Goal: Task Accomplishment & Management: Use online tool/utility

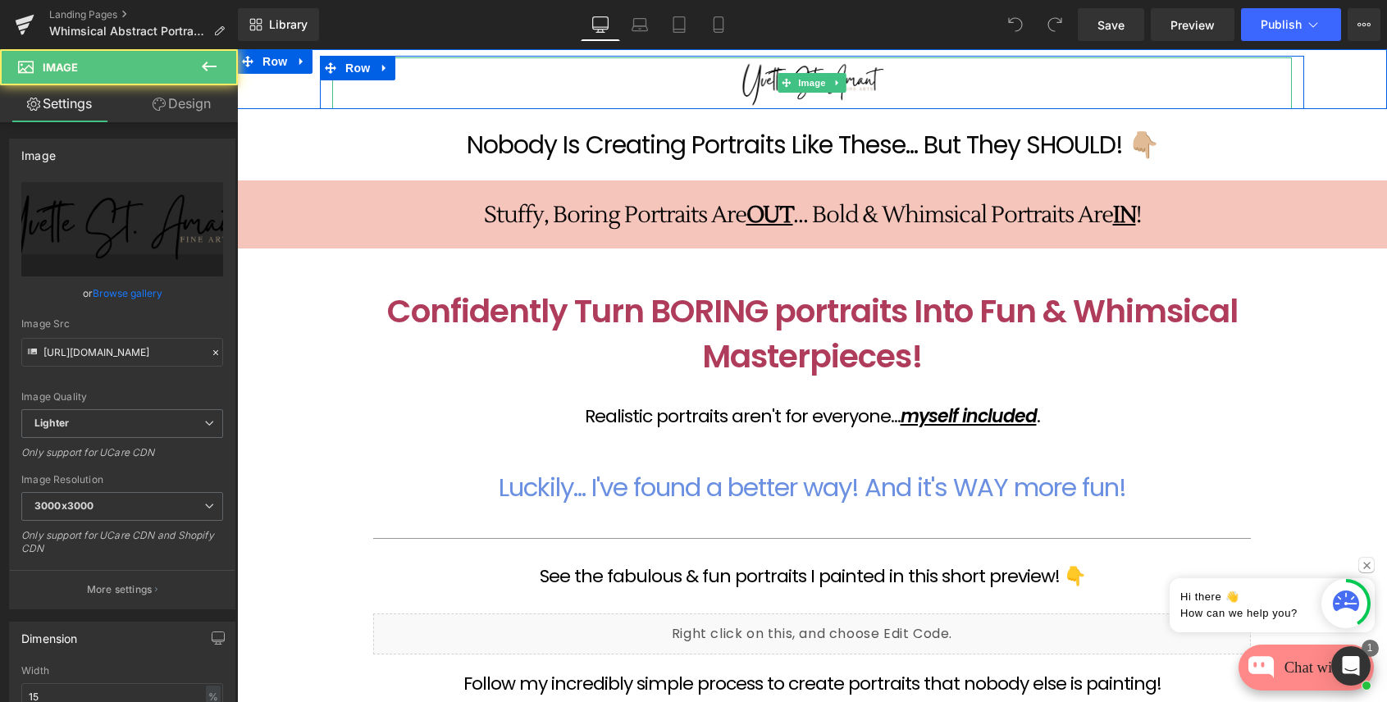
click at [971, 90] on div at bounding box center [812, 83] width 960 height 52
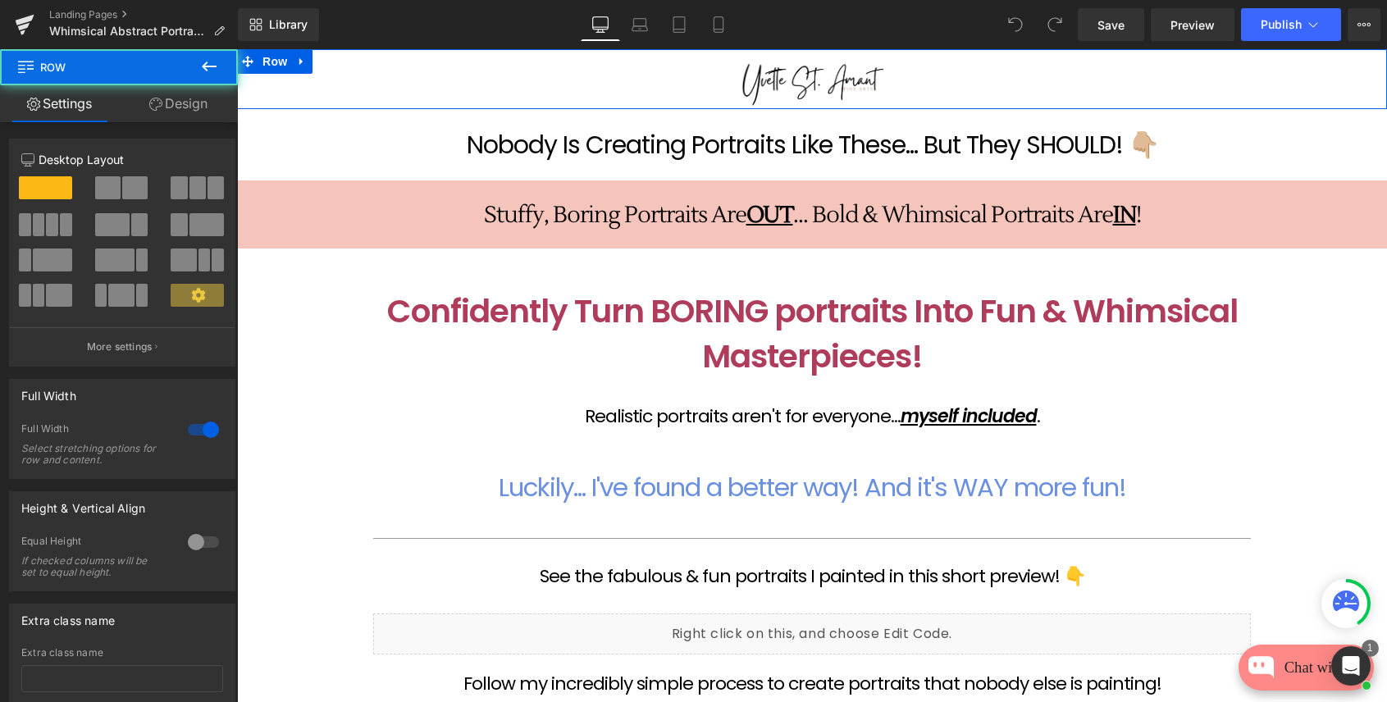
click at [1373, 67] on div "Image Row" at bounding box center [812, 82] width 1150 height 53
click at [174, 108] on link "Design" at bounding box center [178, 103] width 119 height 37
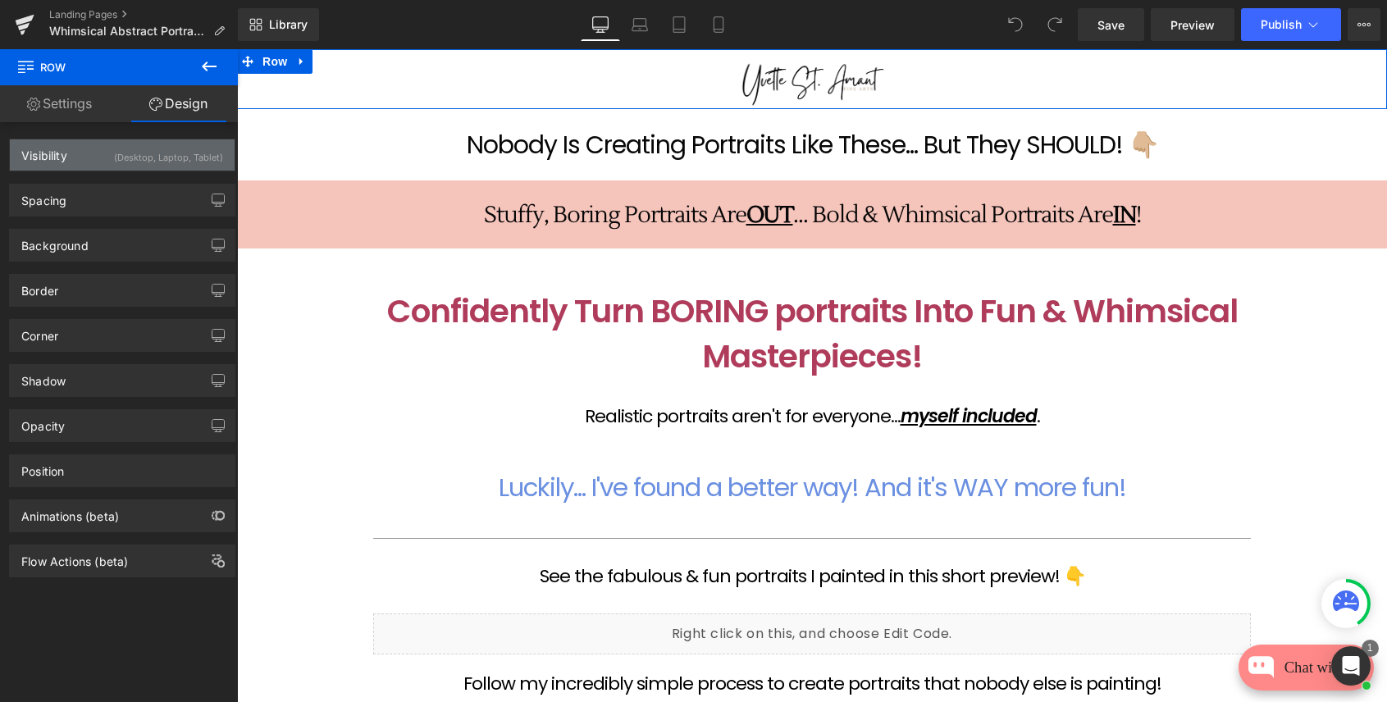
click at [75, 157] on div "Visibility (Desktop, Laptop, Tablet)" at bounding box center [122, 154] width 225 height 31
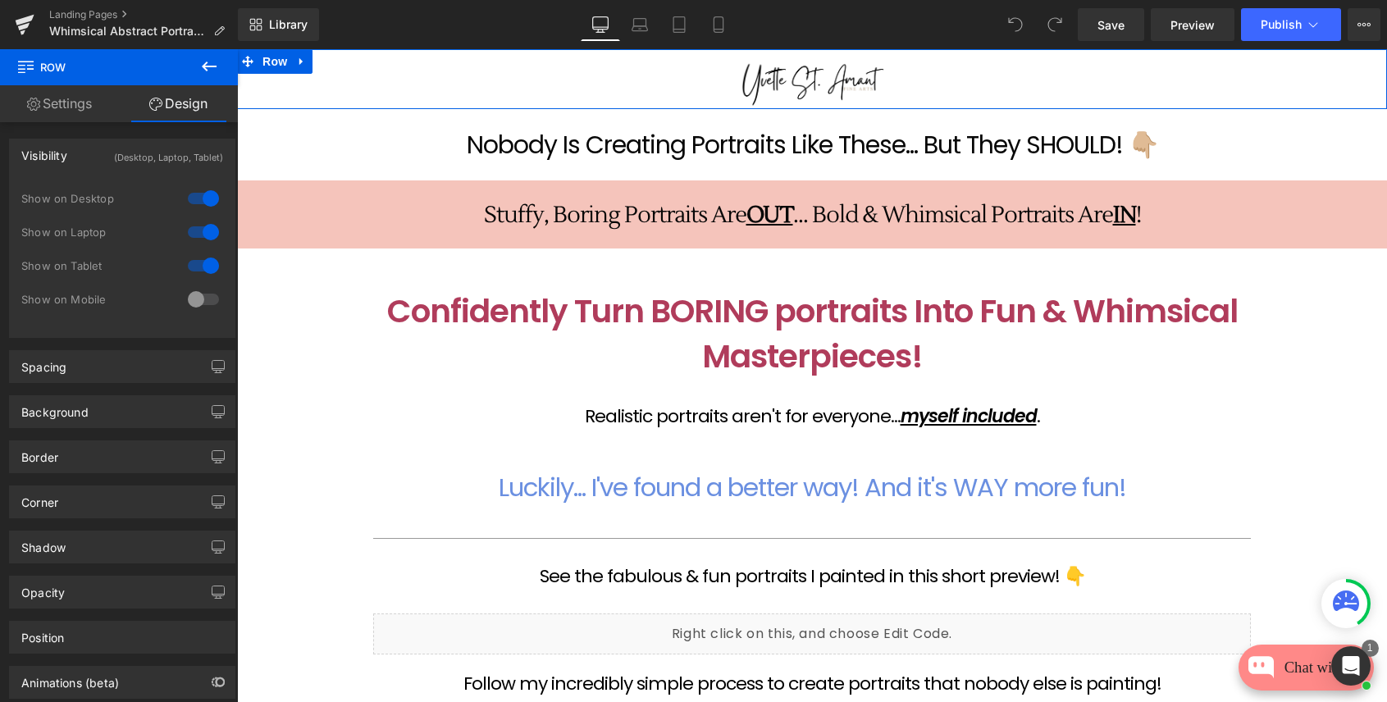
click at [199, 196] on div at bounding box center [203, 198] width 39 height 26
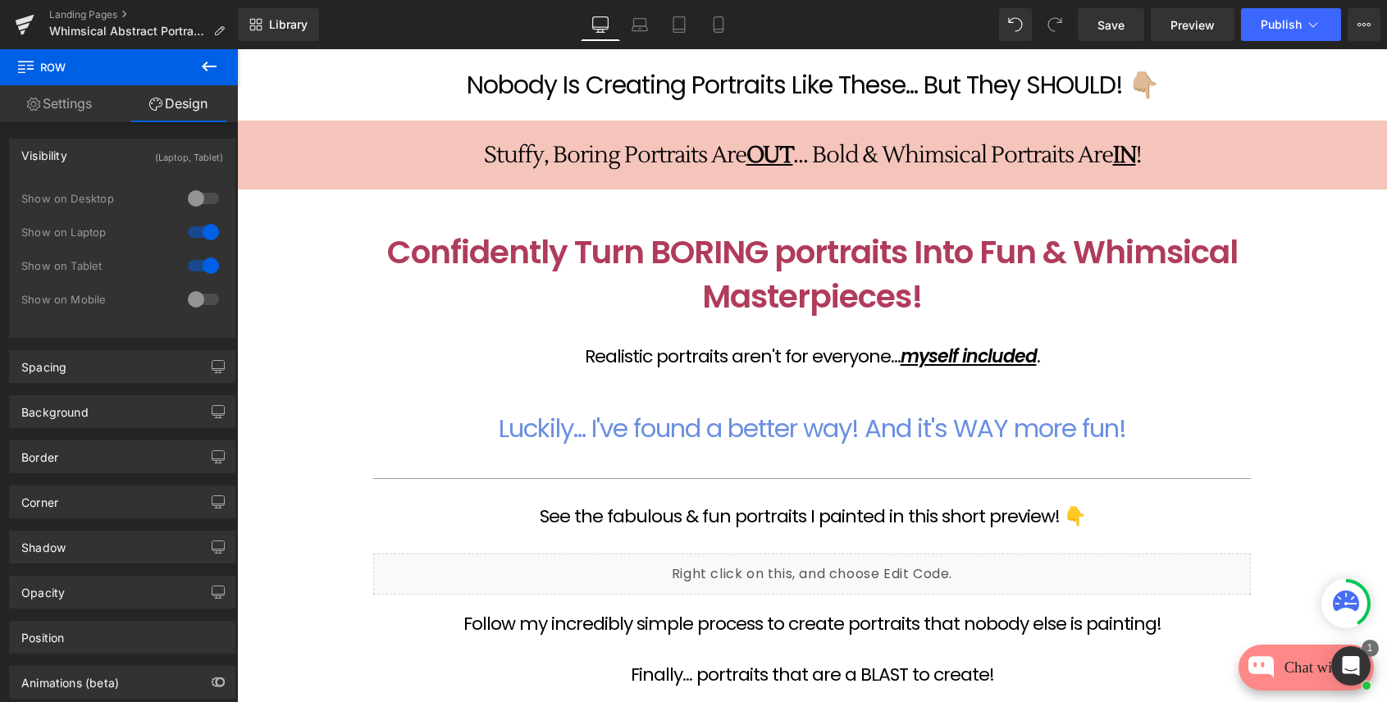
click at [198, 232] on div at bounding box center [203, 232] width 39 height 26
click at [197, 263] on div at bounding box center [203, 266] width 39 height 26
click at [78, 102] on link "Settings" at bounding box center [59, 103] width 119 height 37
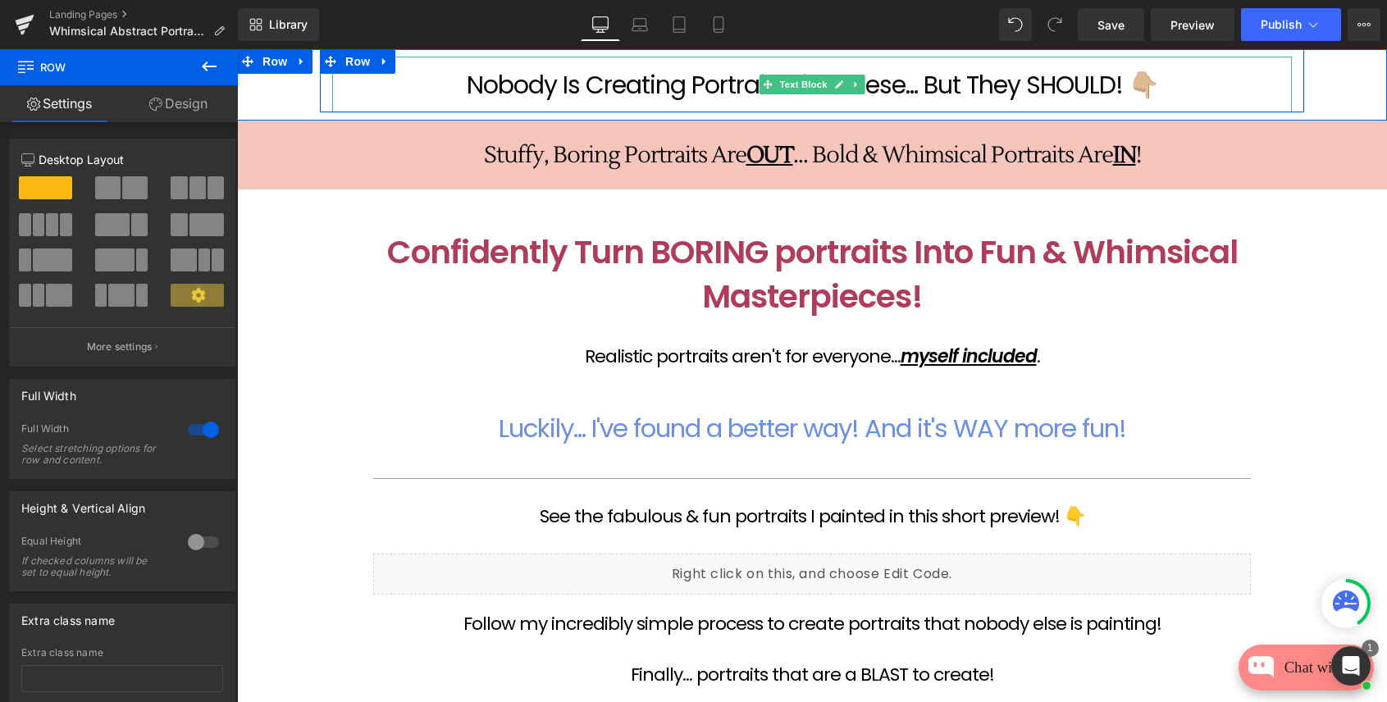
click at [420, 67] on p "Nobody Is Creating Portraits Like These... But They SHOULD! 👇🏼" at bounding box center [812, 85] width 960 height 39
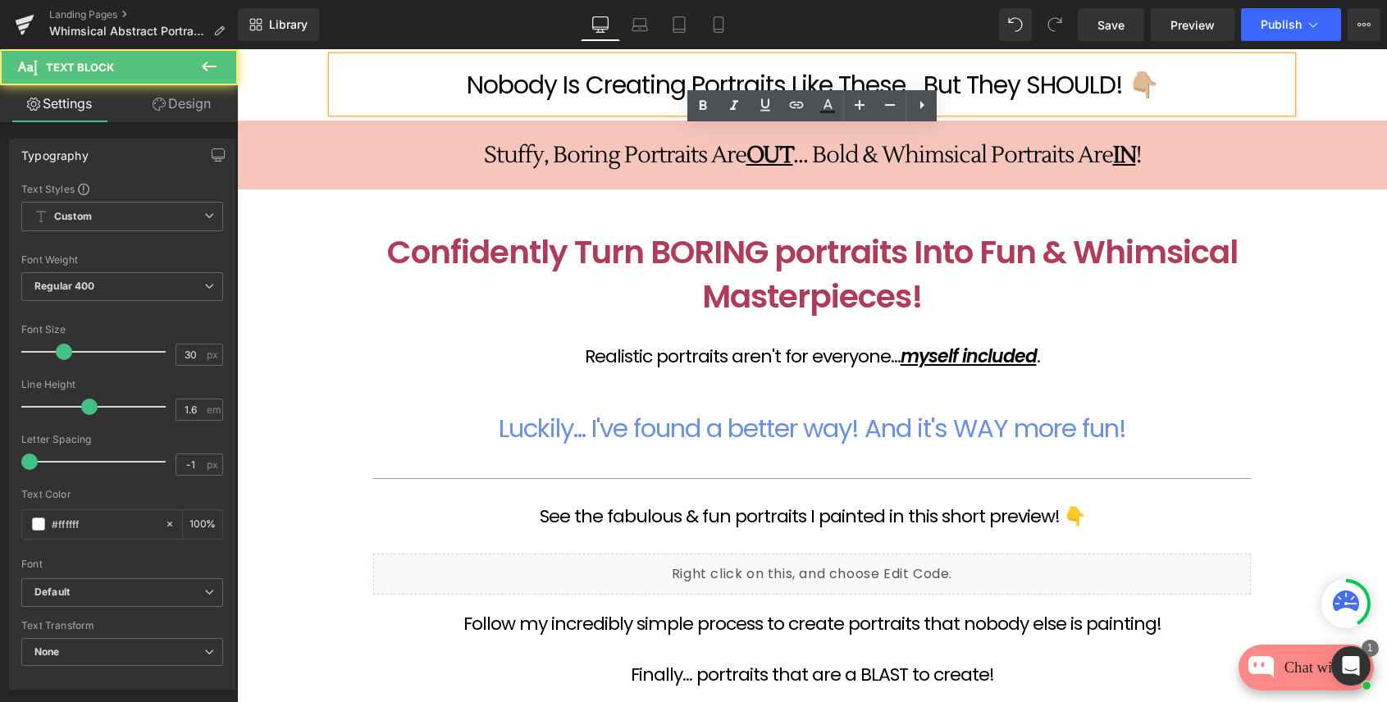
click at [306, 80] on div "Nobody Is Creating Portraits Like These... But They SHOULD! 👇🏼 Text Block Row" at bounding box center [812, 80] width 1150 height 63
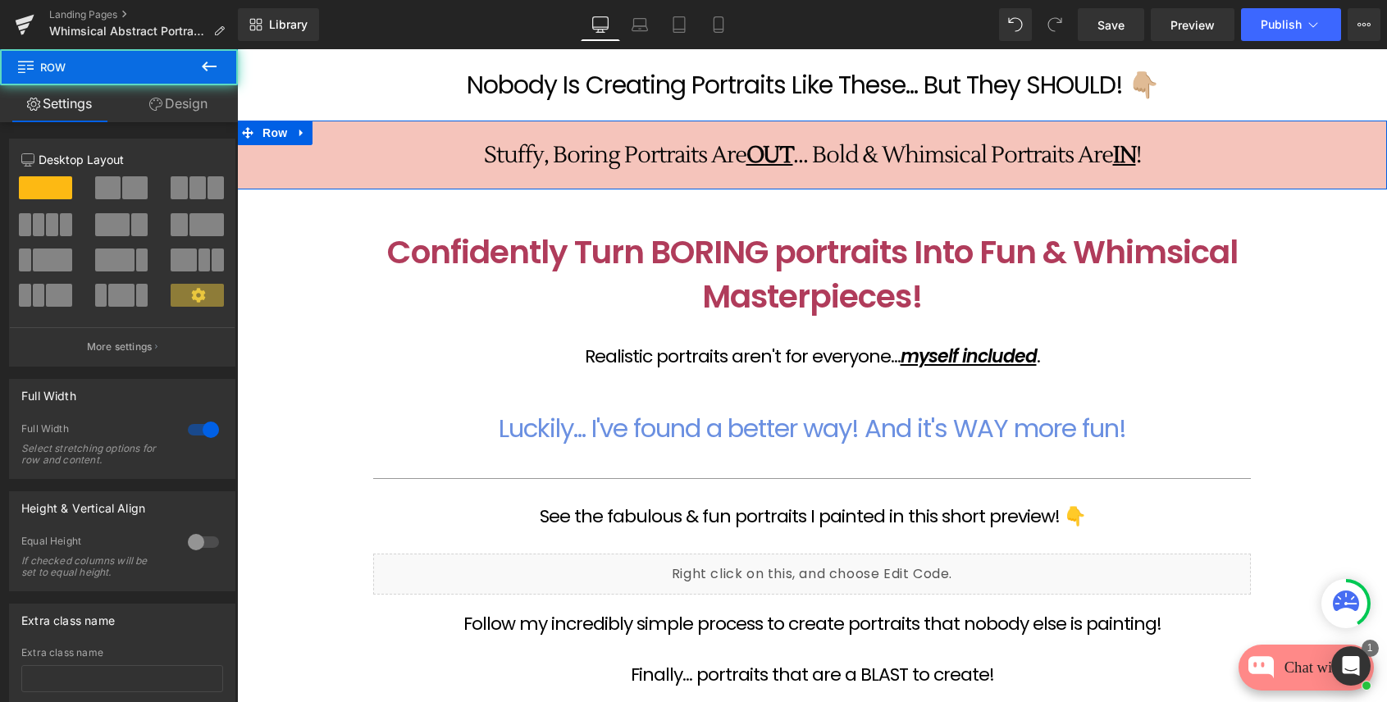
drag, startPoint x: 1379, startPoint y: 72, endPoint x: 1362, endPoint y: 127, distance: 57.6
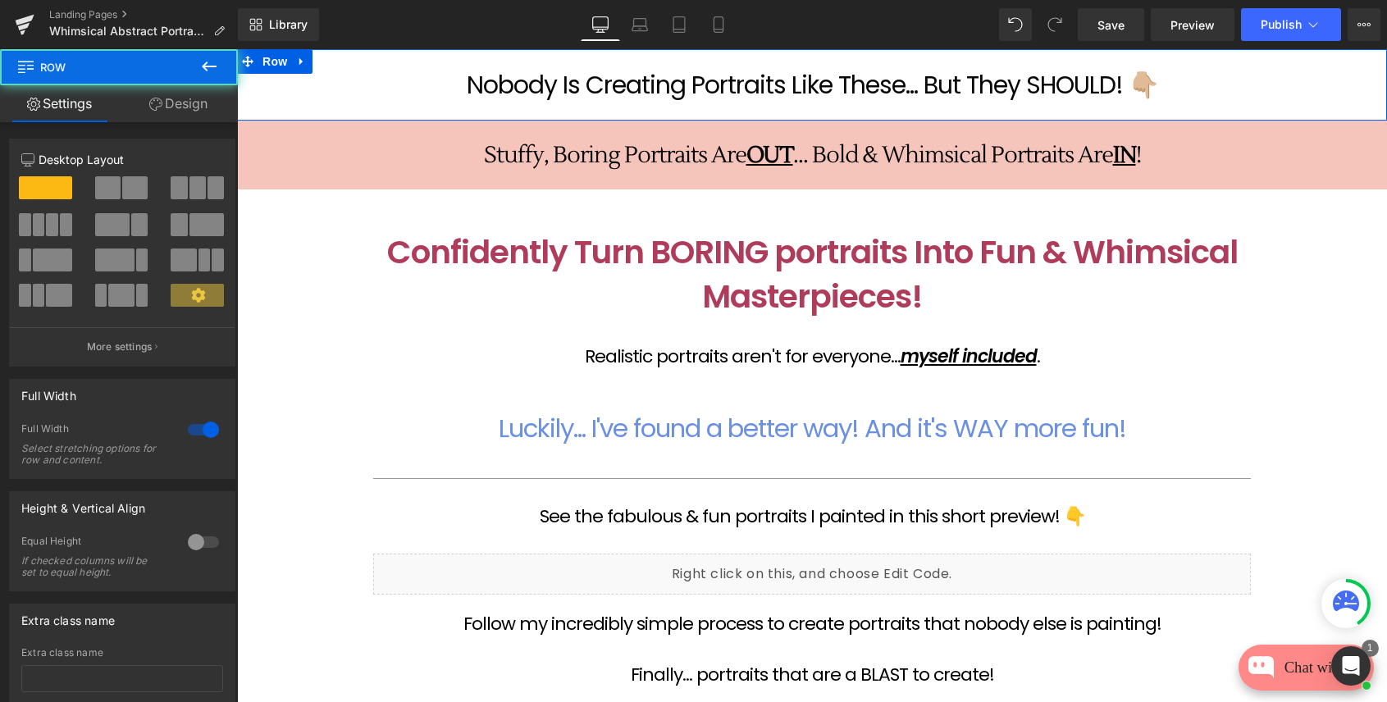
click at [300, 90] on div "Nobody Is Creating Portraits Like These... But They SHOULD! 👇🏼 Text Block Row" at bounding box center [812, 80] width 1150 height 63
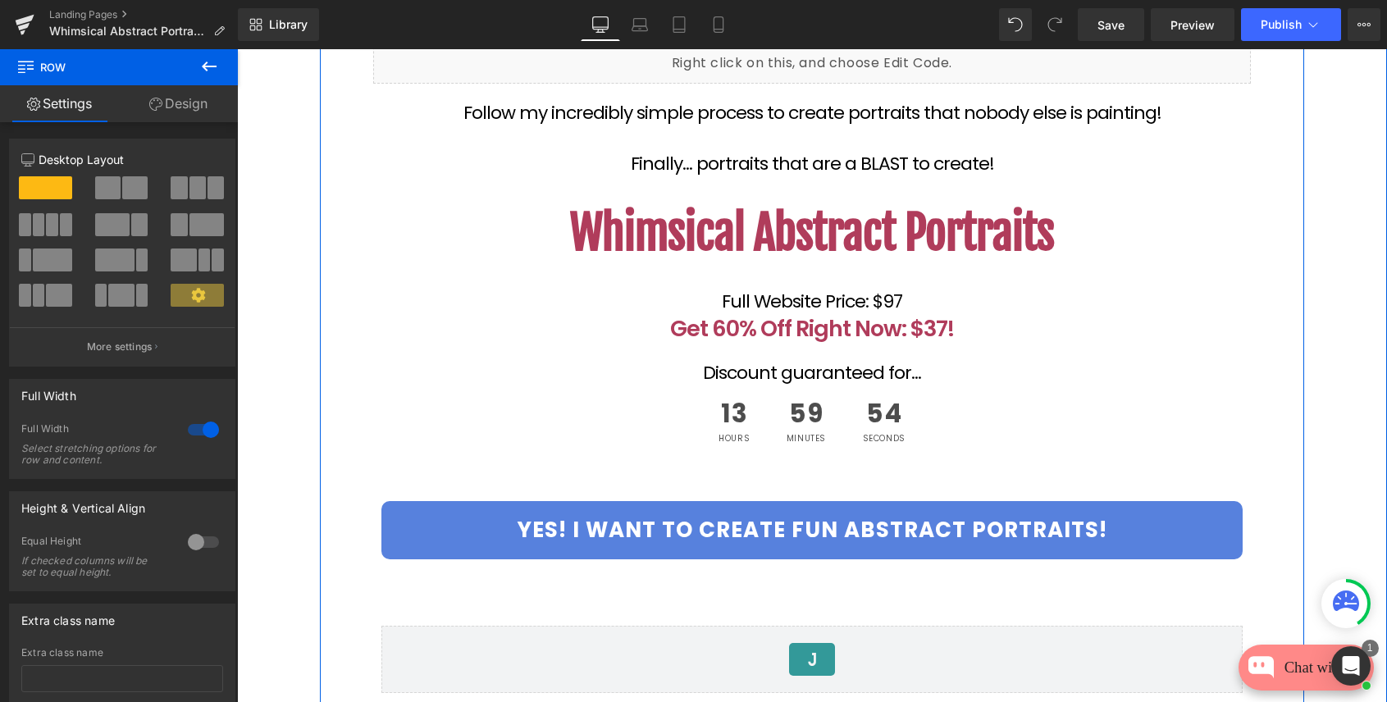
scroll to position [512, 0]
click at [891, 296] on p "Full Website Price: $97" at bounding box center [812, 300] width 878 height 9
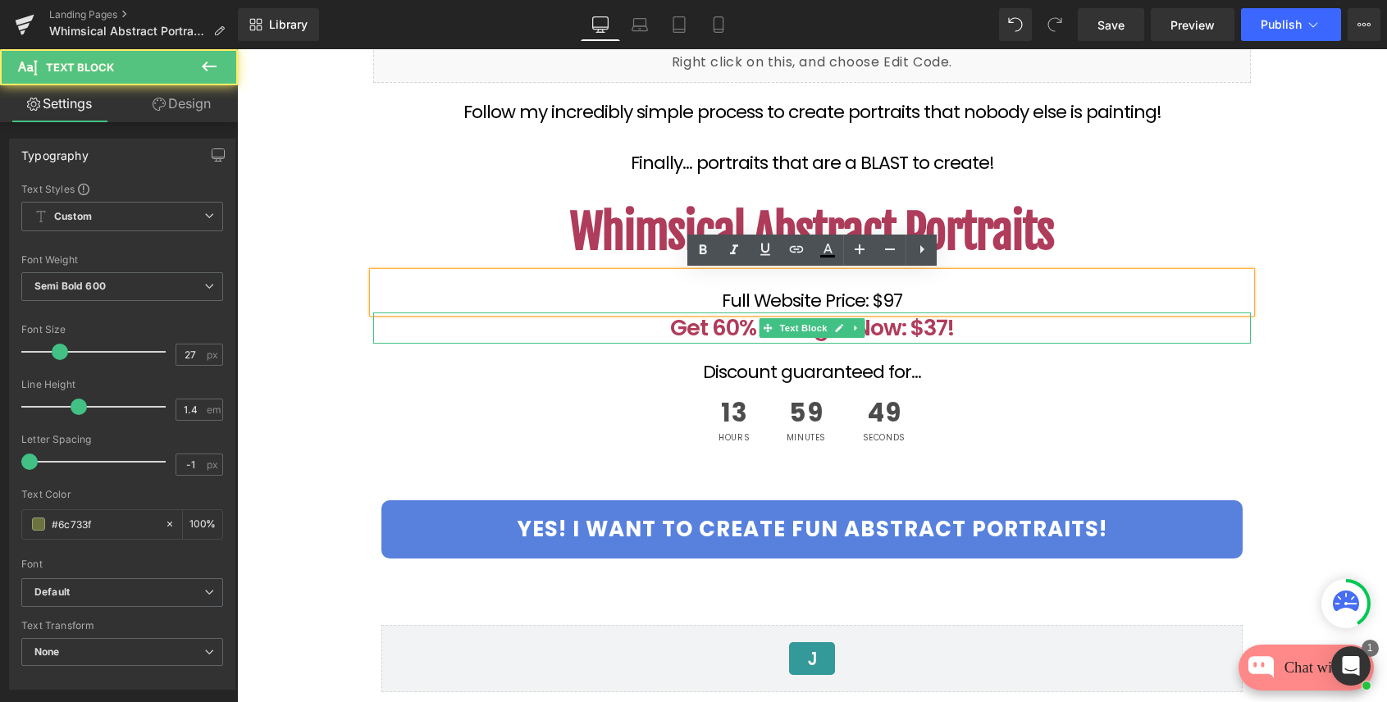
click at [935, 328] on font "Get 60% Off Right Now: $37!" at bounding box center [812, 328] width 284 height 30
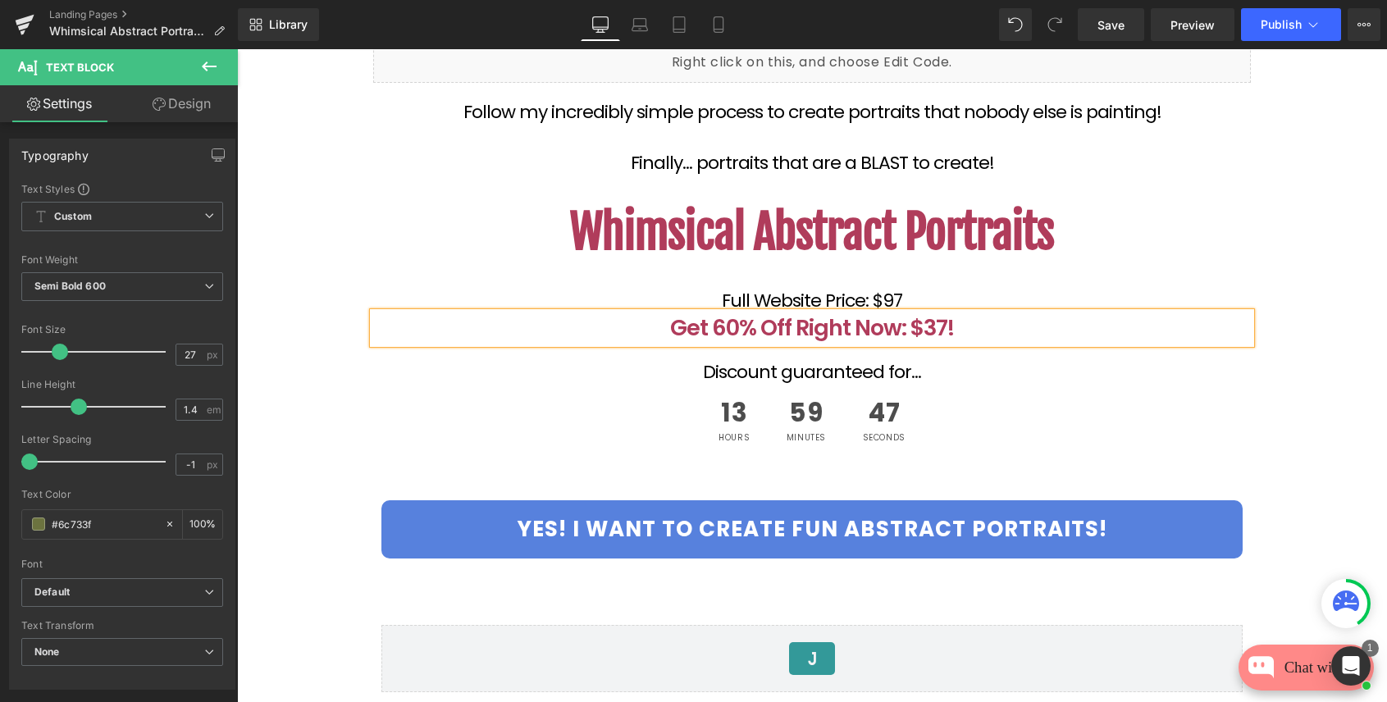
click at [930, 327] on font "Get 60% Off Right Now: $37!" at bounding box center [812, 328] width 284 height 30
drag, startPoint x: 902, startPoint y: 327, endPoint x: 670, endPoint y: 341, distance: 231.8
click at [671, 341] on font "Get 60% Off Right Now: $27!" at bounding box center [812, 328] width 283 height 30
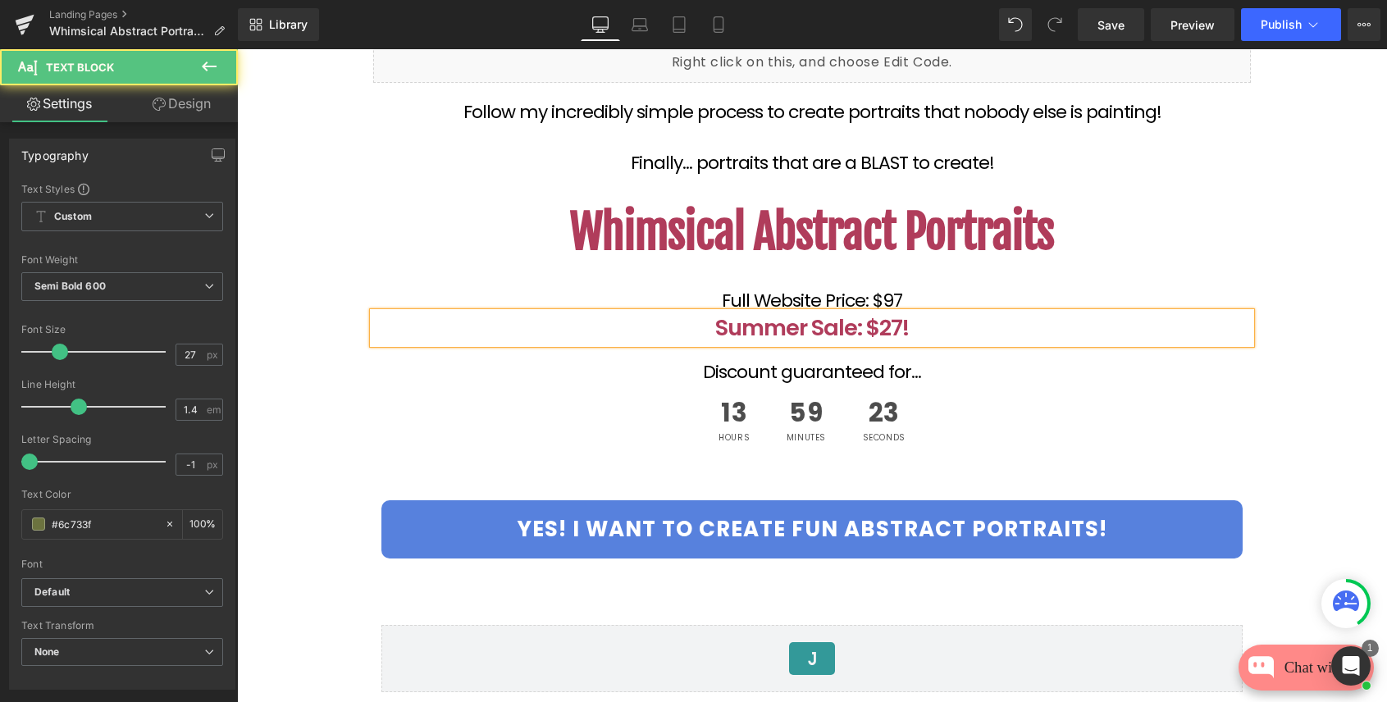
click at [866, 328] on font "Summer Sale: $27!" at bounding box center [812, 328] width 194 height 30
drag, startPoint x: 880, startPoint y: 330, endPoint x: 849, endPoint y: 330, distance: 31.2
click at [849, 330] on font "Summer Sale: $97 $27!" at bounding box center [812, 328] width 235 height 30
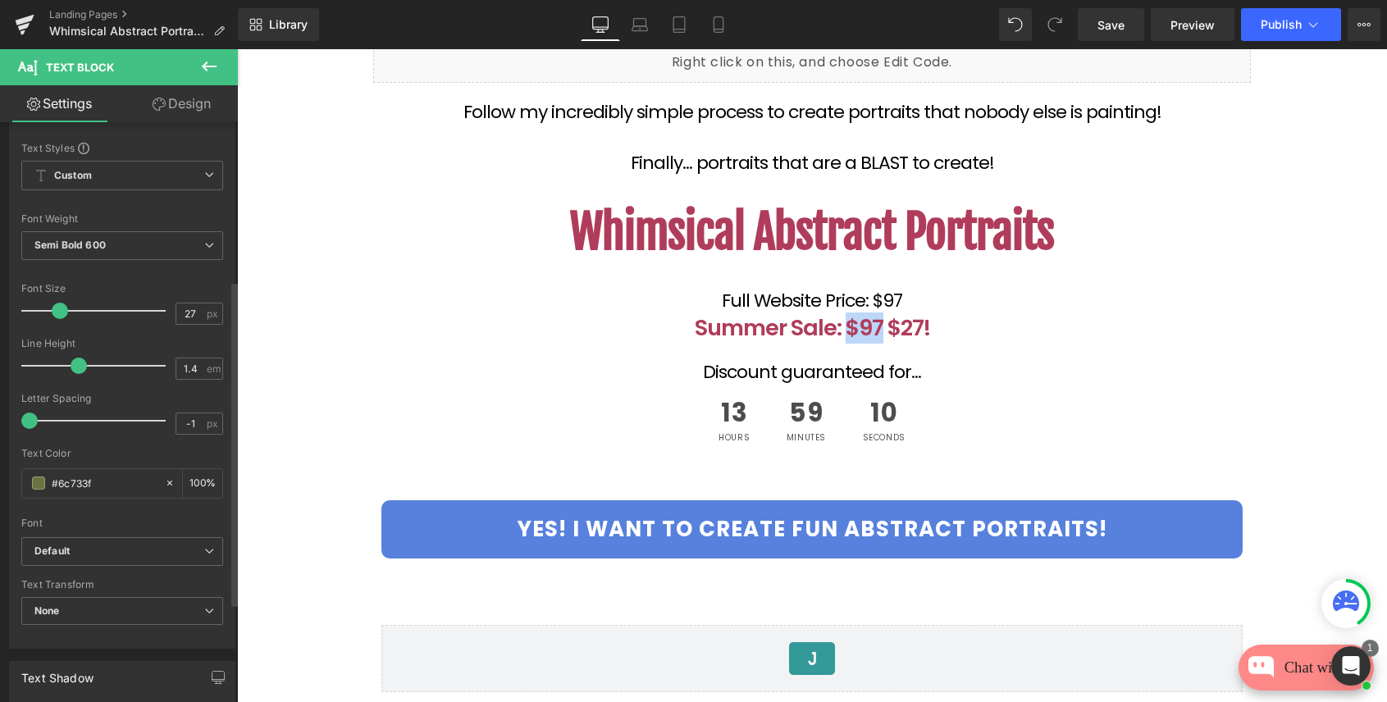
scroll to position [0, 0]
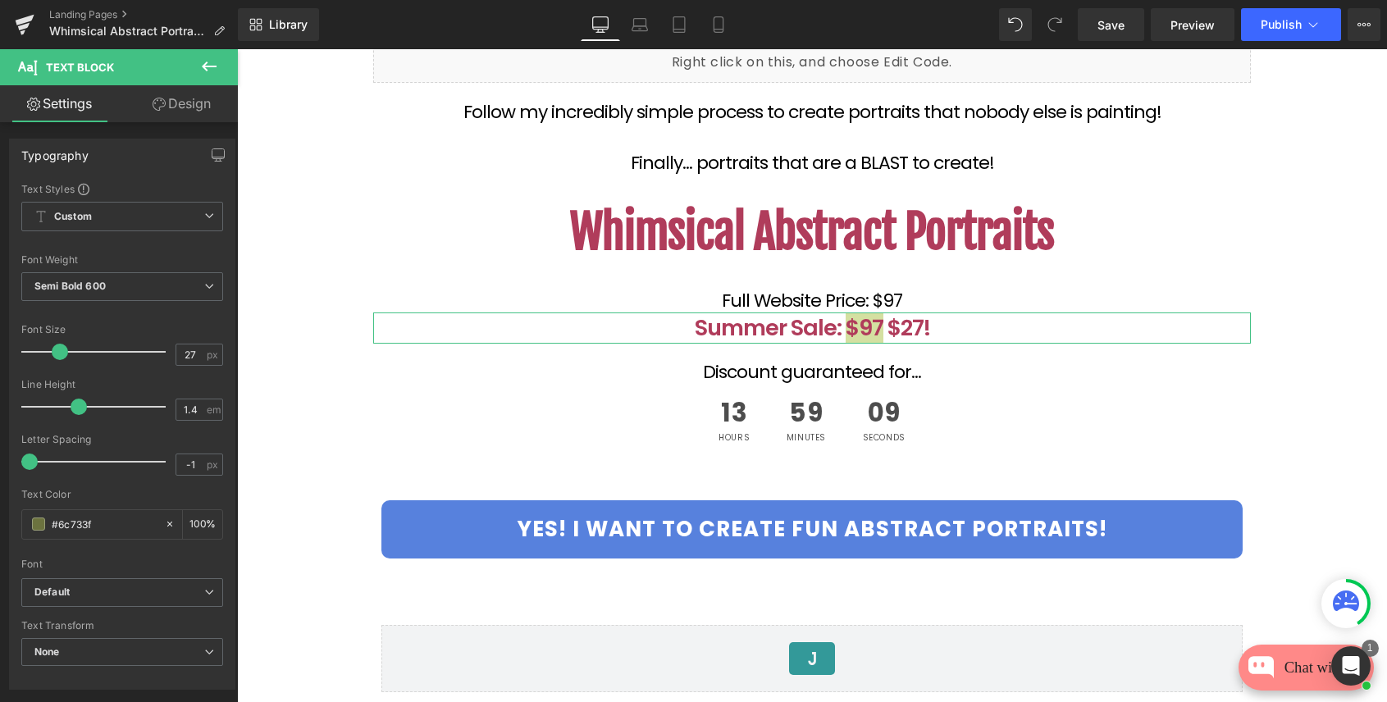
click at [192, 102] on link "Design" at bounding box center [181, 103] width 119 height 37
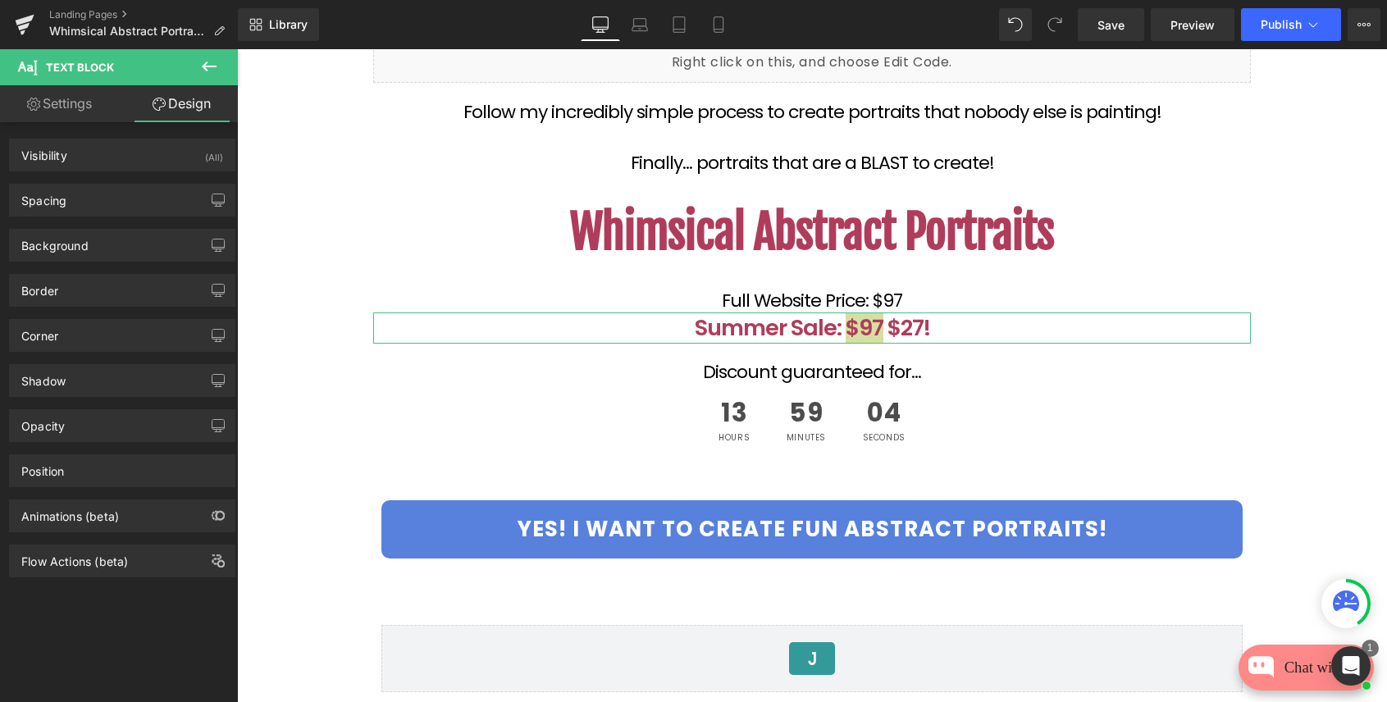
click at [62, 107] on link "Settings" at bounding box center [59, 103] width 119 height 37
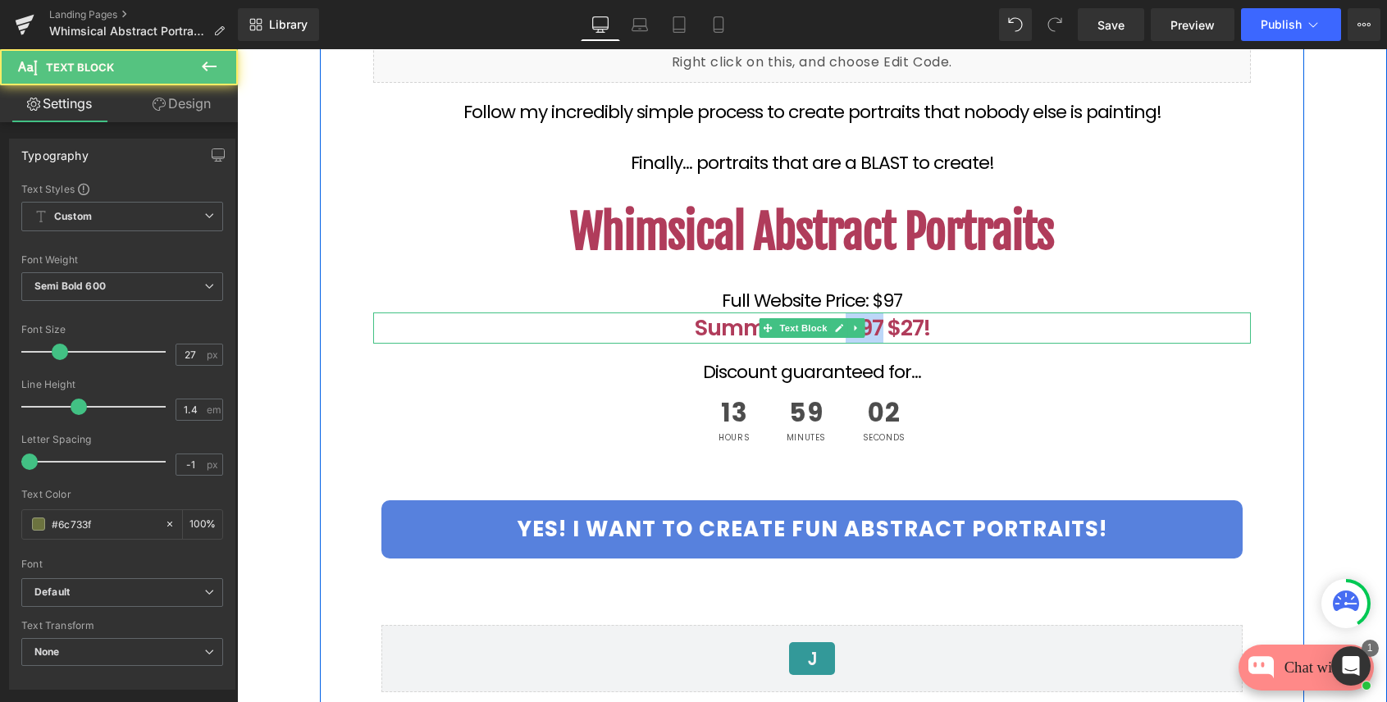
click at [866, 327] on font "Summer Sale: $97 $27!" at bounding box center [812, 328] width 235 height 30
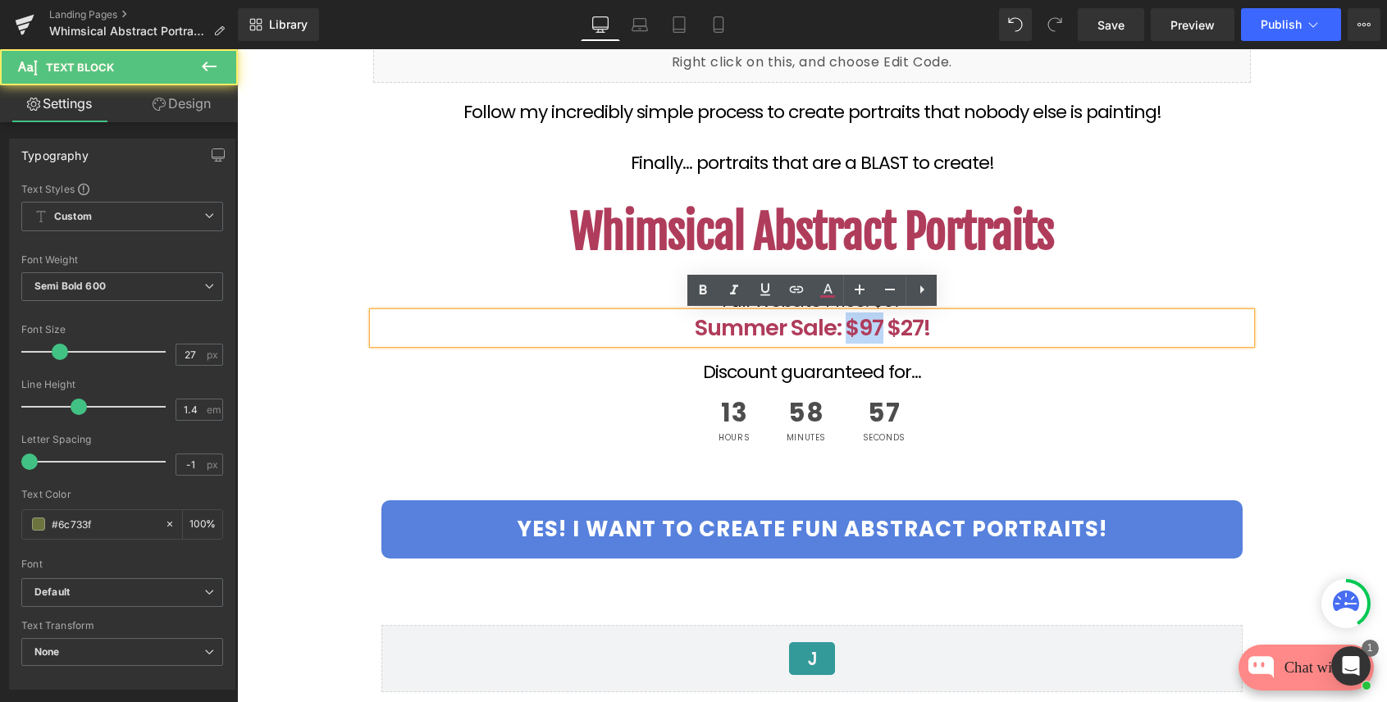
drag, startPoint x: 880, startPoint y: 330, endPoint x: 850, endPoint y: 330, distance: 30.4
click at [850, 330] on font "Summer Sale: $97 $27!" at bounding box center [812, 328] width 235 height 30
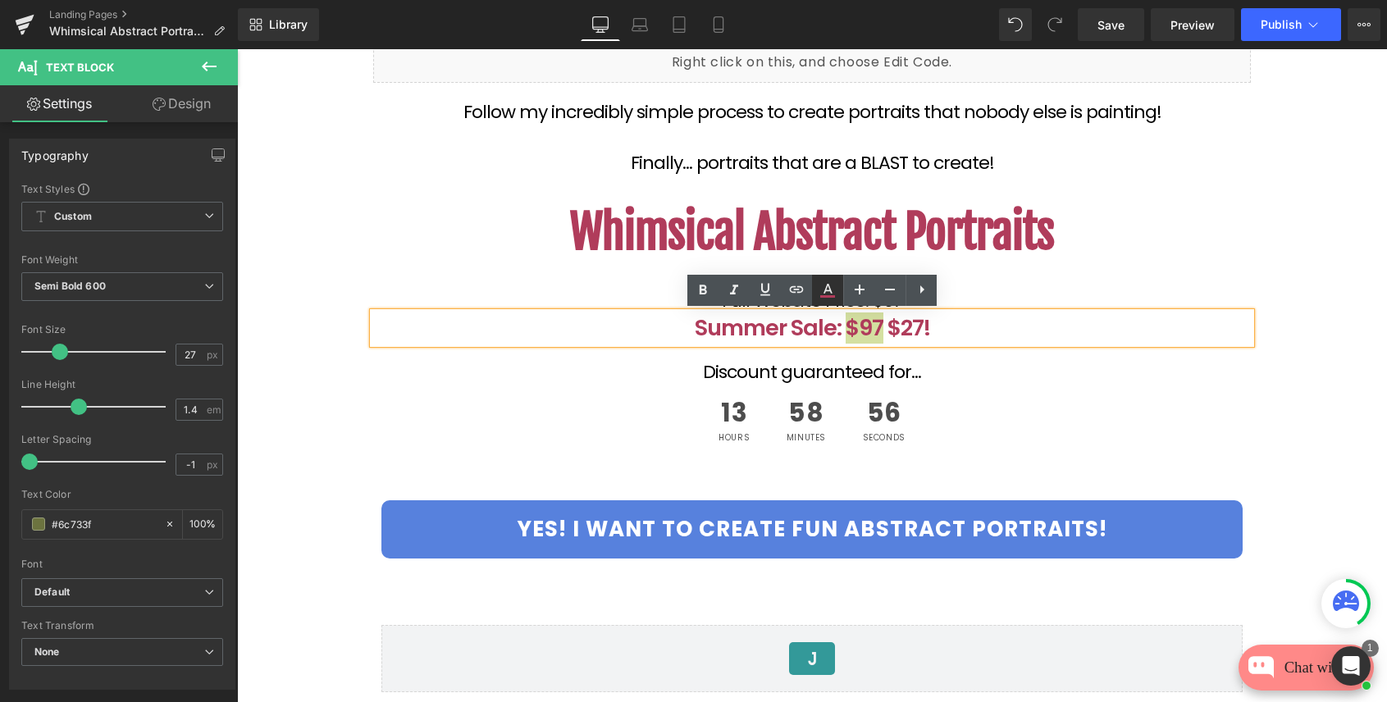
click at [824, 286] on icon at bounding box center [828, 291] width 20 height 20
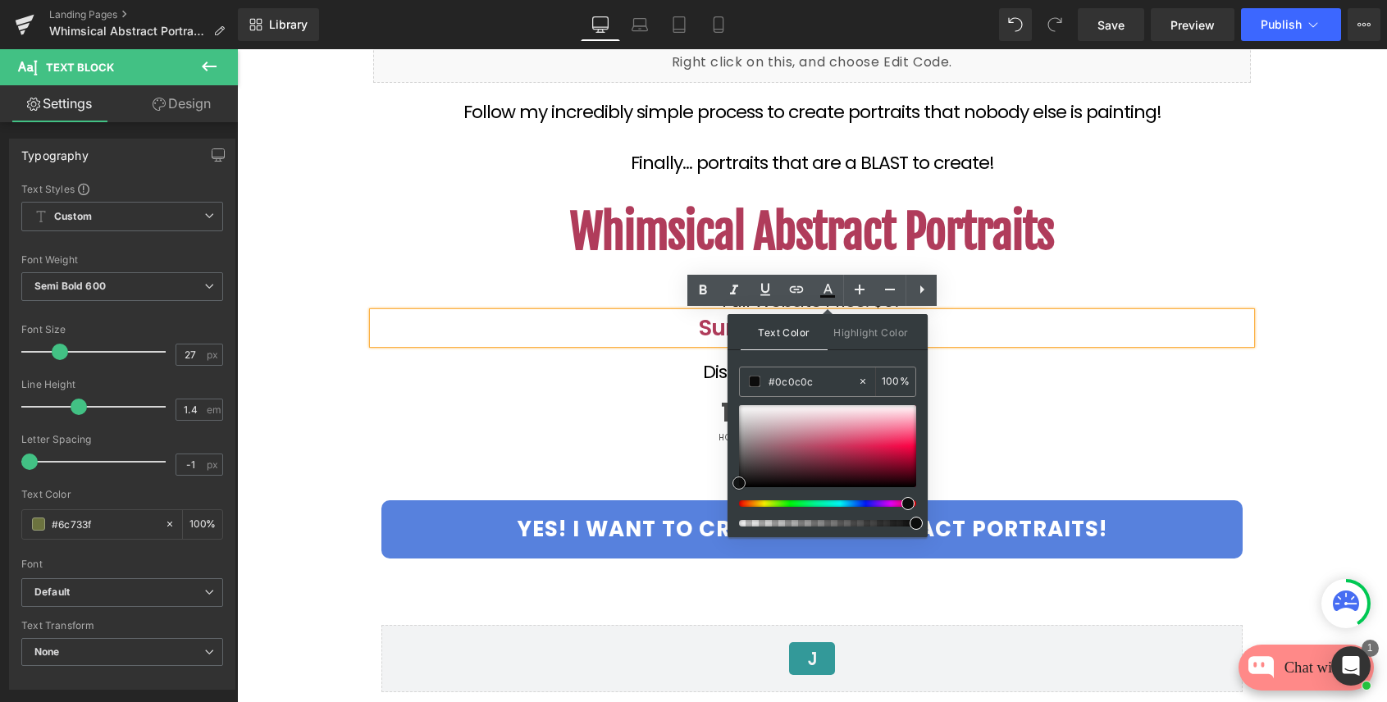
drag, startPoint x: 828, startPoint y: 452, endPoint x: 742, endPoint y: 486, distance: 92.5
click at [741, 486] on span at bounding box center [739, 483] width 13 height 13
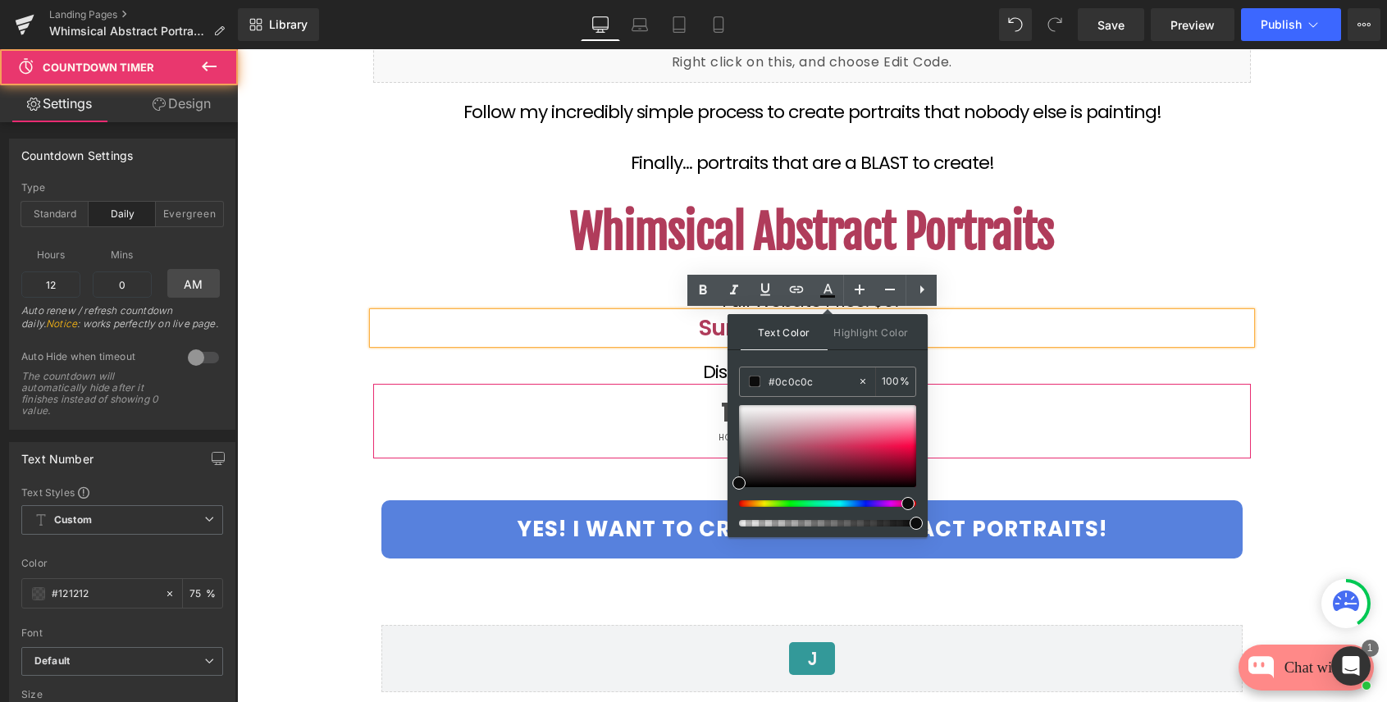
click at [1059, 397] on div "13 Hours 58 Minutes 50 Seconds" at bounding box center [812, 421] width 878 height 75
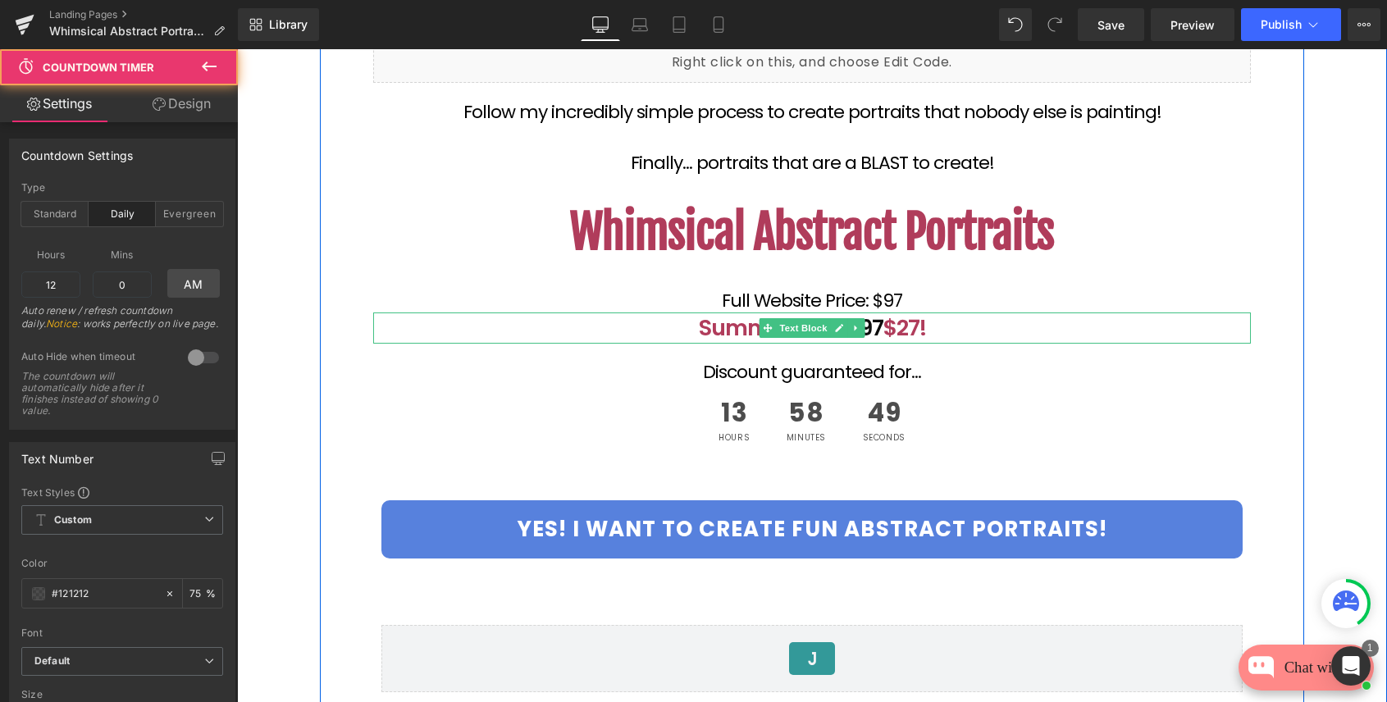
click at [878, 331] on span "$97" at bounding box center [865, 328] width 38 height 30
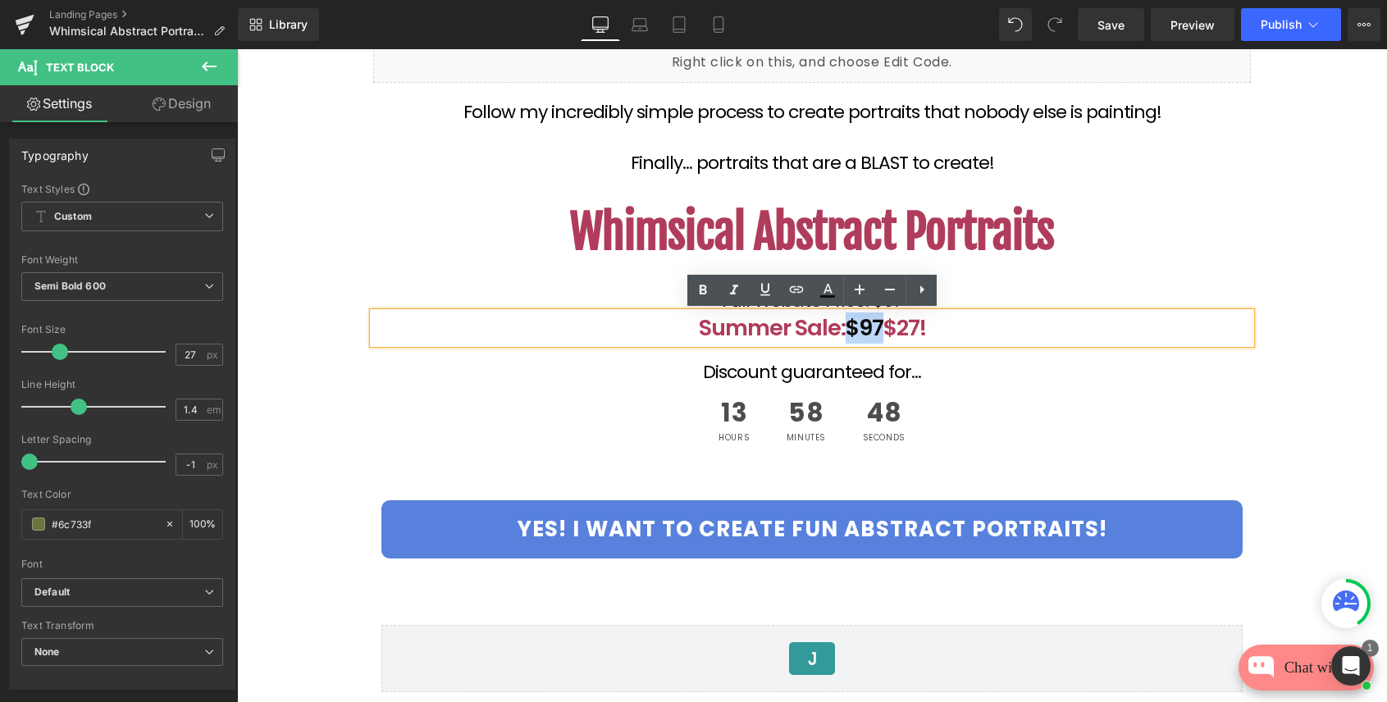
drag, startPoint x: 879, startPoint y: 327, endPoint x: 850, endPoint y: 327, distance: 28.7
click at [850, 327] on span "$97" at bounding box center [865, 328] width 38 height 30
click at [701, 288] on icon at bounding box center [703, 290] width 7 height 10
click at [916, 290] on icon at bounding box center [922, 290] width 20 height 20
click at [919, 293] on icon at bounding box center [922, 290] width 20 height 20
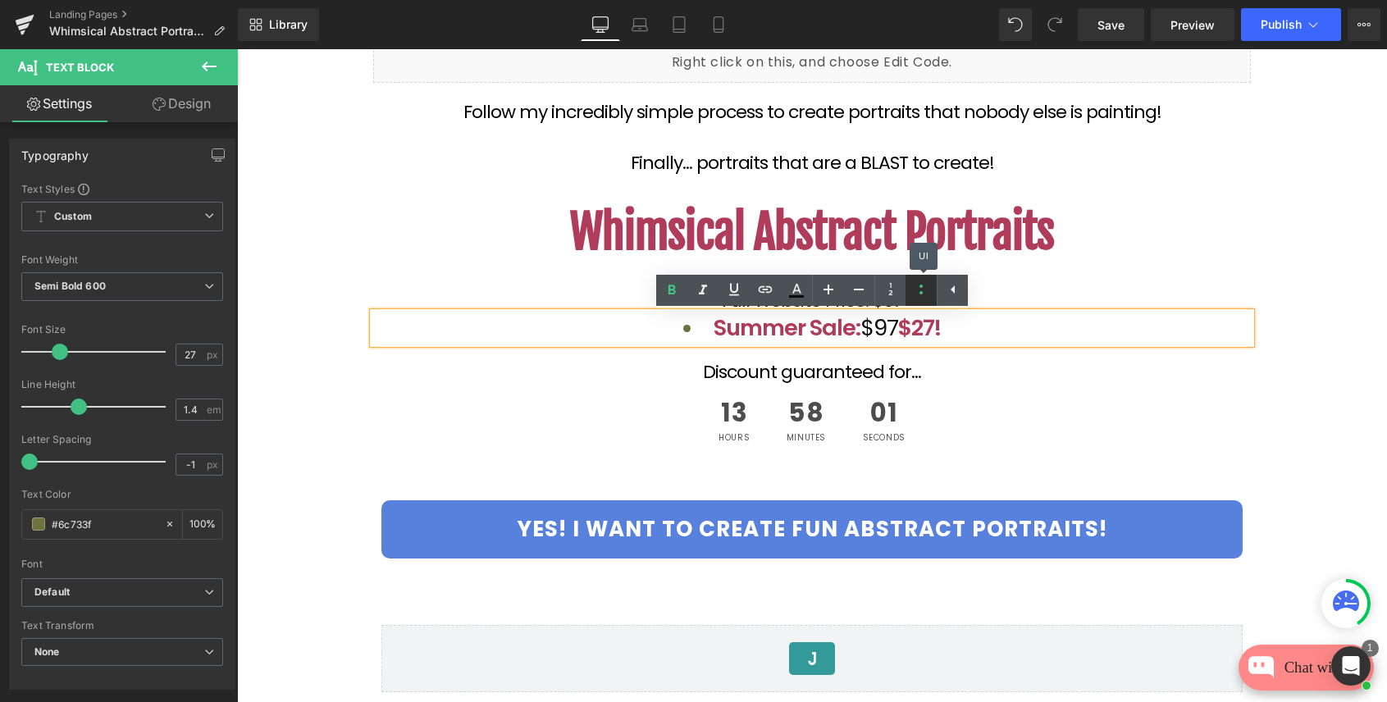
click at [919, 293] on icon at bounding box center [922, 290] width 20 height 20
click at [951, 295] on icon at bounding box center [954, 290] width 20 height 20
click at [921, 292] on icon at bounding box center [923, 290] width 4 height 8
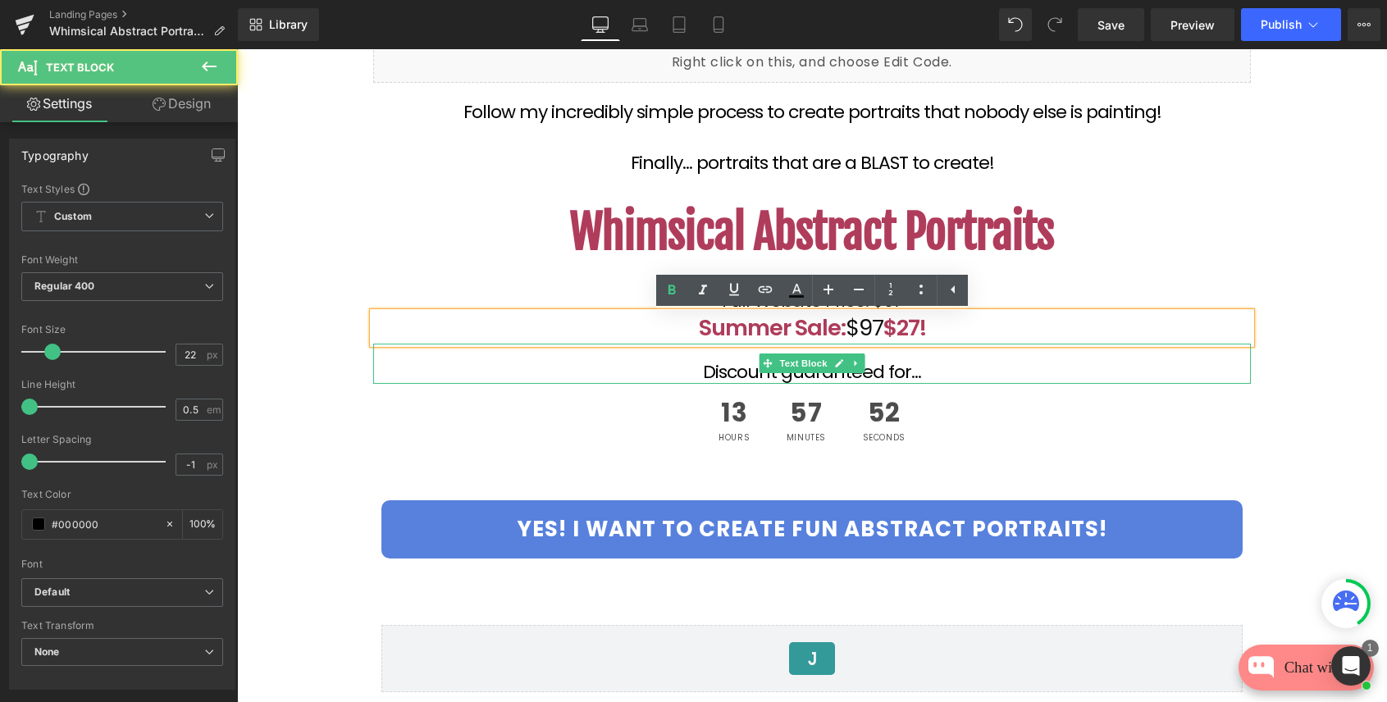
click at [940, 370] on p "Discount guaranteed for..." at bounding box center [812, 372] width 878 height 9
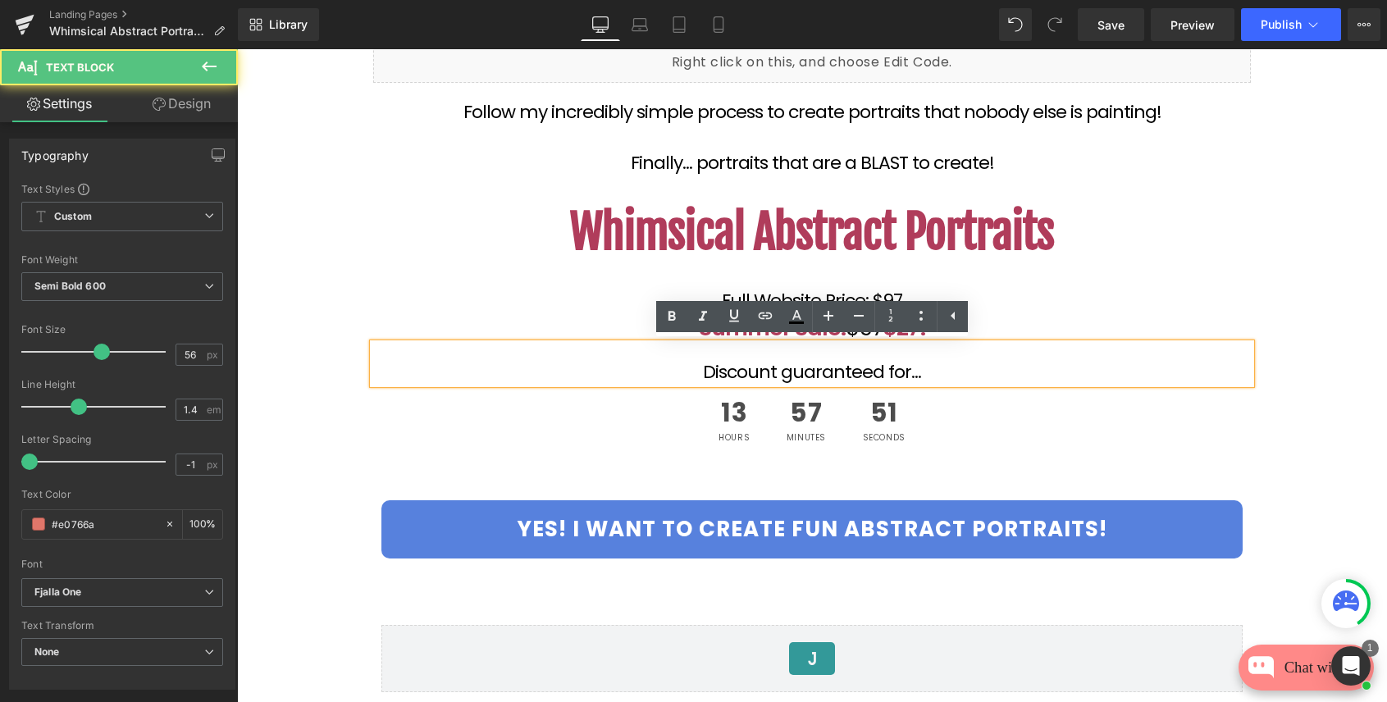
click at [237, 49] on div at bounding box center [237, 49] width 0 height 0
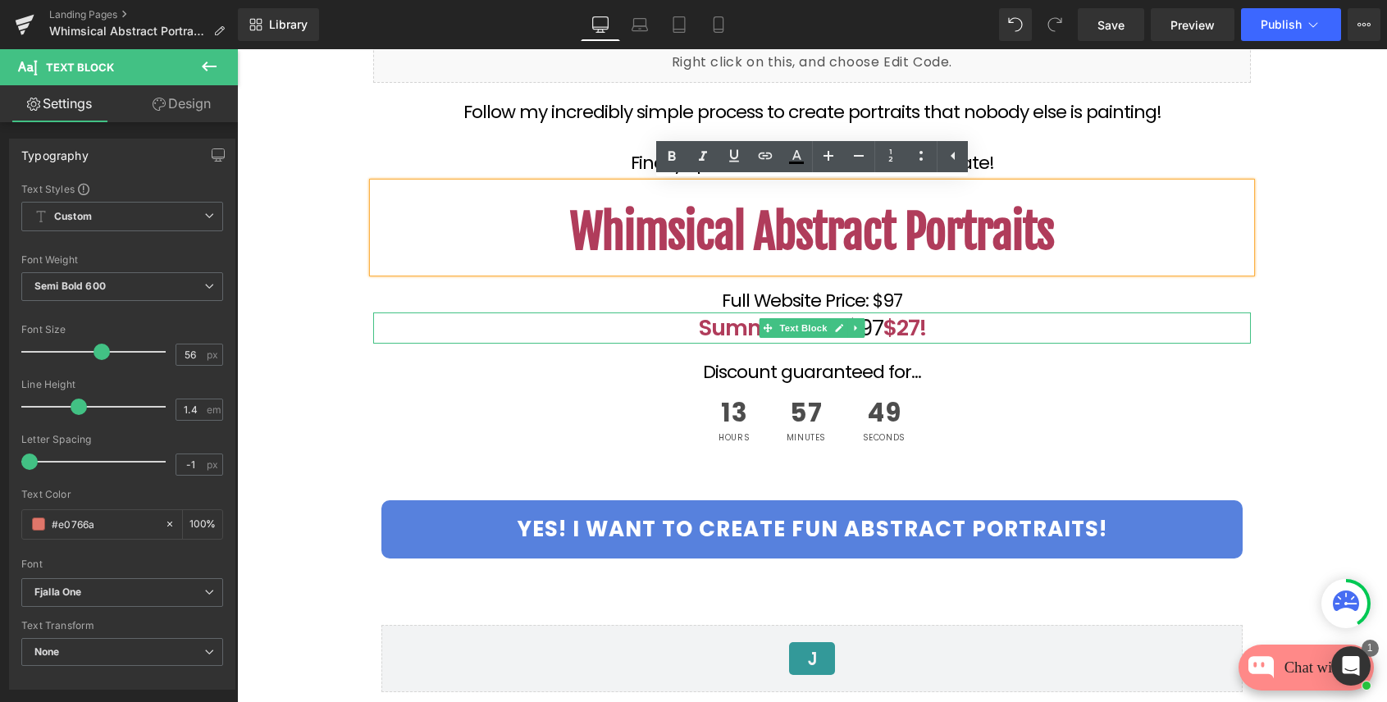
click at [884, 328] on font "$27!" at bounding box center [905, 328] width 43 height 30
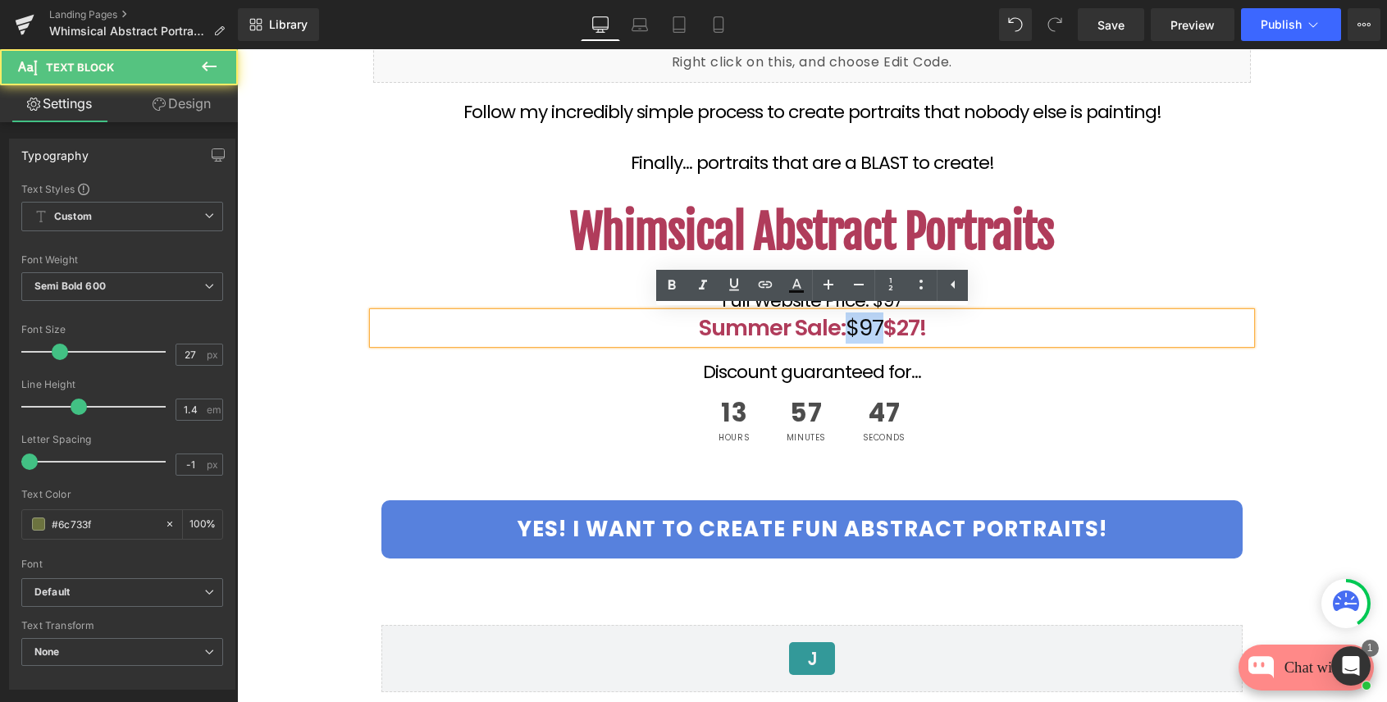
drag, startPoint x: 882, startPoint y: 328, endPoint x: 851, endPoint y: 328, distance: 31.2
click at [850, 328] on p "Summer Sale: $97 $27!" at bounding box center [812, 328] width 878 height 31
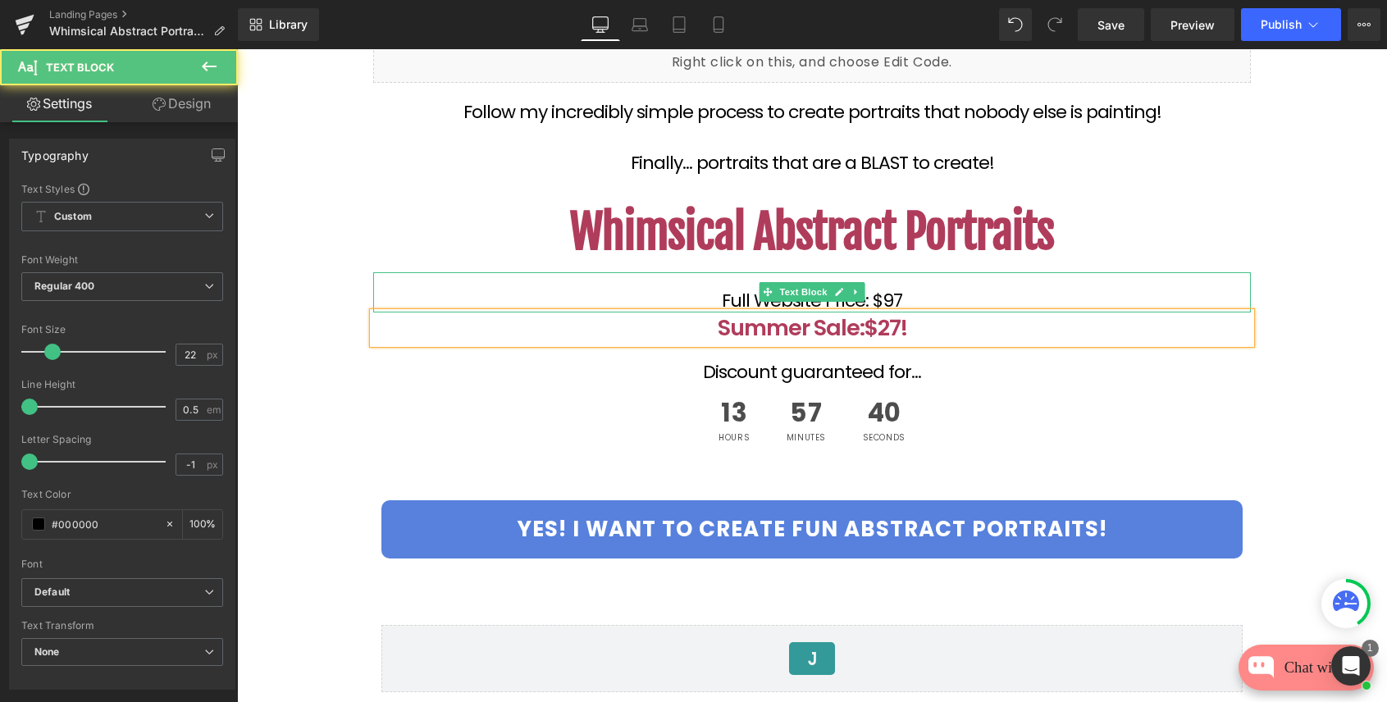
click at [912, 298] on p "Full Website Price: $97" at bounding box center [812, 300] width 878 height 9
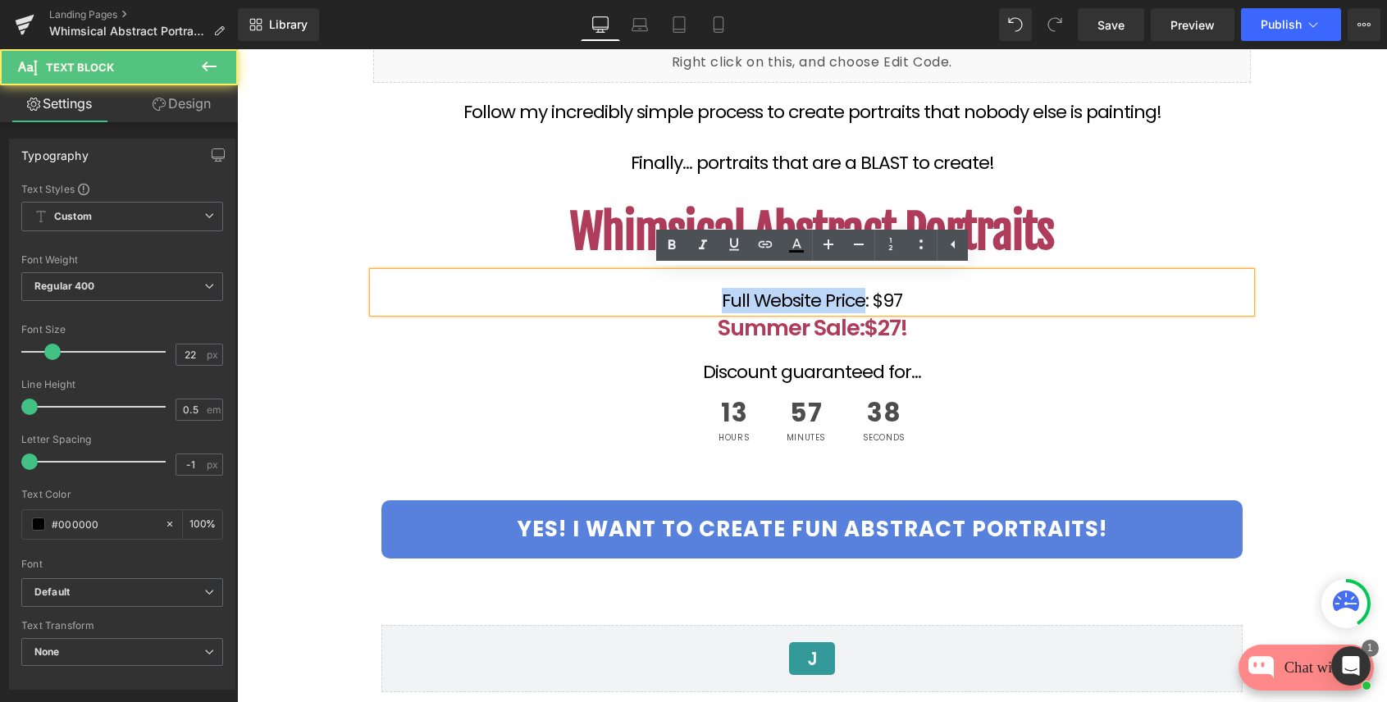
drag, startPoint x: 863, startPoint y: 301, endPoint x: 694, endPoint y: 300, distance: 169.0
click at [694, 300] on p "Full Website Price: $97" at bounding box center [812, 300] width 878 height 9
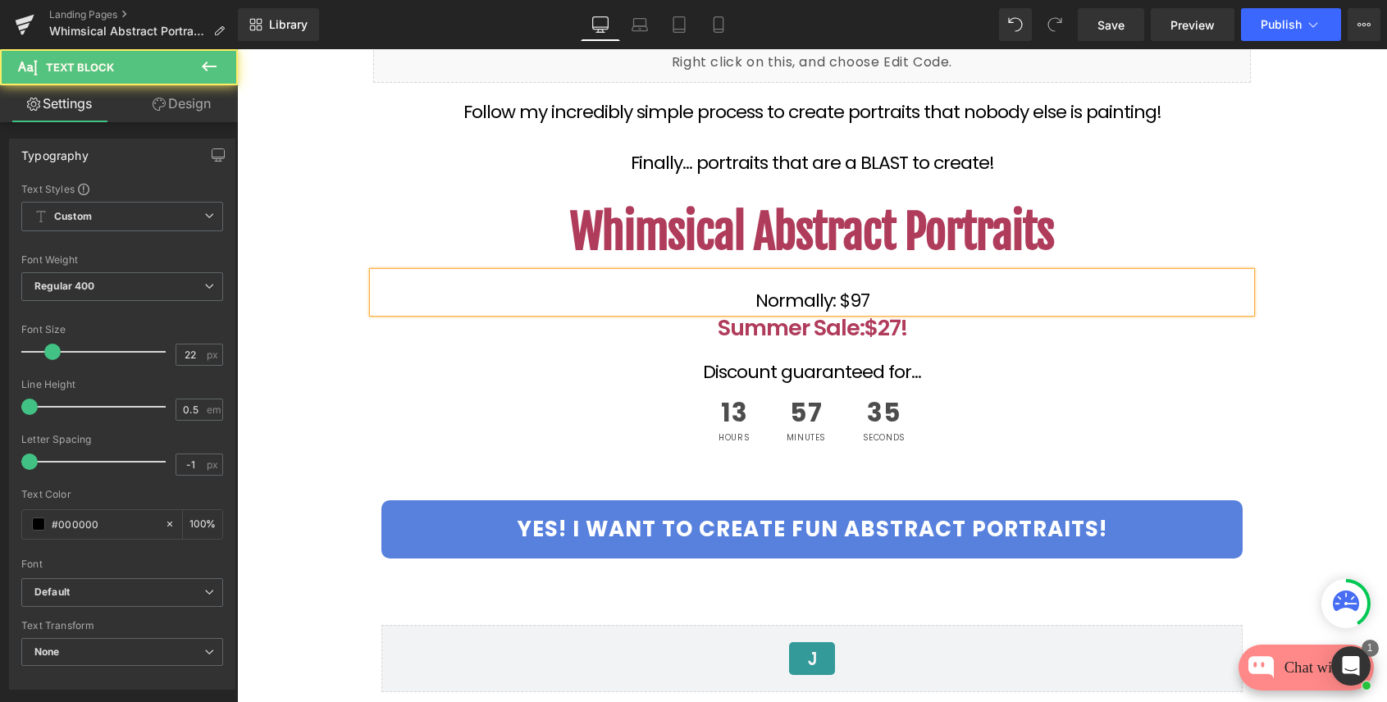
click at [880, 298] on p "Normally: $97" at bounding box center [812, 300] width 878 height 9
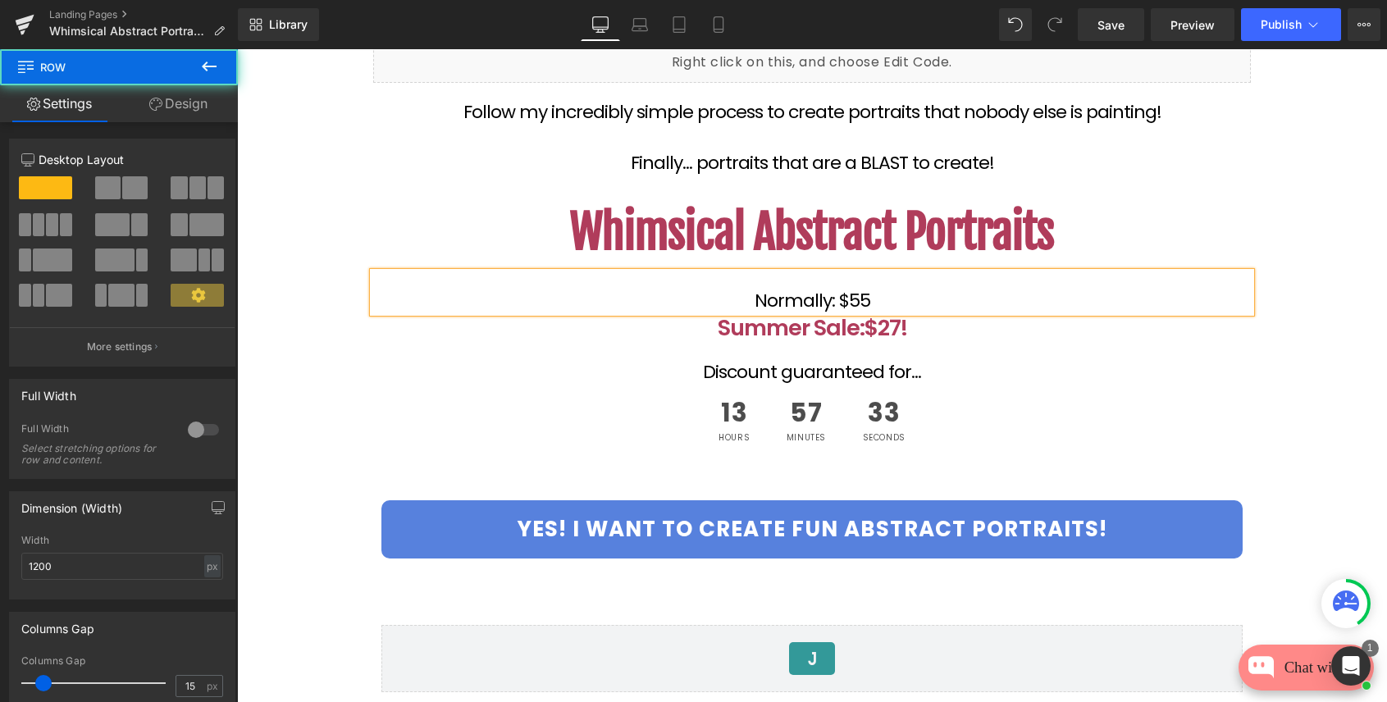
click at [1303, 301] on div "Confidently Turn BORING portraits Into Fun & Whimsical Masterpieces! Text Block…" at bounding box center [812, 228] width 985 height 1084
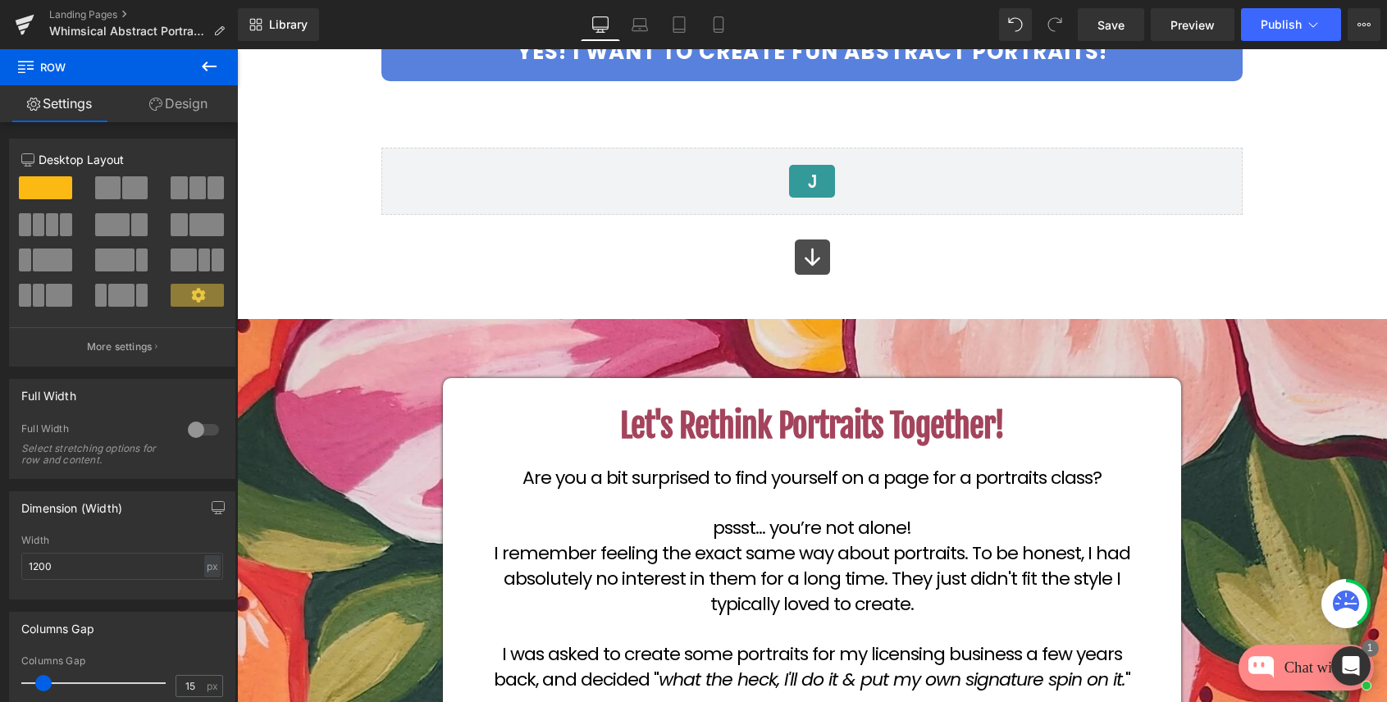
scroll to position [989, 0]
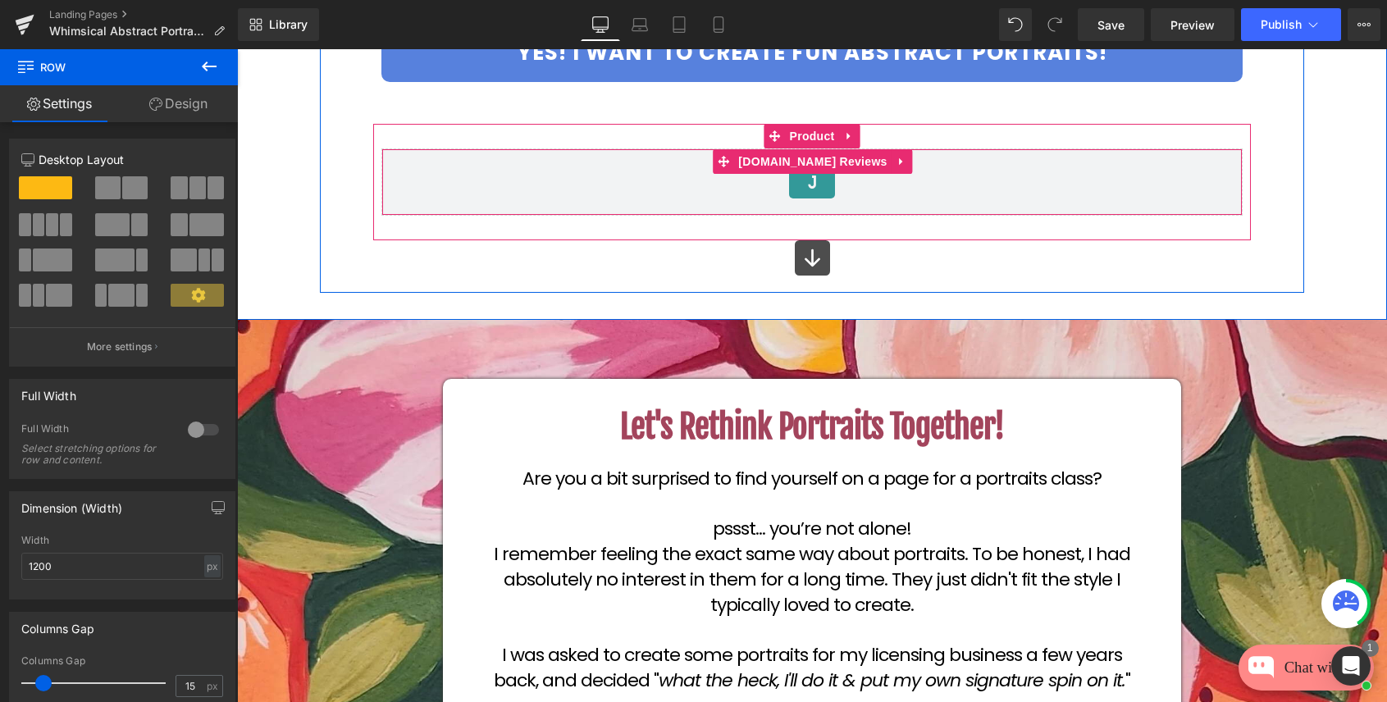
click at [816, 177] on icon at bounding box center [812, 182] width 20 height 20
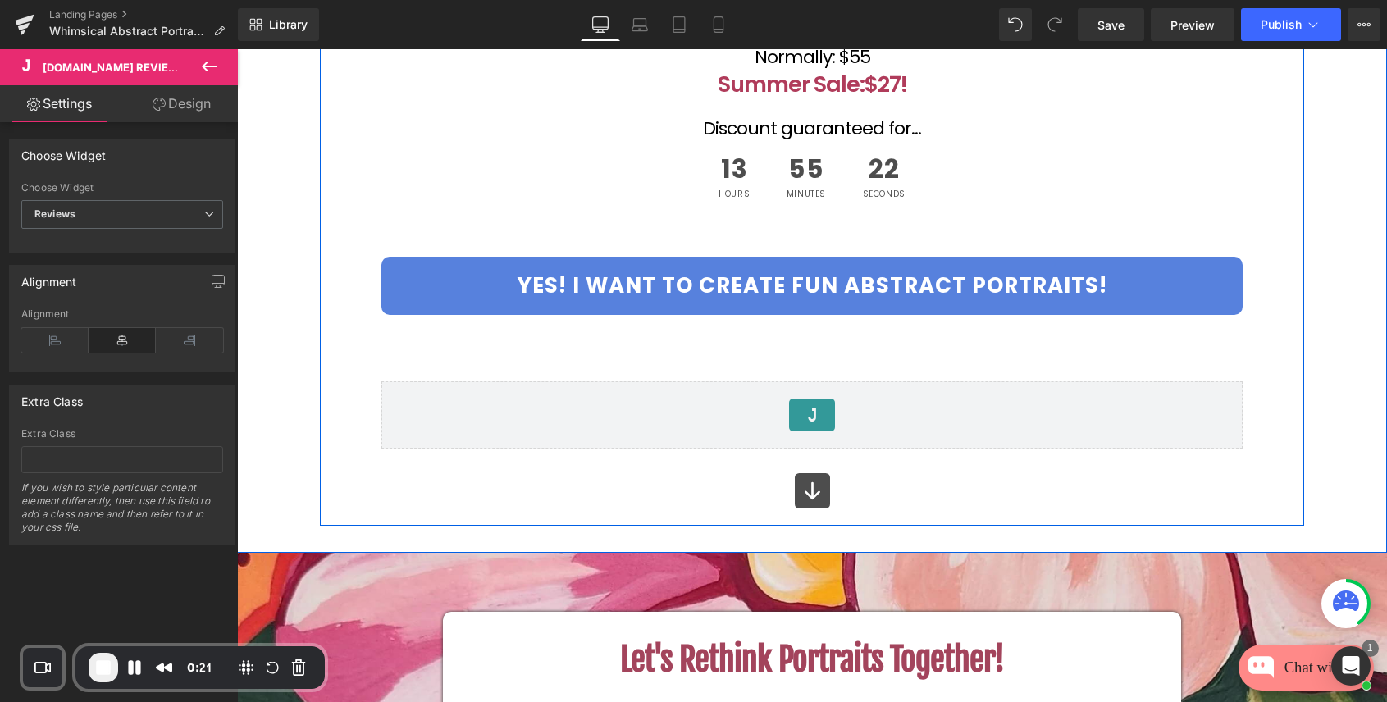
scroll to position [759, 0]
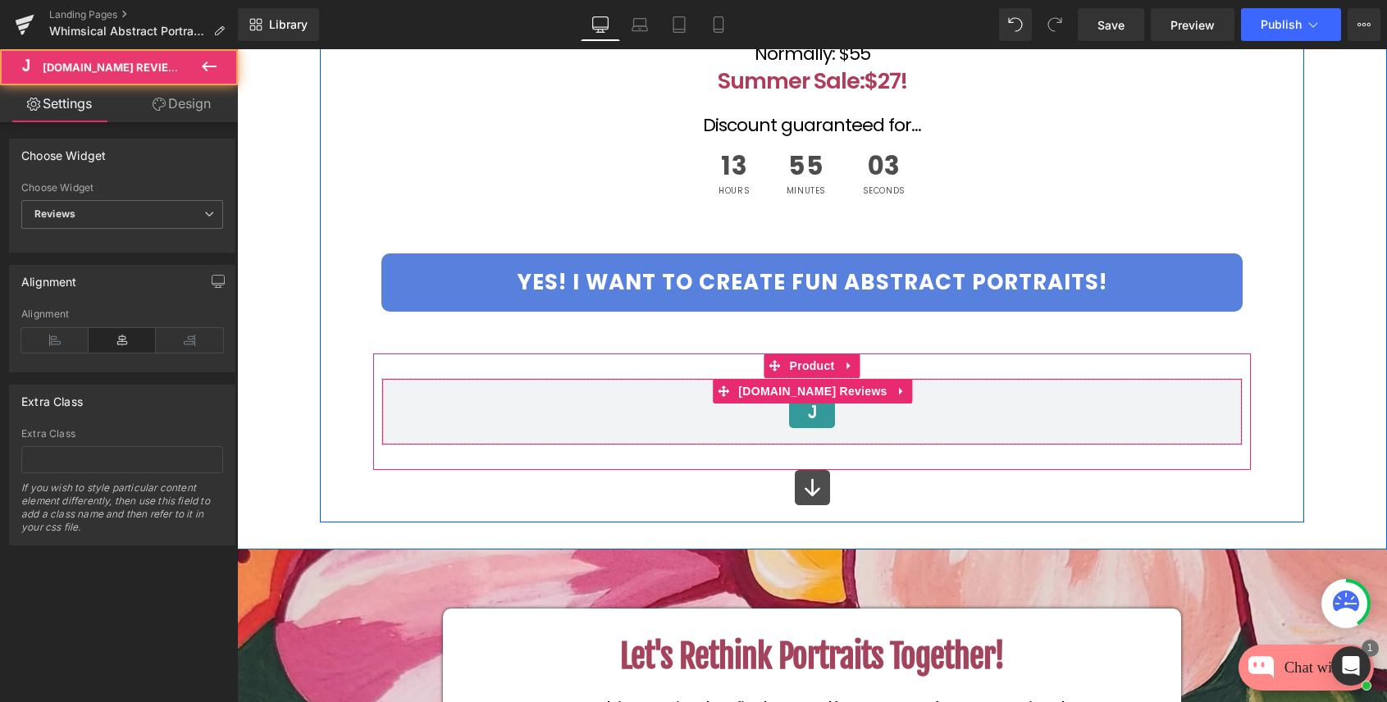
click at [547, 412] on div "[DOMAIN_NAME] Reviews - Reviews" at bounding box center [812, 411] width 827 height 33
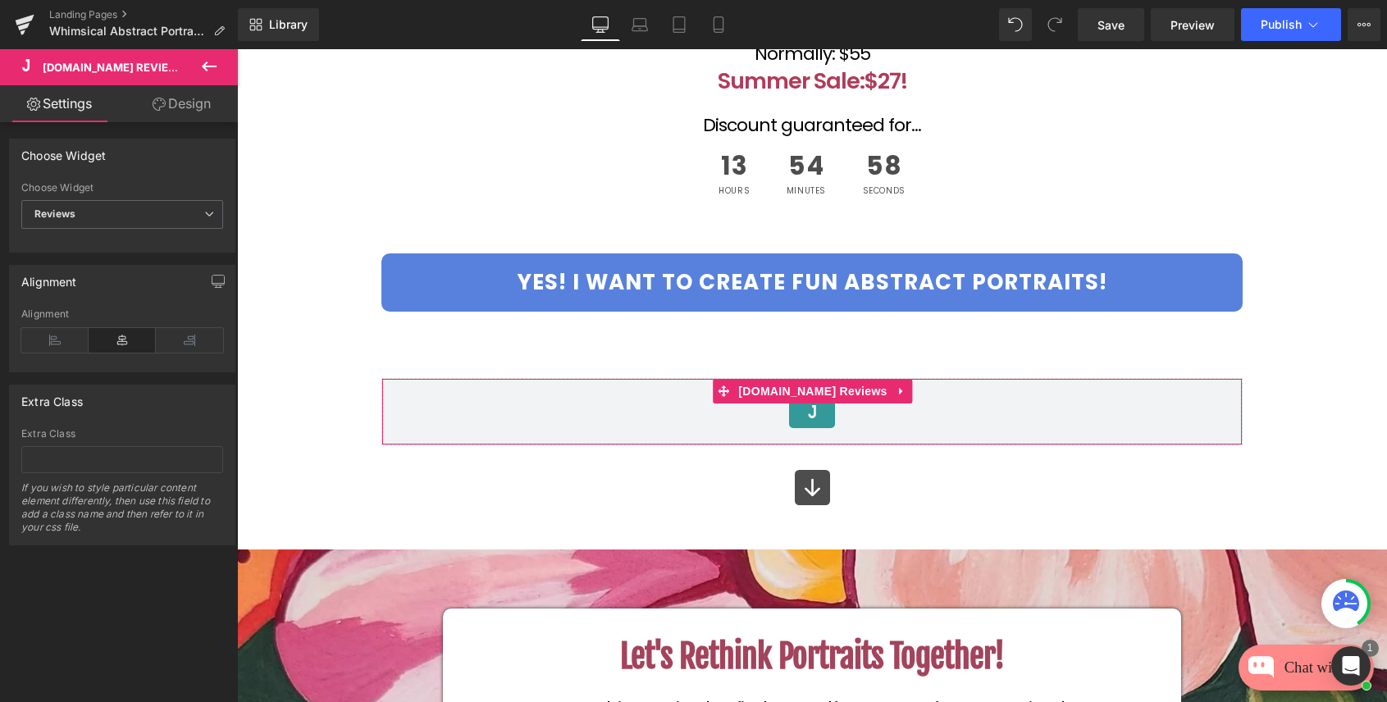
click at [173, 104] on link "Design" at bounding box center [181, 103] width 119 height 37
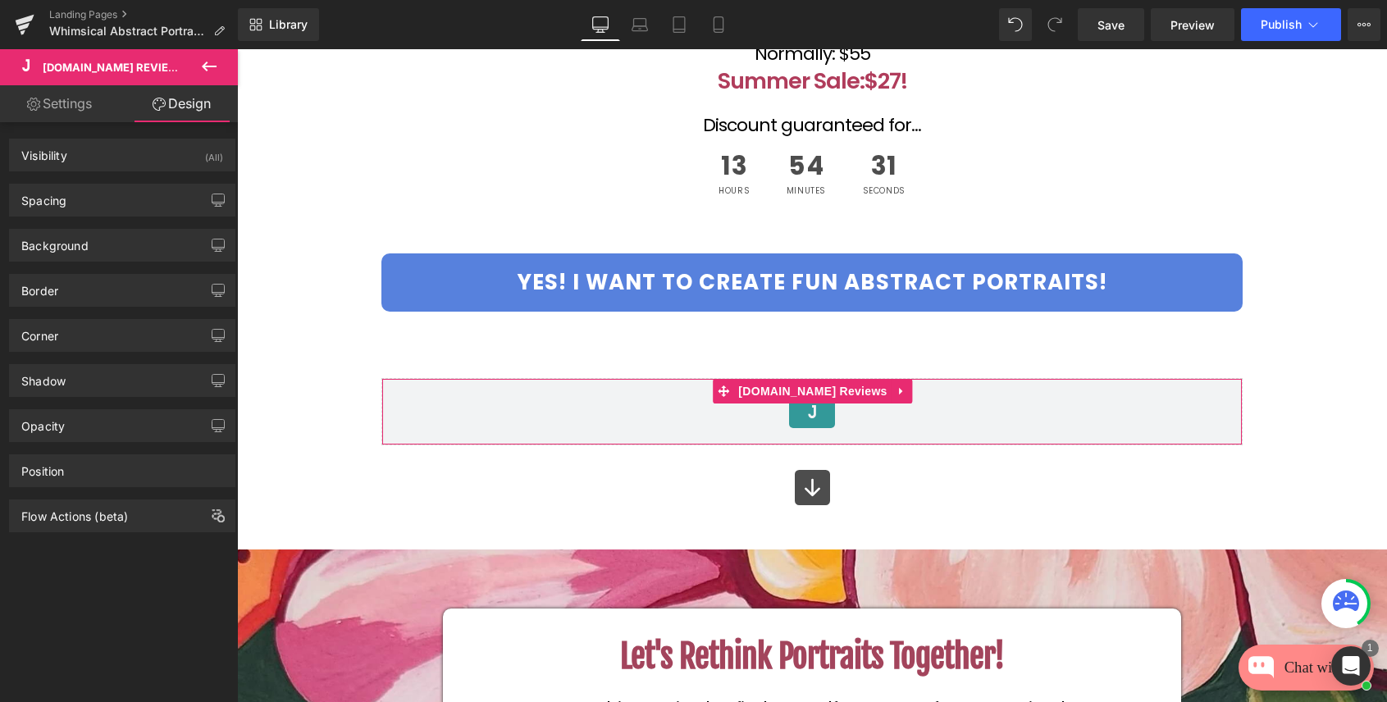
click at [49, 107] on link "Settings" at bounding box center [59, 103] width 119 height 37
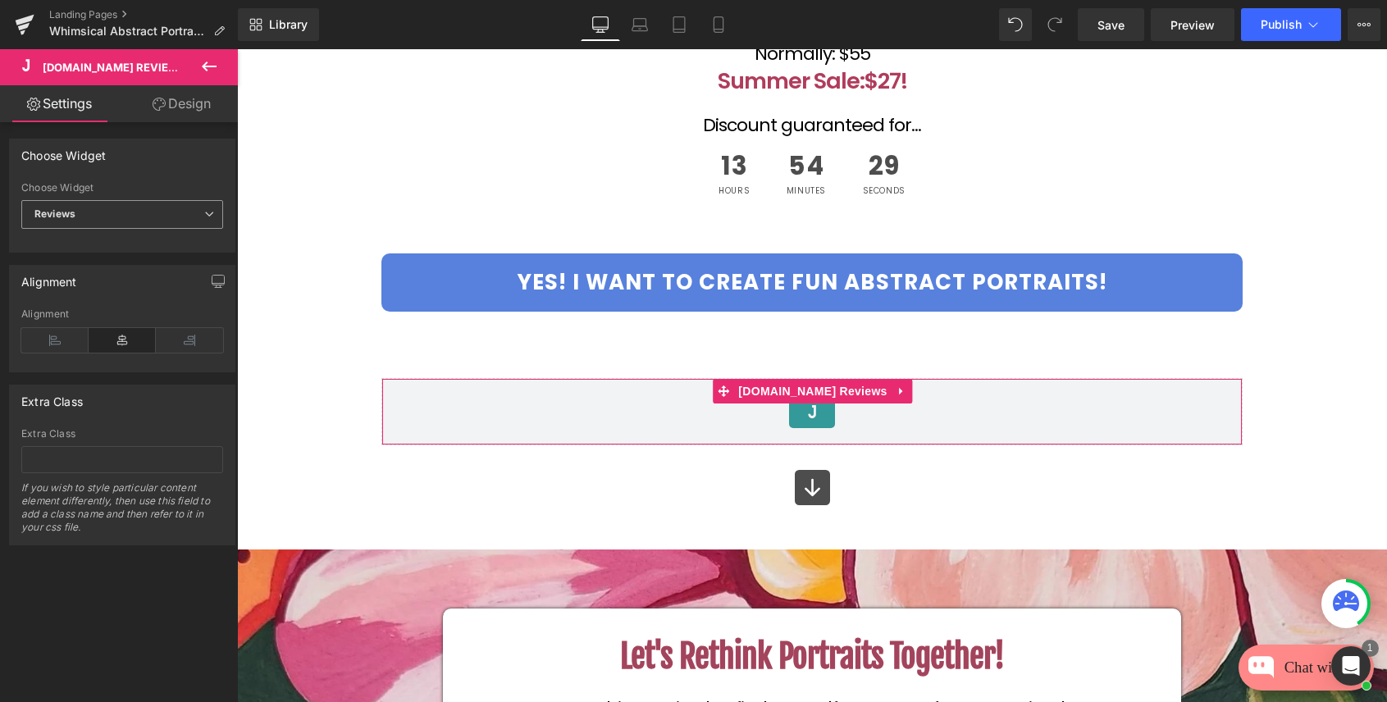
click at [96, 217] on span "Reviews" at bounding box center [122, 214] width 202 height 29
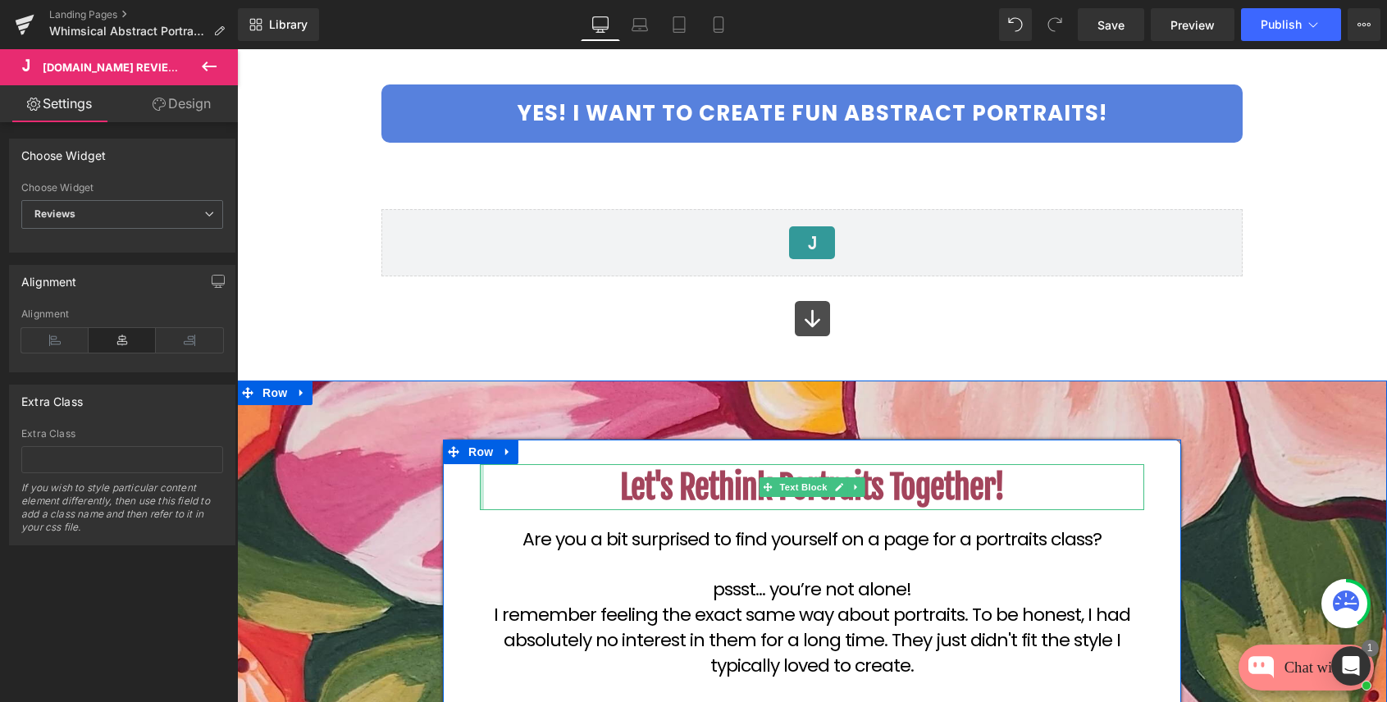
scroll to position [923, 0]
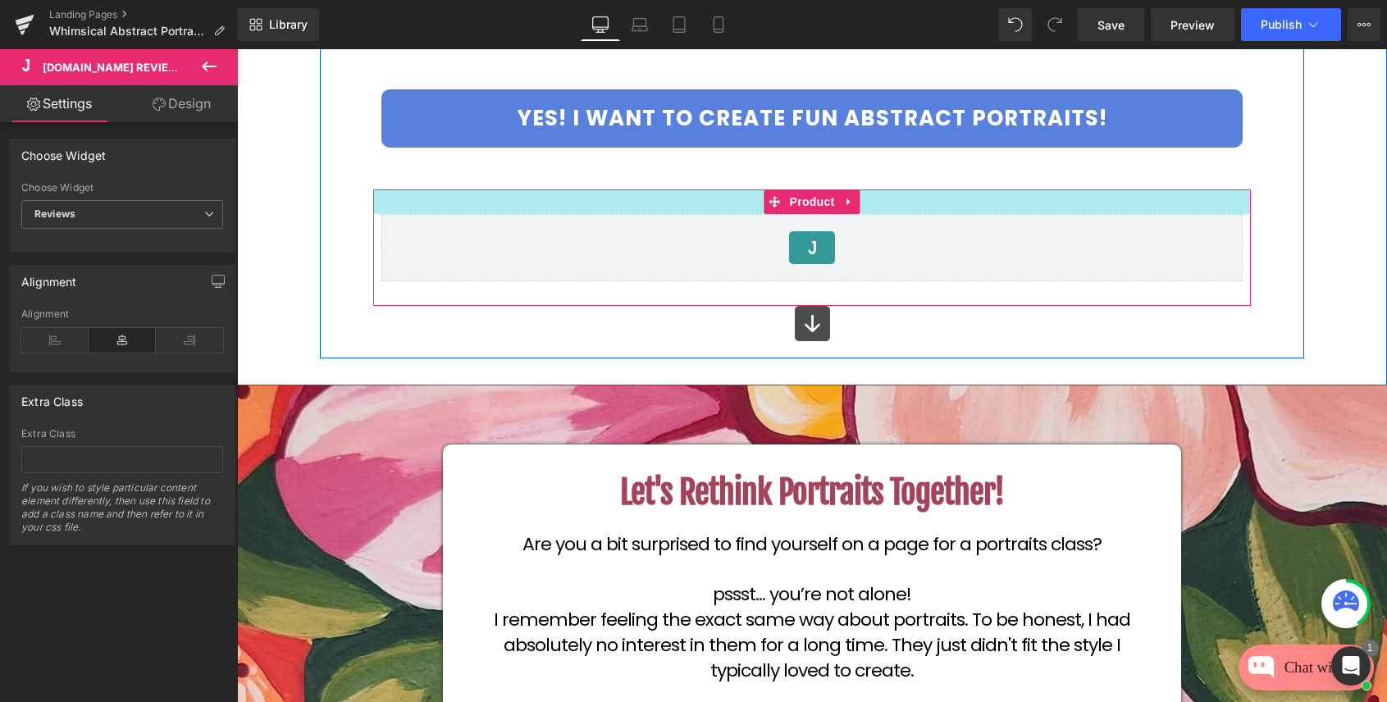
click at [1229, 203] on div at bounding box center [812, 202] width 878 height 25
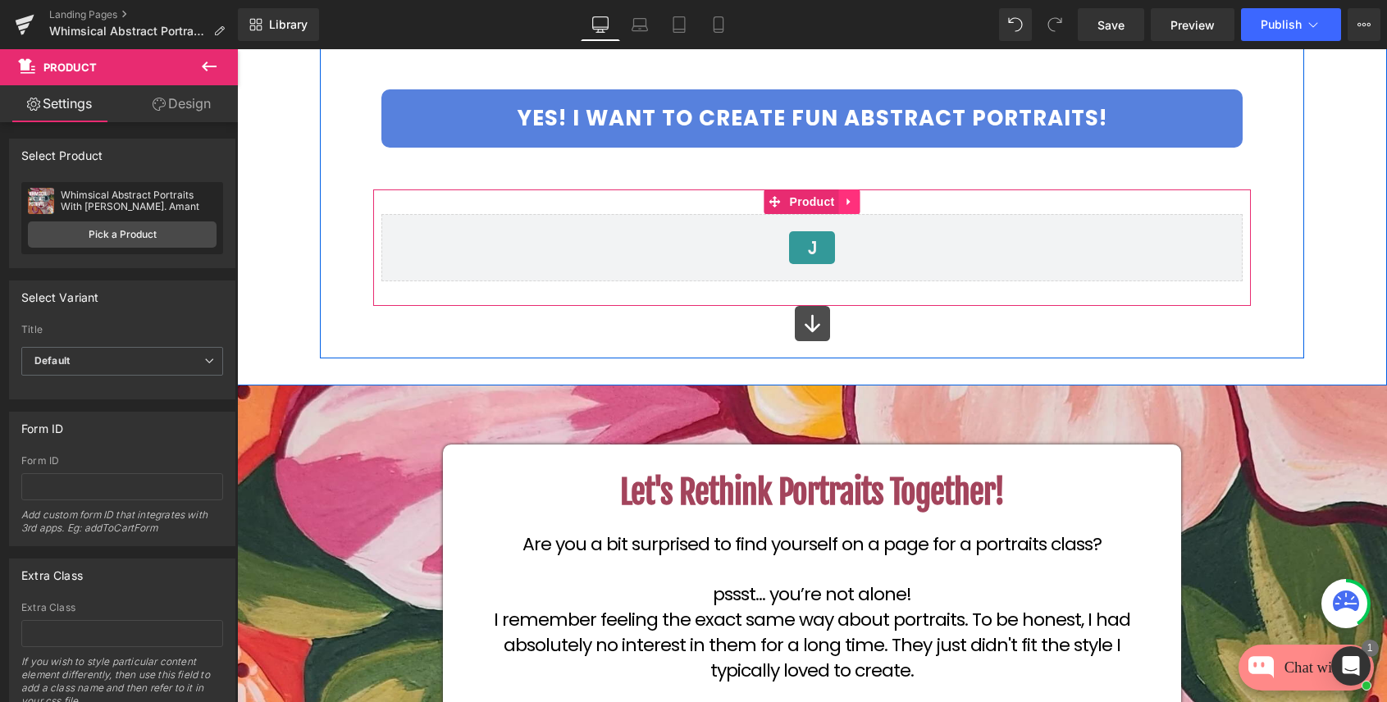
click at [848, 197] on icon at bounding box center [849, 201] width 11 height 12
click at [859, 202] on icon at bounding box center [860, 201] width 11 height 12
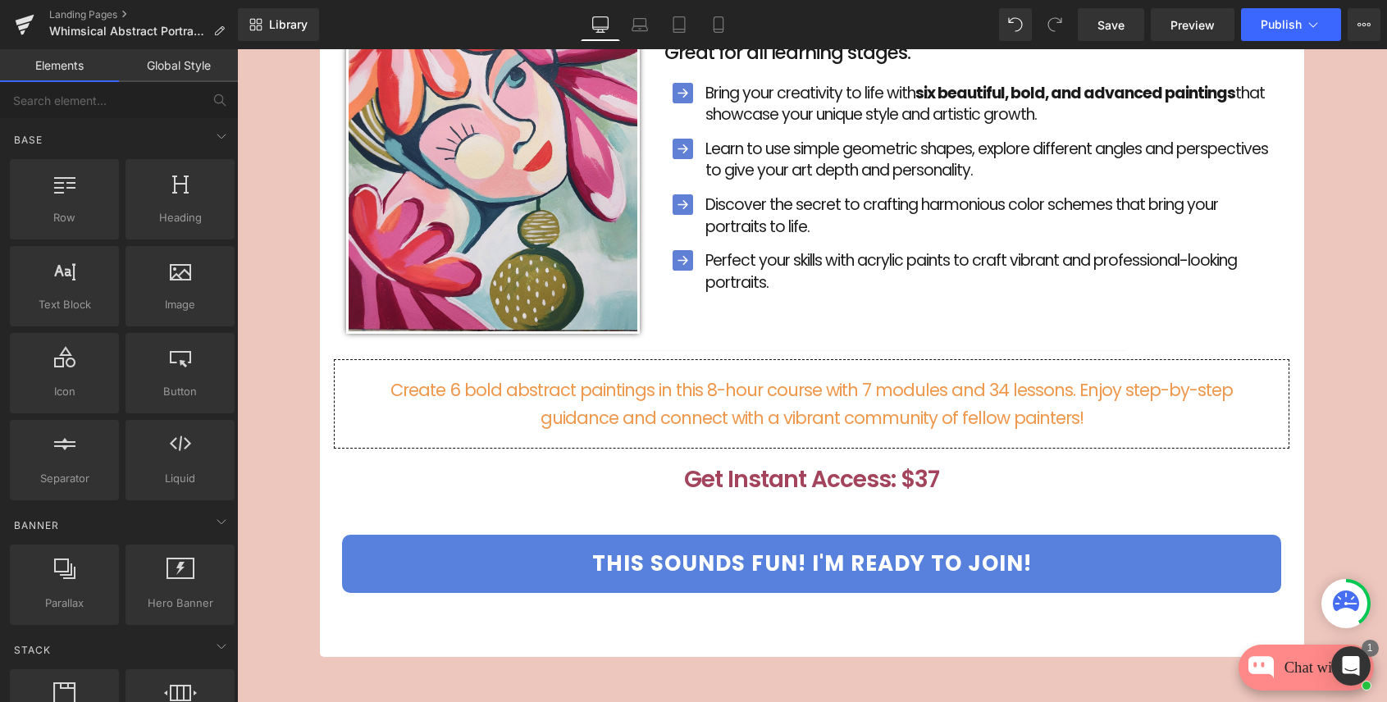
scroll to position [9880, 0]
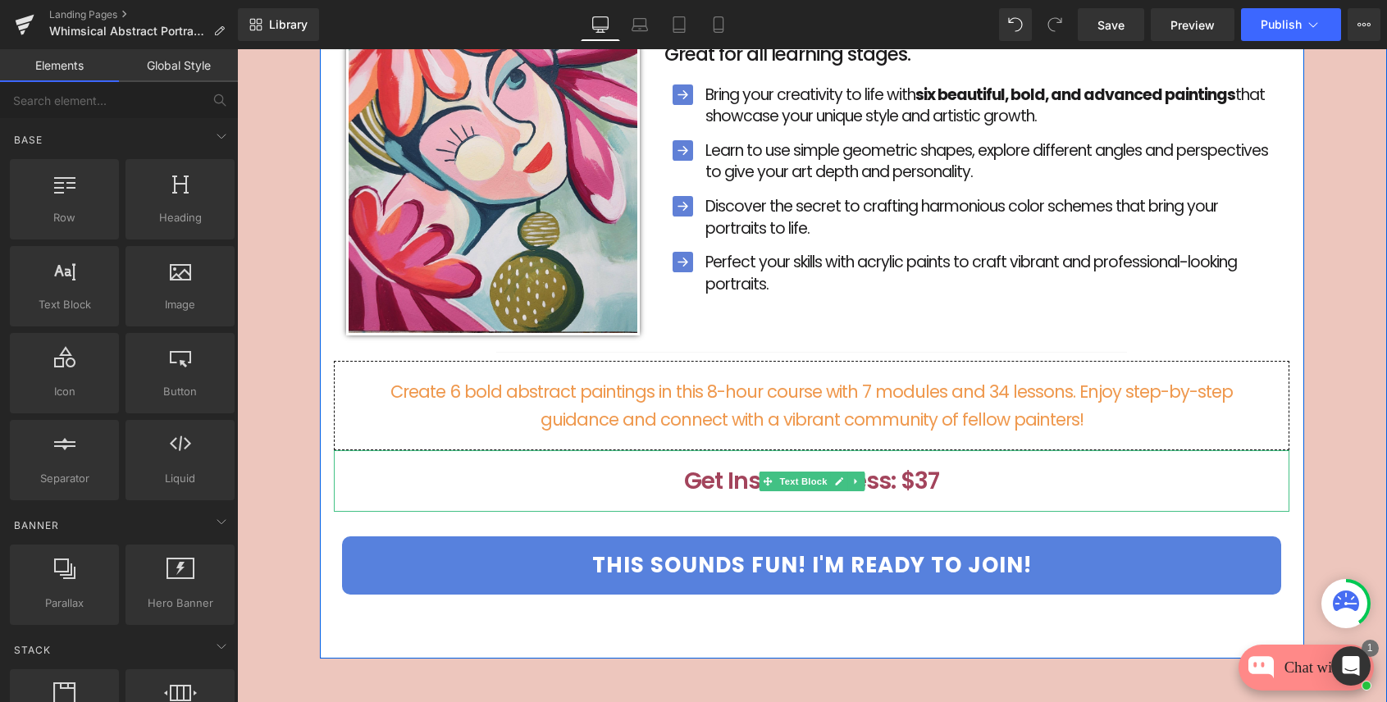
click at [925, 465] on span "Get Instant Access: $37" at bounding box center [811, 481] width 255 height 32
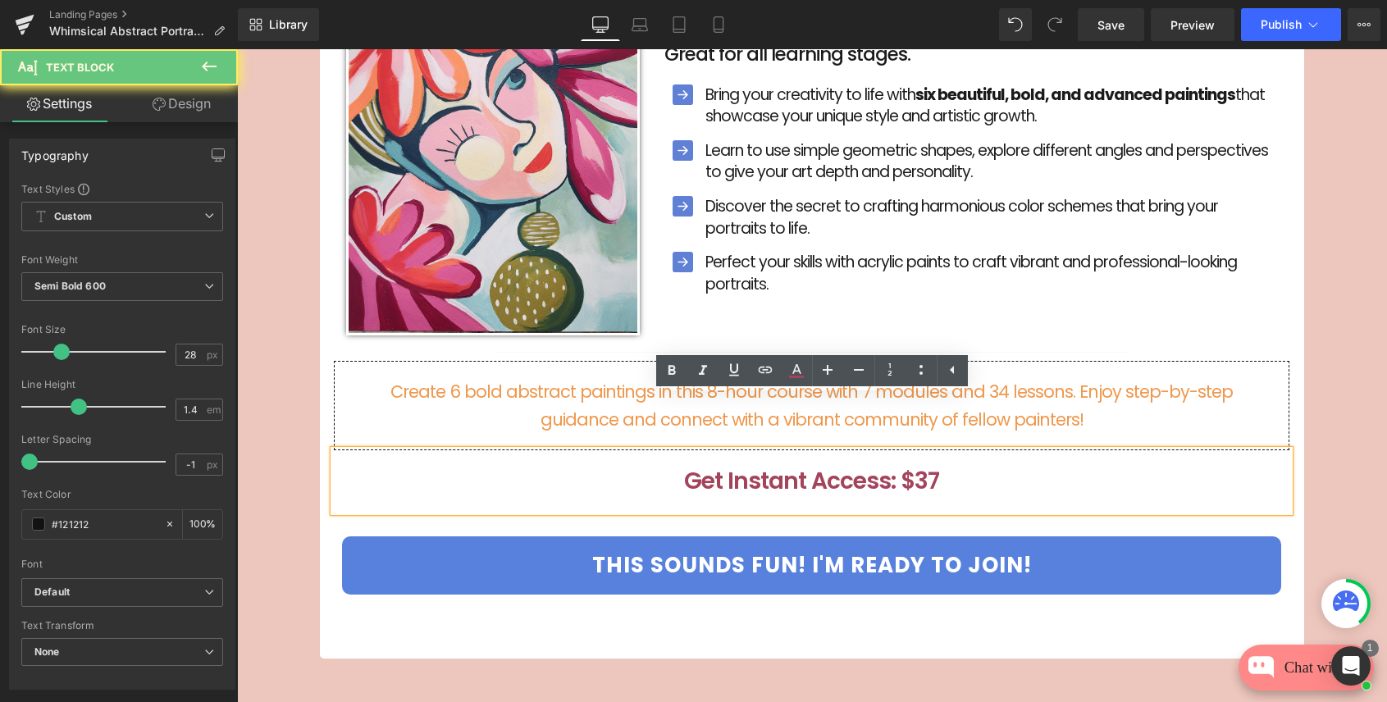
click at [925, 465] on span "Get Instant Access: $37" at bounding box center [811, 481] width 255 height 32
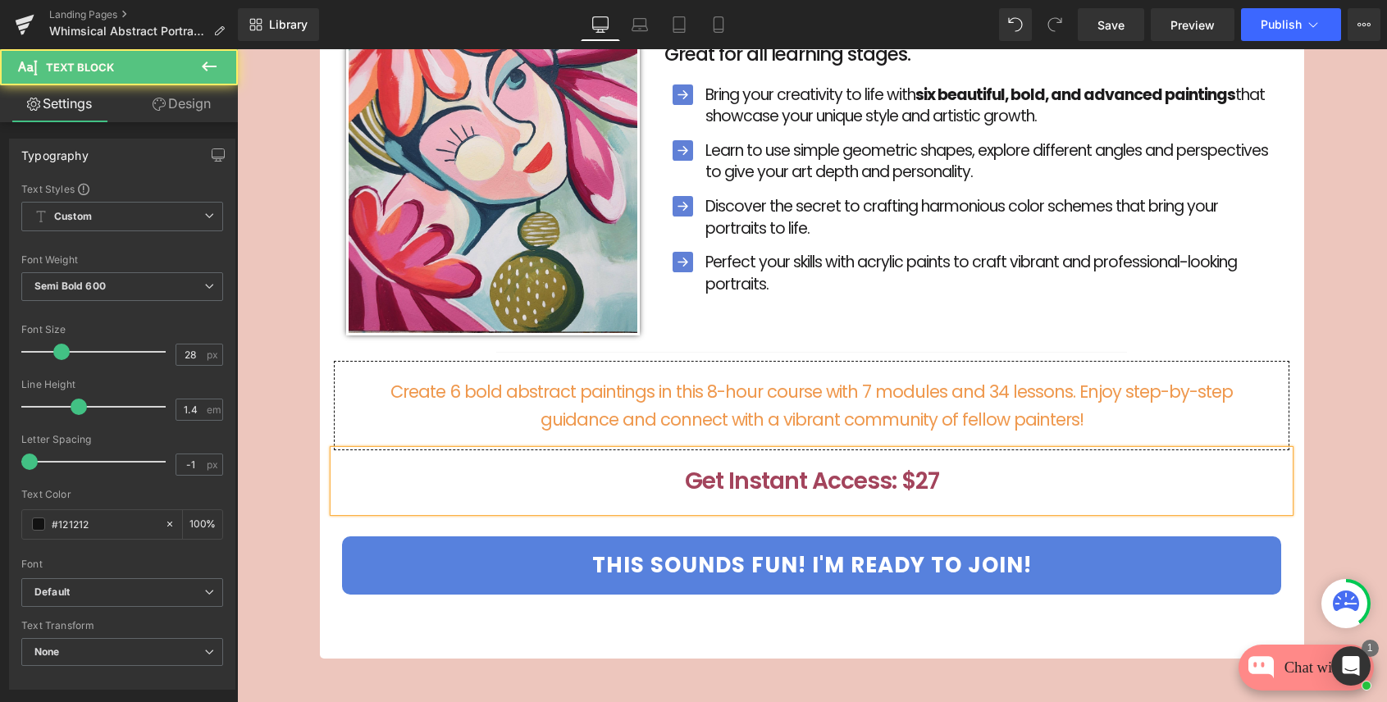
click at [899, 465] on span "Get Instant Access: $27" at bounding box center [812, 481] width 254 height 32
click at [910, 465] on span "Get Instant Access: ̶9̶7̶$27" at bounding box center [812, 481] width 289 height 32
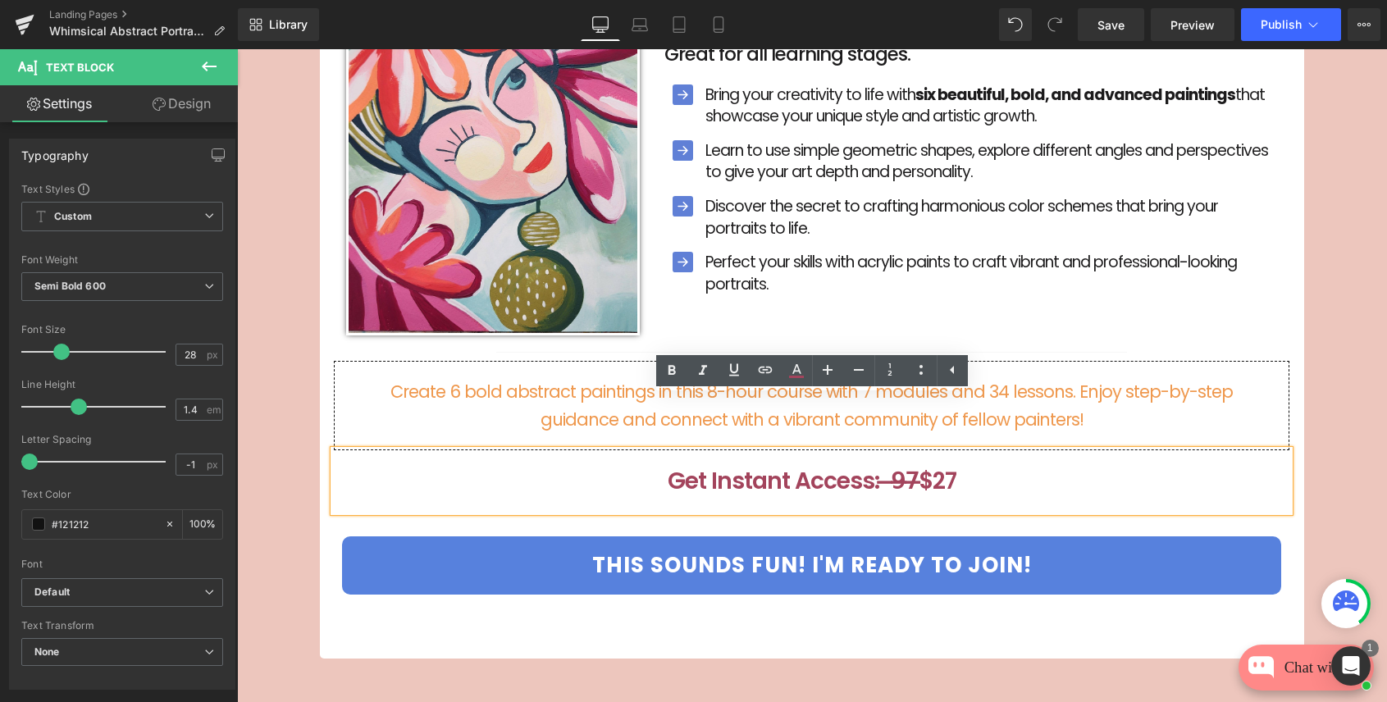
click at [896, 465] on span "Get Instant Access: ̶9̶7̶$27" at bounding box center [812, 481] width 289 height 32
click at [892, 465] on span "Get Instant Access: ̶9̶7̶$27" at bounding box center [812, 481] width 289 height 32
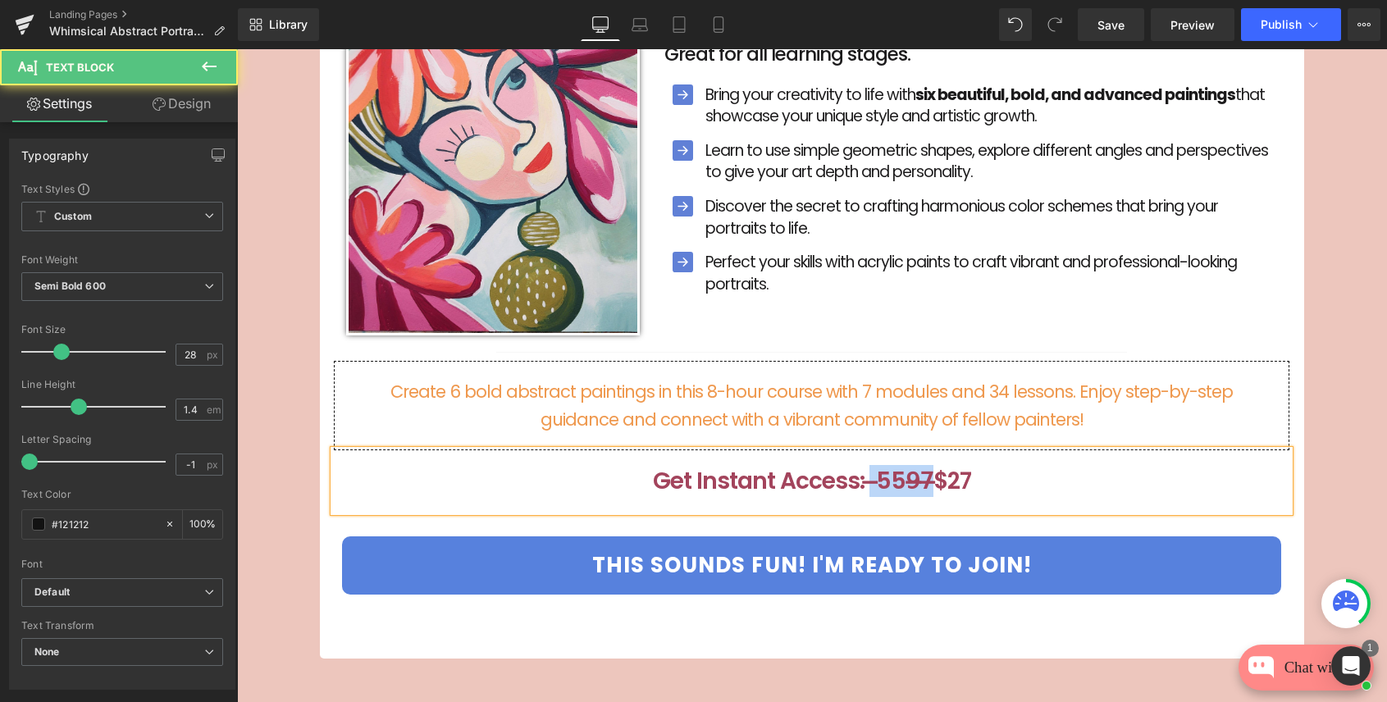
drag, startPoint x: 925, startPoint y: 431, endPoint x: 870, endPoint y: 432, distance: 55.8
click at [870, 465] on span "Get Instant Access: ̶559̶7̶$27" at bounding box center [812, 481] width 318 height 32
drag, startPoint x: 907, startPoint y: 432, endPoint x: 881, endPoint y: 432, distance: 26.3
click at [881, 465] on span "Get Instant Access: ̶5̶5̶ $27" at bounding box center [812, 481] width 294 height 32
click at [879, 465] on span "Get Instant Access: ̶$̶5̶5̶ $27" at bounding box center [812, 481] width 308 height 32
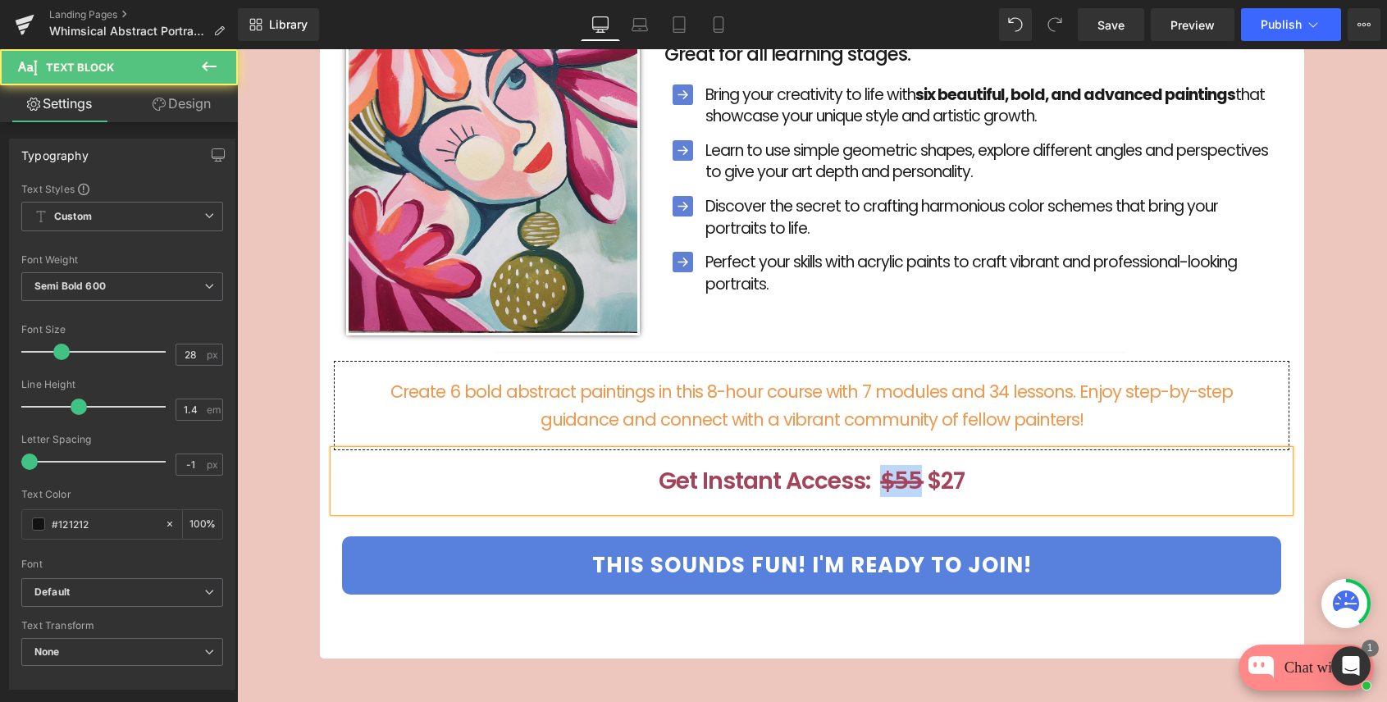
drag, startPoint x: 916, startPoint y: 430, endPoint x: 882, endPoint y: 429, distance: 34.5
click at [882, 465] on span "Get Instant Access: $̶5̶5̶ $27" at bounding box center [812, 481] width 306 height 32
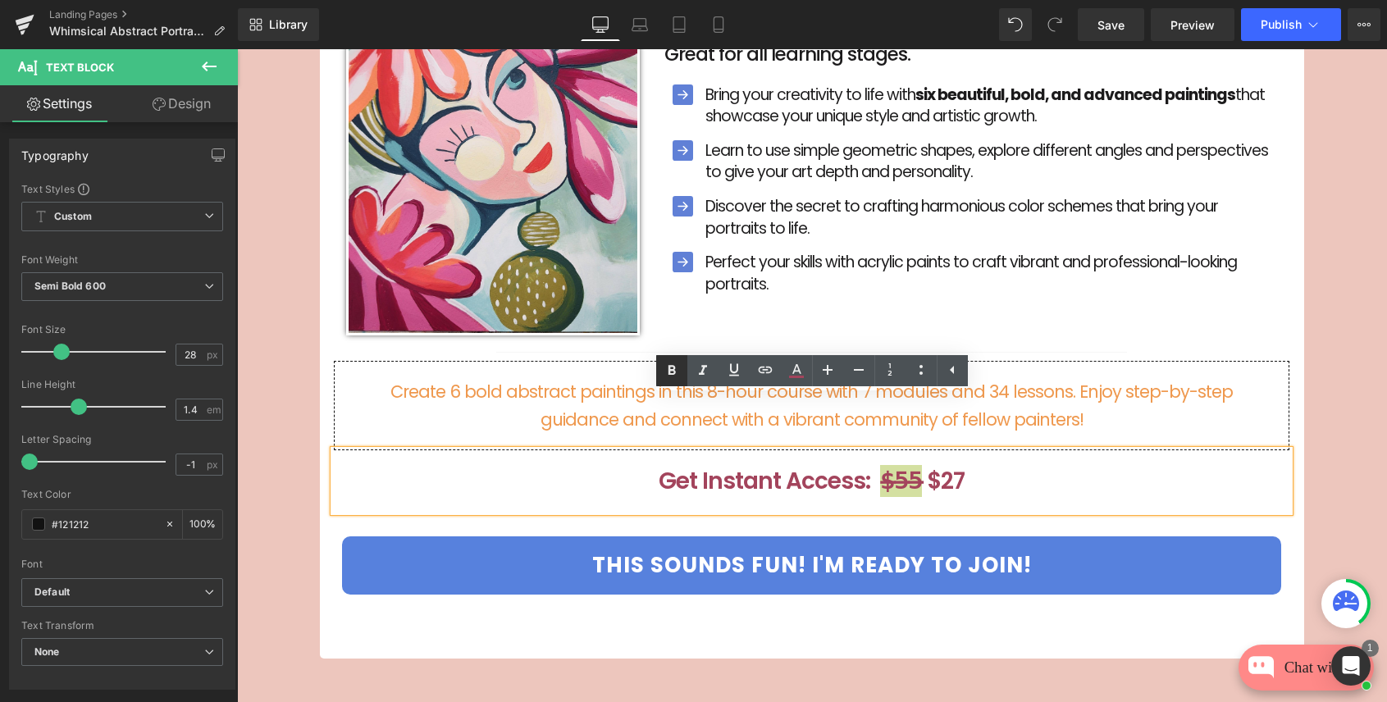
click at [669, 369] on icon at bounding box center [671, 370] width 7 height 10
drag, startPoint x: 914, startPoint y: 431, endPoint x: 880, endPoint y: 431, distance: 33.6
click at [880, 465] on span "$̶5̶5̶" at bounding box center [899, 481] width 42 height 32
click at [793, 373] on icon at bounding box center [797, 369] width 9 height 10
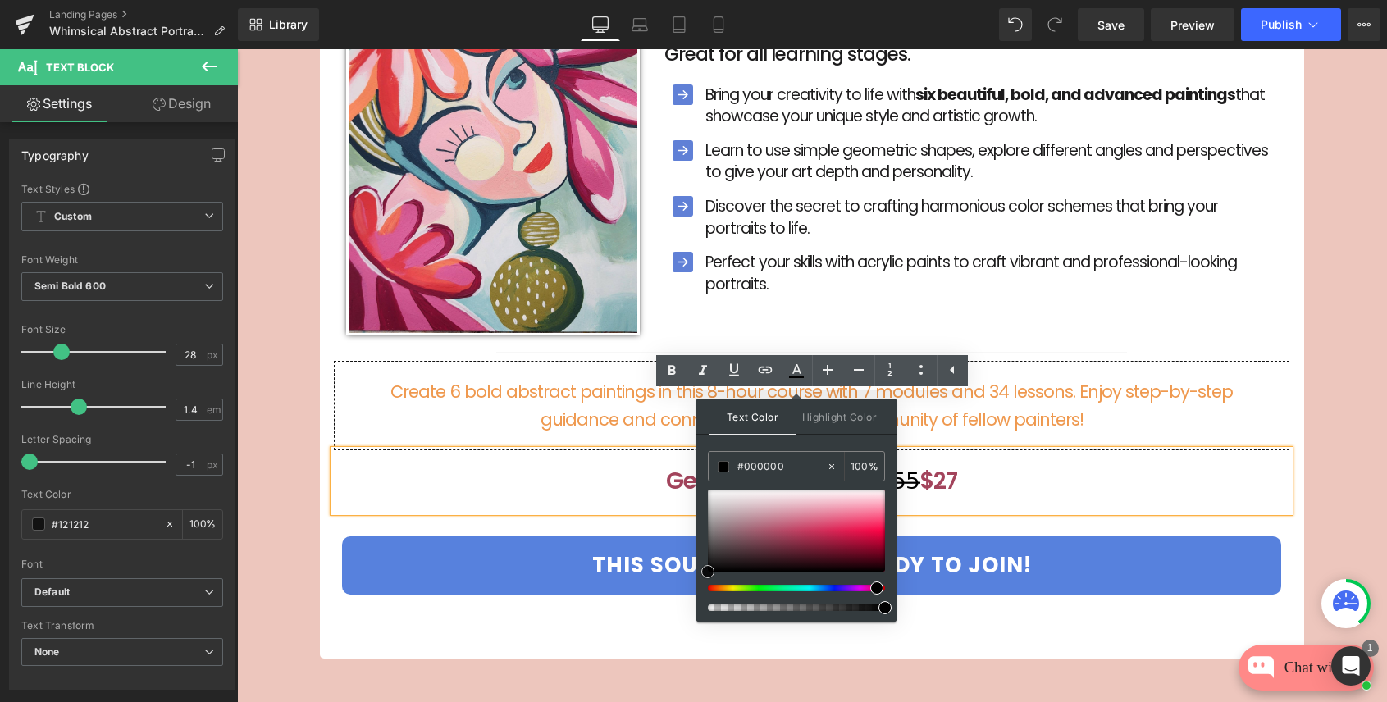
drag, startPoint x: 707, startPoint y: 568, endPoint x: 697, endPoint y: 582, distance: 17.6
click at [697, 582] on div "Text Color Highlight Color #333333 #b03c5b 100 % transparent 0 %" at bounding box center [797, 510] width 200 height 223
click at [1087, 465] on p "Get Instant Access: $̶5̶5̶ $27" at bounding box center [812, 481] width 956 height 32
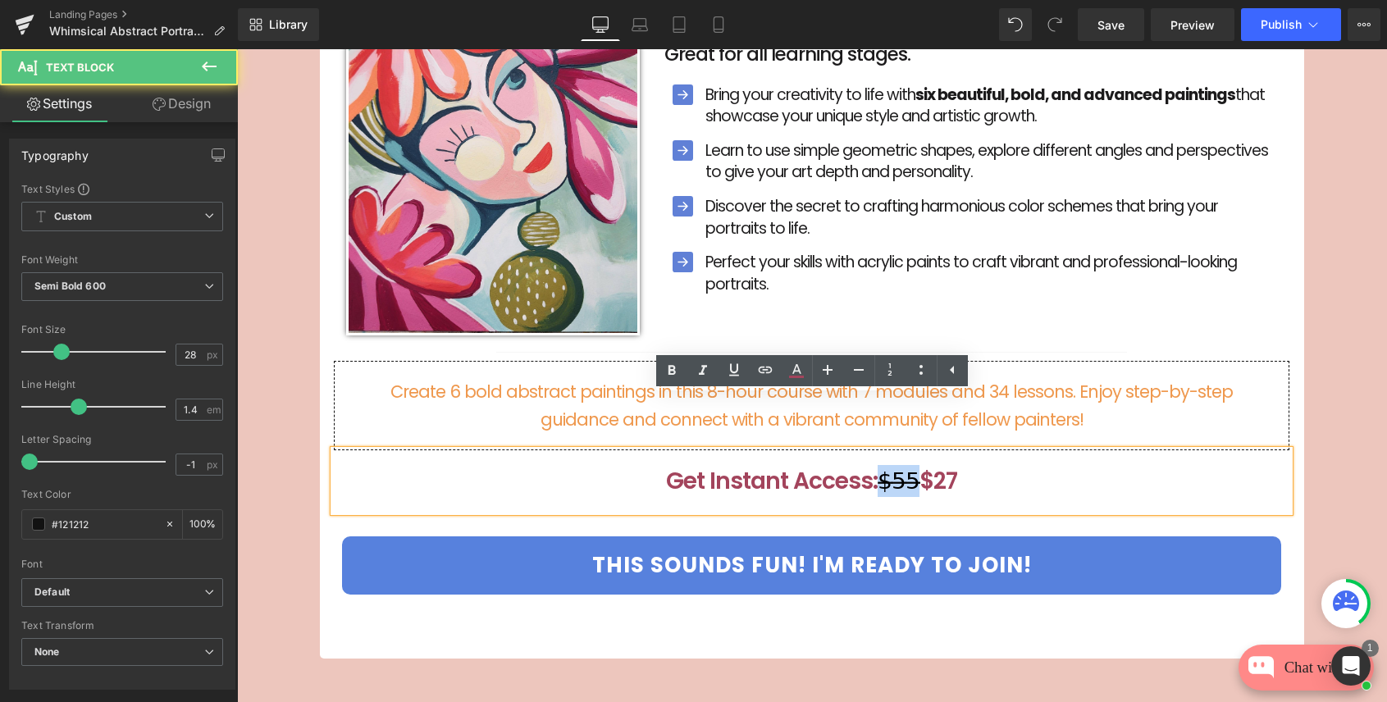
drag, startPoint x: 916, startPoint y: 428, endPoint x: 885, endPoint y: 431, distance: 31.3
click at [884, 465] on p "Get Instant Access: $̶5̶5̶ $27" at bounding box center [812, 481] width 956 height 32
copy span "$̶5̶5̶"
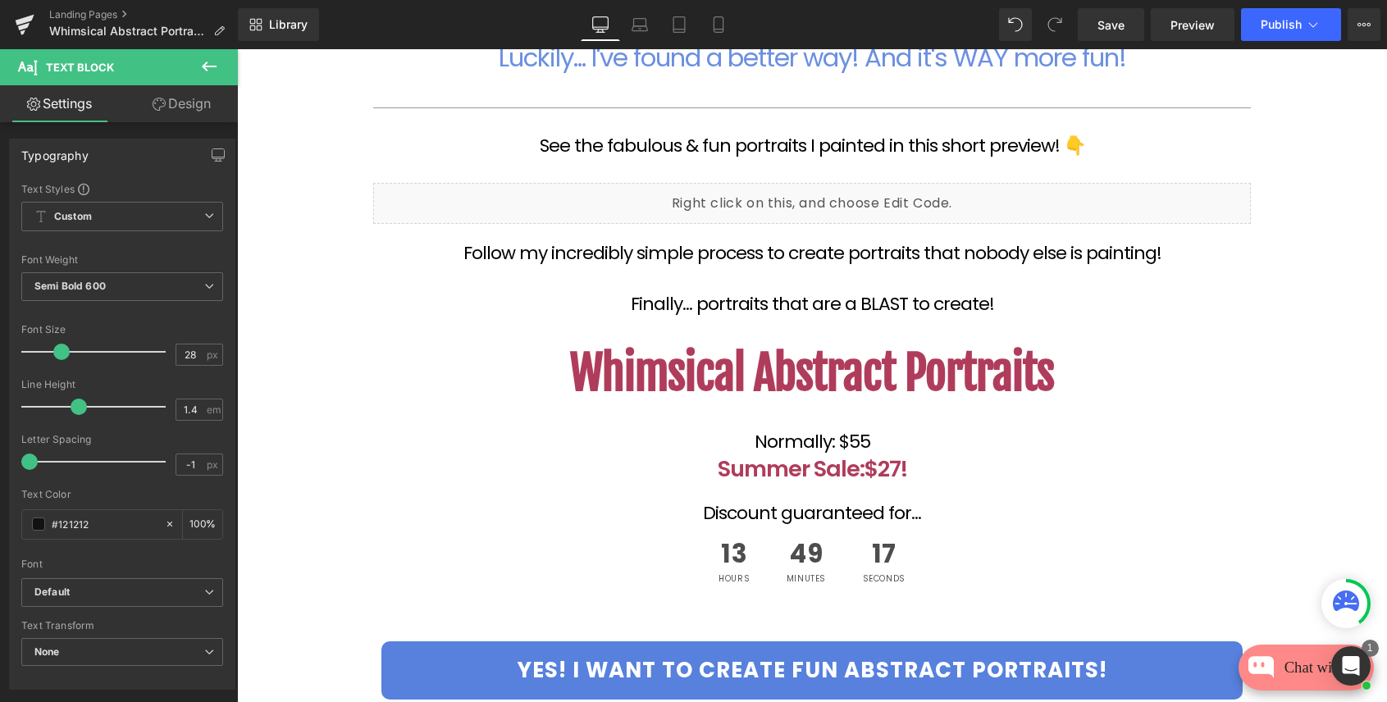
scroll to position [394, 0]
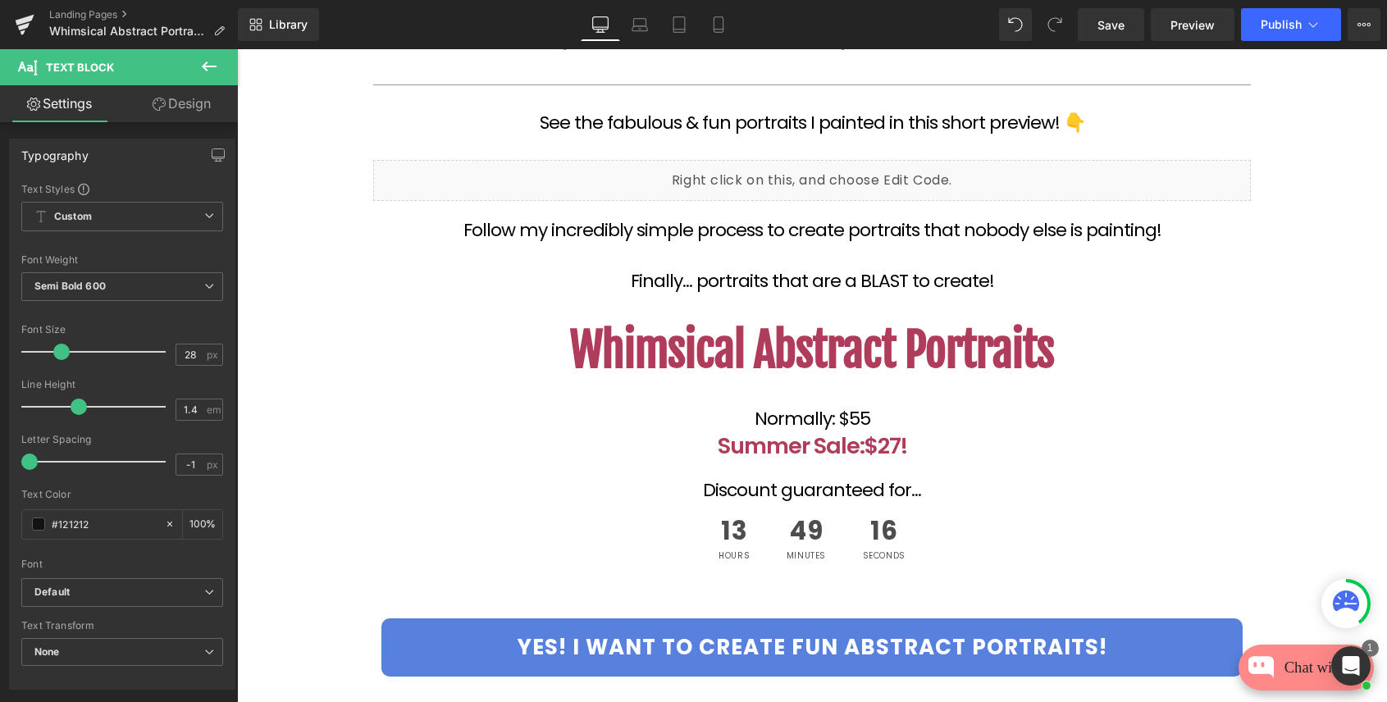
click at [865, 440] on font "$27!" at bounding box center [886, 446] width 43 height 30
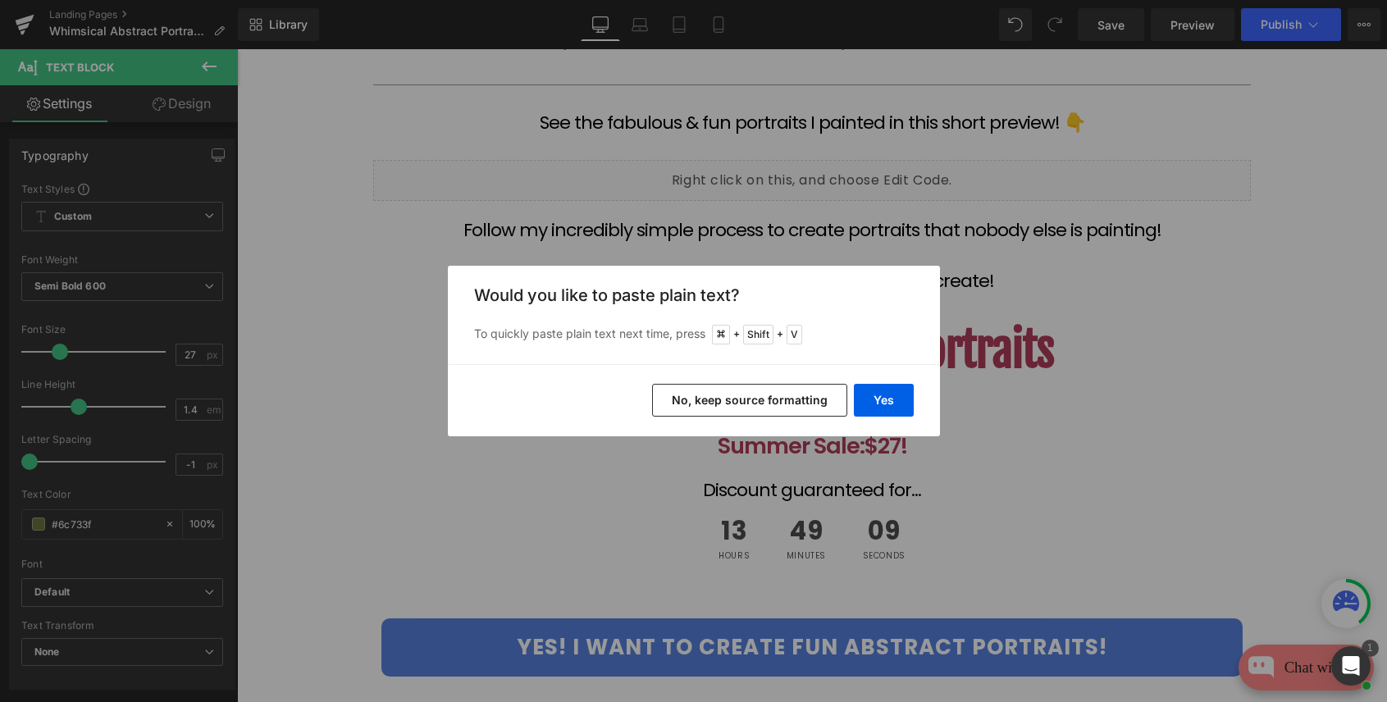
click at [772, 396] on button "No, keep source formatting" at bounding box center [749, 400] width 195 height 33
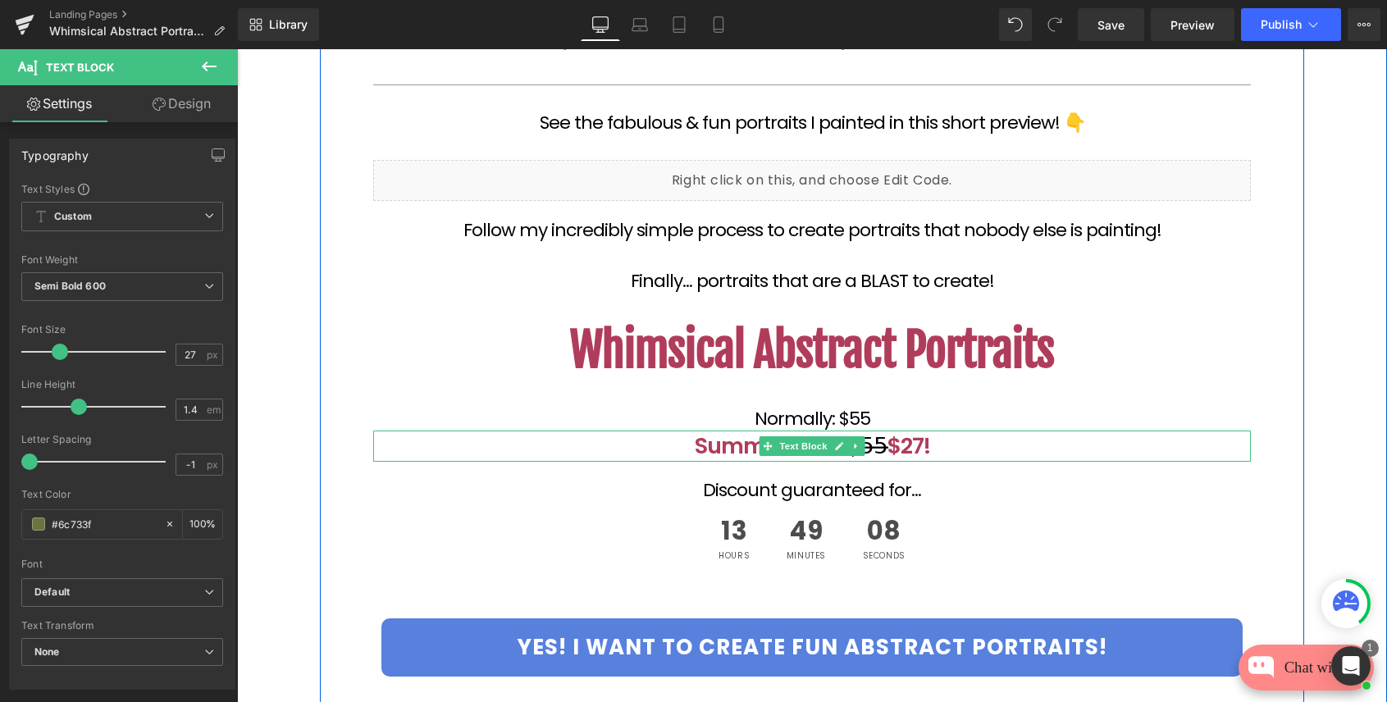
click at [888, 444] on span "$27!" at bounding box center [909, 446] width 43 height 30
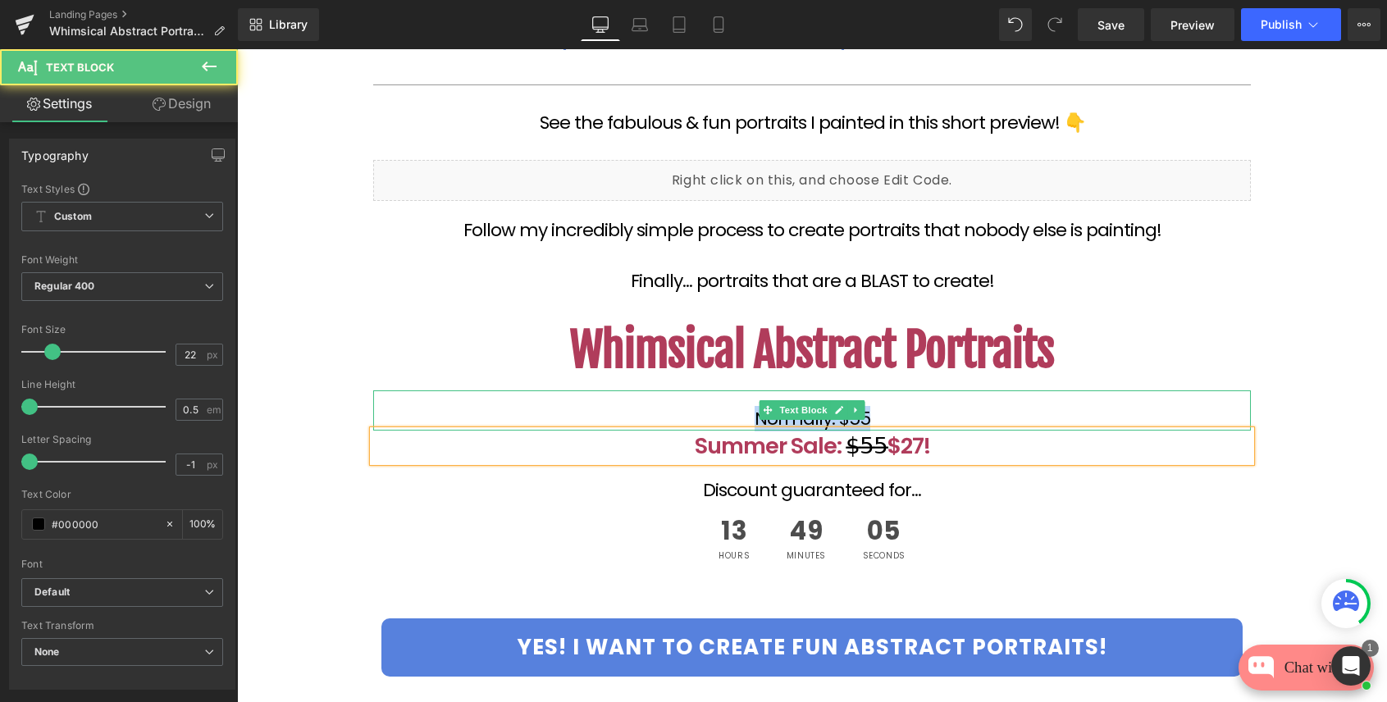
drag, startPoint x: 882, startPoint y: 417, endPoint x: 733, endPoint y: 417, distance: 149.3
click at [733, 417] on p "Normally: $55" at bounding box center [812, 418] width 878 height 9
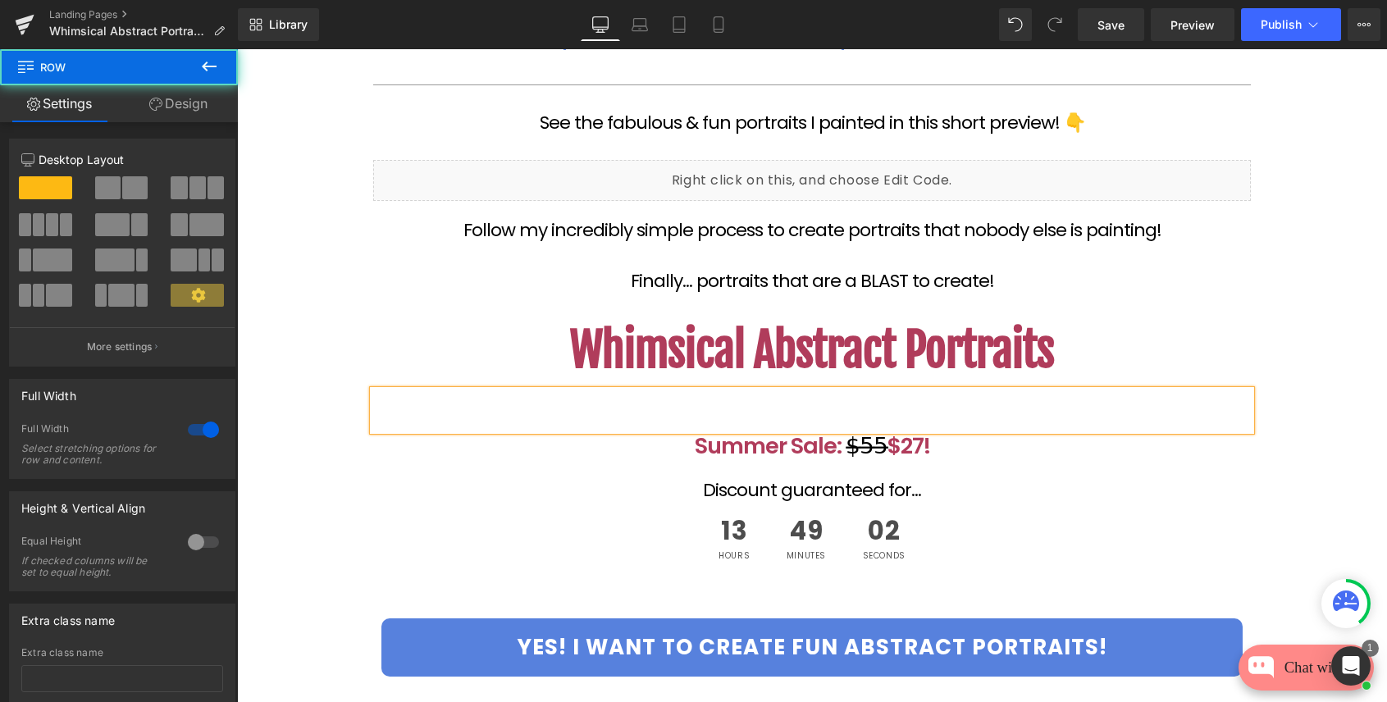
click at [1317, 435] on div "Confidently Turn BORING portraits Into Fun & Whimsical Masterpieces! Text Block…" at bounding box center [812, 287] width 1150 height 967
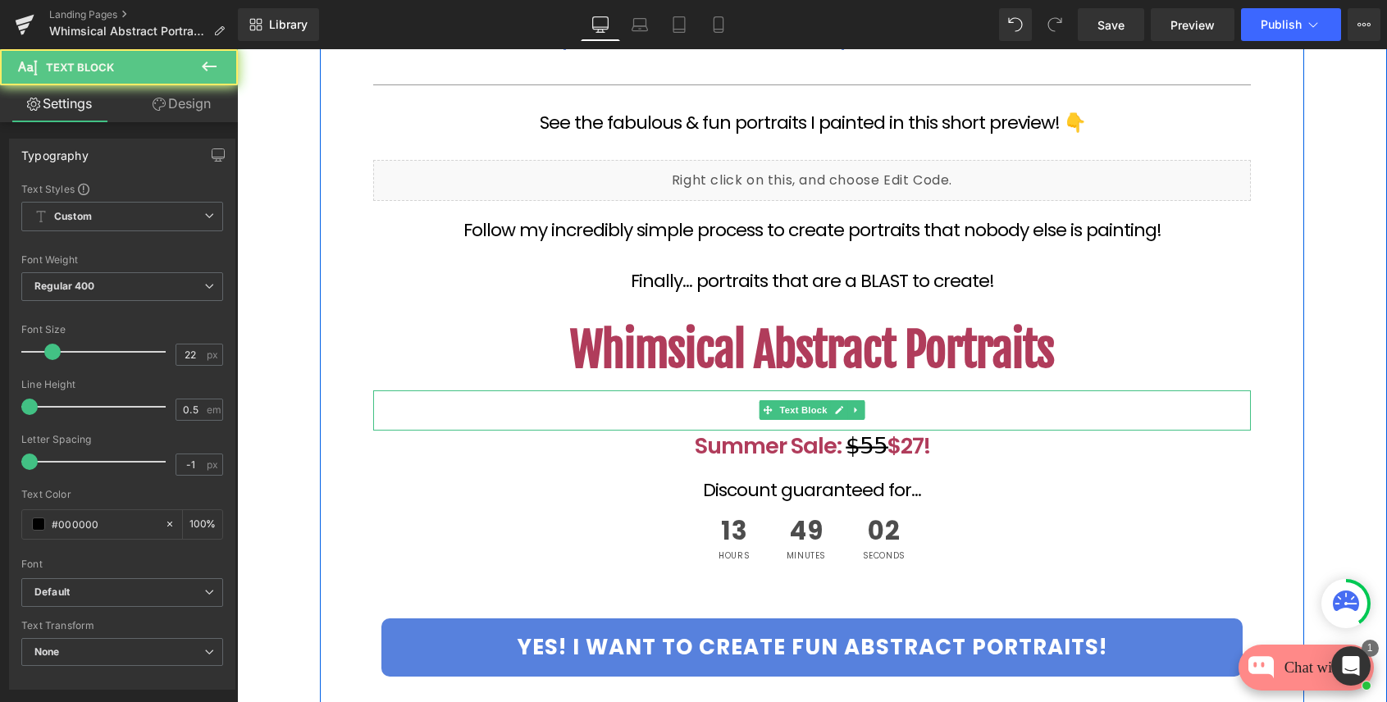
click at [1196, 400] on div at bounding box center [812, 411] width 878 height 40
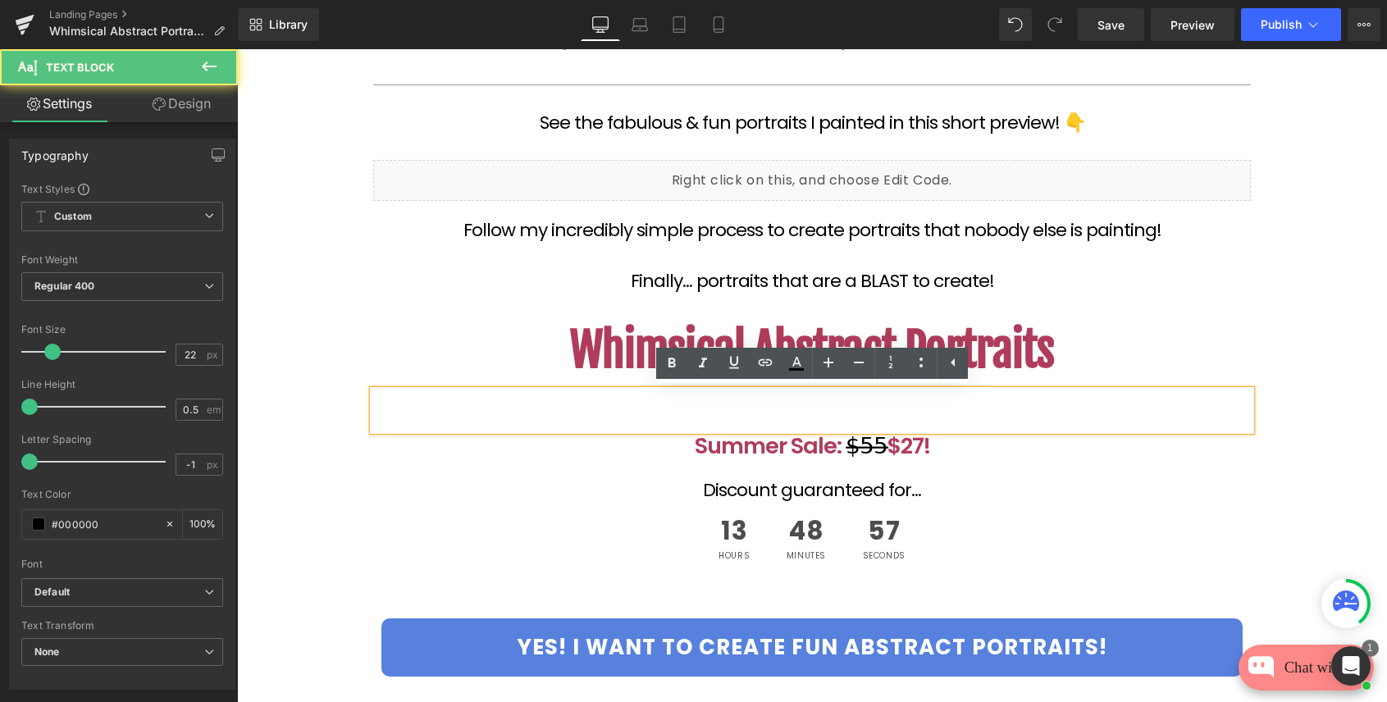
click at [452, 423] on div at bounding box center [812, 411] width 878 height 40
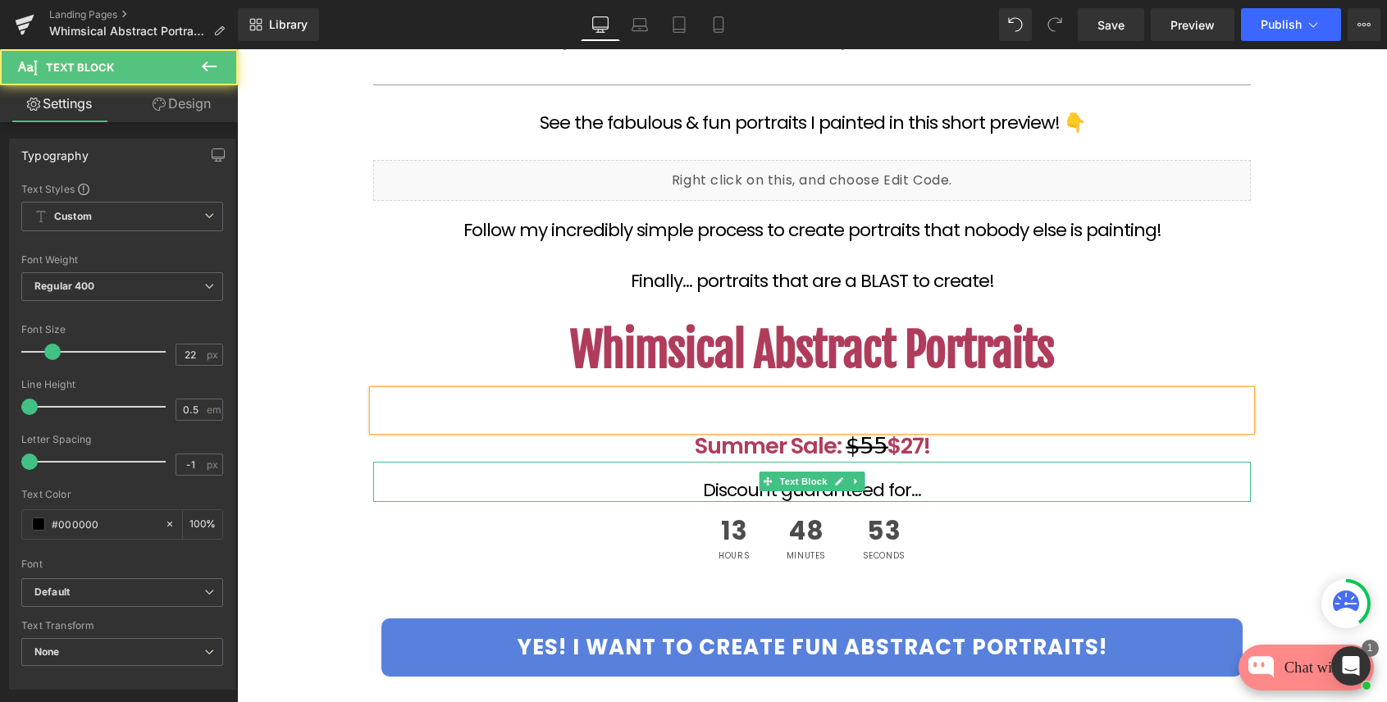
drag, startPoint x: 381, startPoint y: 402, endPoint x: 379, endPoint y: 470, distance: 68.1
click at [379, 471] on div "Confidently Turn BORING portraits Into Fun & Whimsical Masterpieces! Text Block…" at bounding box center [812, 291] width 903 height 944
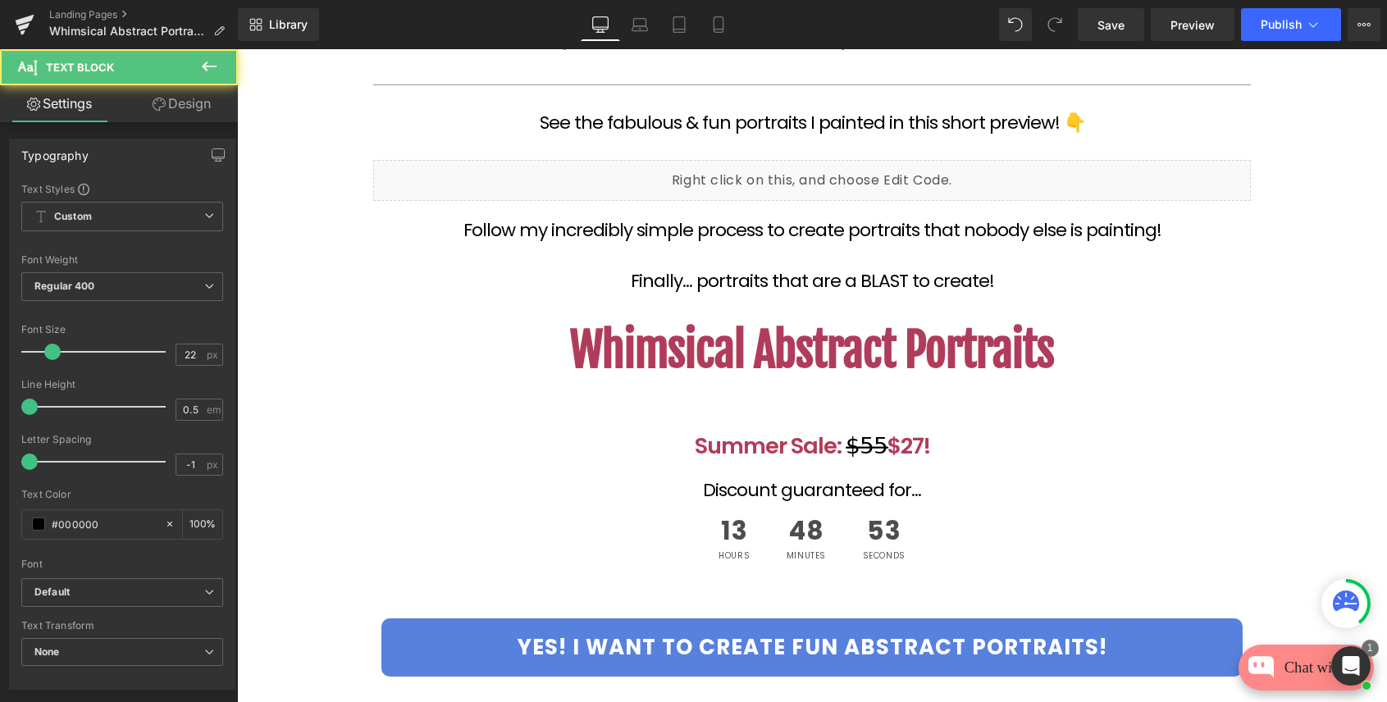
click at [400, 418] on div at bounding box center [812, 411] width 878 height 40
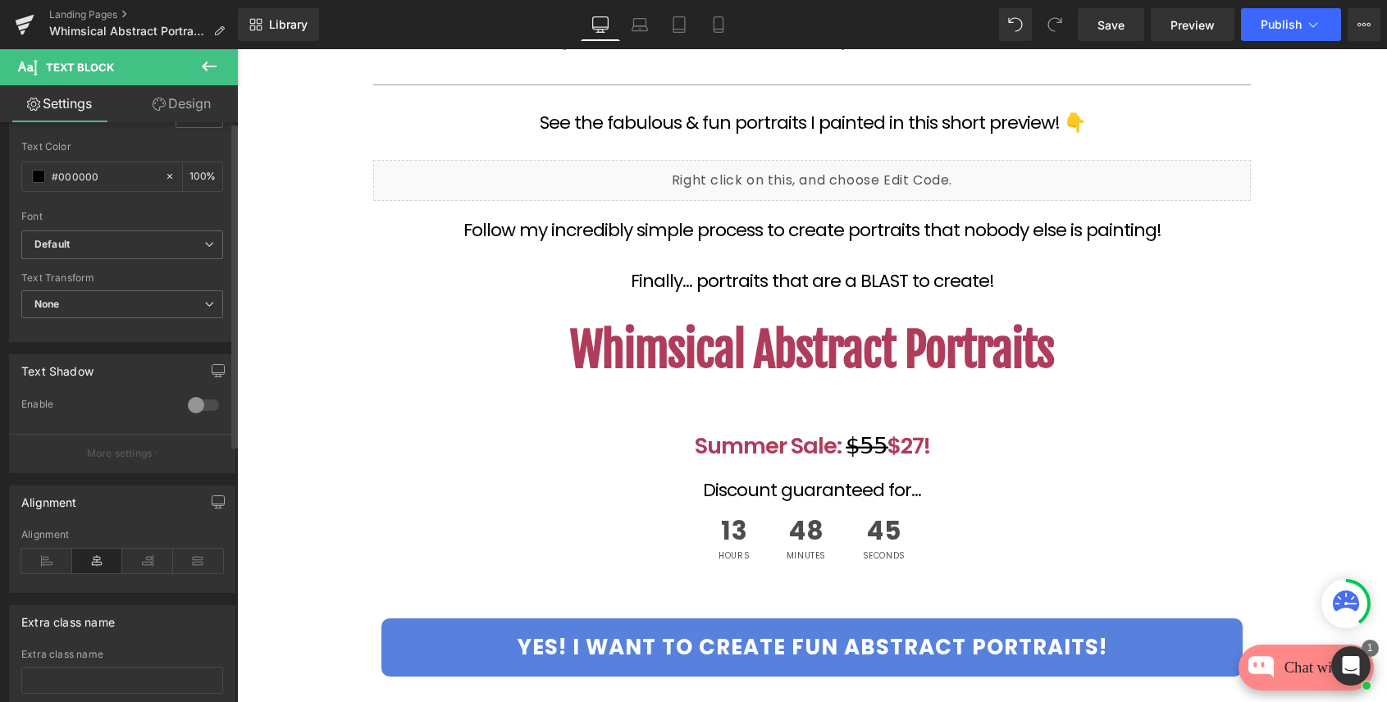
scroll to position [459, 0]
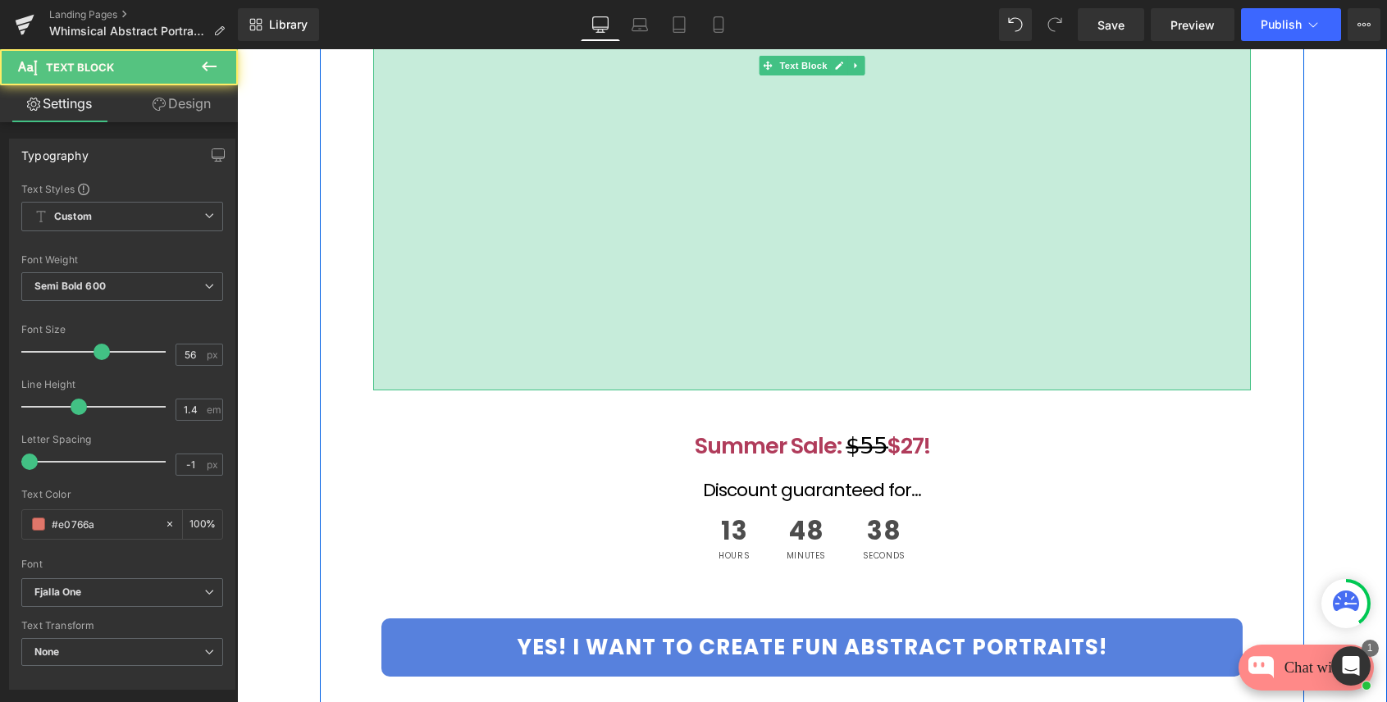
drag, startPoint x: 1245, startPoint y: 388, endPoint x: 1244, endPoint y: 417, distance: 28.8
click at [1244, 417] on div "Confidently Turn BORING portraits Into Fun & Whimsical Masterpieces! Text Block…" at bounding box center [812, 101] width 903 height 1323
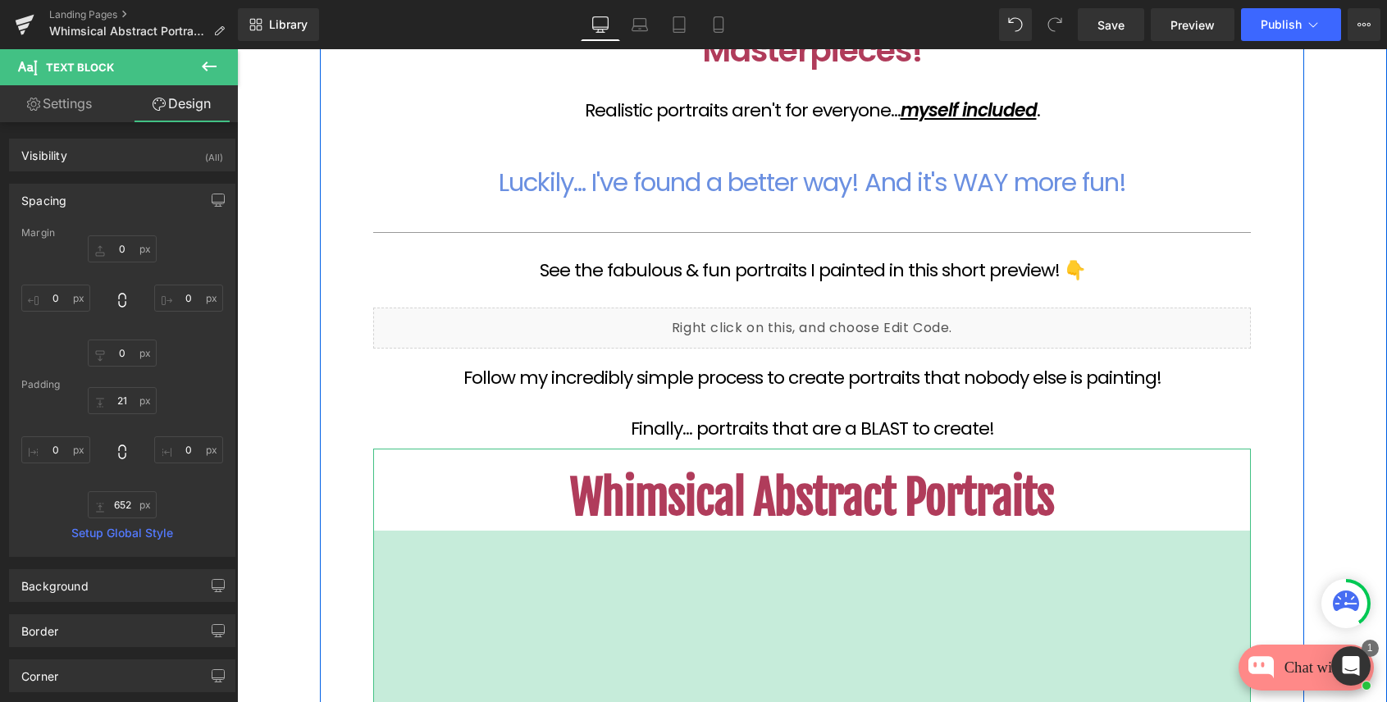
scroll to position [120, 0]
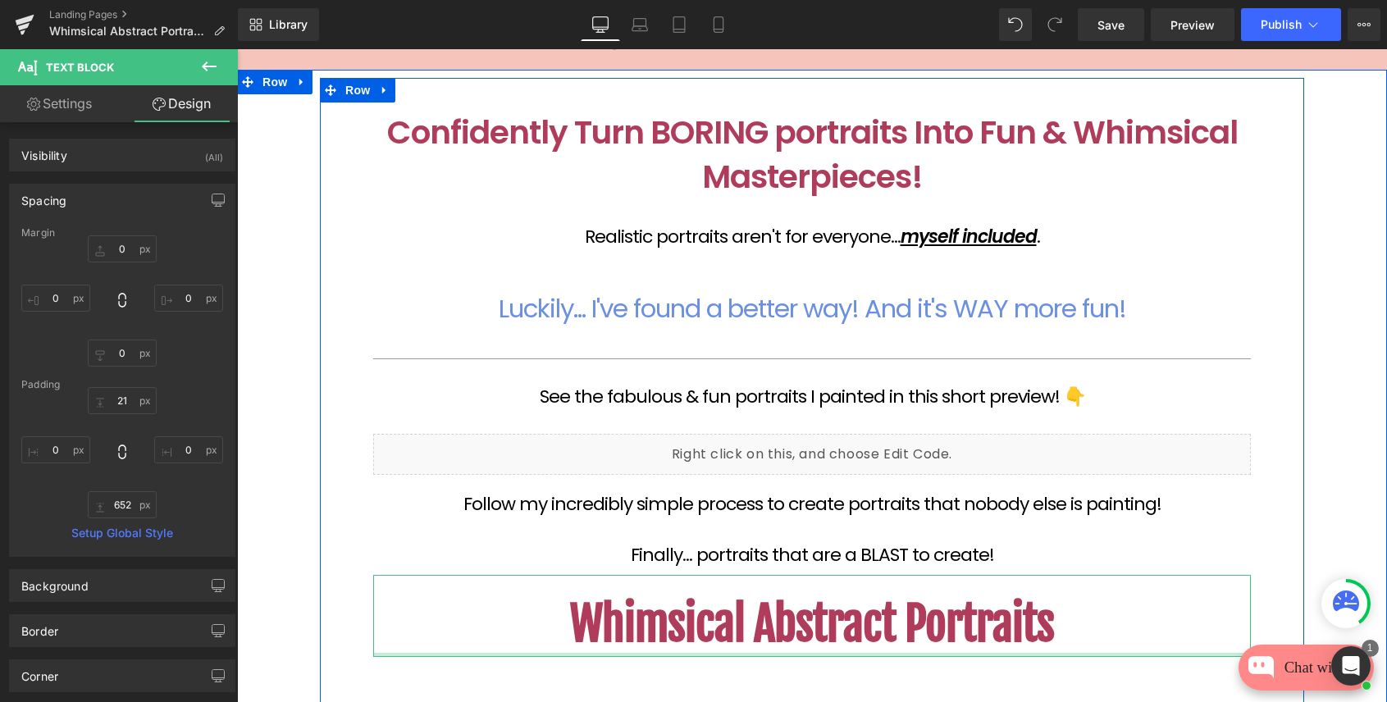
drag, startPoint x: 874, startPoint y: 656, endPoint x: 933, endPoint y: 177, distance: 482.0
click at [933, 177] on div "Confidently Turn BORING portraits Into Fun & Whimsical Masterpieces! Text Block…" at bounding box center [812, 562] width 903 height 936
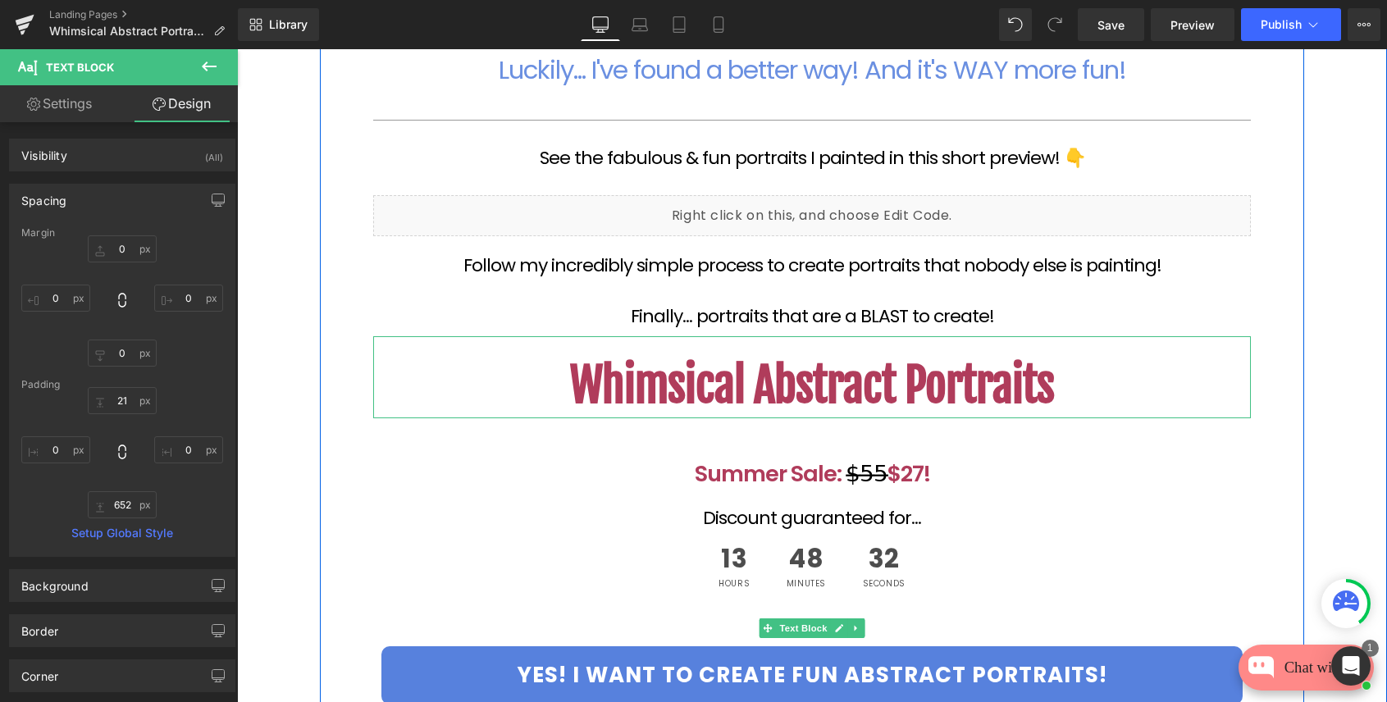
scroll to position [379, 0]
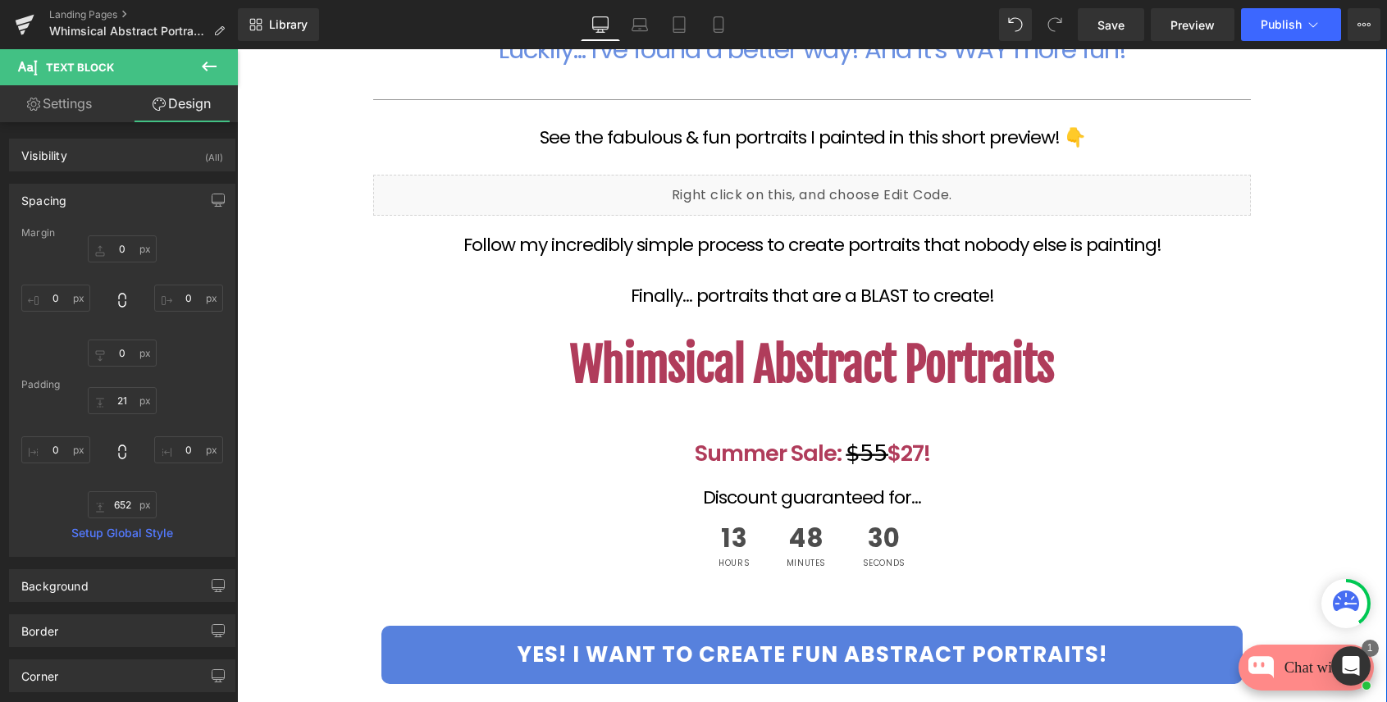
click at [1330, 387] on div "Confidently Turn BORING portraits Into Fun & Whimsical Masterpieces! Text Block…" at bounding box center [812, 299] width 1150 height 960
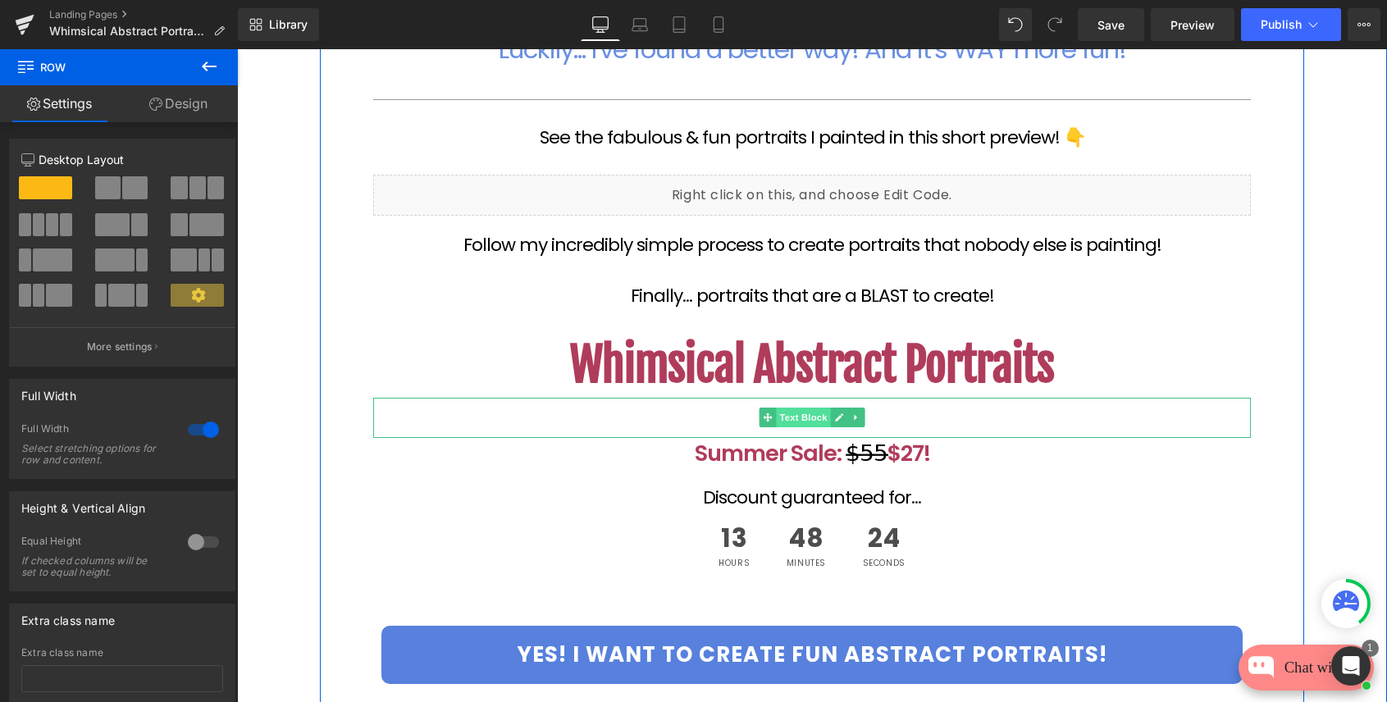
click at [802, 415] on span "Text Block" at bounding box center [803, 418] width 54 height 20
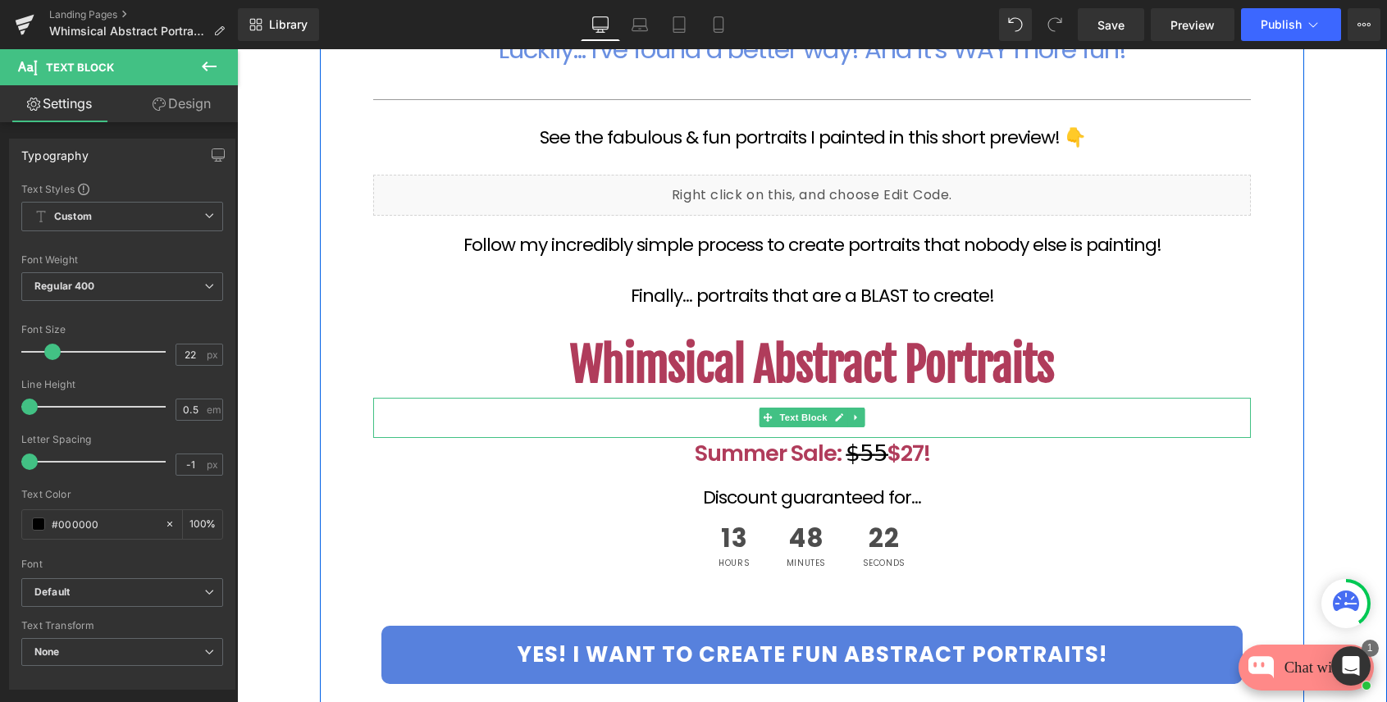
click at [663, 420] on div at bounding box center [812, 418] width 878 height 40
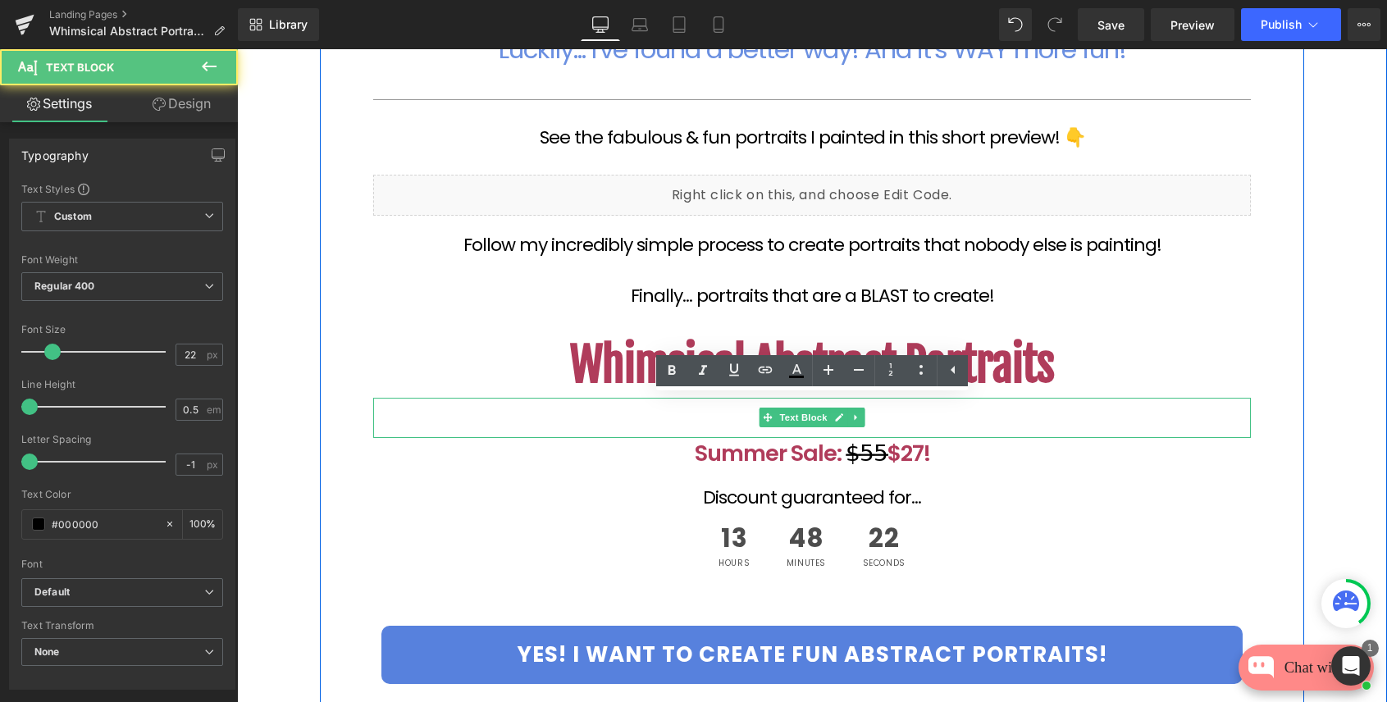
click at [663, 420] on div at bounding box center [812, 418] width 878 height 40
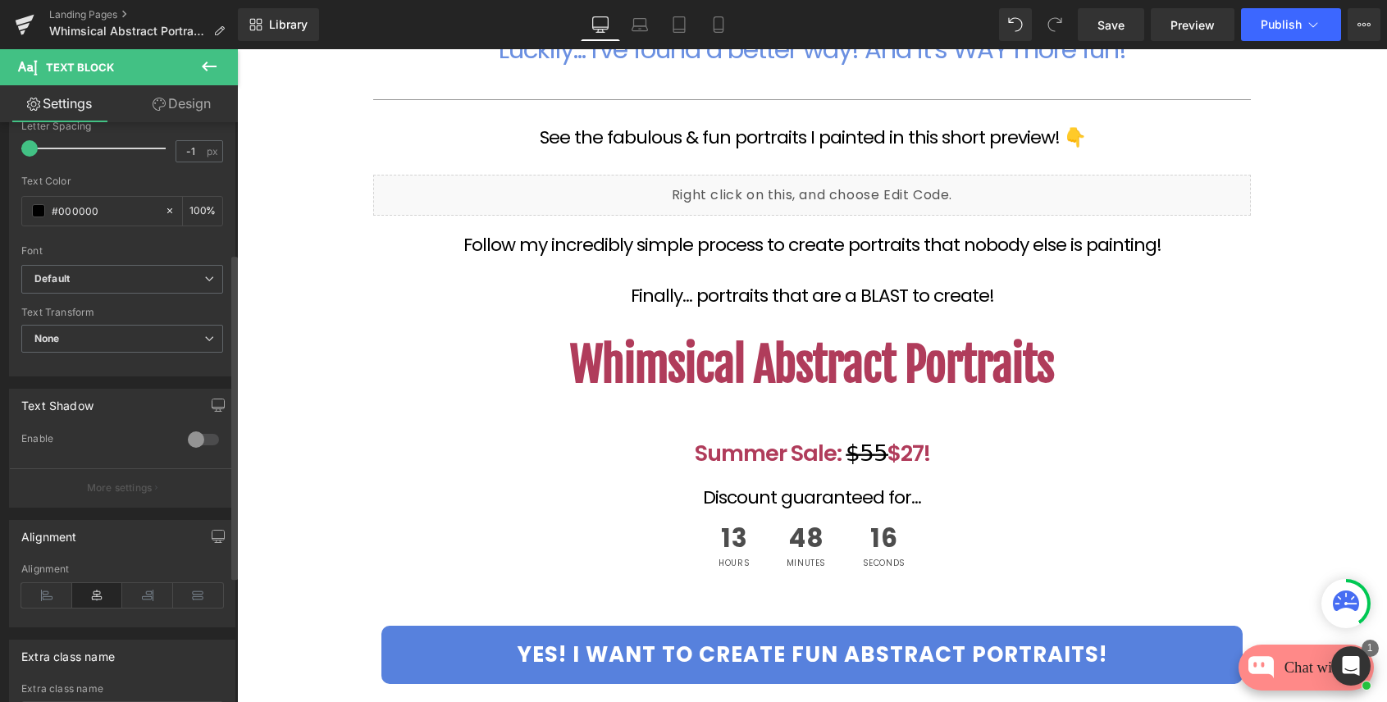
scroll to position [322, 0]
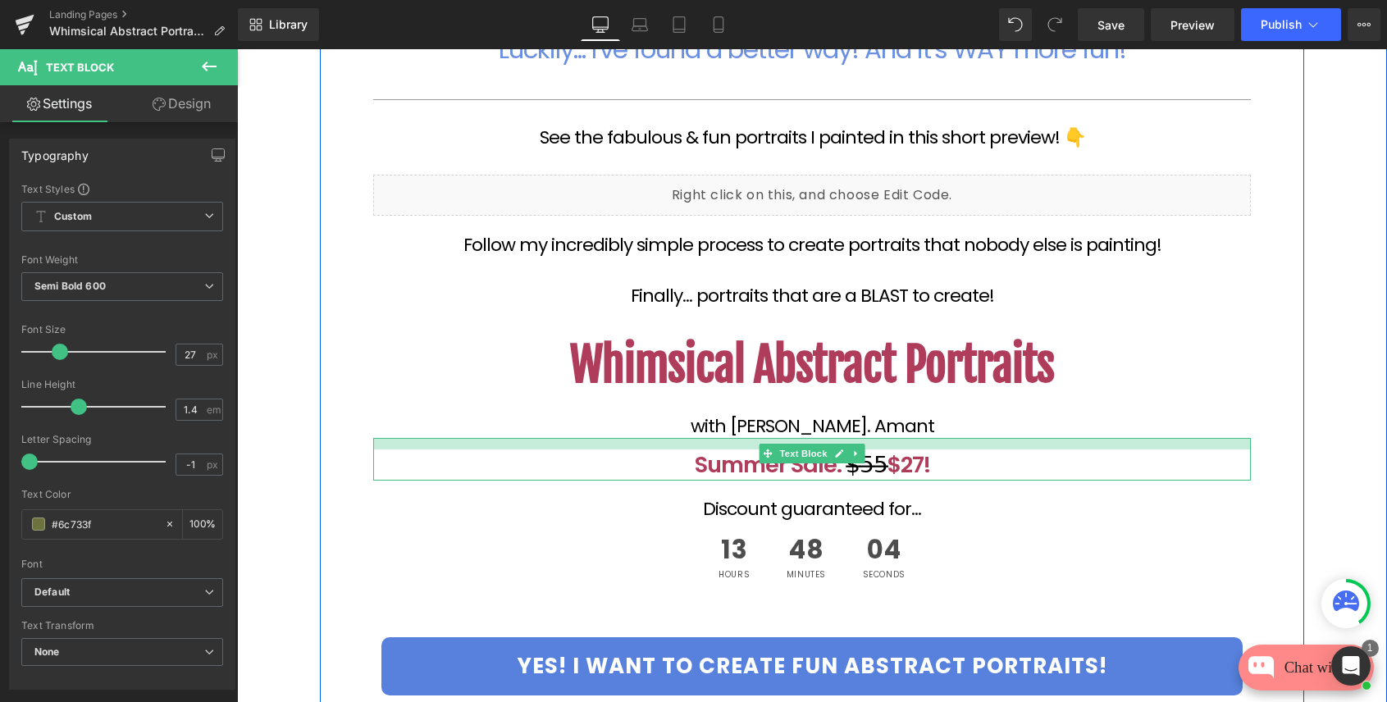
drag, startPoint x: 880, startPoint y: 441, endPoint x: 885, endPoint y: 452, distance: 11.7
click at [885, 453] on div "Summer Sale: $̶5̶5̶ $27! Text Block" at bounding box center [812, 459] width 878 height 43
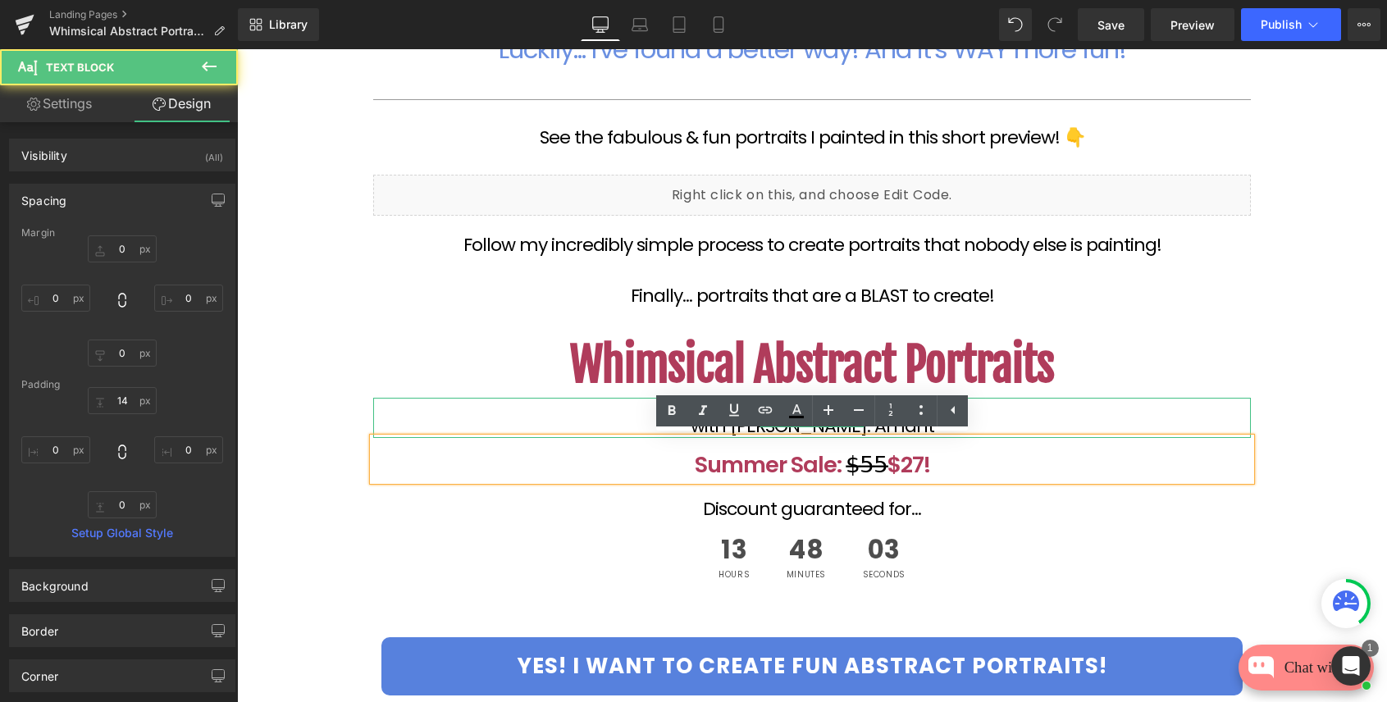
click at [610, 407] on div "with [PERSON_NAME]. Amant" at bounding box center [812, 418] width 878 height 40
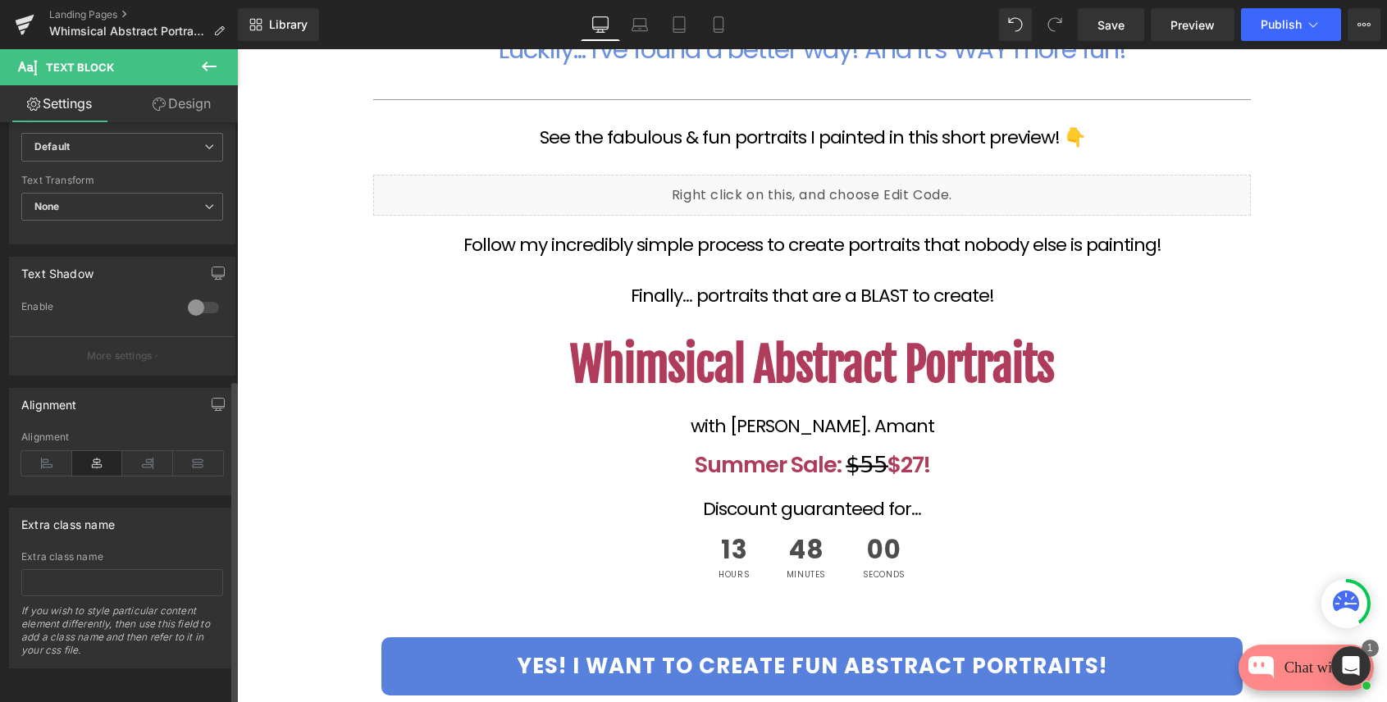
scroll to position [0, 0]
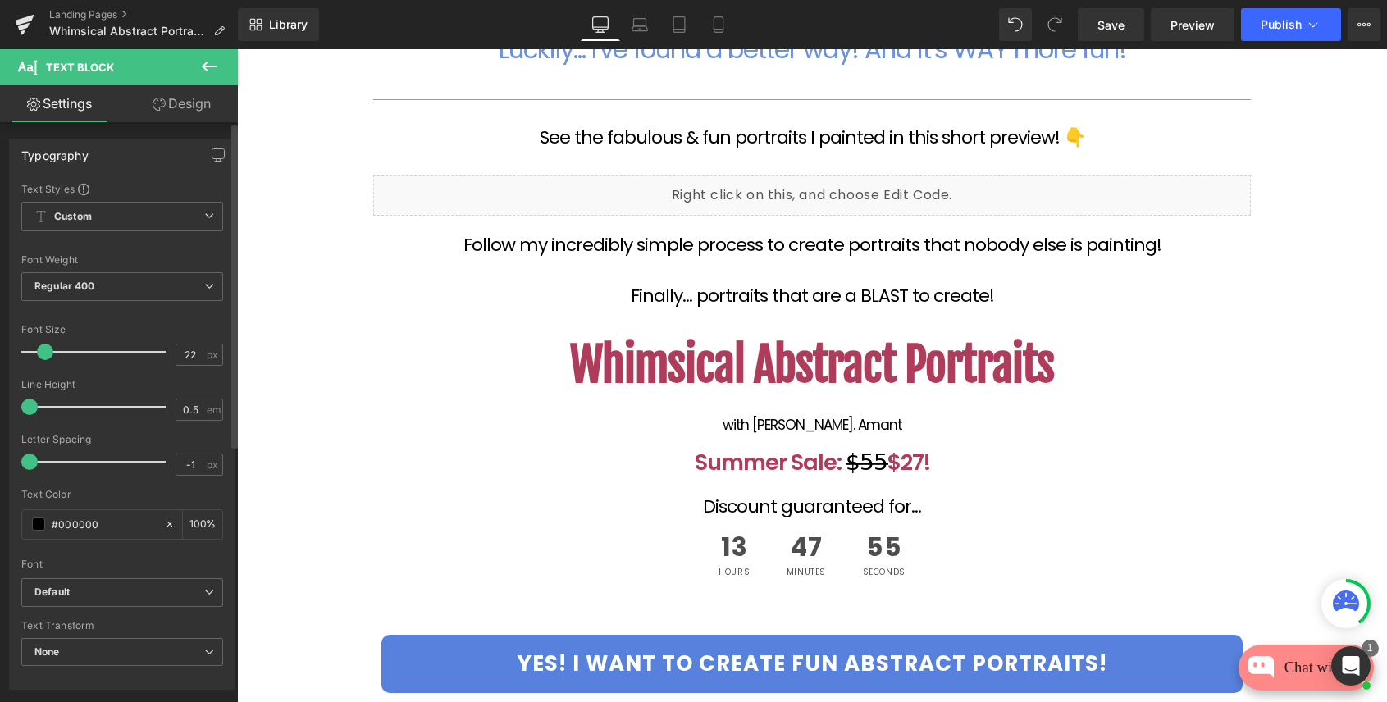
click at [46, 351] on span at bounding box center [45, 352] width 16 height 16
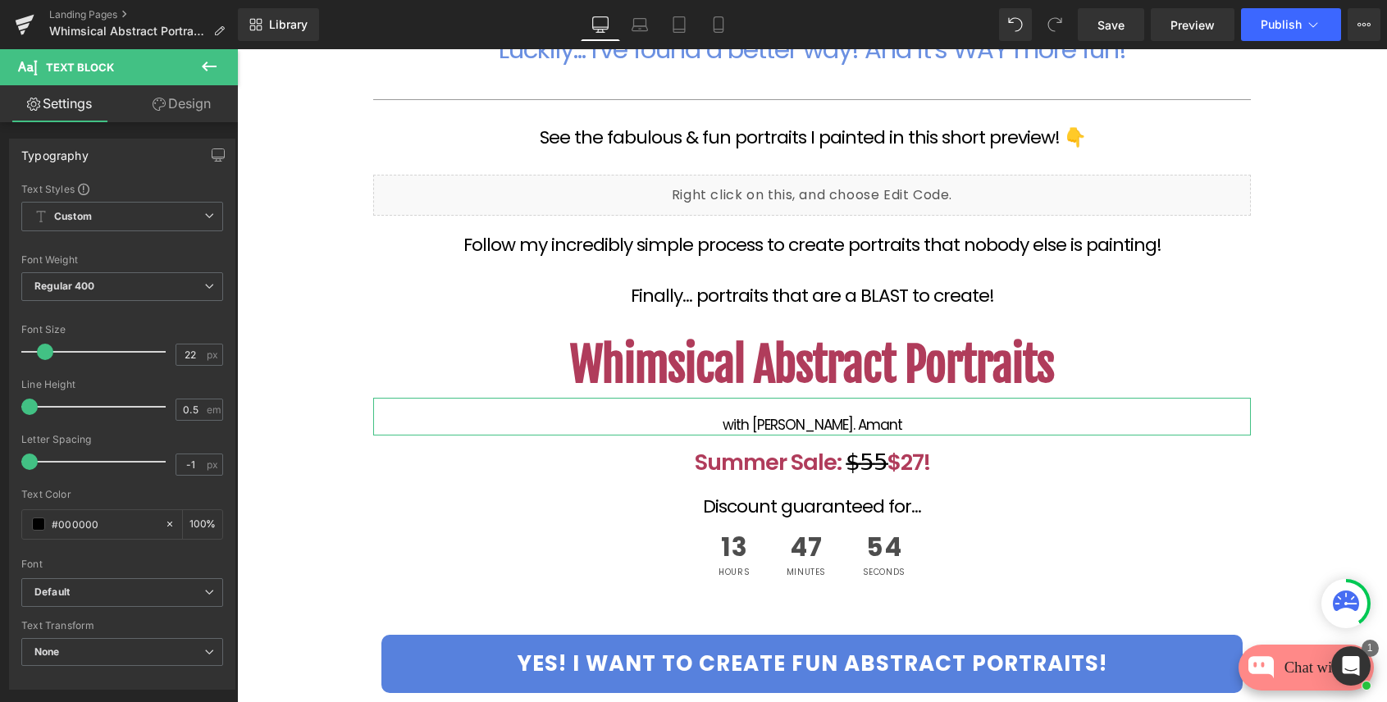
click at [175, 100] on link "Design" at bounding box center [181, 103] width 119 height 37
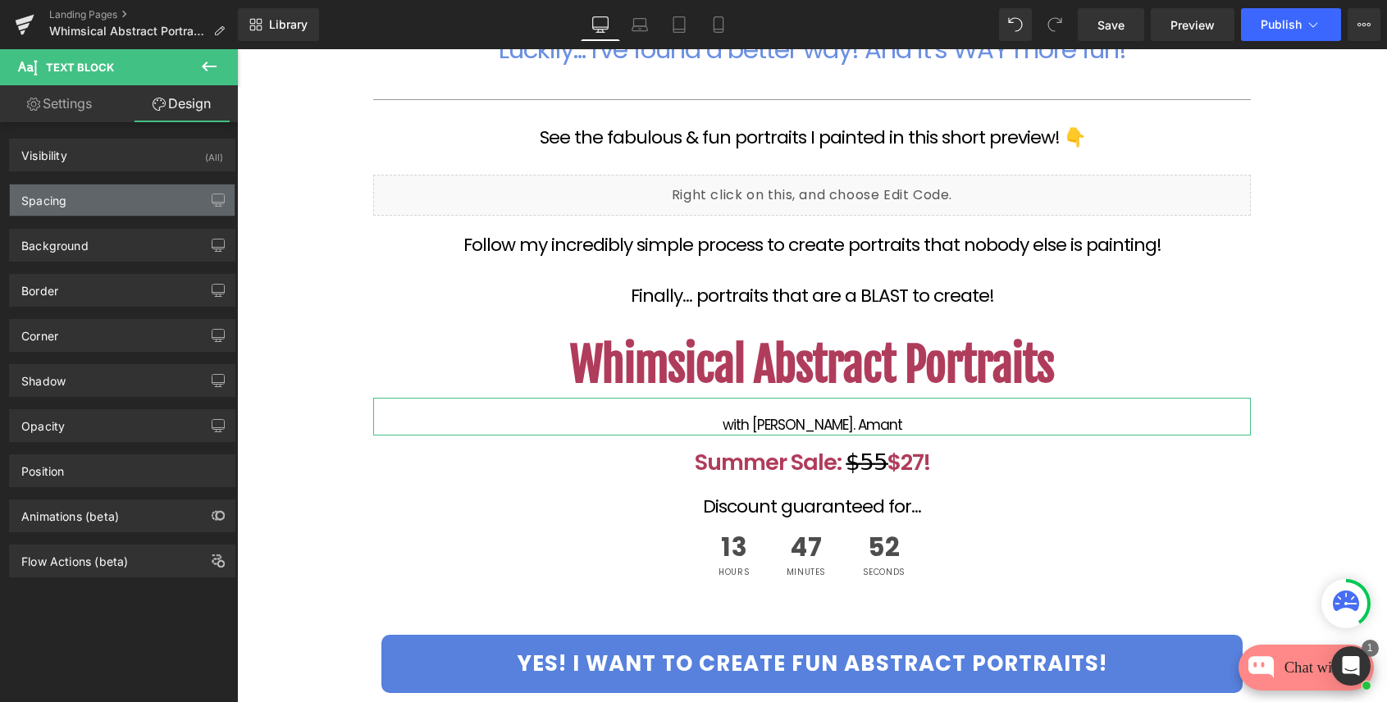
click at [80, 210] on div "Spacing" at bounding box center [122, 200] width 225 height 31
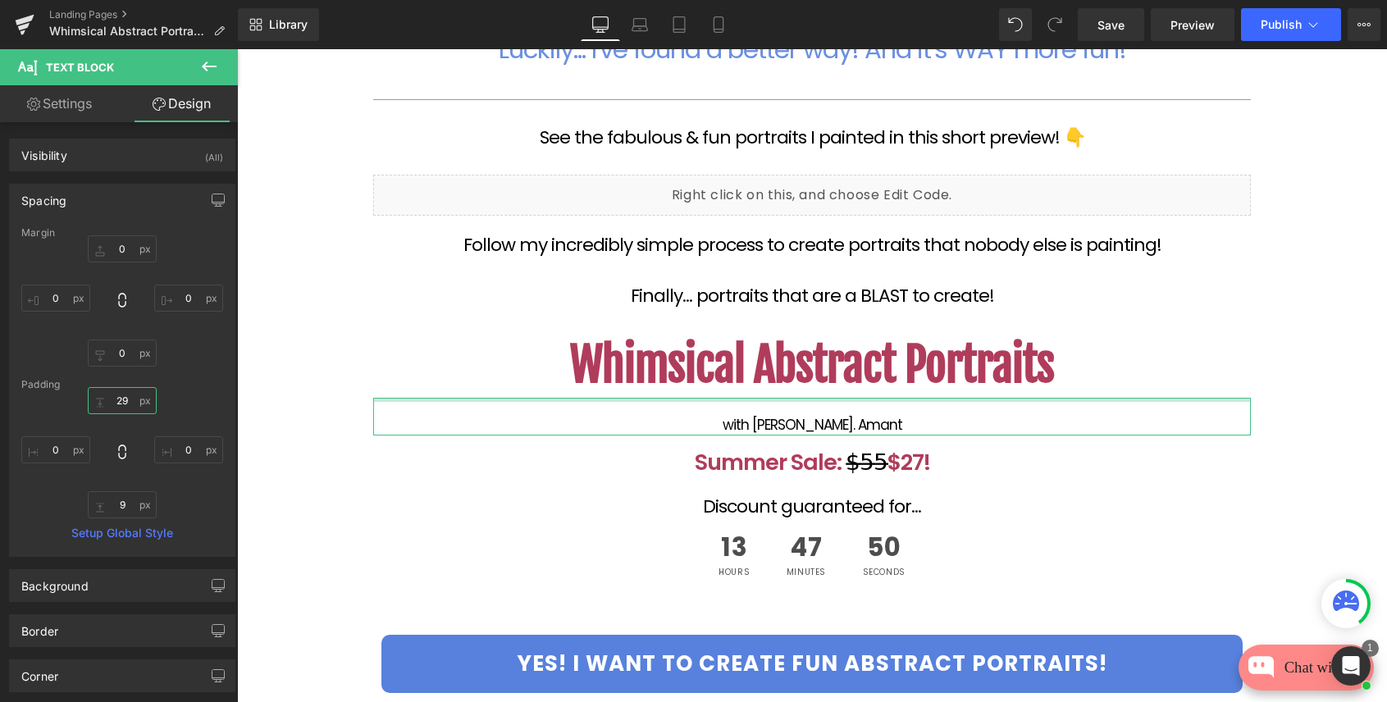
click at [122, 395] on input "29" at bounding box center [122, 400] width 69 height 27
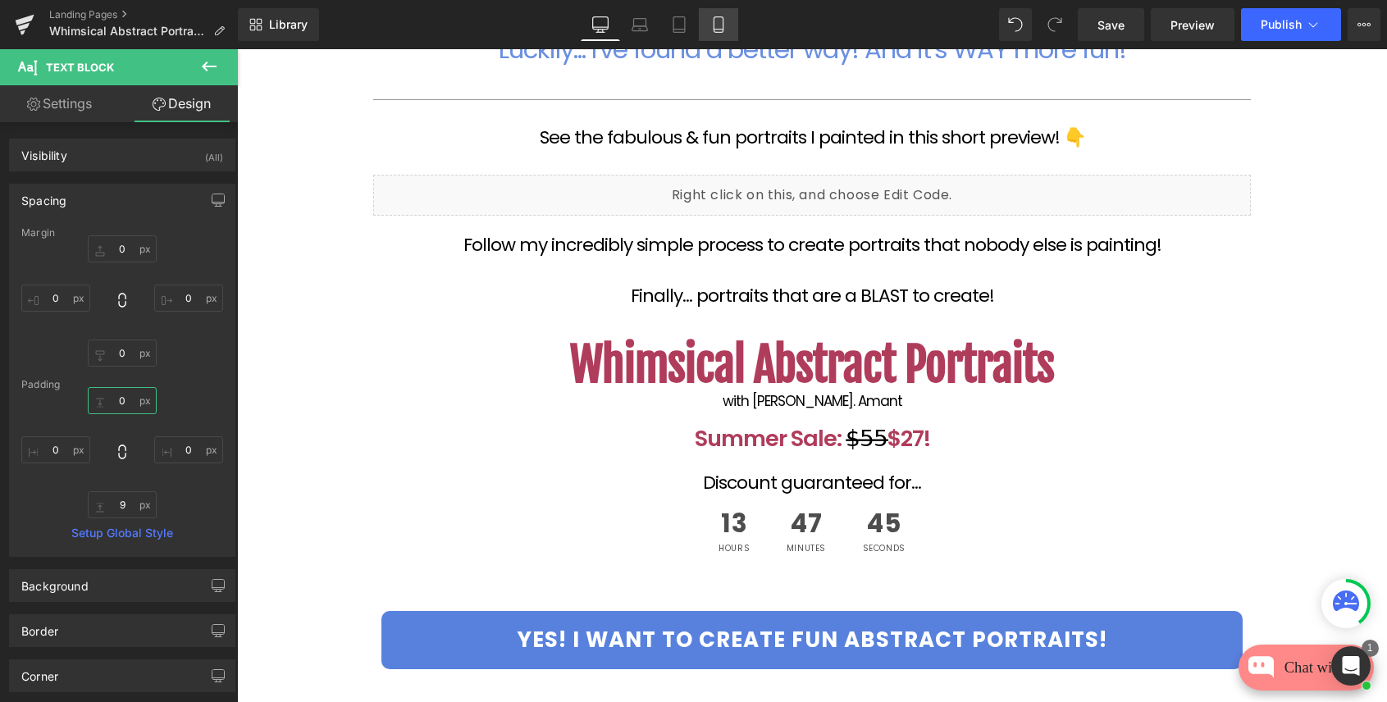
type input "0"
click at [720, 20] on icon at bounding box center [719, 24] width 16 height 16
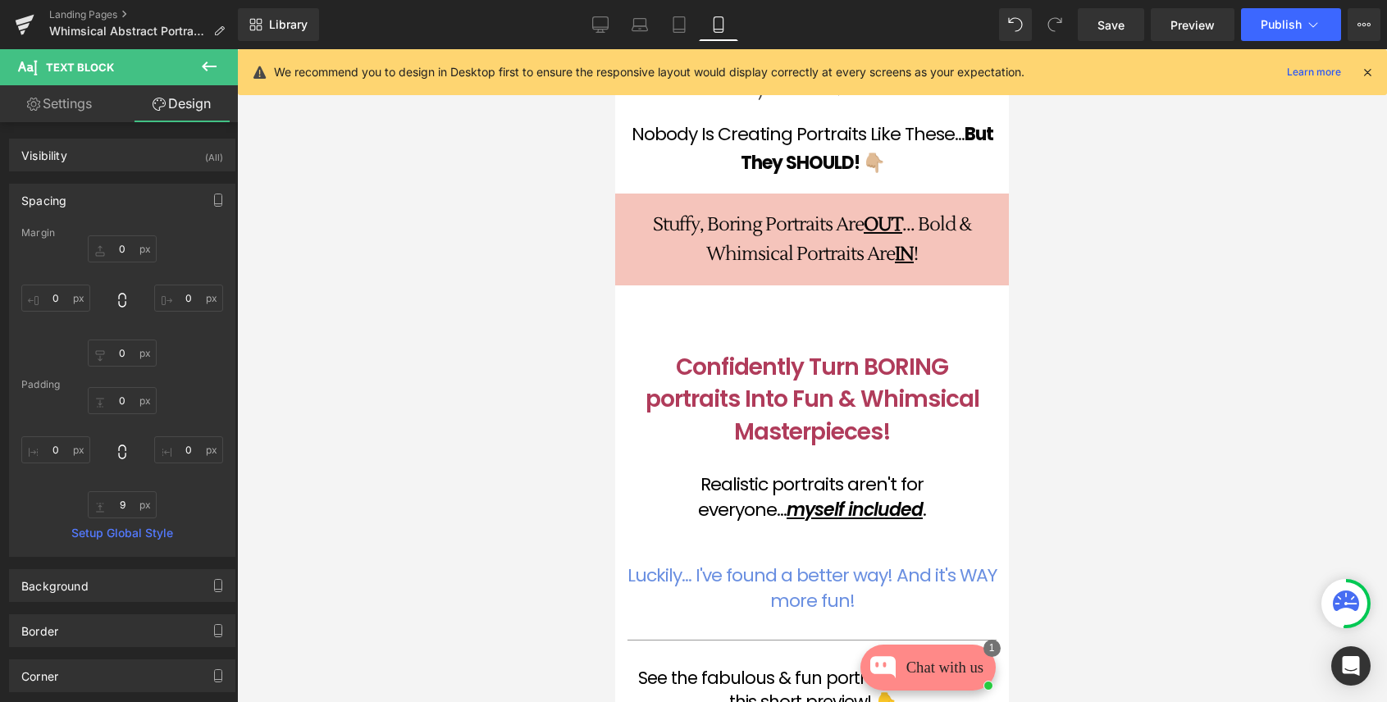
click at [1365, 70] on icon at bounding box center [1367, 72] width 15 height 15
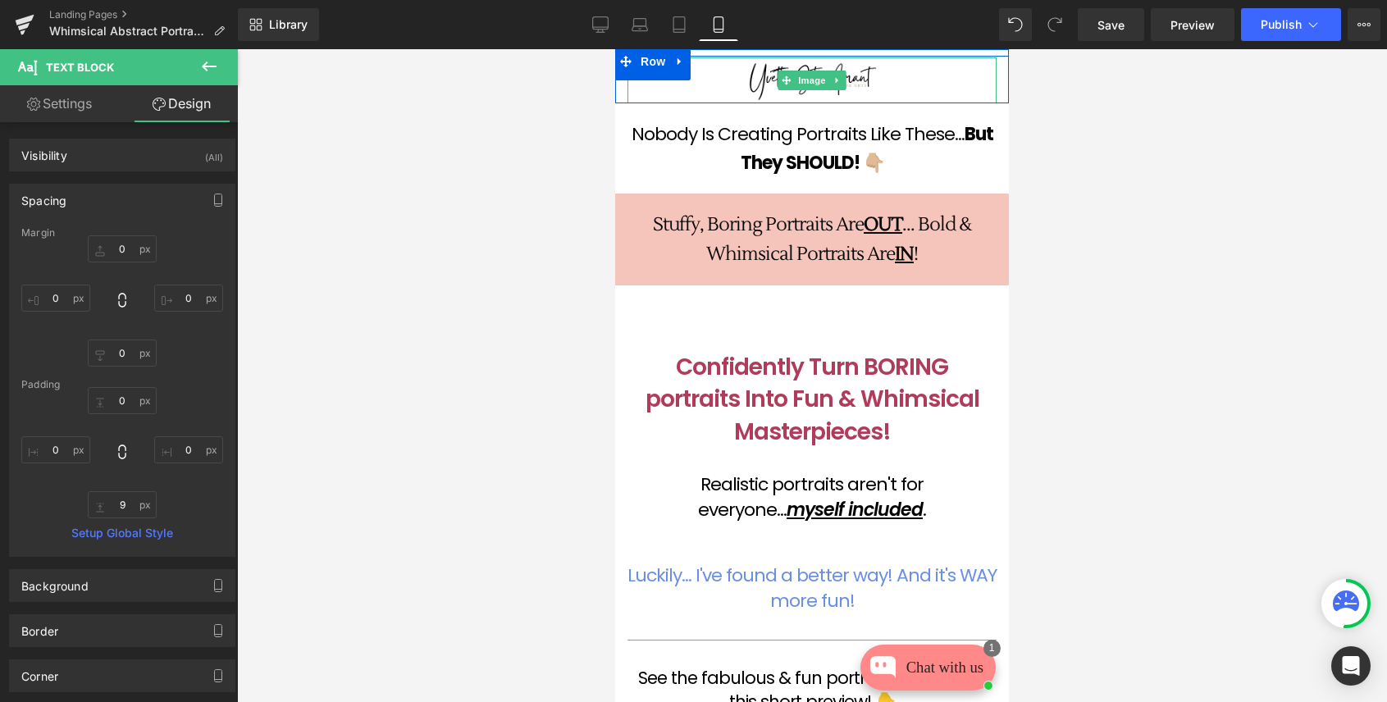
click at [910, 82] on div at bounding box center [812, 80] width 369 height 46
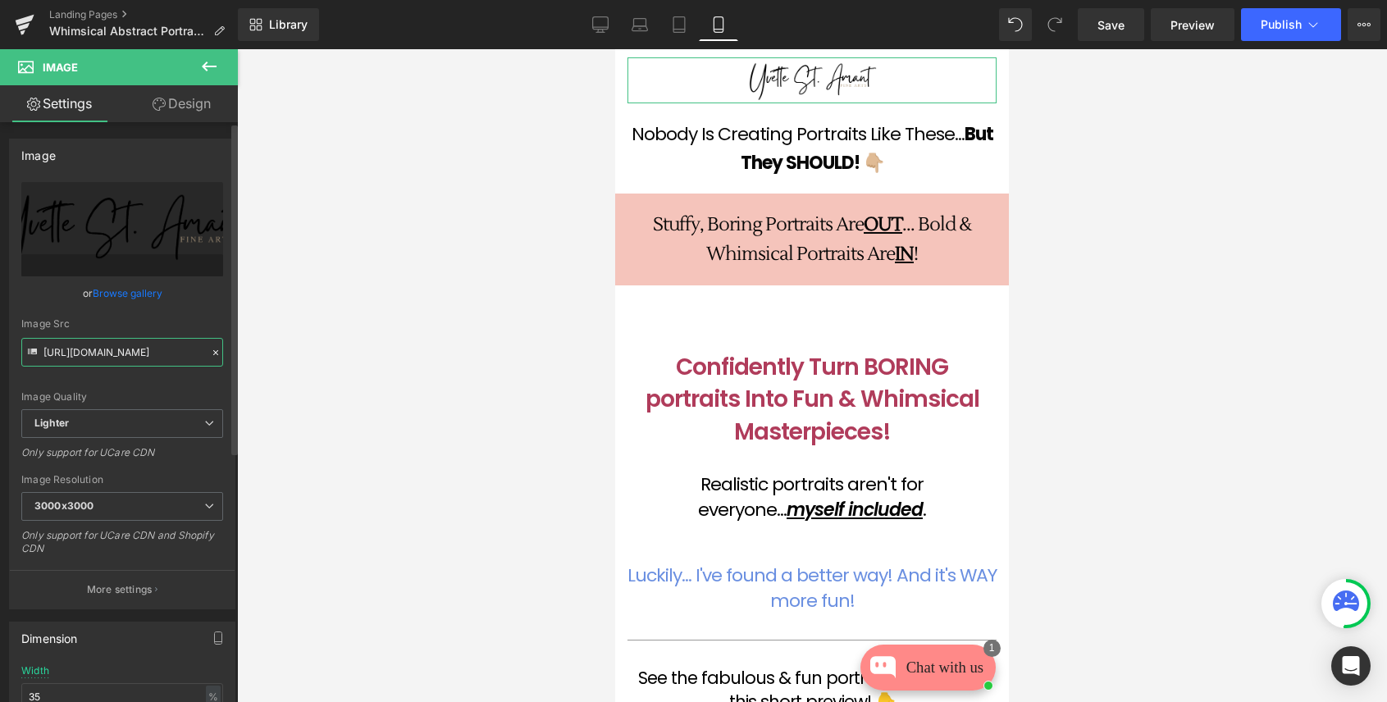
click at [126, 354] on input "[URL][DOMAIN_NAME]" at bounding box center [122, 352] width 202 height 29
click at [33, 352] on icon at bounding box center [32, 352] width 9 height 6
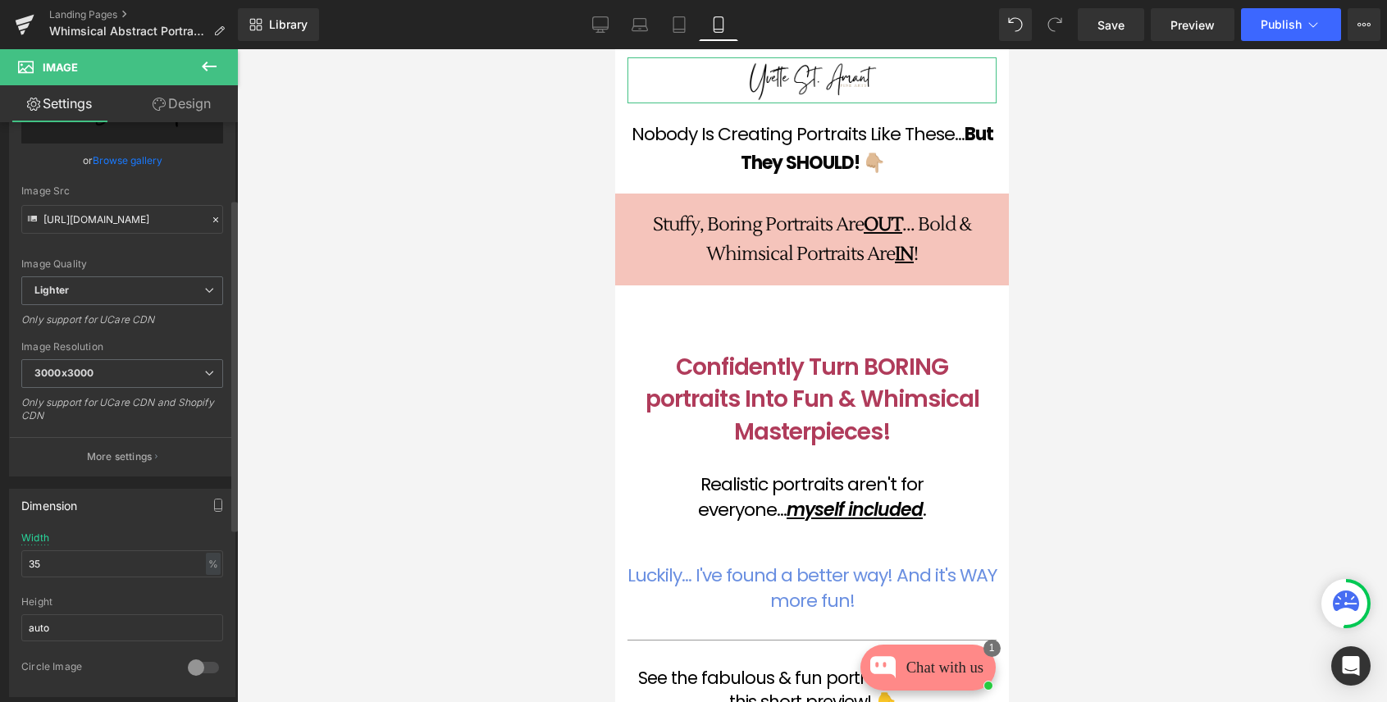
scroll to position [134, 0]
click at [138, 162] on link "Browse gallery" at bounding box center [128, 159] width 70 height 29
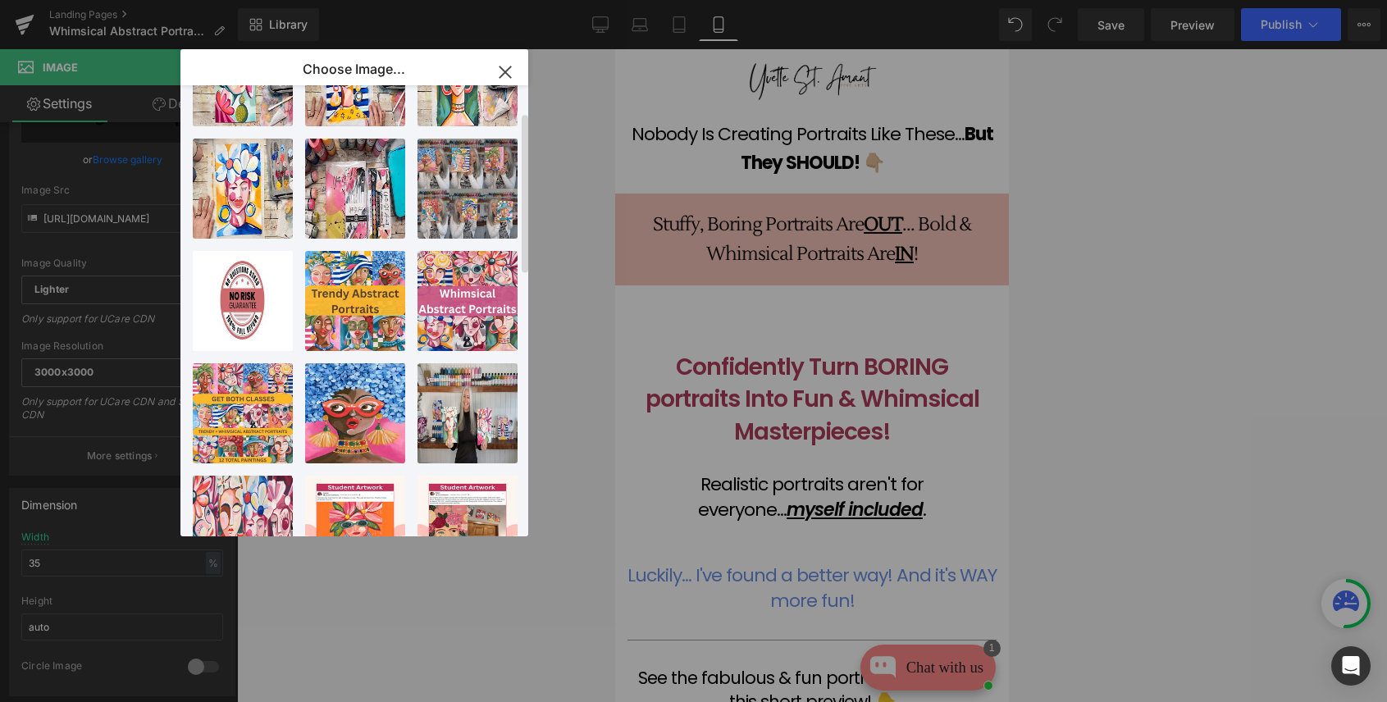
scroll to position [0, 0]
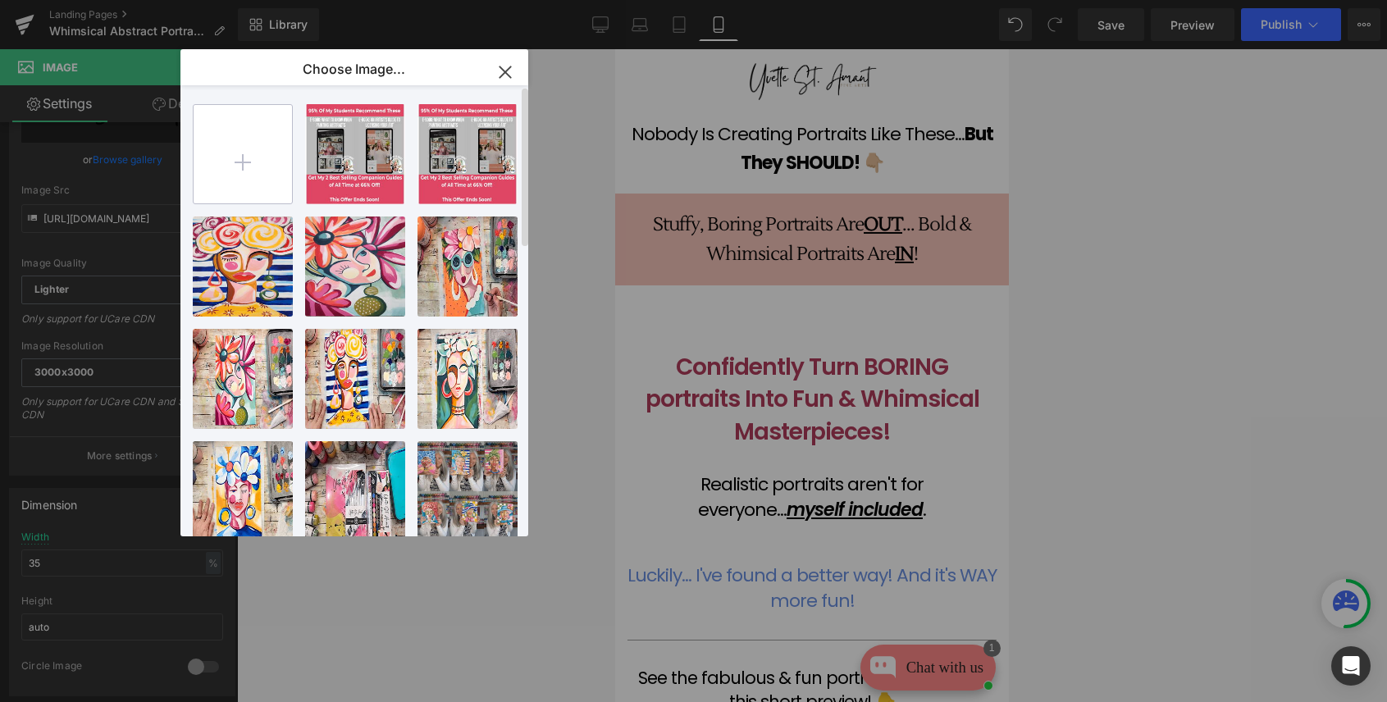
click at [236, 158] on input "file" at bounding box center [243, 154] width 98 height 98
type input "C:\fakepath\Let's Get Artsy Logo - FA (2).png"
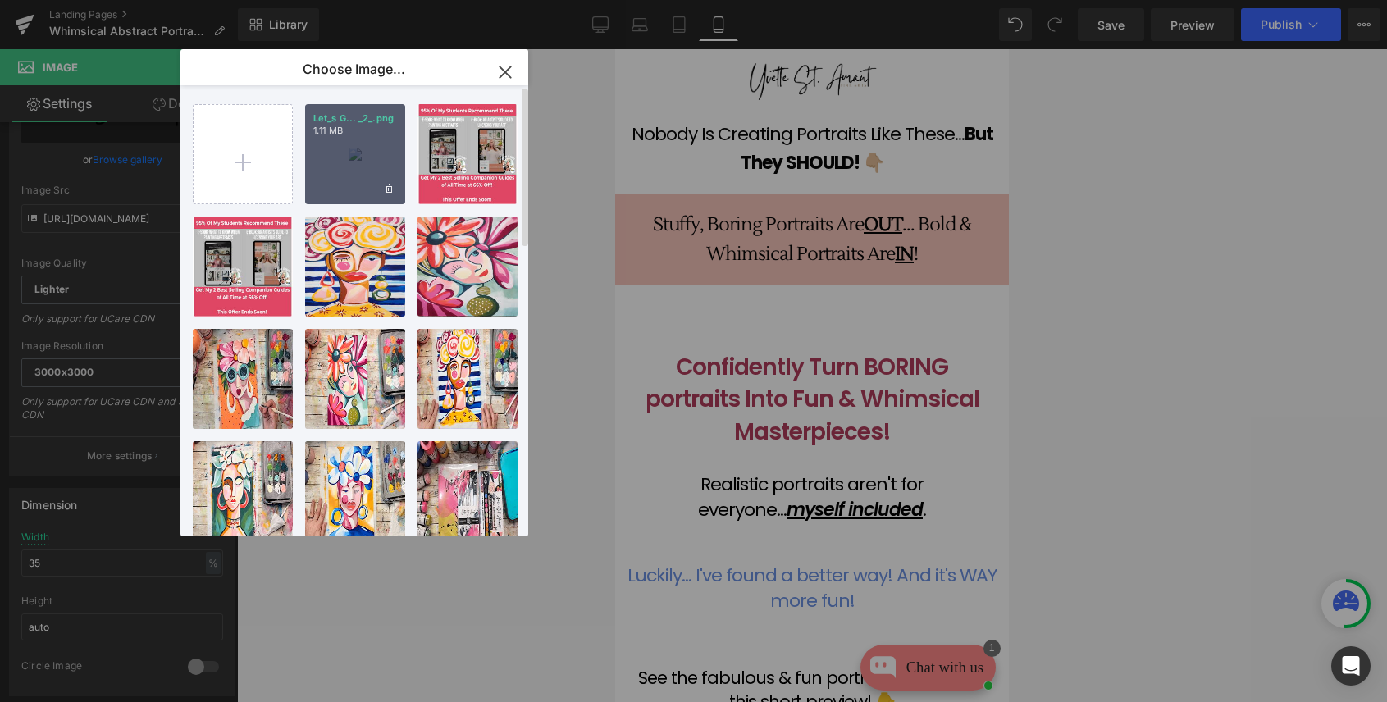
click at [347, 162] on div "Let_s G... _2_.png 1.11 MB" at bounding box center [355, 154] width 100 height 100
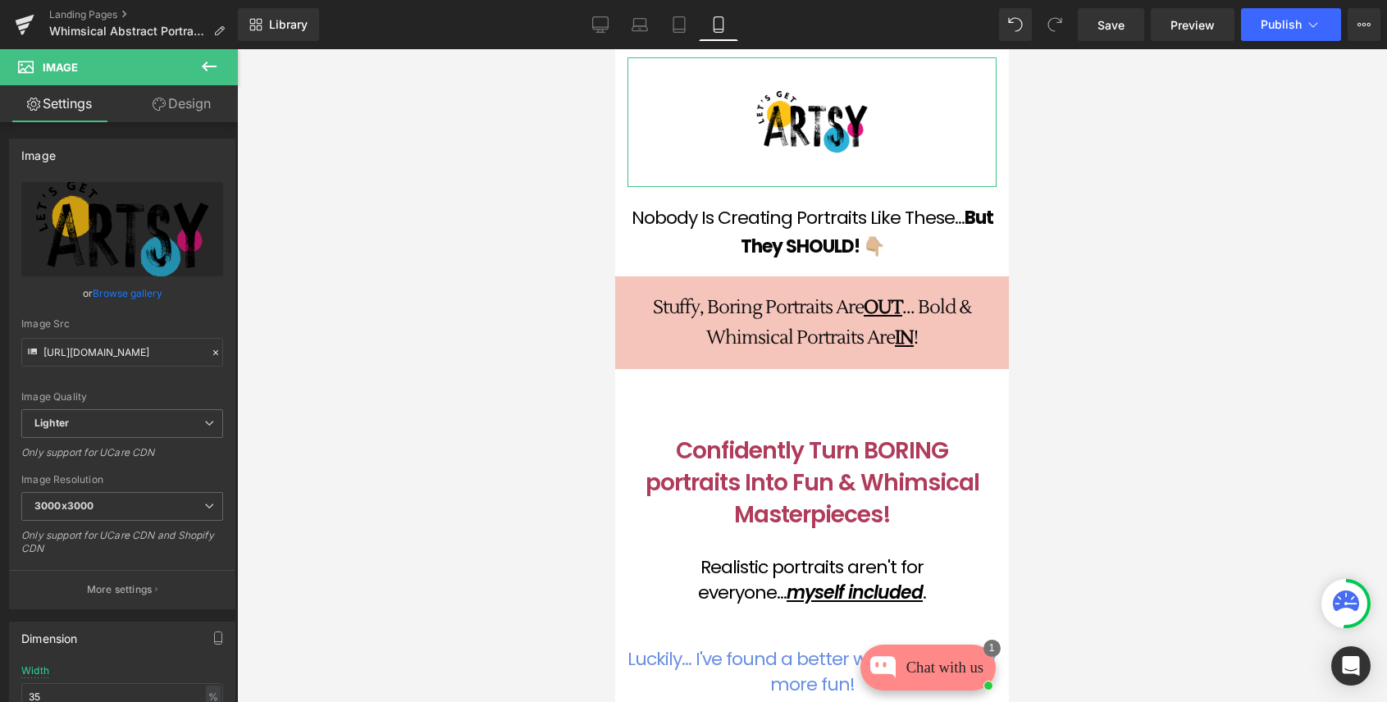
click at [181, 98] on link "Design" at bounding box center [181, 103] width 119 height 37
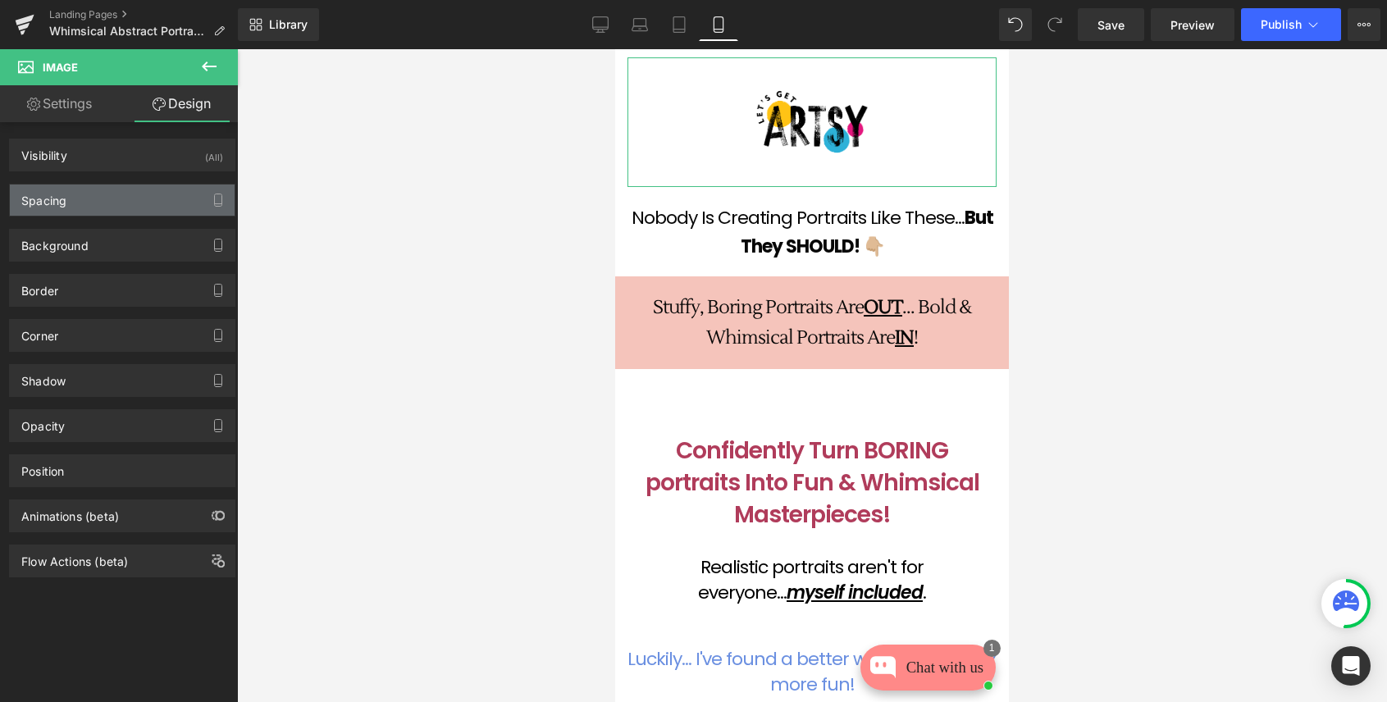
click at [62, 200] on div "Spacing" at bounding box center [43, 196] width 45 height 23
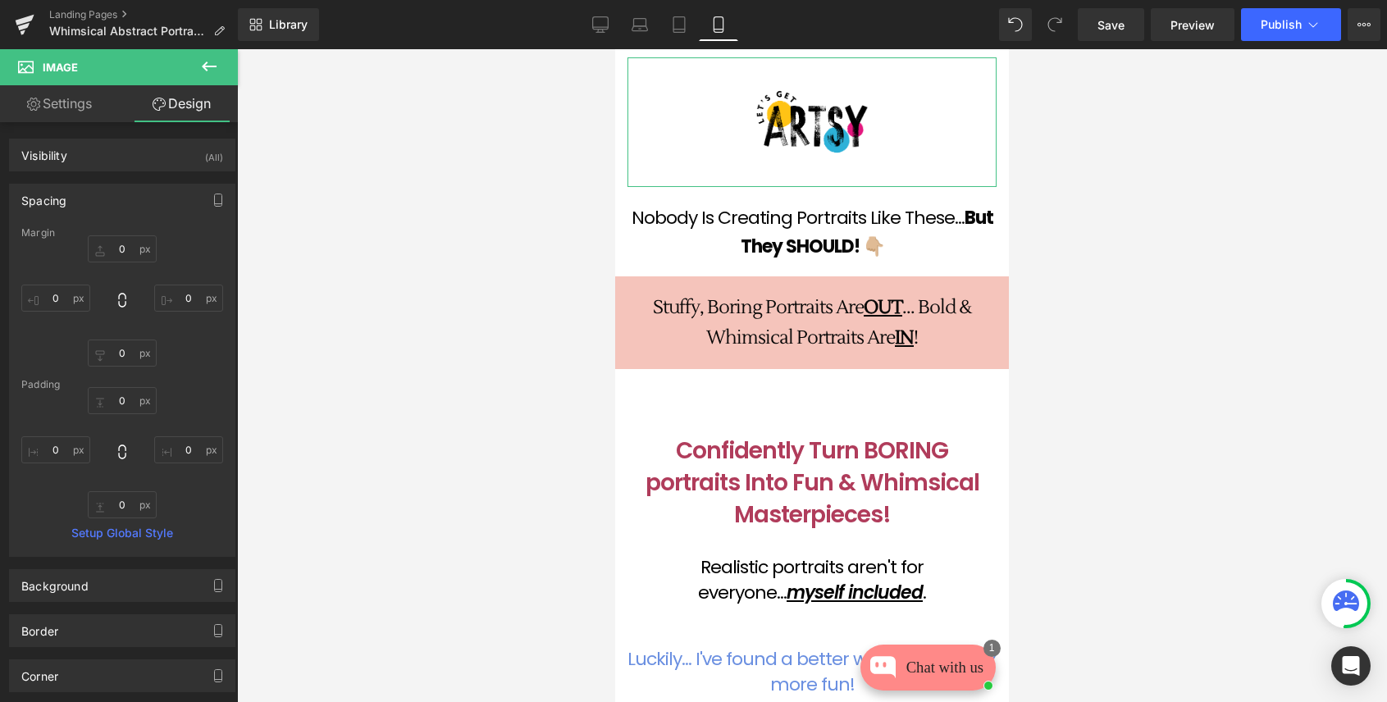
click at [62, 100] on link "Settings" at bounding box center [59, 103] width 119 height 37
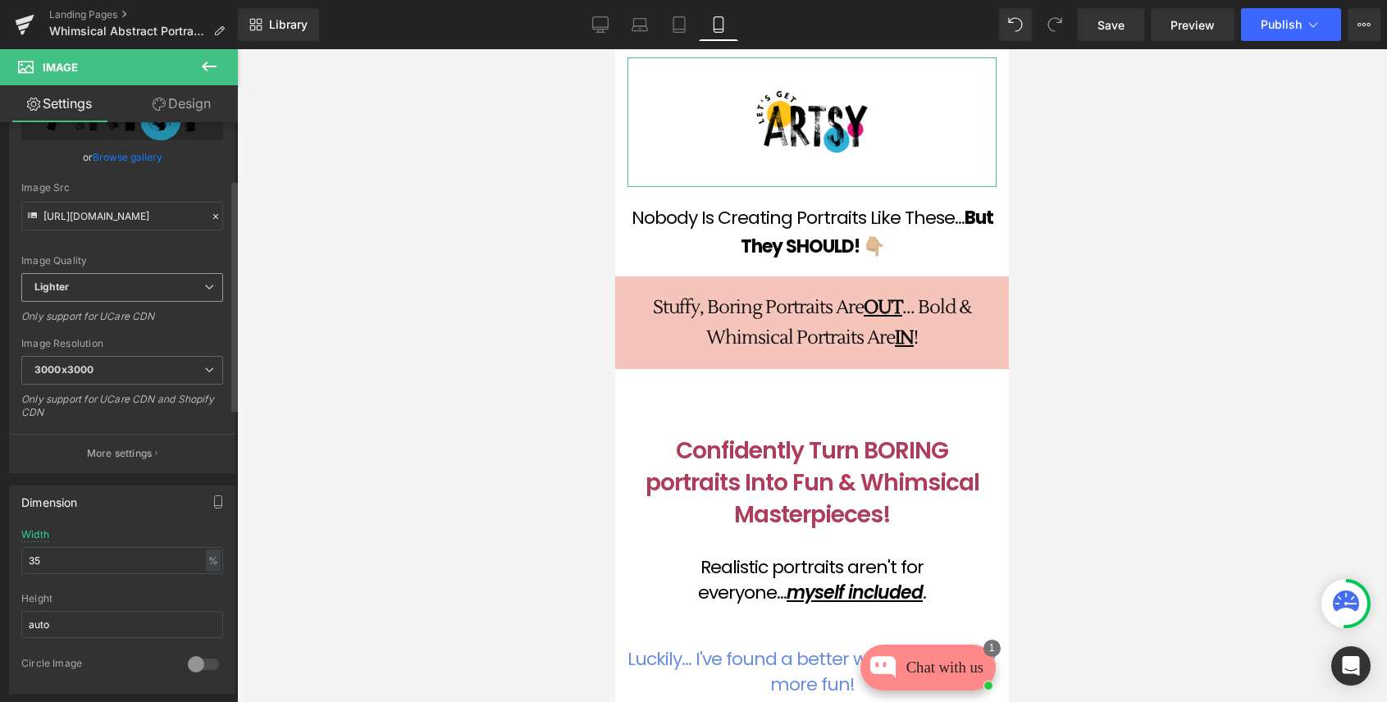
scroll to position [145, 0]
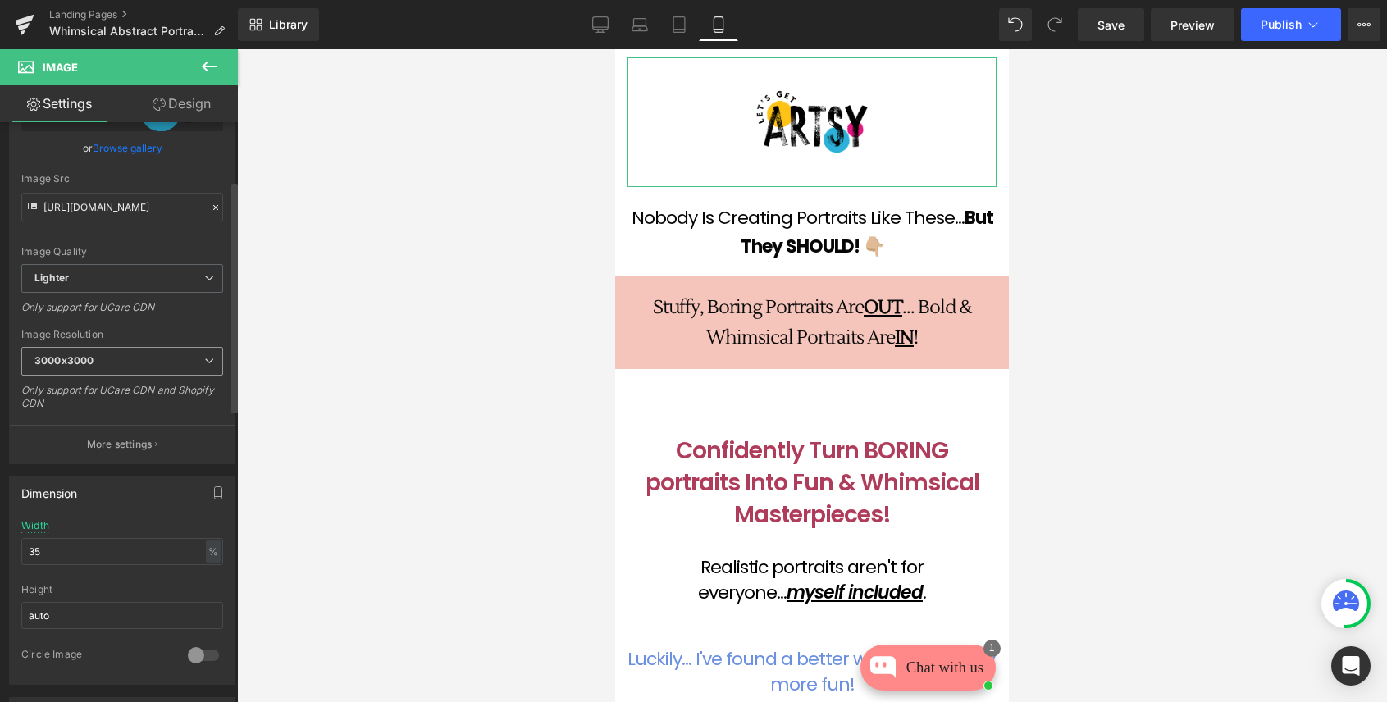
click at [112, 362] on span "3000x3000" at bounding box center [122, 361] width 202 height 29
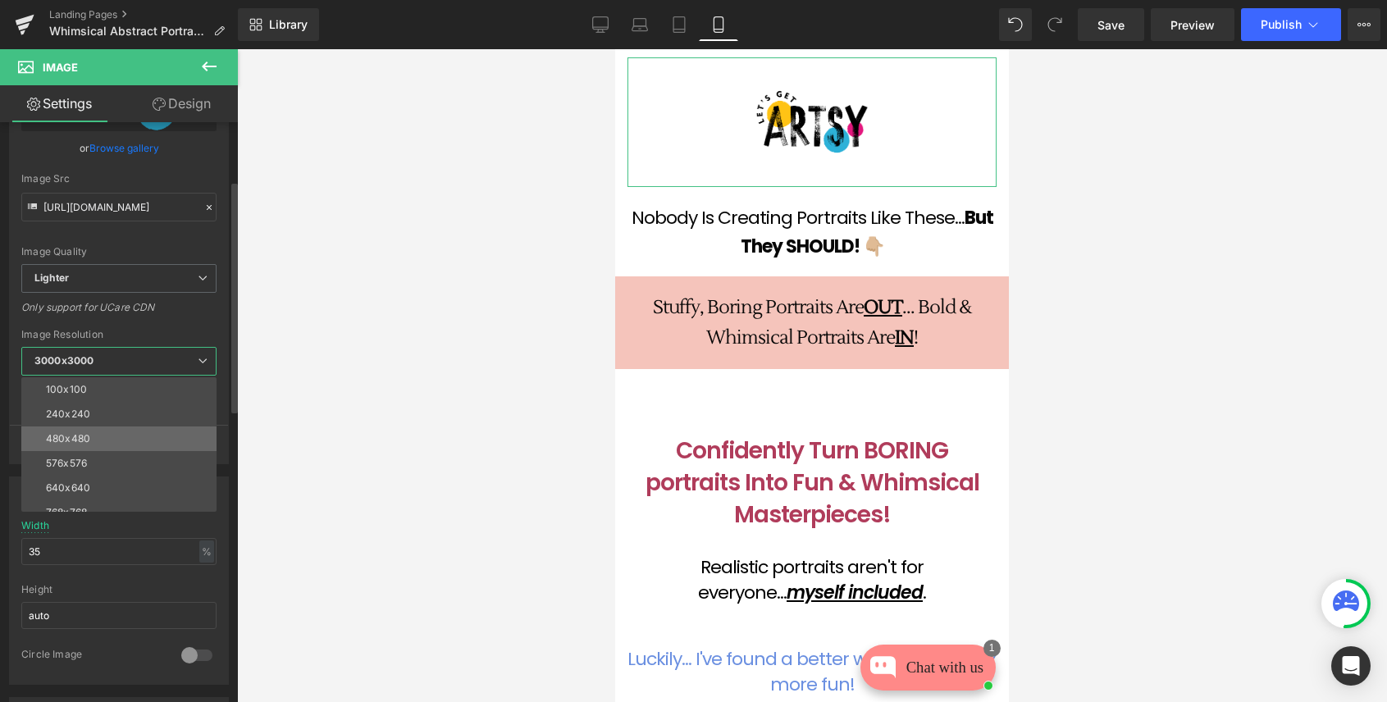
click at [82, 437] on div "480x480" at bounding box center [68, 438] width 44 height 11
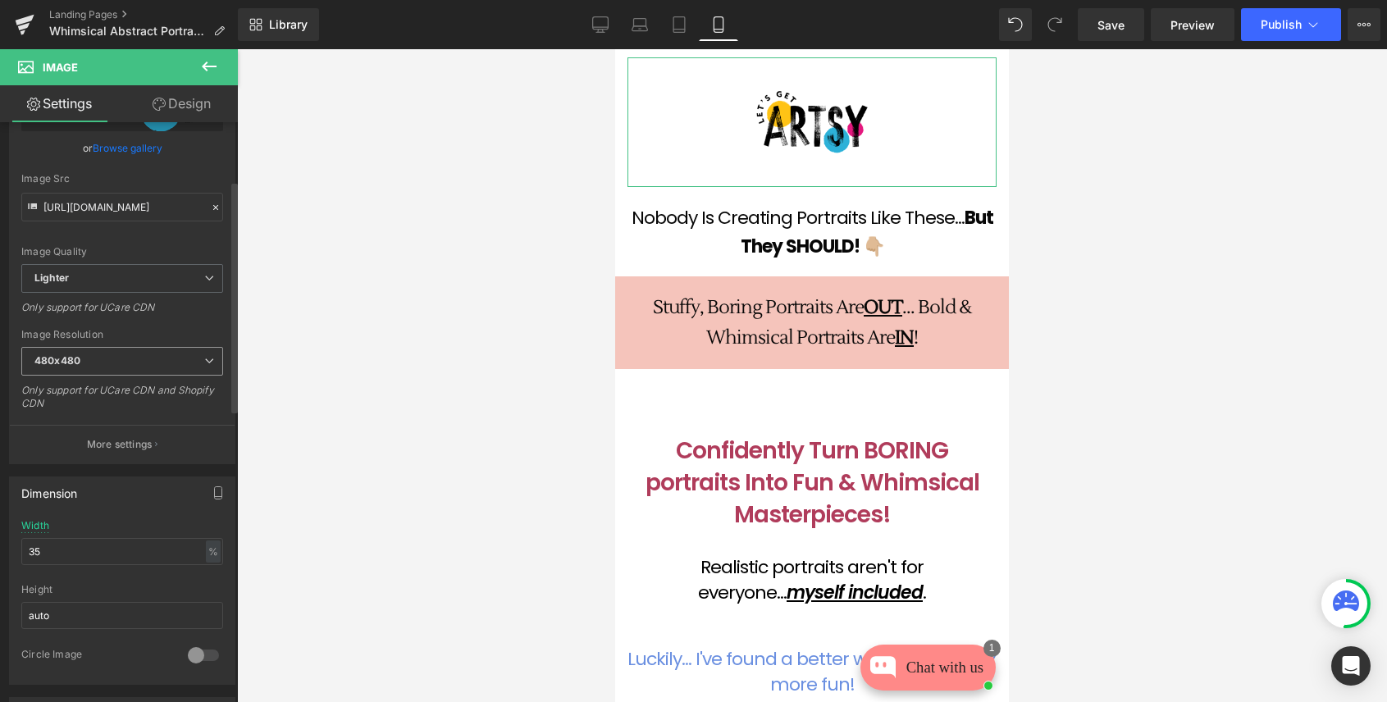
click at [91, 360] on span "480x480" at bounding box center [122, 361] width 202 height 29
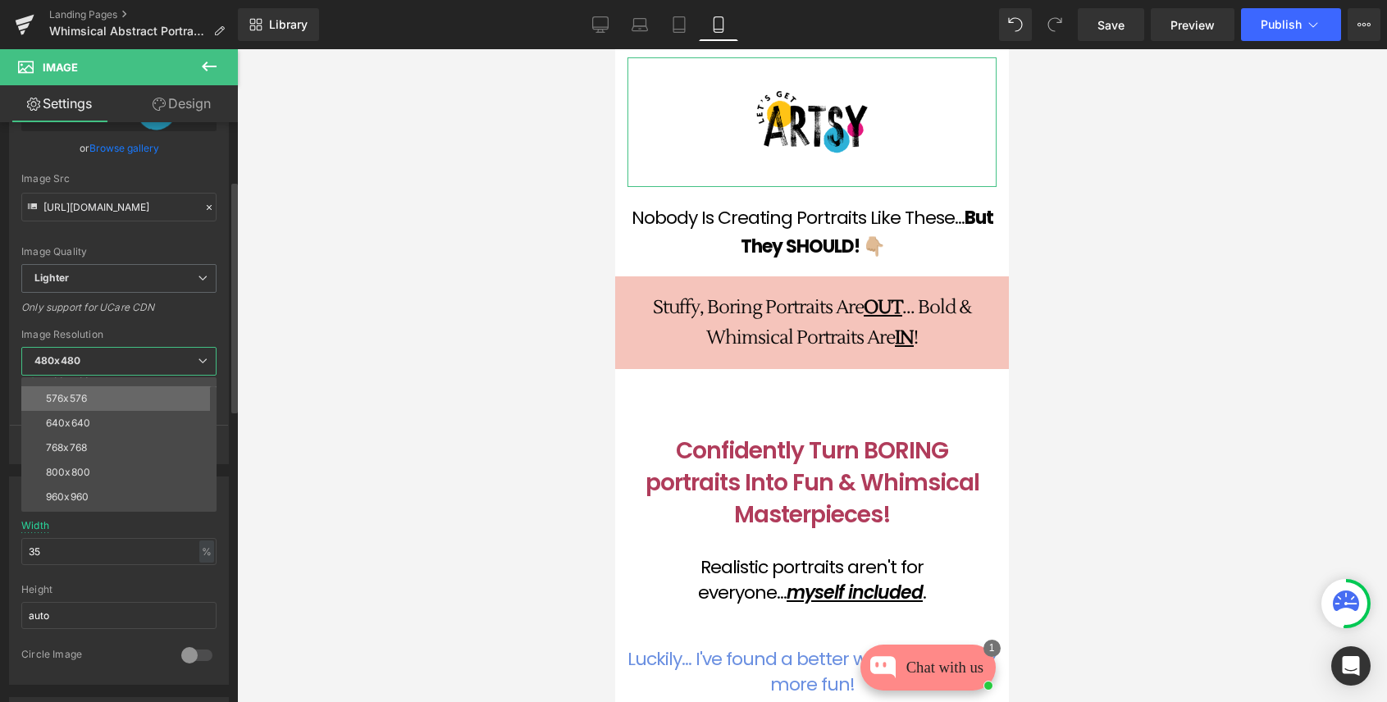
scroll to position [74, 0]
click at [87, 461] on div "800x800" at bounding box center [68, 463] width 44 height 11
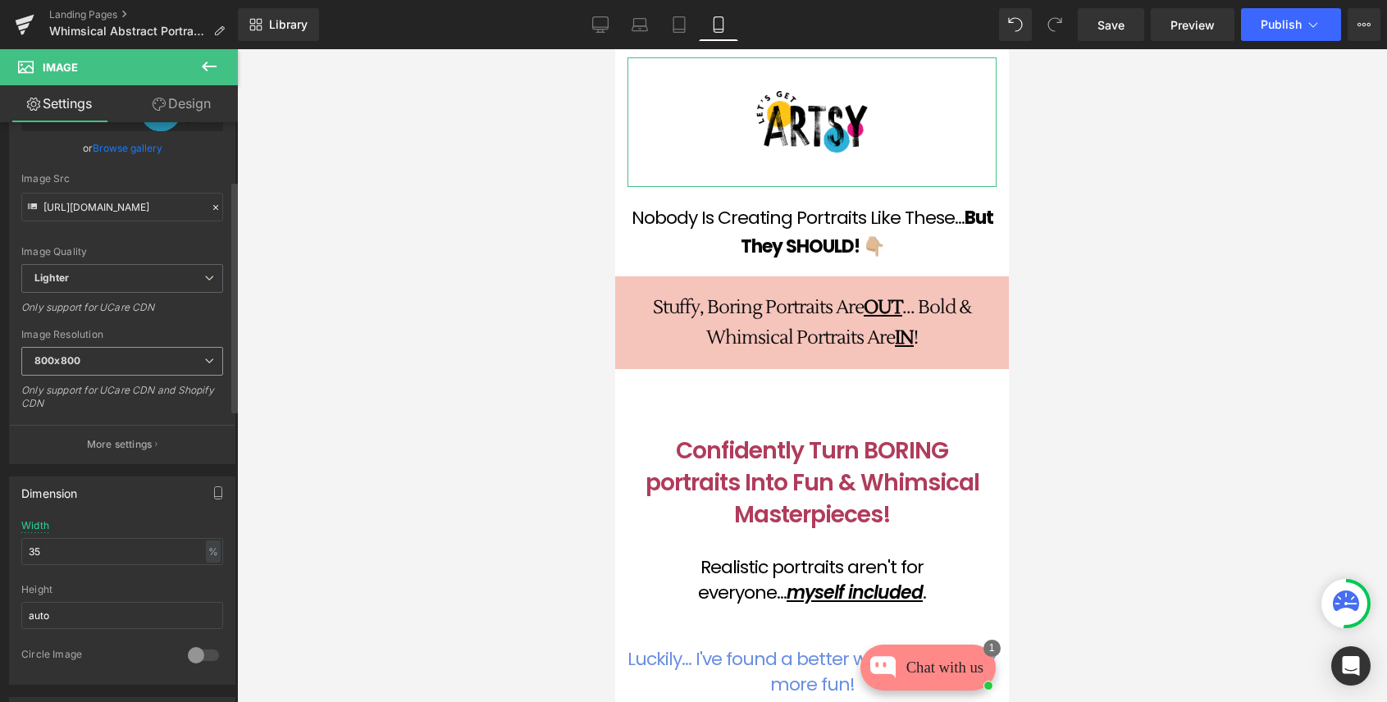
click at [156, 358] on span "800x800" at bounding box center [122, 361] width 202 height 29
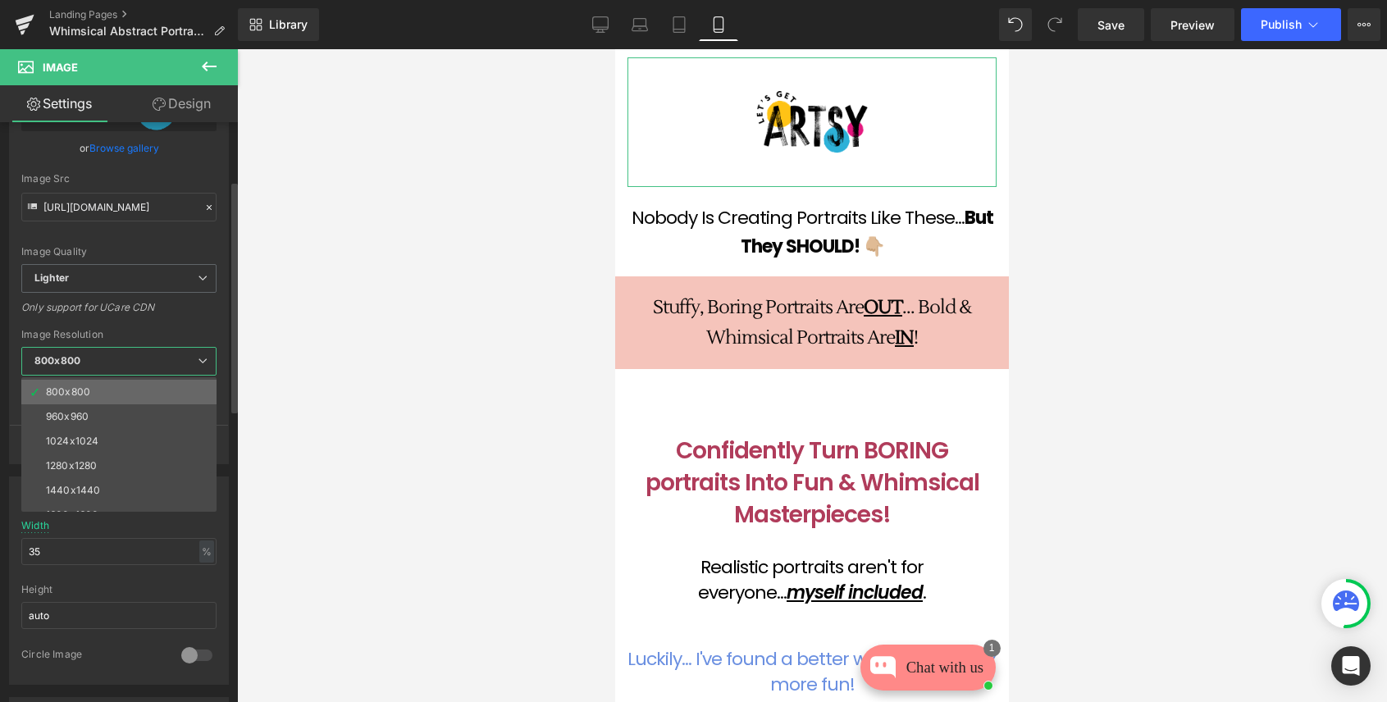
scroll to position [169, 0]
click at [100, 440] on li "1280x1280" at bounding box center [122, 442] width 203 height 25
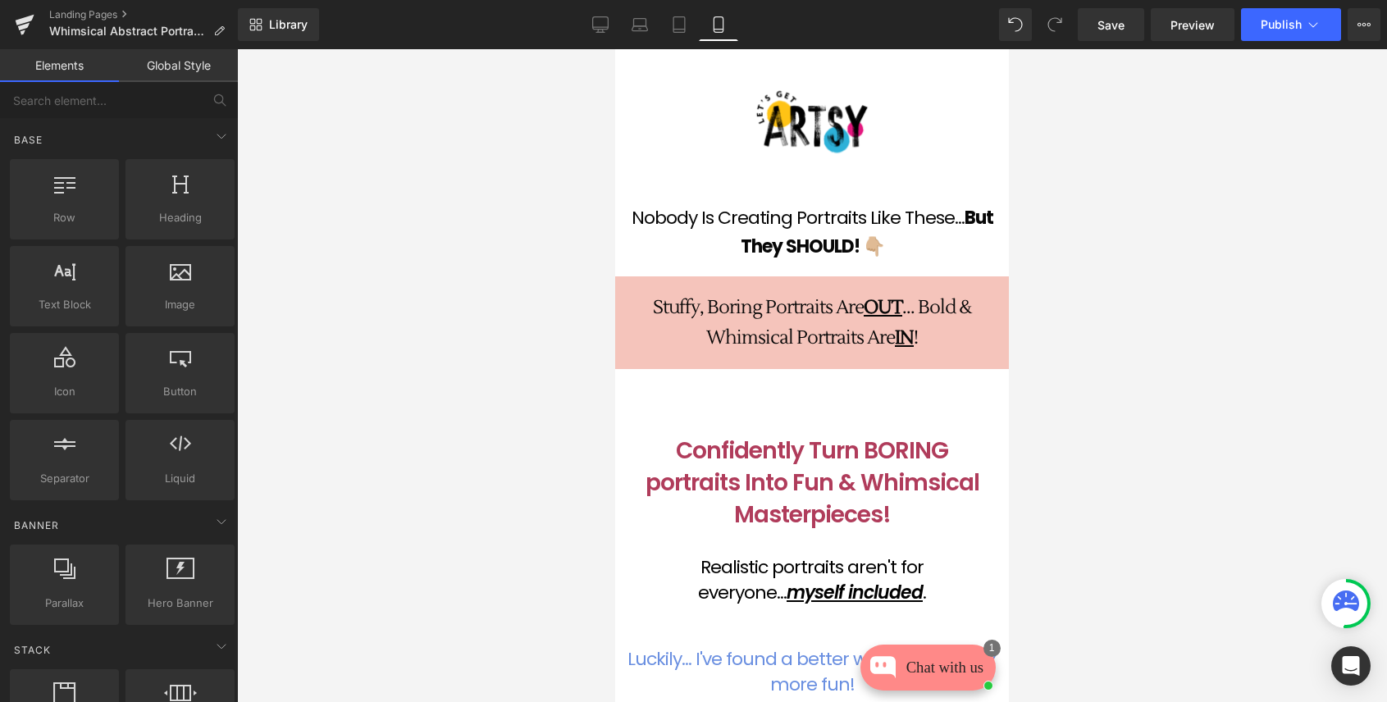
click at [342, 347] on div at bounding box center [812, 375] width 1150 height 653
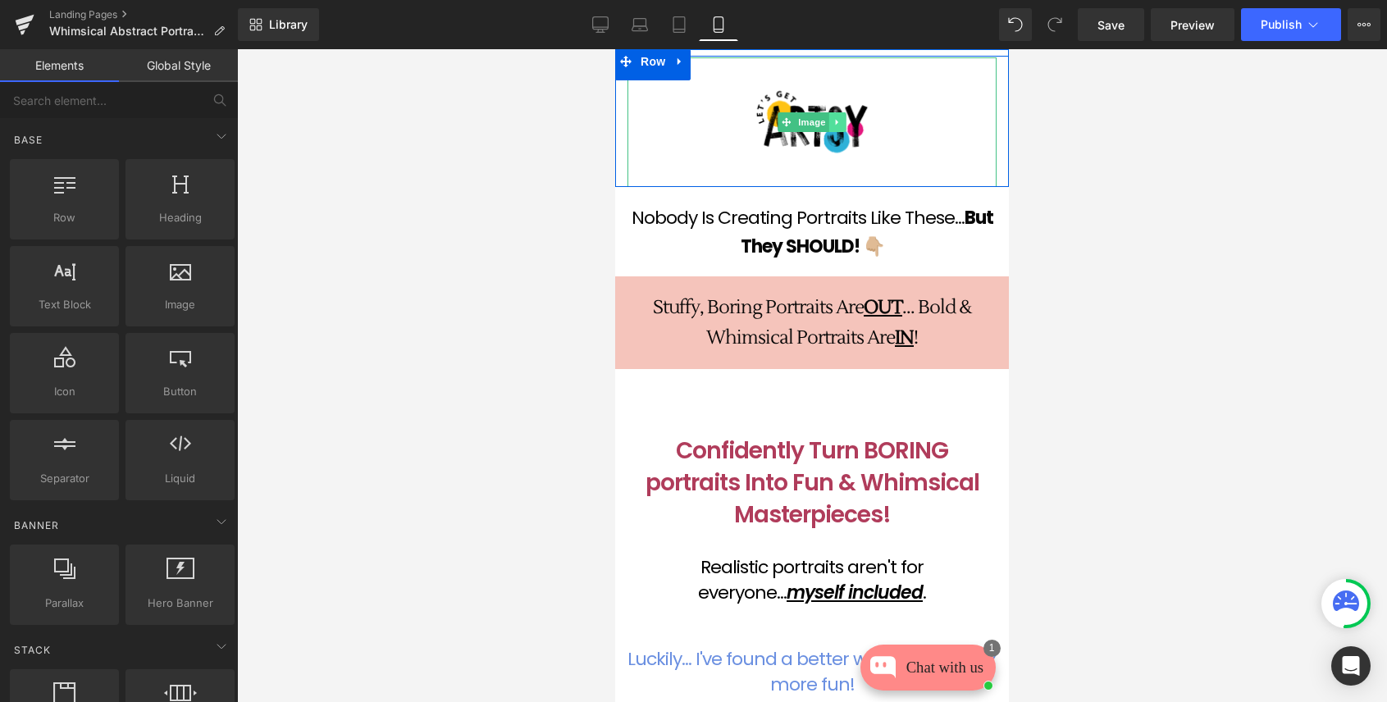
click at [843, 119] on link at bounding box center [837, 122] width 17 height 20
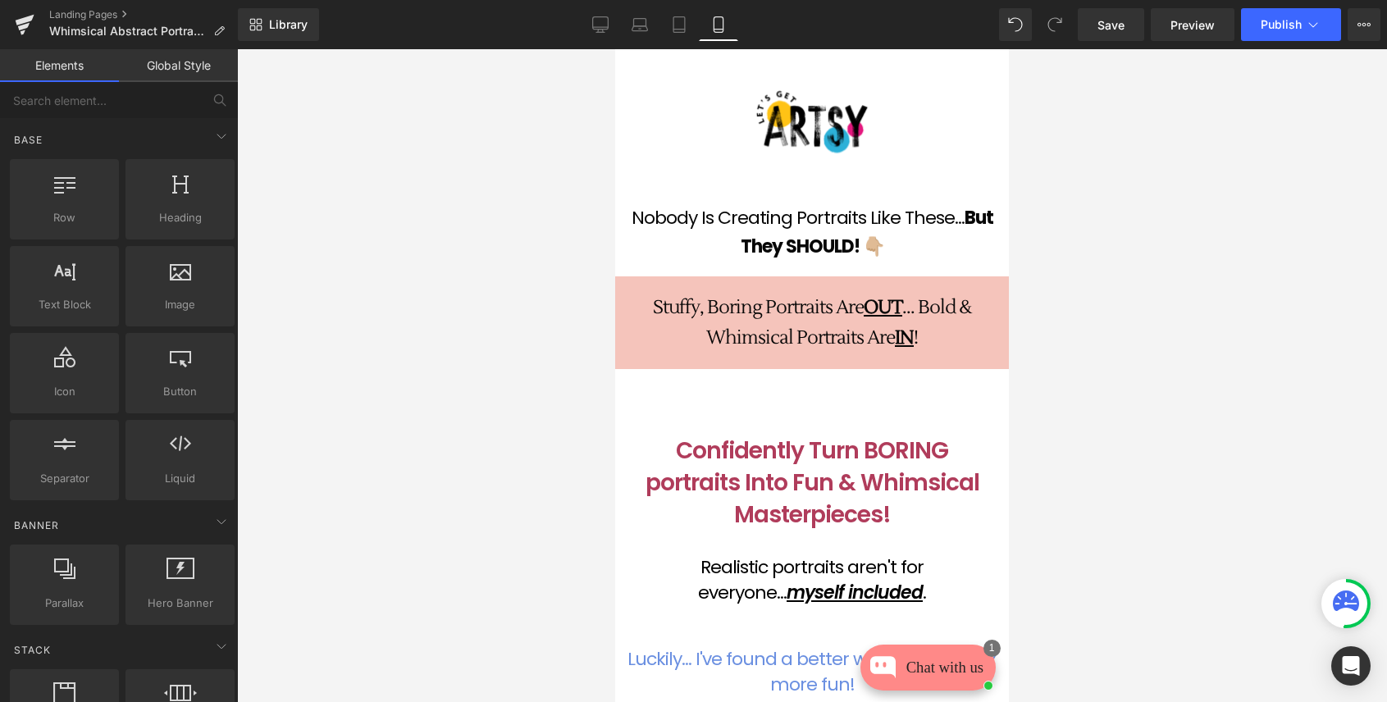
click at [1111, 107] on div at bounding box center [812, 375] width 1150 height 653
click at [590, 26] on link "Desktop" at bounding box center [600, 24] width 39 height 33
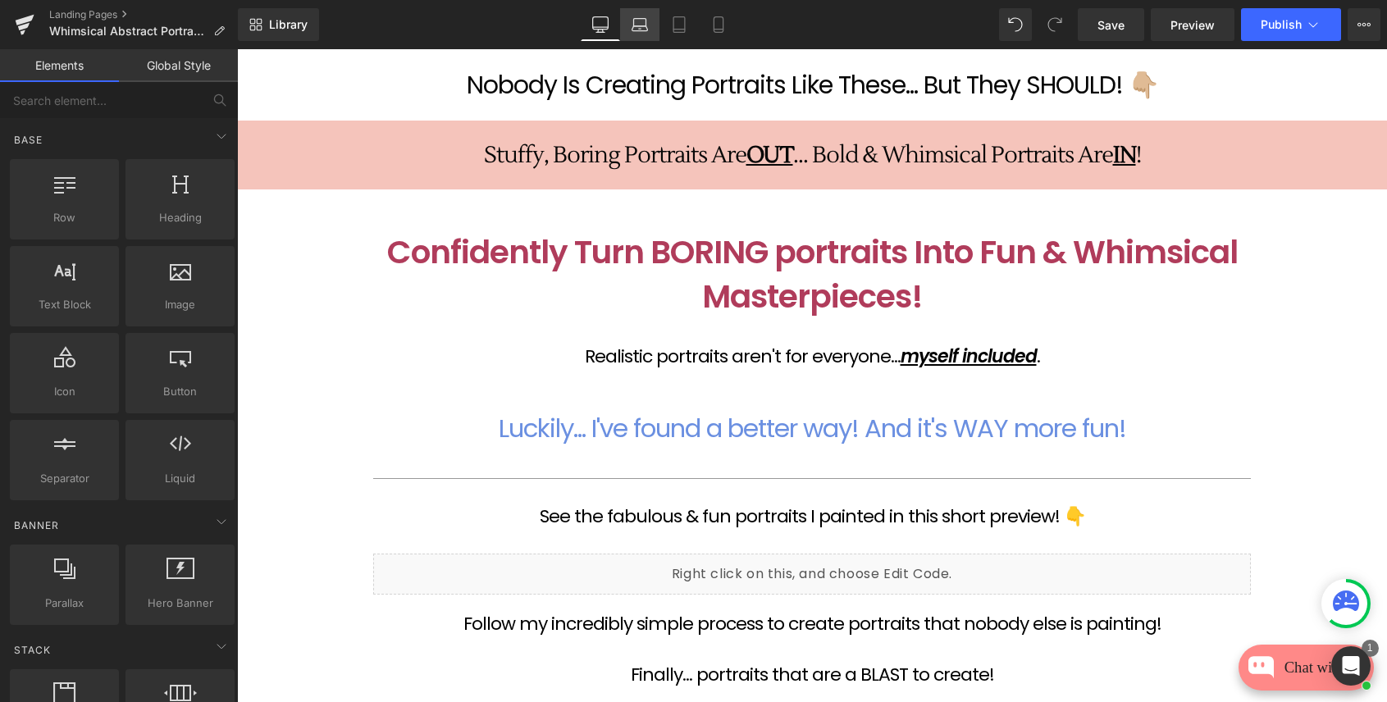
click at [642, 25] on icon at bounding box center [640, 24] width 16 height 16
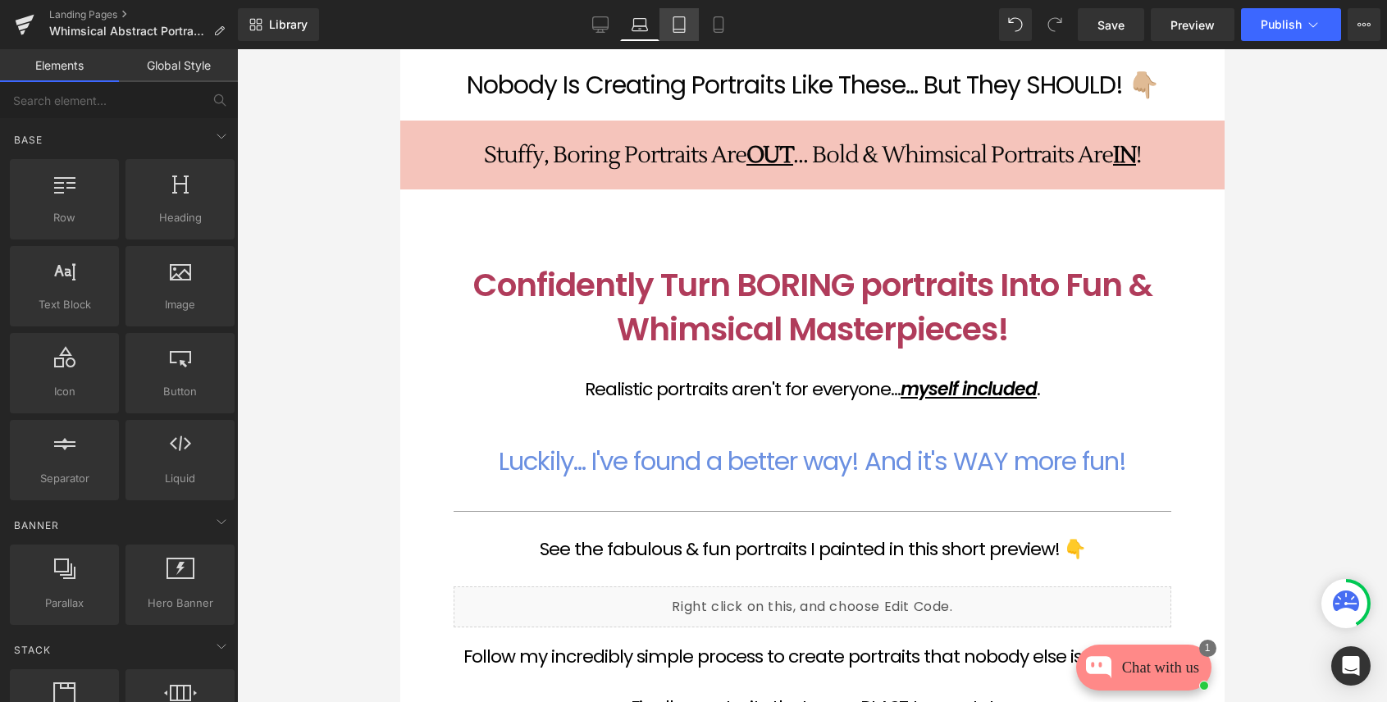
click at [678, 25] on icon at bounding box center [679, 24] width 16 height 16
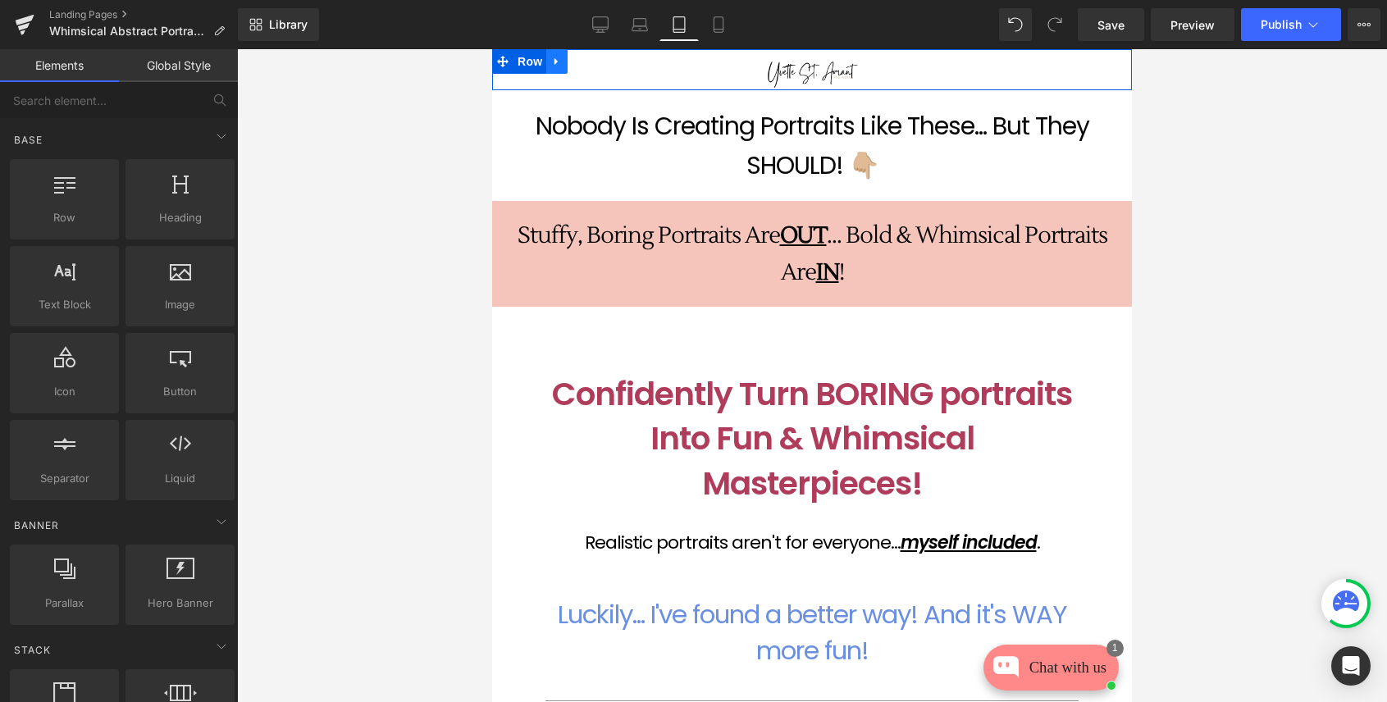
click at [555, 57] on icon at bounding box center [556, 62] width 11 height 12
click at [603, 62] on icon at bounding box center [599, 61] width 11 height 11
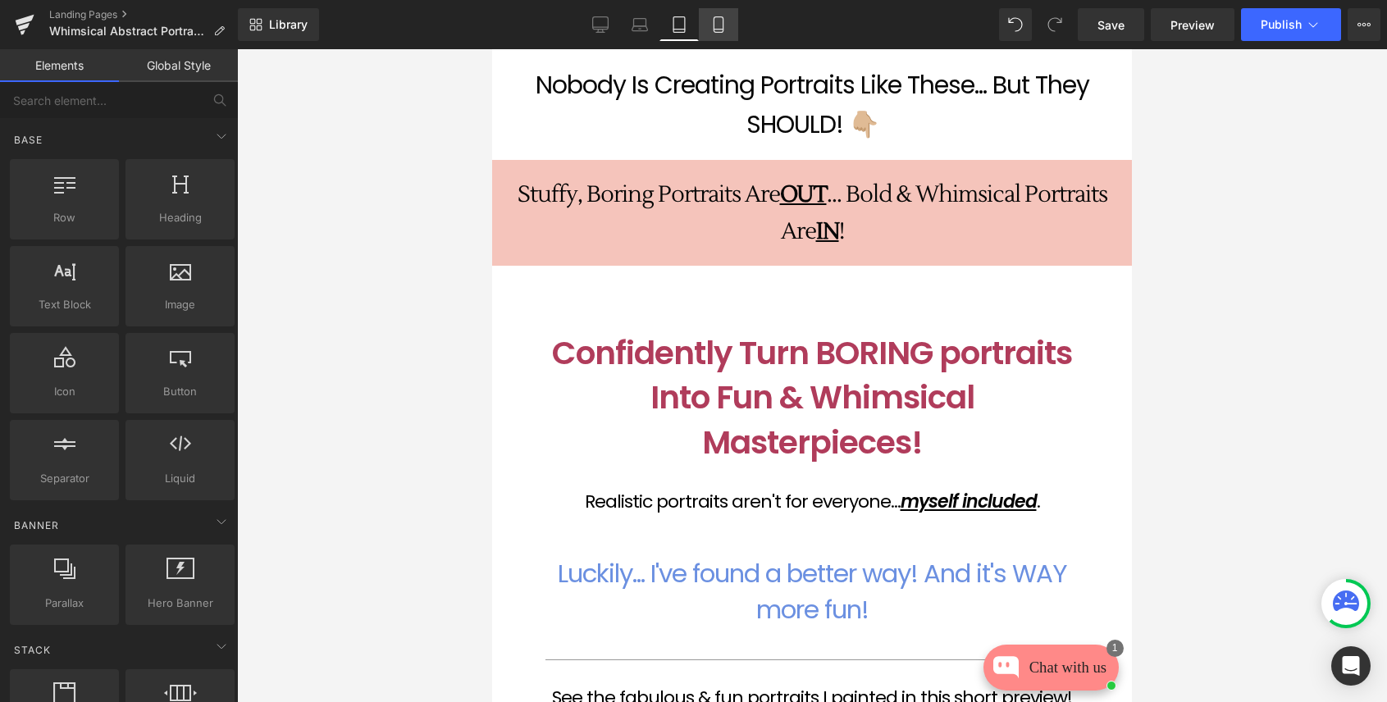
click at [712, 21] on icon at bounding box center [719, 24] width 16 height 16
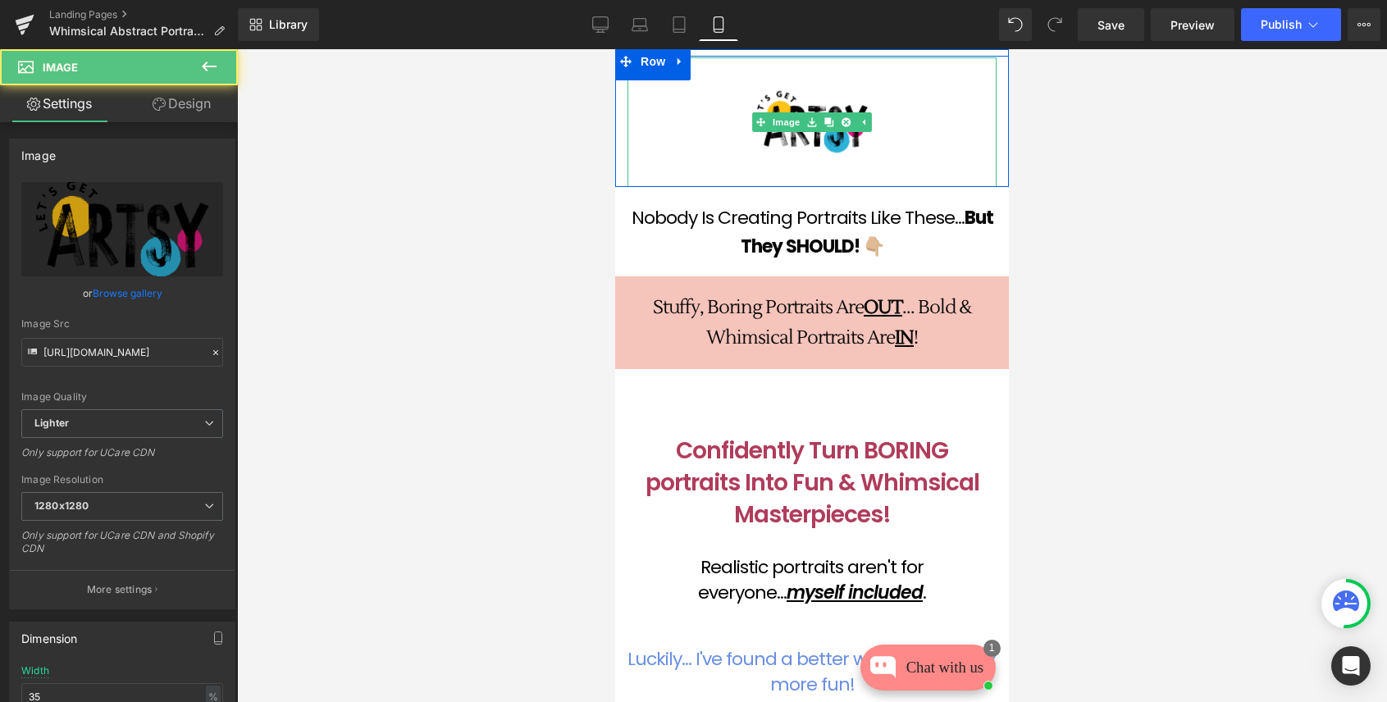
click at [694, 126] on div at bounding box center [812, 122] width 369 height 130
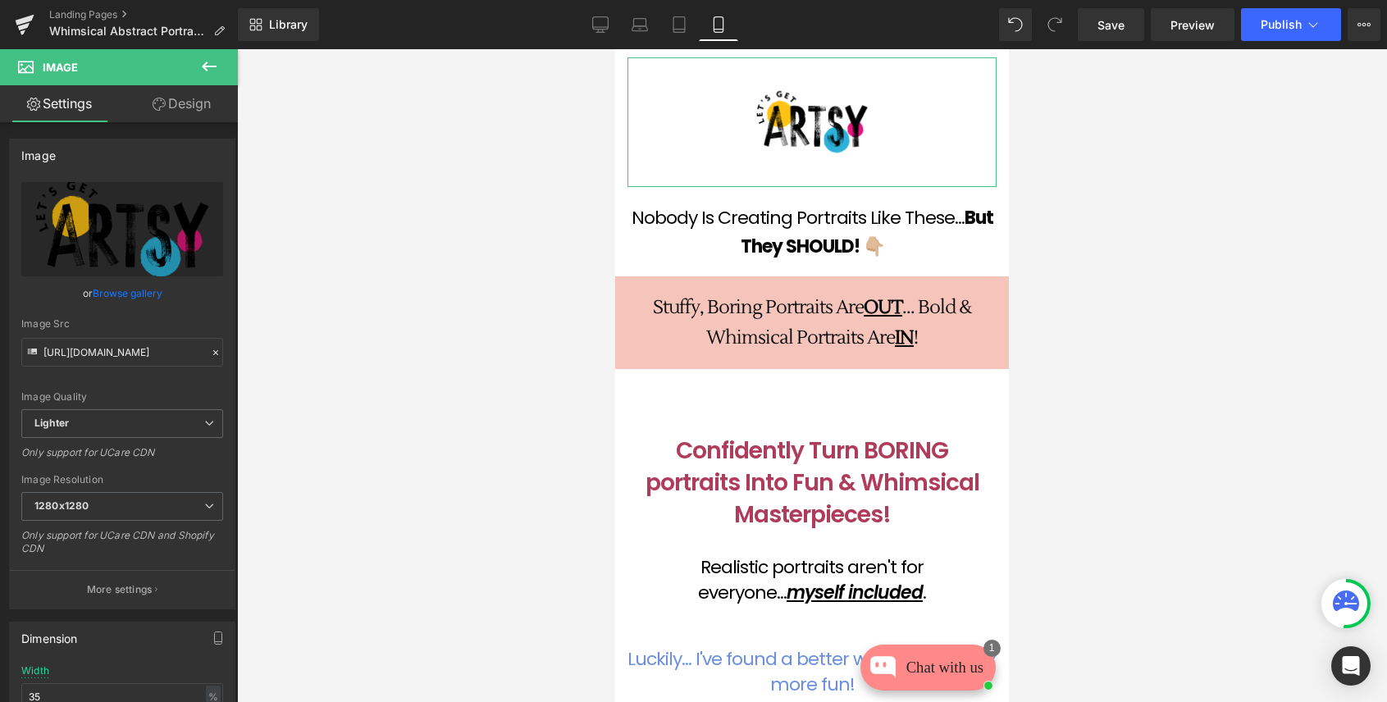
click at [184, 101] on link "Design" at bounding box center [181, 103] width 119 height 37
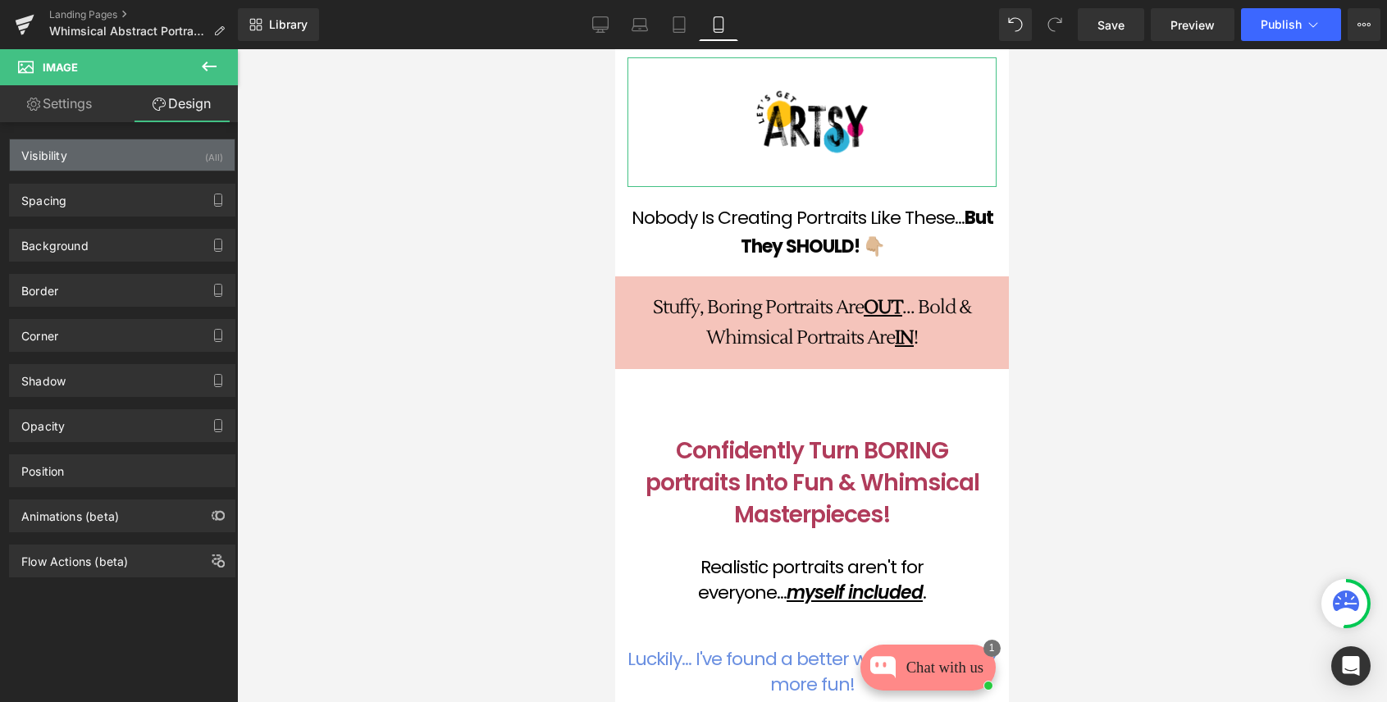
click at [63, 161] on div "Visibility" at bounding box center [44, 150] width 46 height 23
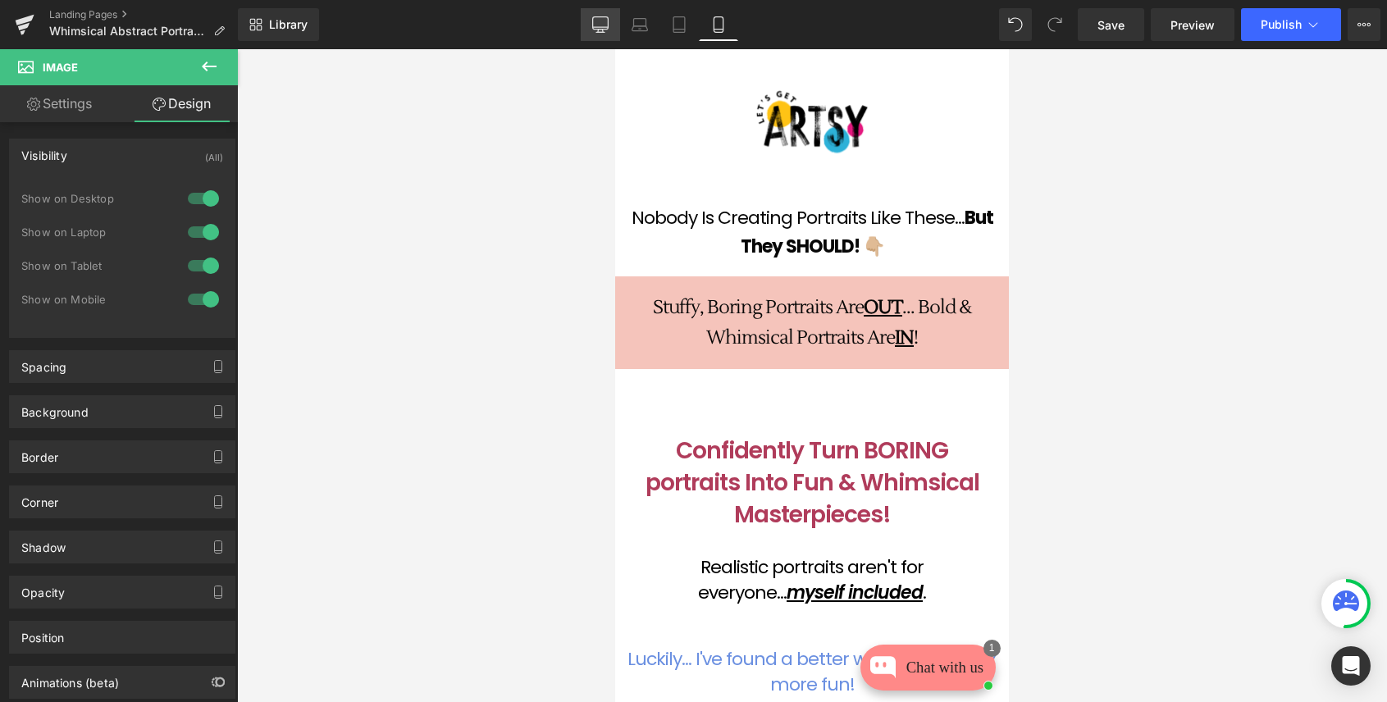
click at [598, 21] on icon at bounding box center [600, 24] width 16 height 16
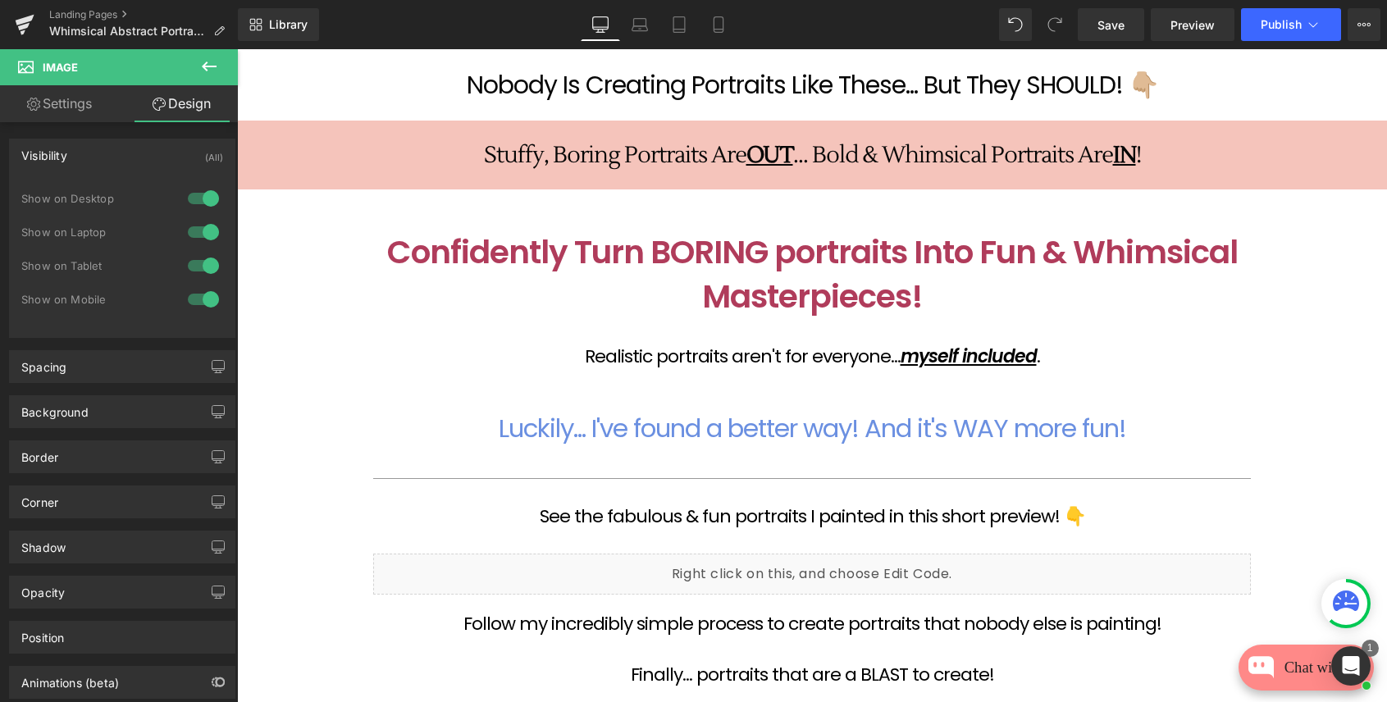
click at [201, 198] on div at bounding box center [203, 198] width 39 height 26
click at [717, 21] on icon at bounding box center [719, 24] width 16 height 16
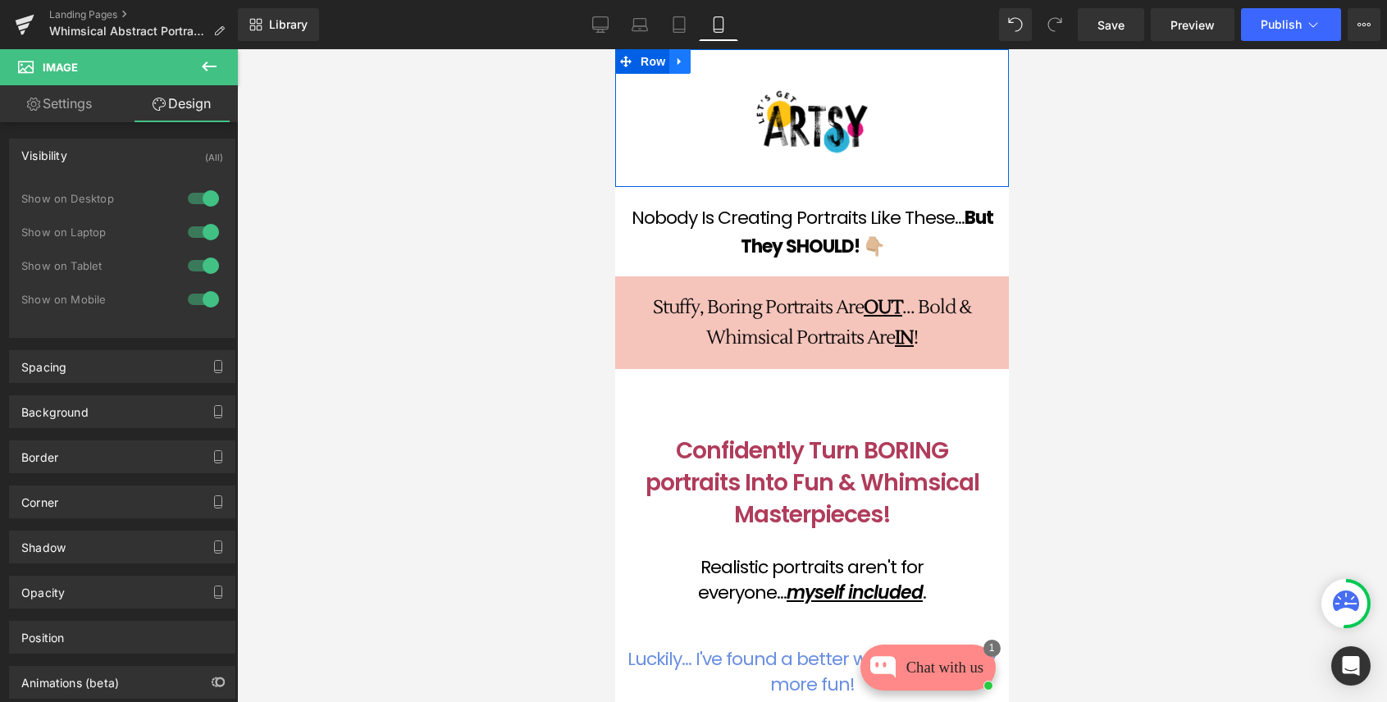
click at [678, 58] on icon at bounding box center [679, 61] width 3 height 7
click at [729, 62] on icon at bounding box center [722, 61] width 11 height 11
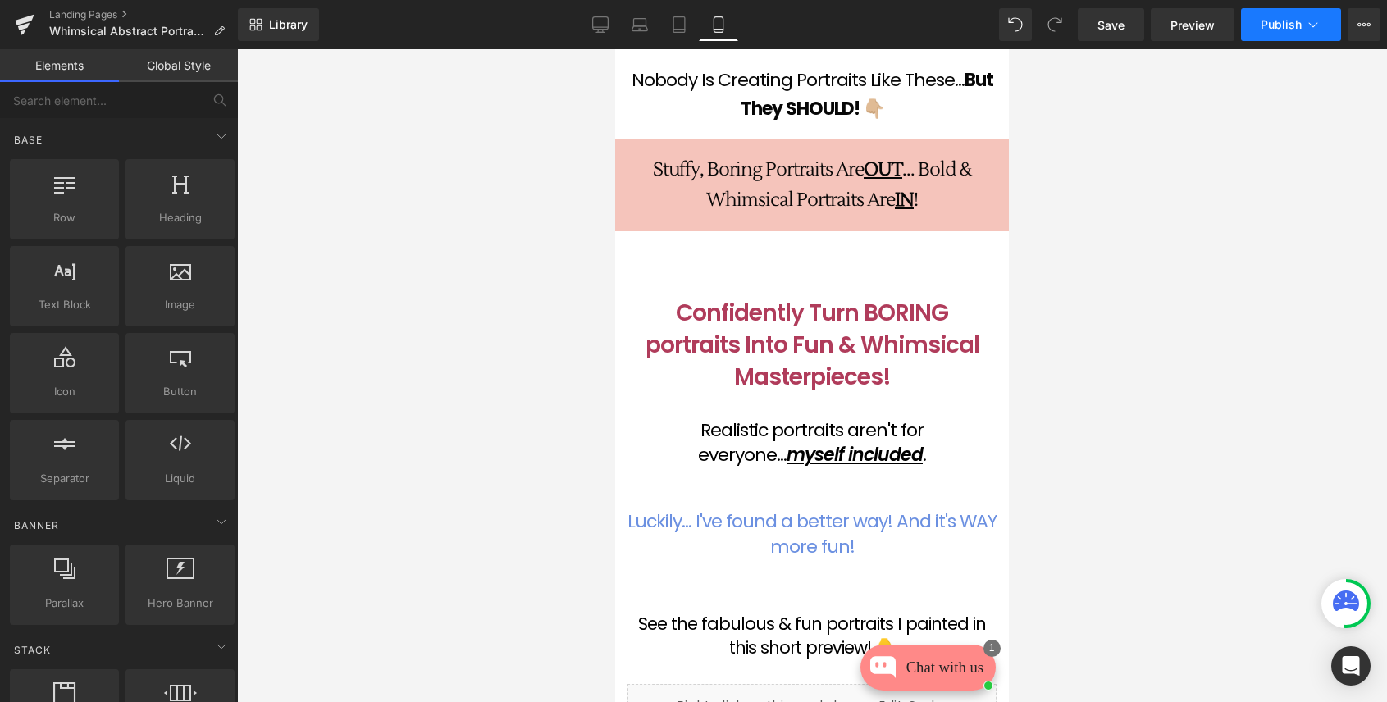
click at [1268, 21] on span "Publish" at bounding box center [1281, 24] width 41 height 13
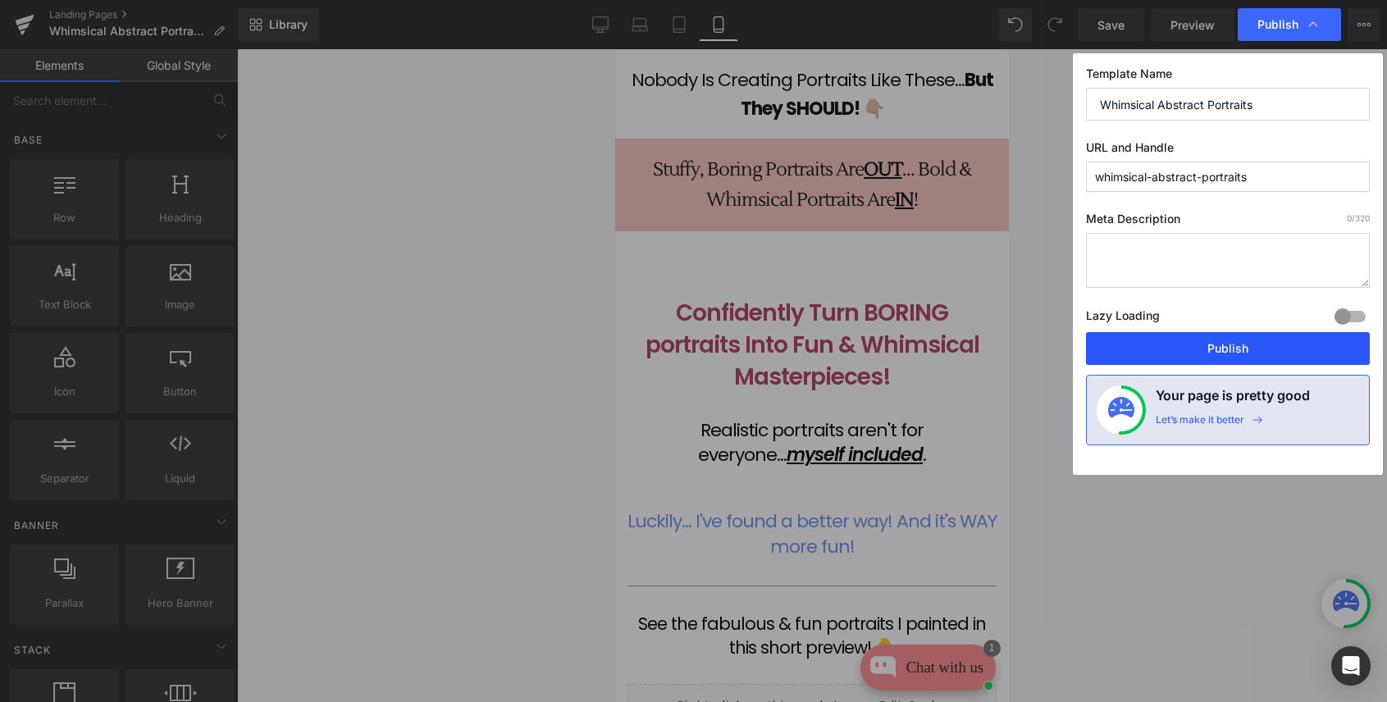
click at [1234, 351] on button "Publish" at bounding box center [1228, 348] width 284 height 33
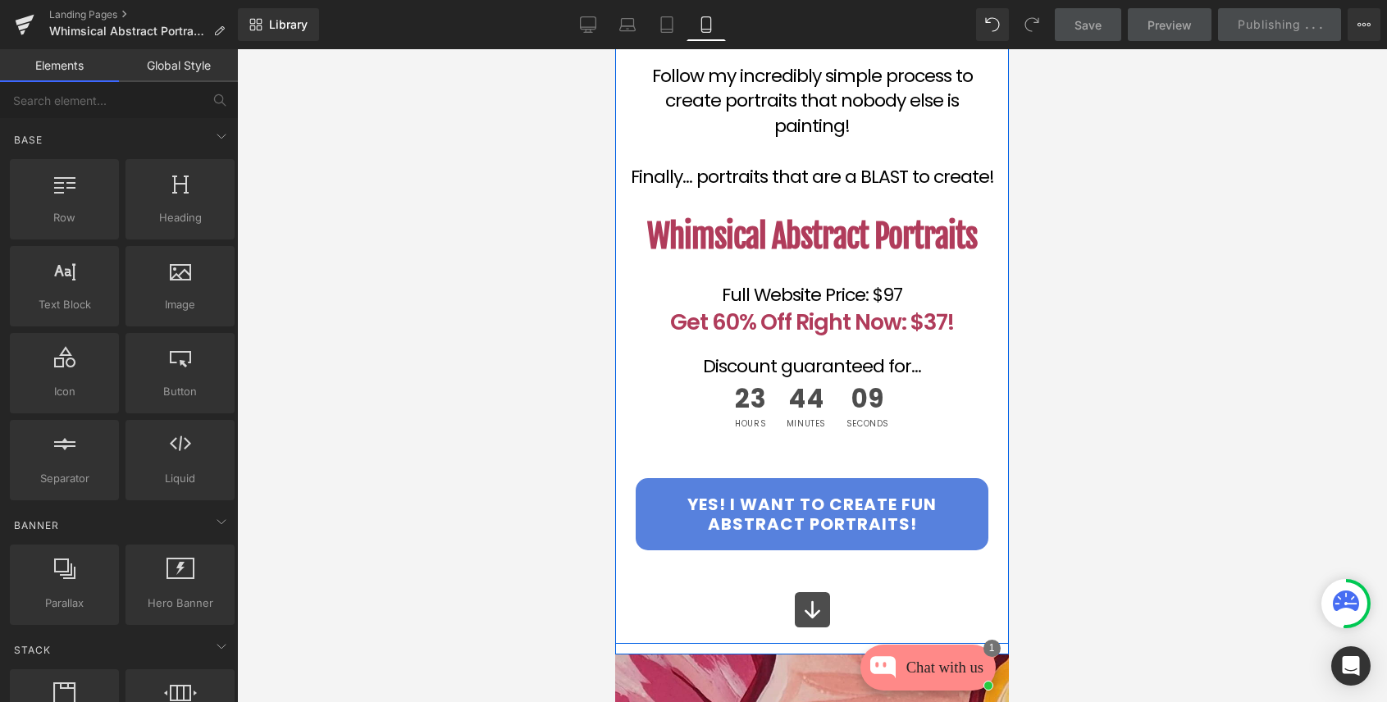
scroll to position [722, 0]
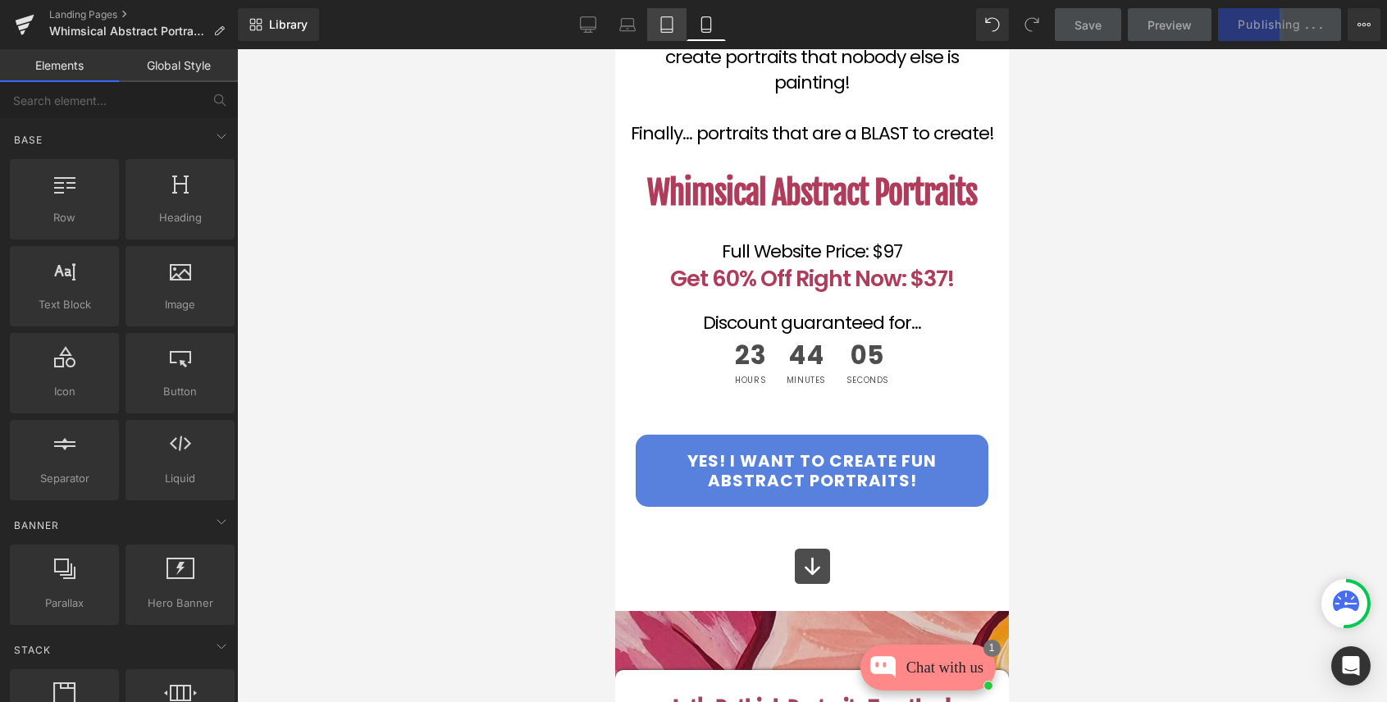
click at [670, 33] on link "Tablet" at bounding box center [666, 24] width 39 height 33
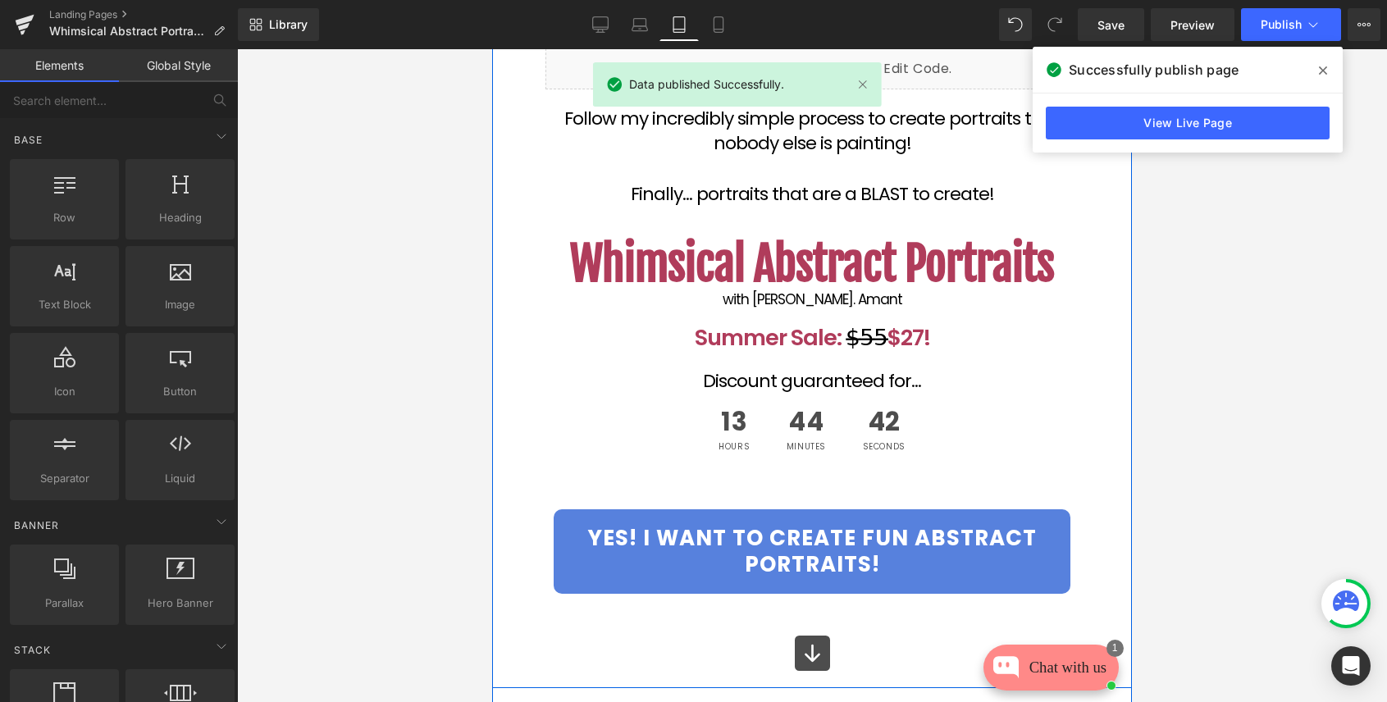
scroll to position [717, 0]
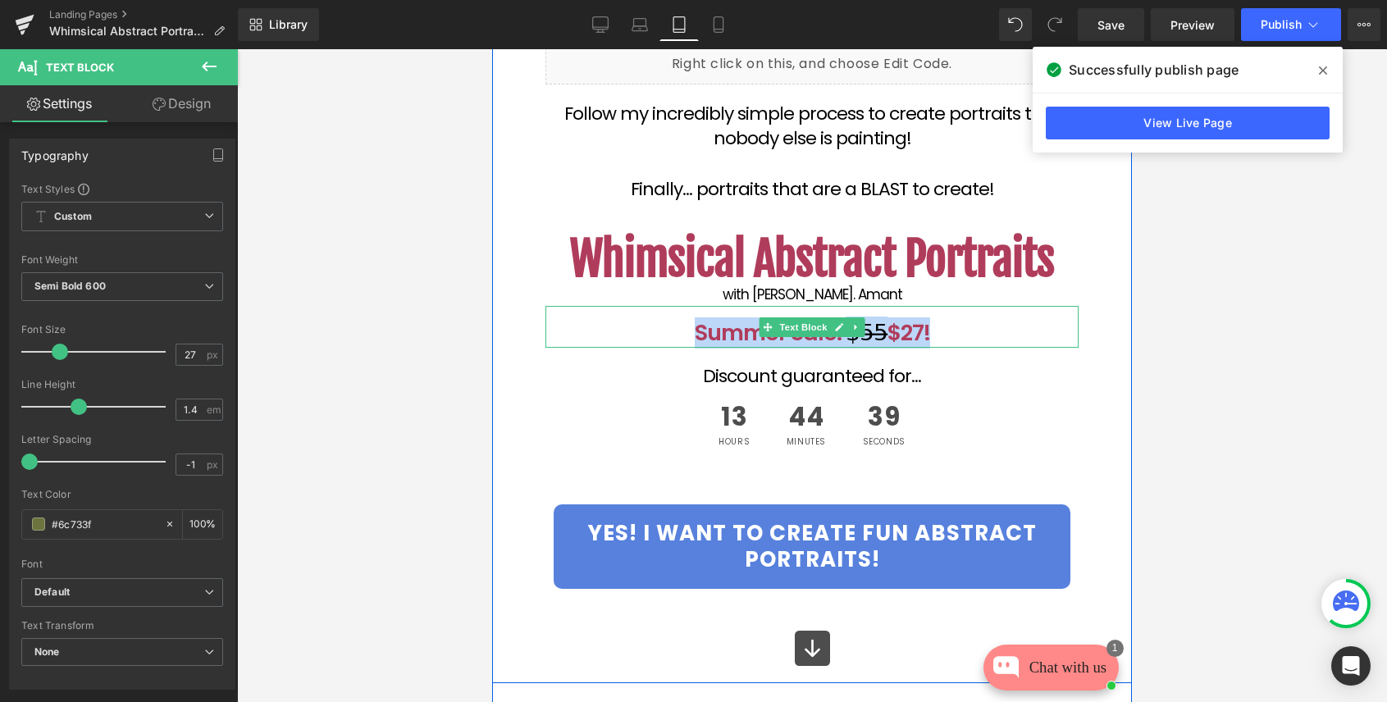
drag, startPoint x: 935, startPoint y: 307, endPoint x: 698, endPoint y: 313, distance: 236.4
click at [697, 318] on p "Summer Sale: $̶5̶5̶ $27!" at bounding box center [812, 333] width 533 height 31
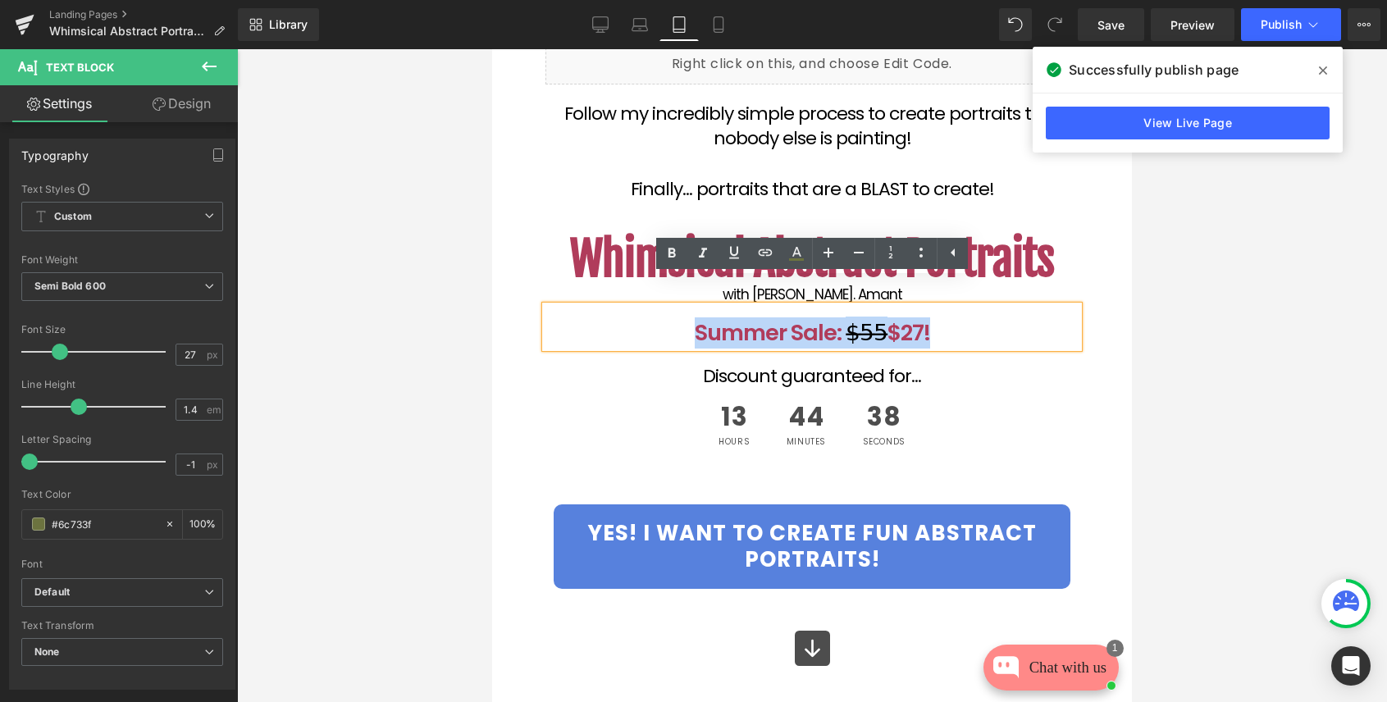
copy p "Summer Sale: $̶5̶5̶ $27!"
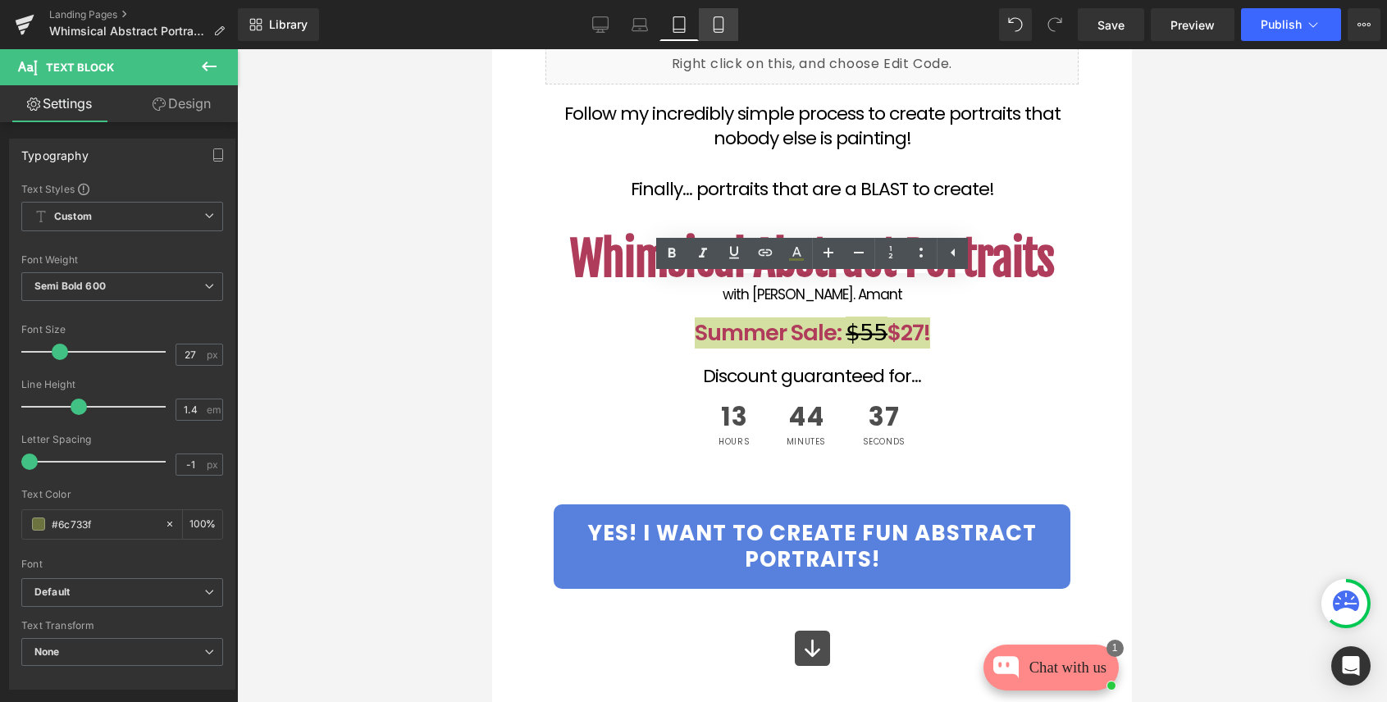
click at [715, 23] on icon at bounding box center [719, 24] width 16 height 16
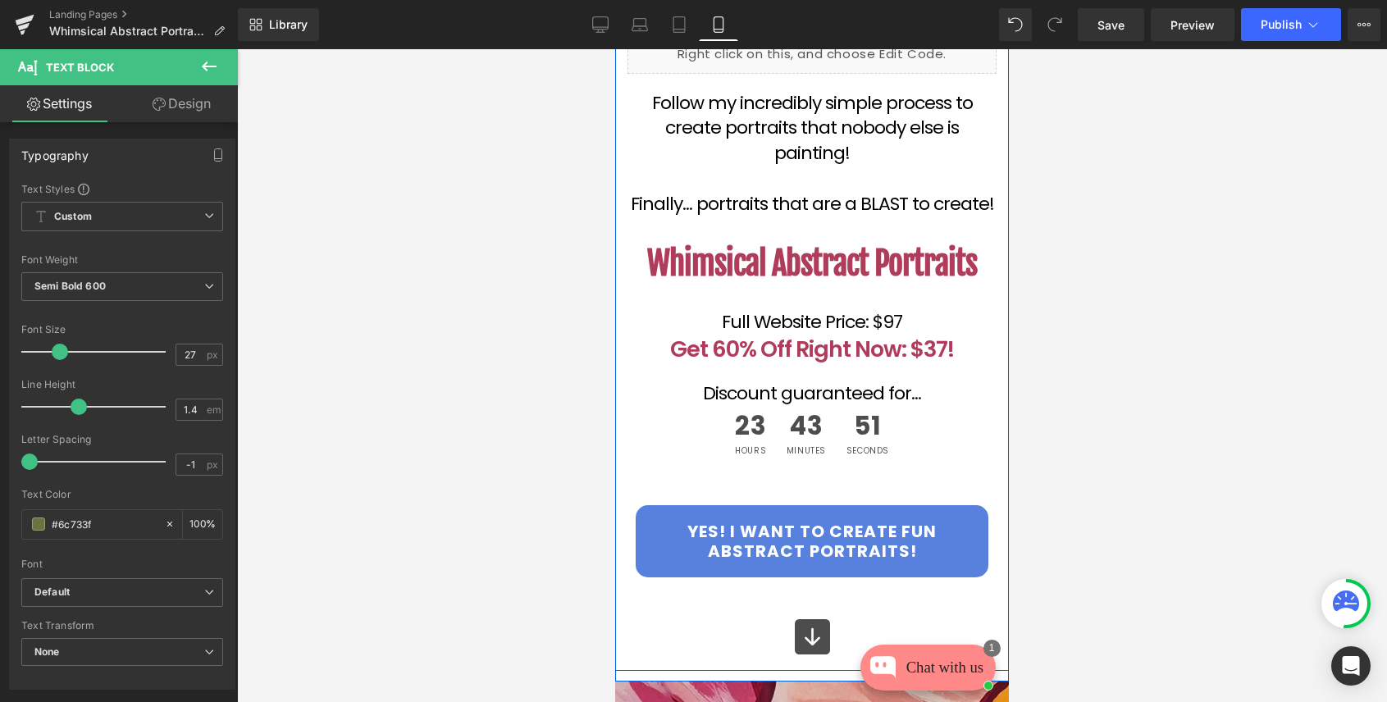
scroll to position [654, 0]
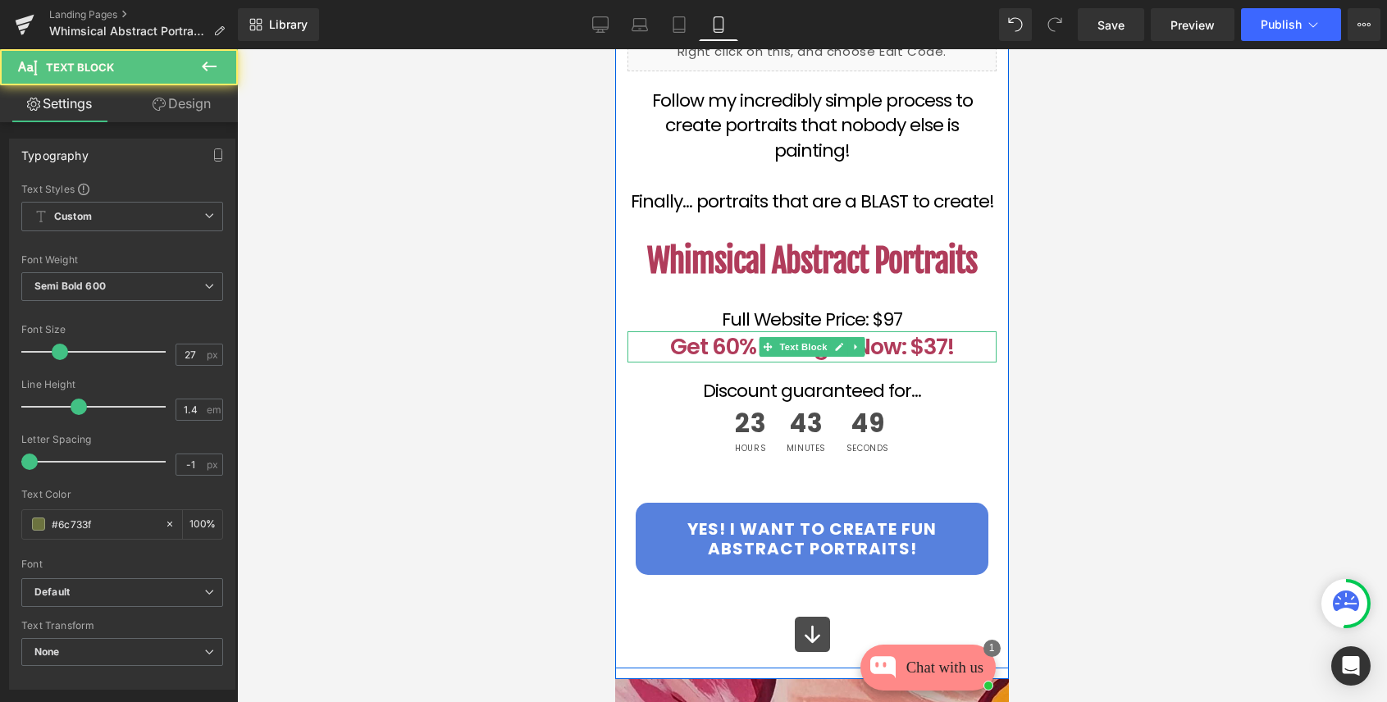
click at [889, 331] on font "Get 60% Off Right Now: $37!" at bounding box center [812, 346] width 284 height 30
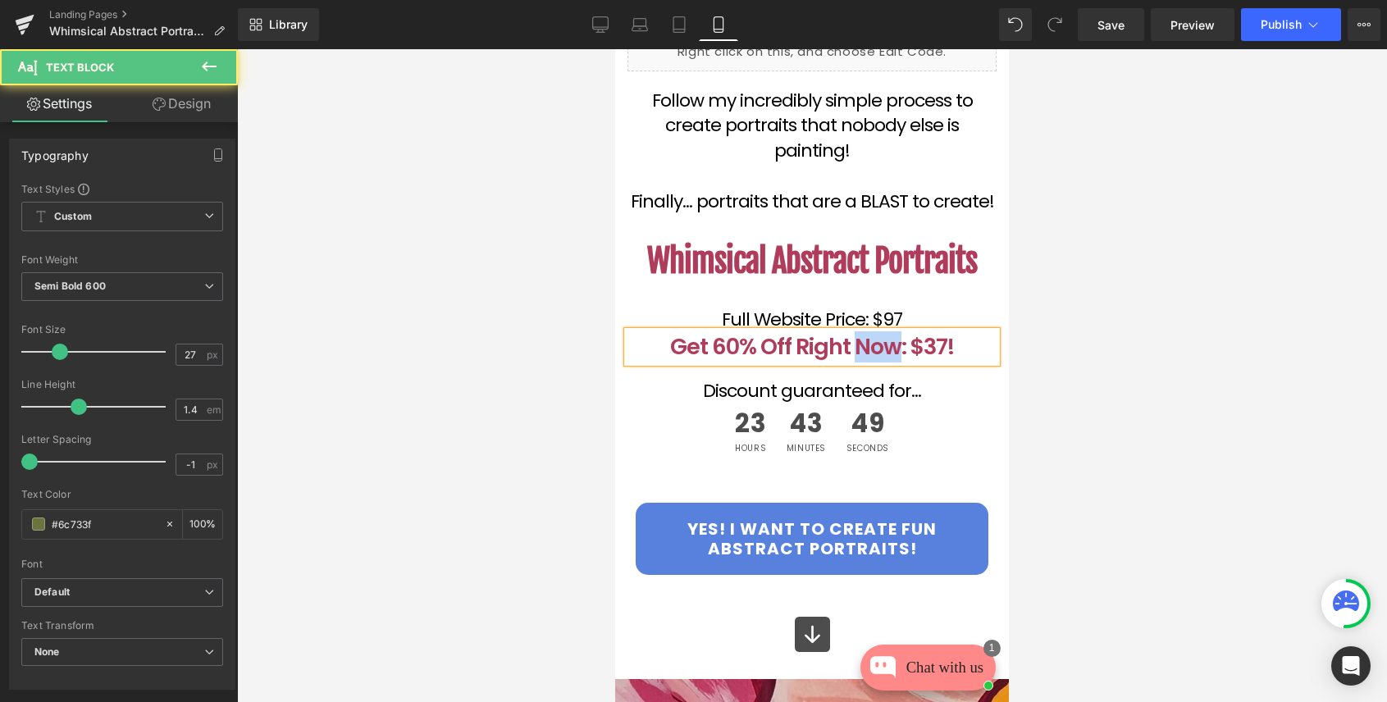
click at [889, 331] on font "Get 60% Off Right Now: $37!" at bounding box center [812, 346] width 284 height 30
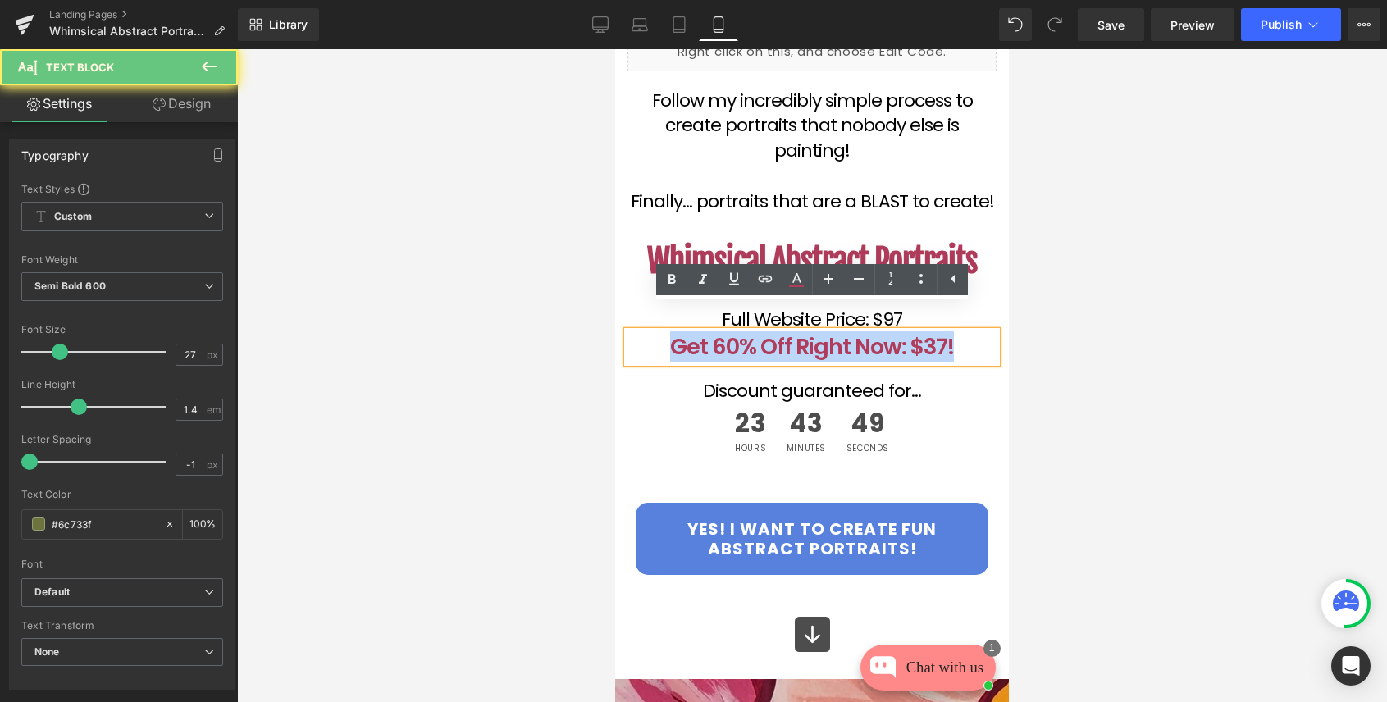
click at [889, 331] on font "Get 60% Off Right Now: $37!" at bounding box center [812, 346] width 284 height 30
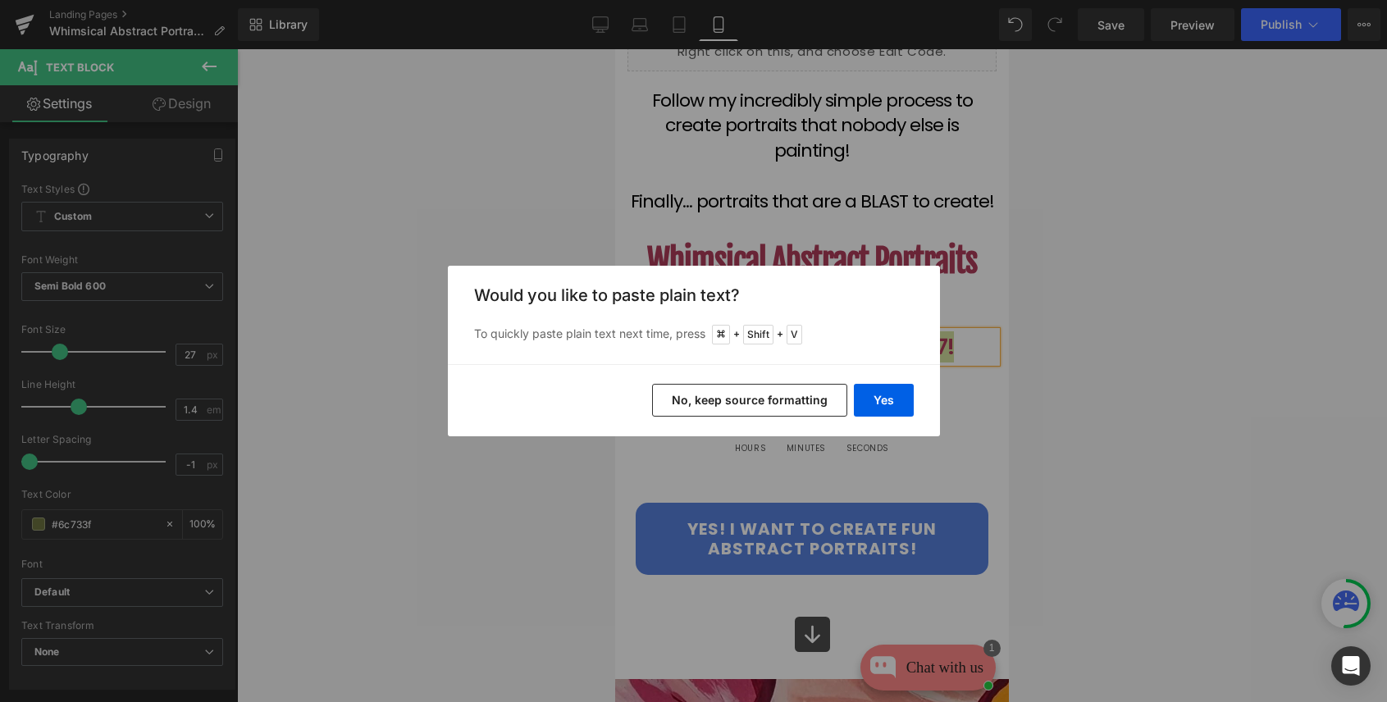
click at [767, 398] on button "No, keep source formatting" at bounding box center [749, 400] width 195 height 33
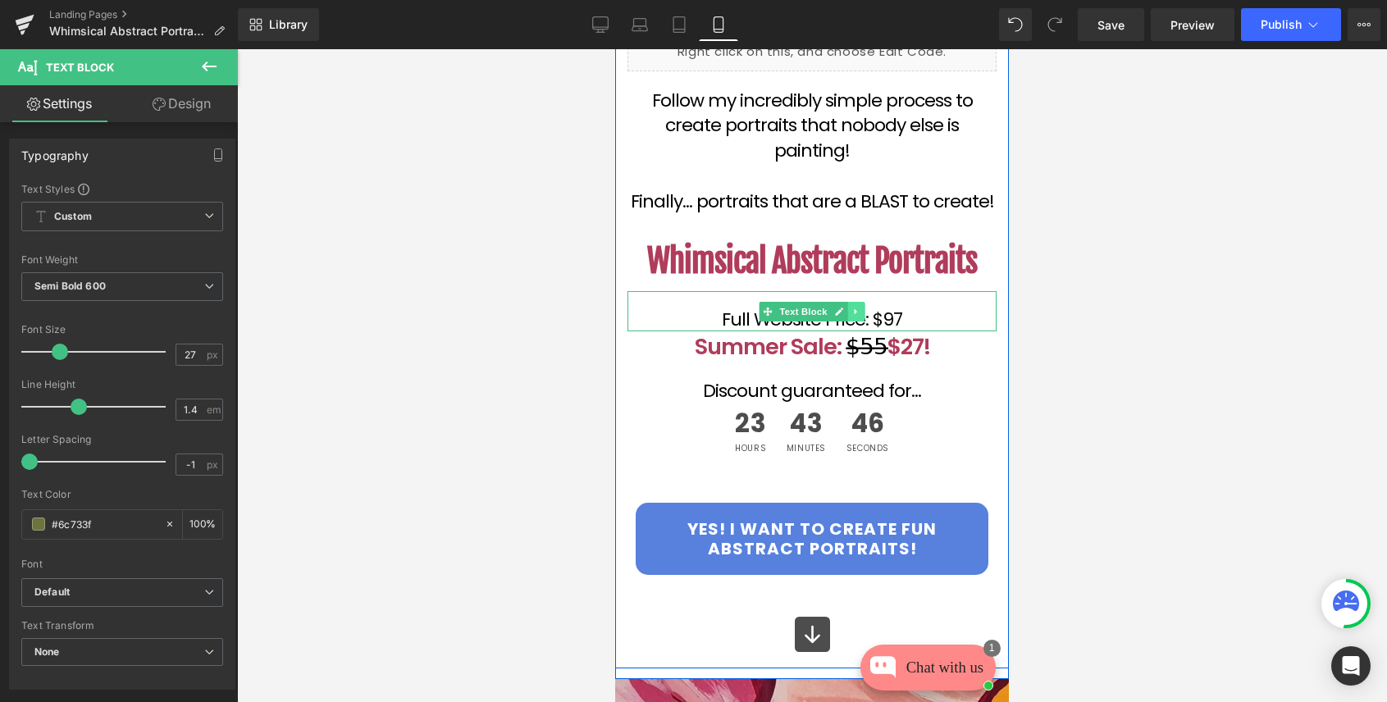
click at [858, 307] on icon at bounding box center [856, 312] width 9 height 10
click at [686, 291] on div "Full Website Price: $97" at bounding box center [812, 311] width 369 height 40
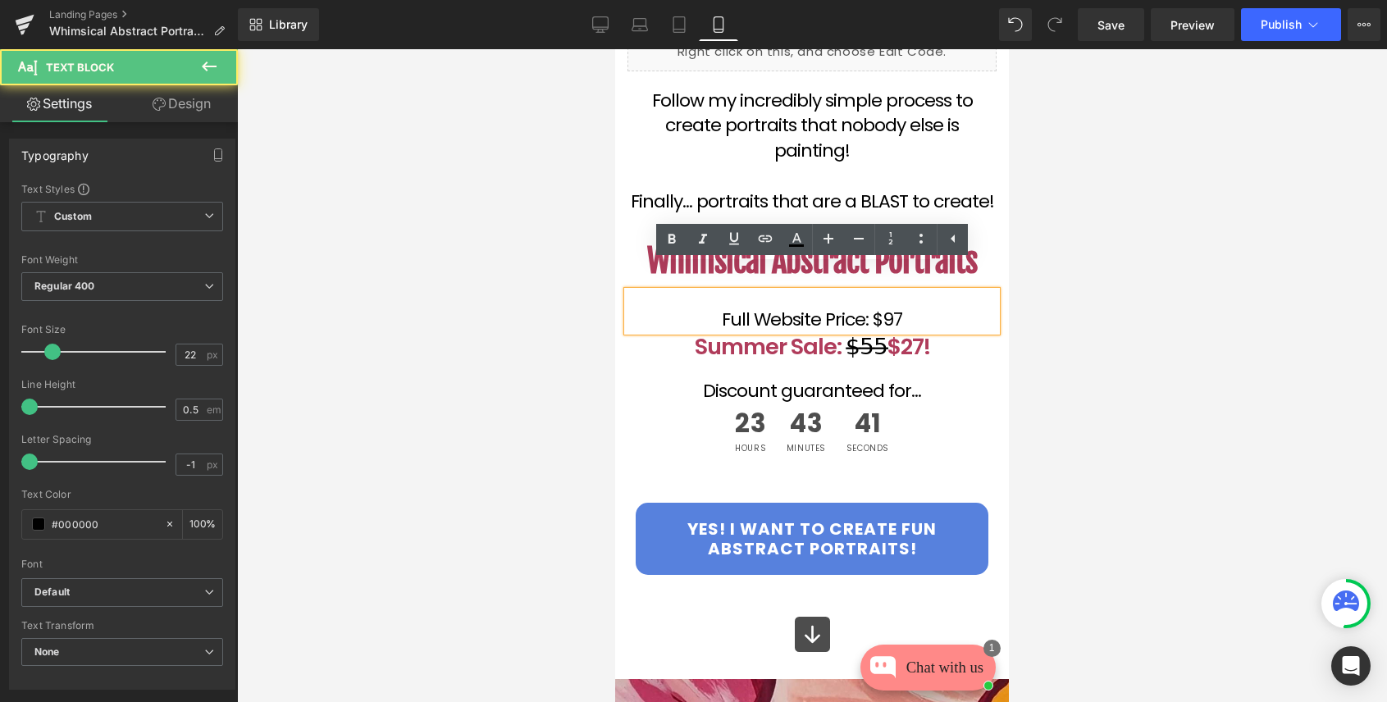
click at [761, 315] on p "Full Website Price: $97" at bounding box center [812, 319] width 369 height 9
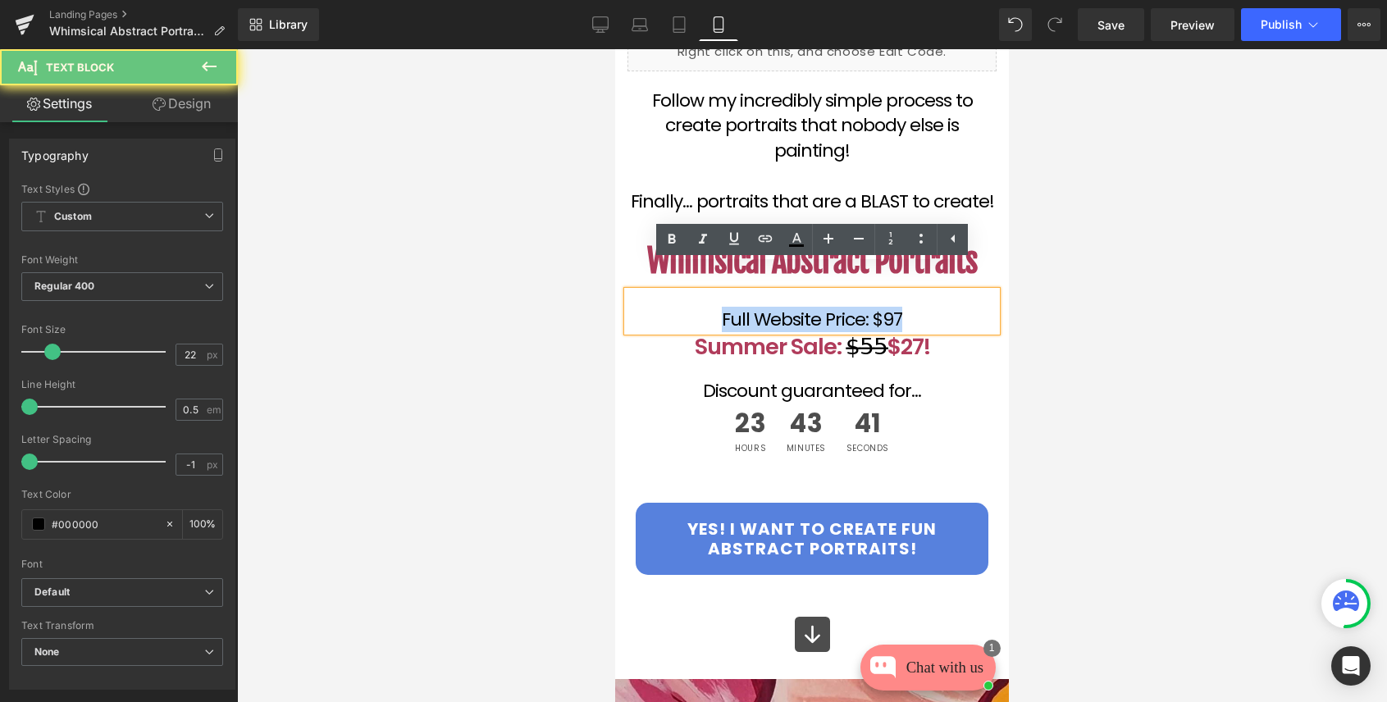
click at [761, 315] on p "Full Website Price: $97" at bounding box center [812, 319] width 369 height 9
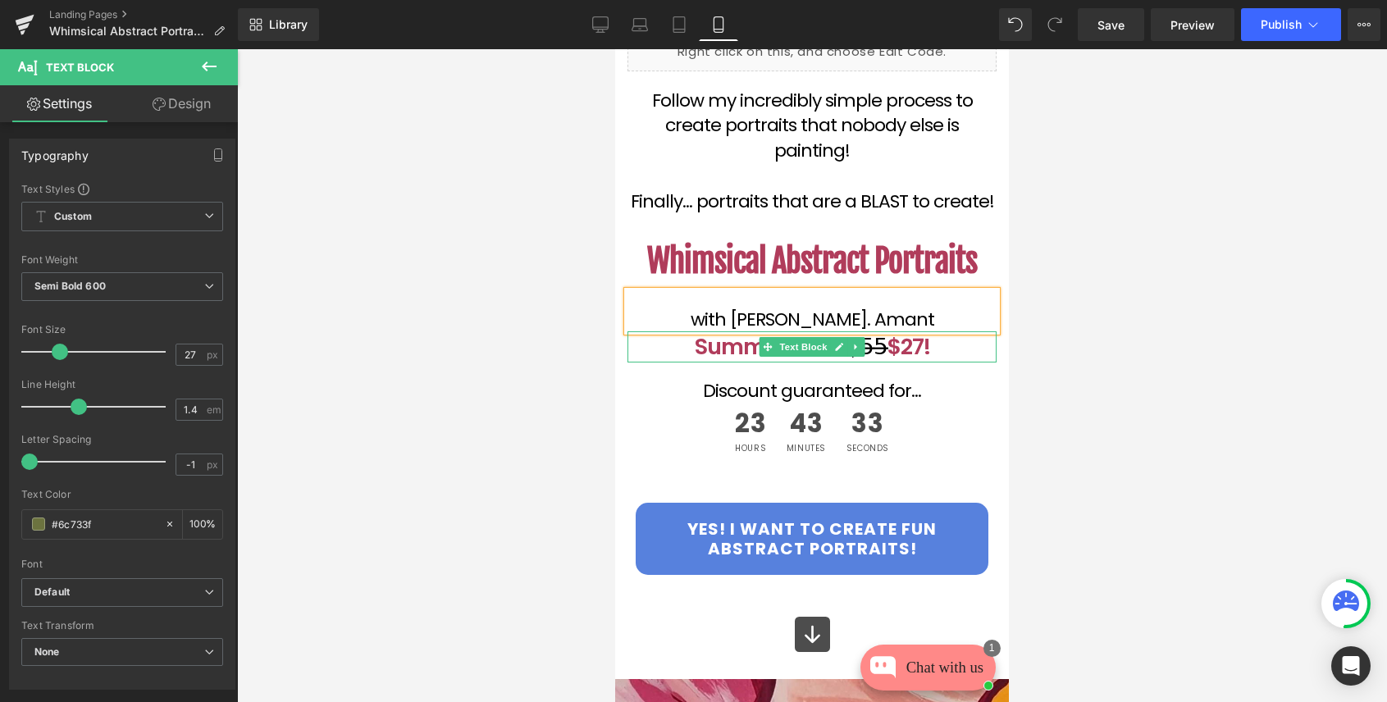
drag, startPoint x: 910, startPoint y: 311, endPoint x: 915, endPoint y: 332, distance: 21.9
click at [915, 332] on span "$27!" at bounding box center [909, 346] width 43 height 30
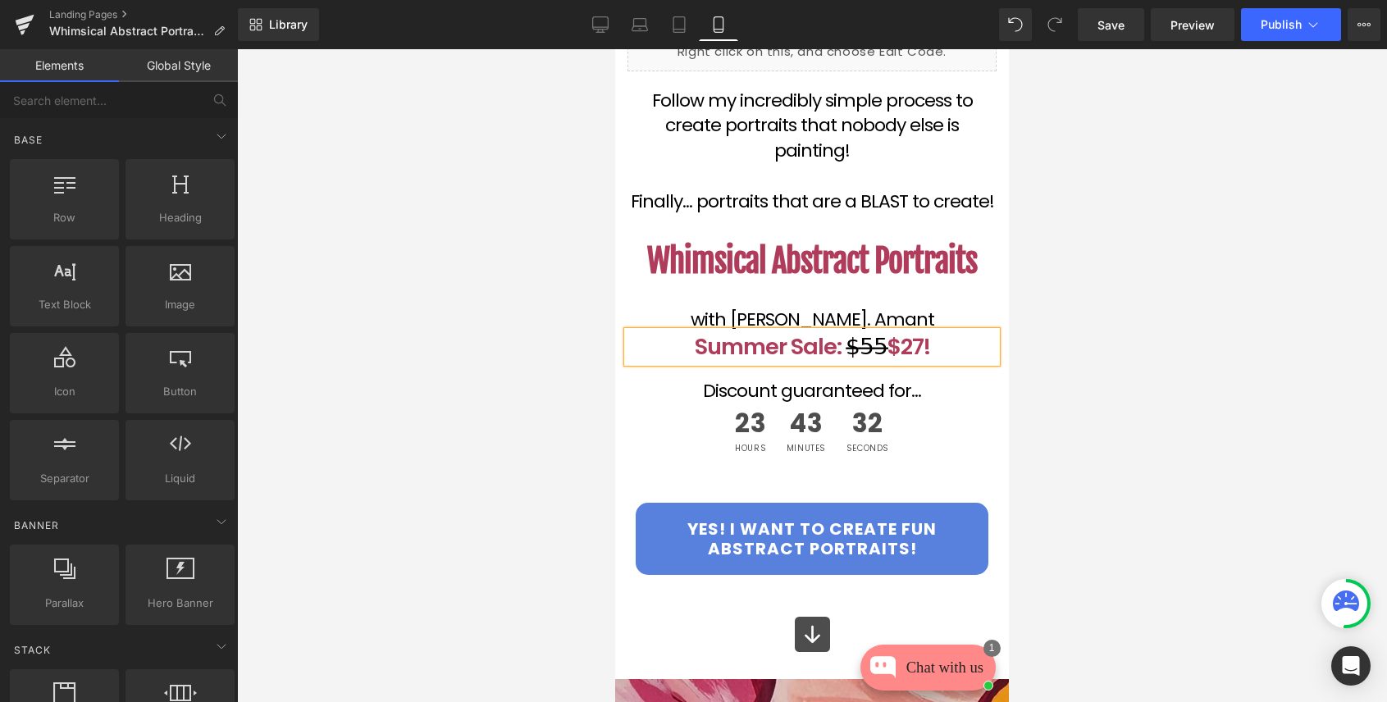
click at [1122, 334] on div at bounding box center [812, 375] width 1150 height 653
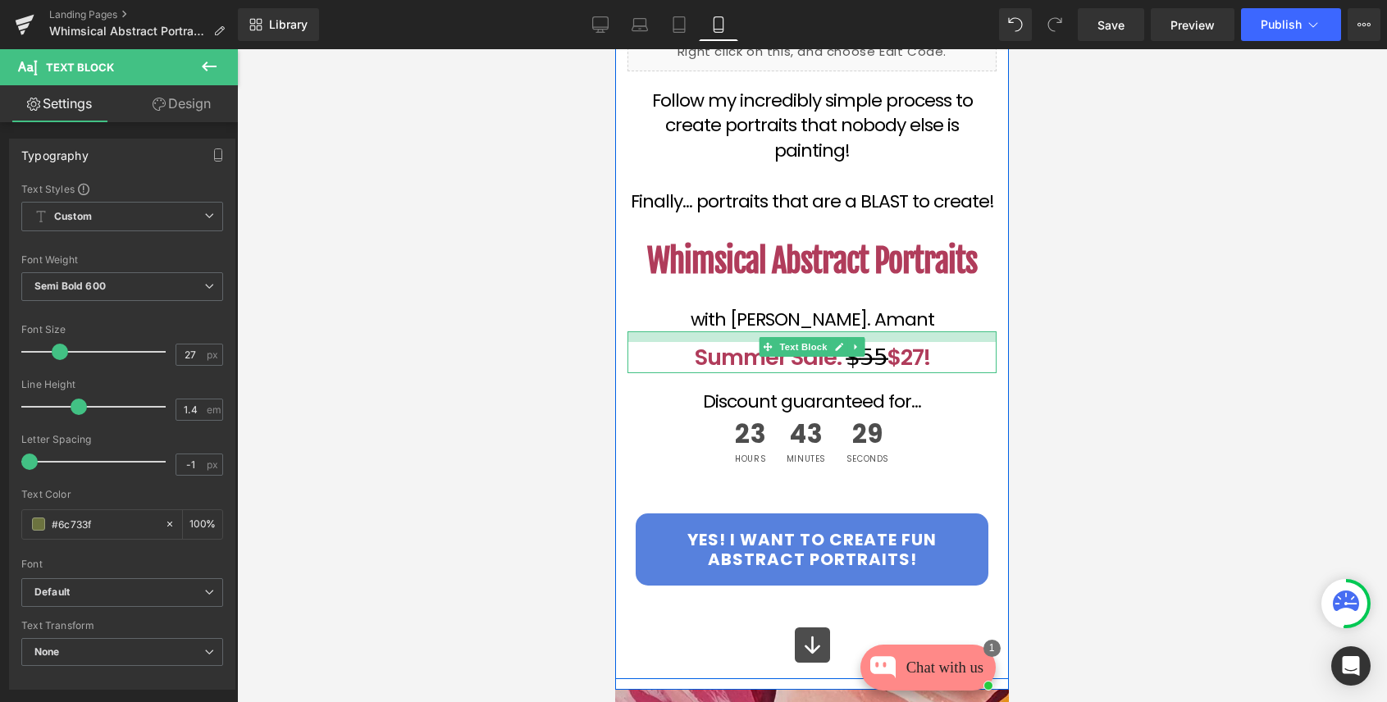
drag, startPoint x: 908, startPoint y: 307, endPoint x: 912, endPoint y: 318, distance: 11.2
click at [912, 331] on div "Summer Sale: $̶5̶5̶ $27! Text Block" at bounding box center [812, 352] width 369 height 42
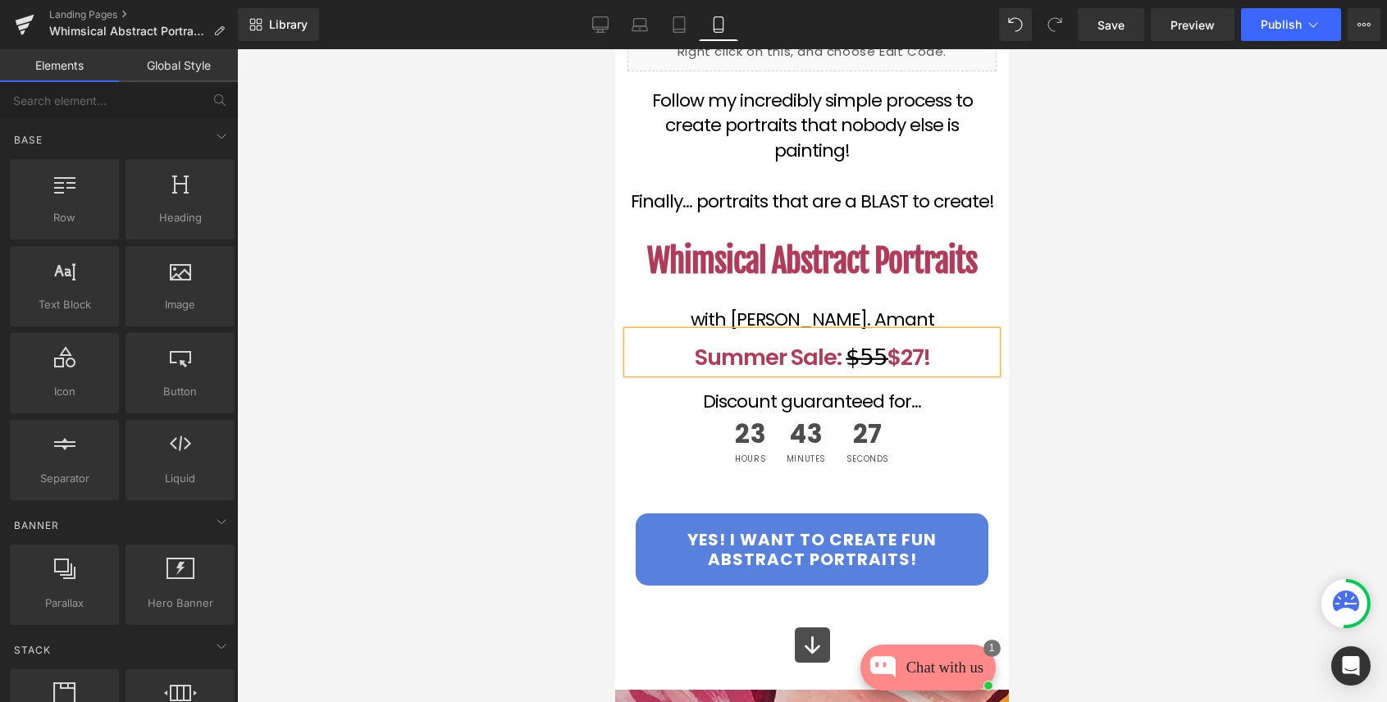
click at [1068, 290] on div at bounding box center [812, 375] width 1150 height 653
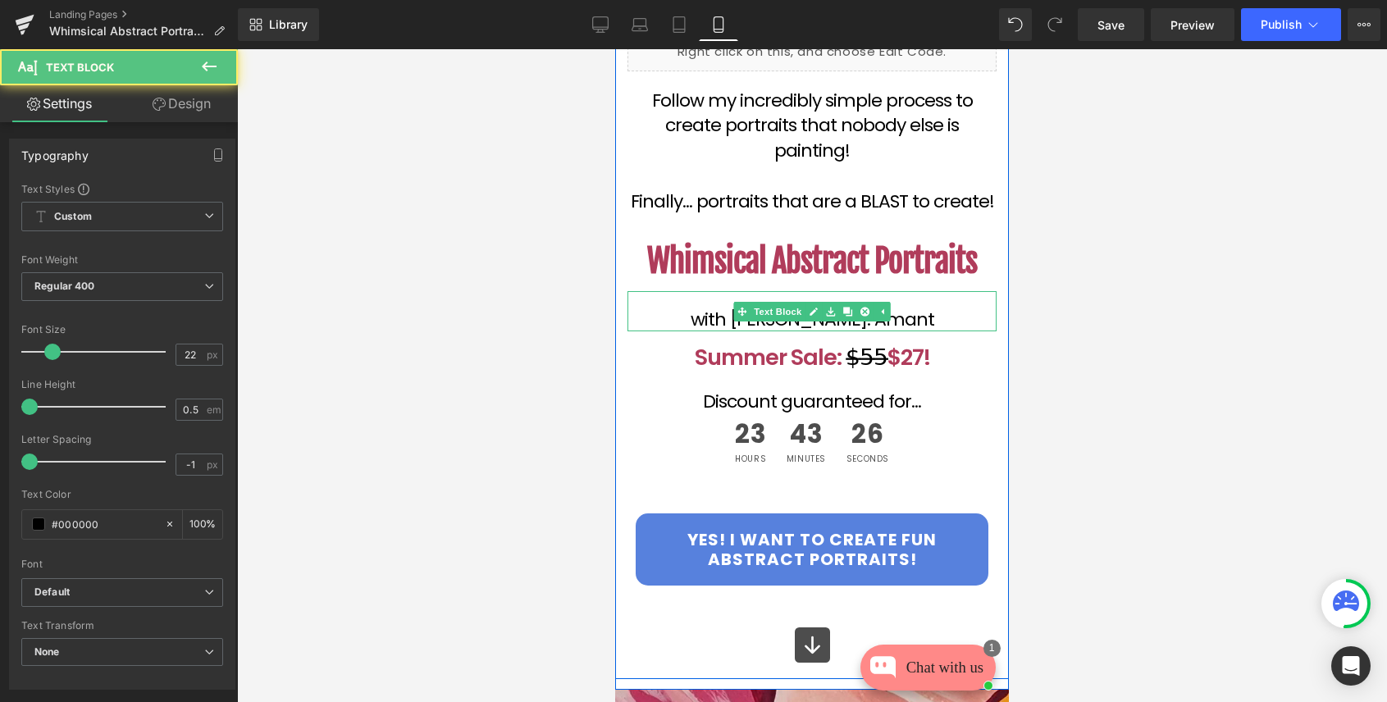
click at [907, 315] on p "with [PERSON_NAME]. Amant" at bounding box center [812, 319] width 369 height 9
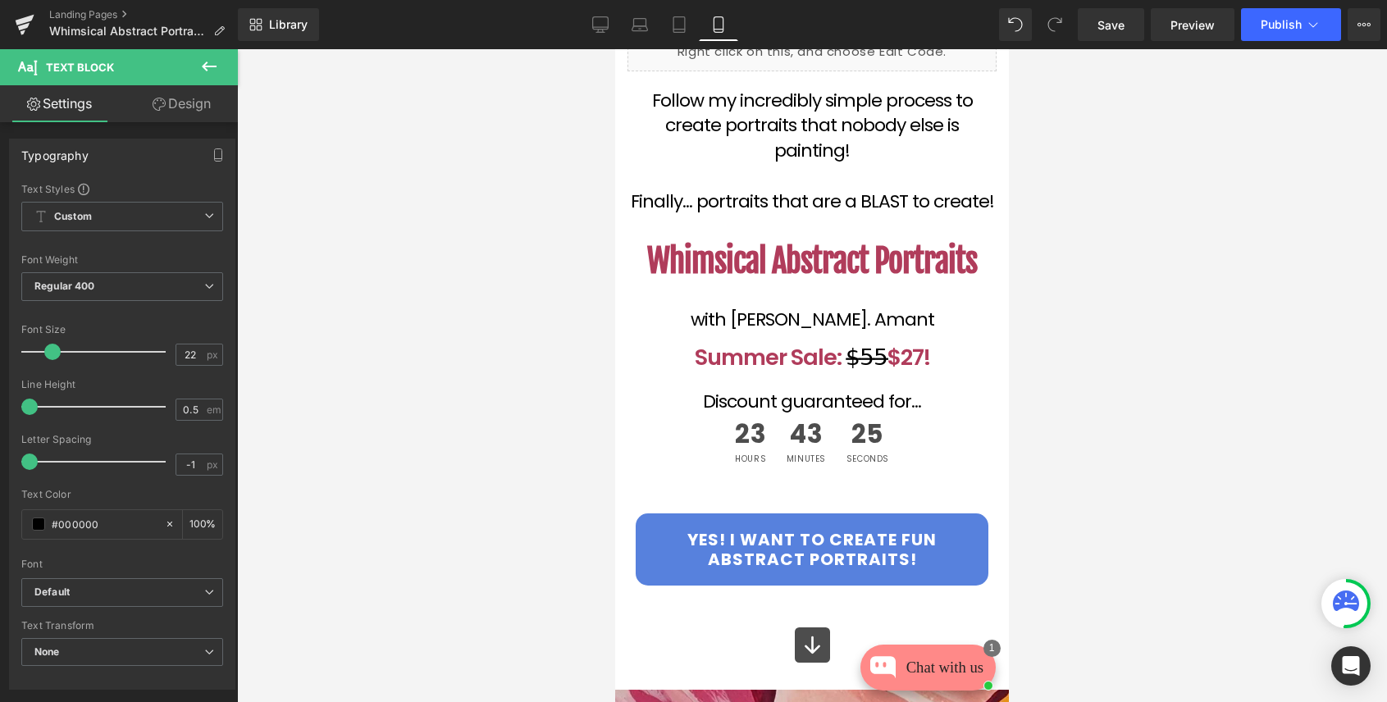
click at [179, 92] on link "Design" at bounding box center [181, 103] width 119 height 37
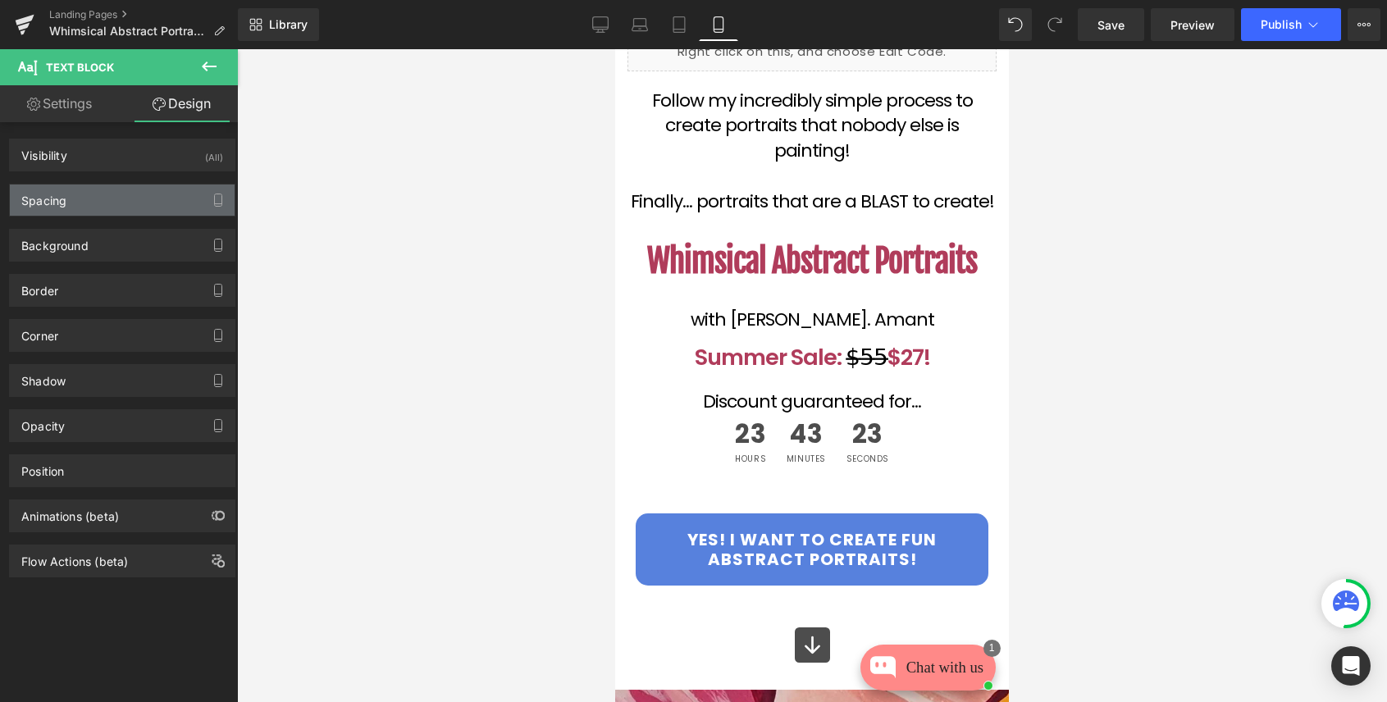
click at [87, 198] on div "Spacing" at bounding box center [122, 200] width 225 height 31
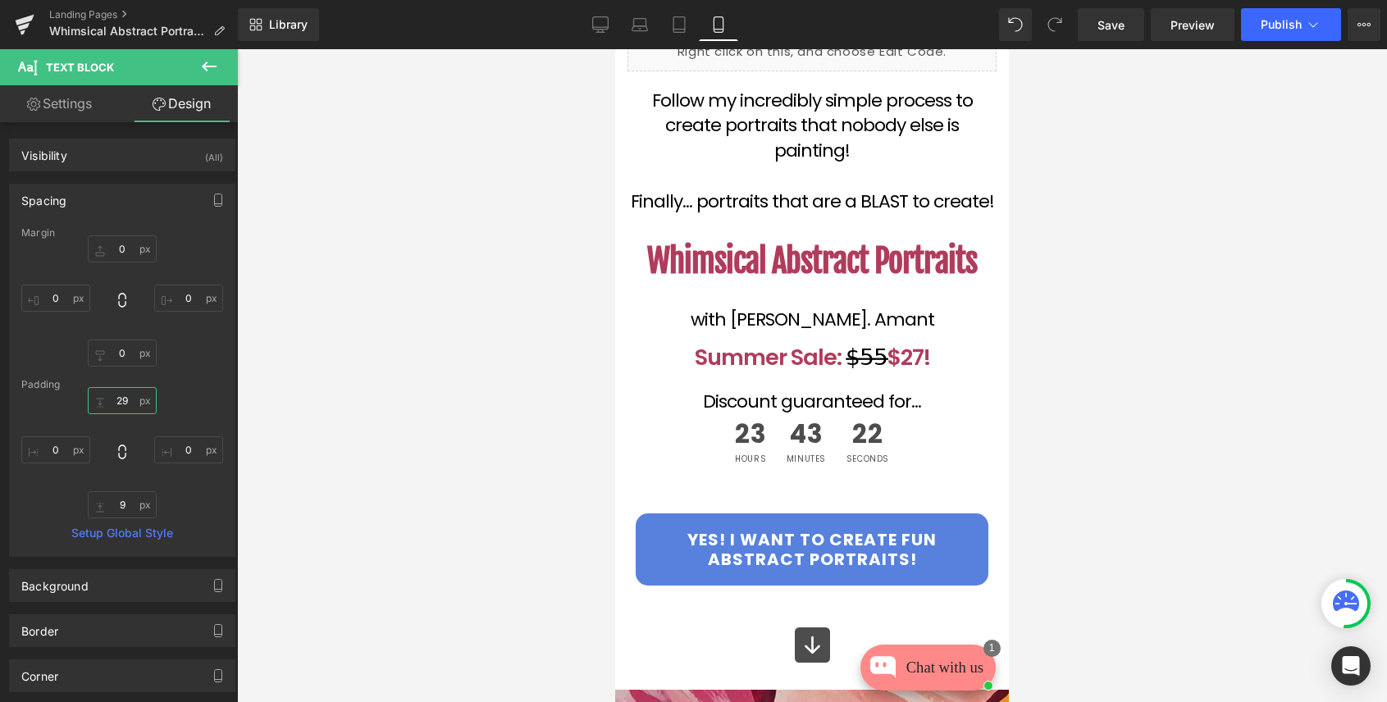
click at [117, 393] on input "29" at bounding box center [122, 400] width 69 height 27
type input "0"
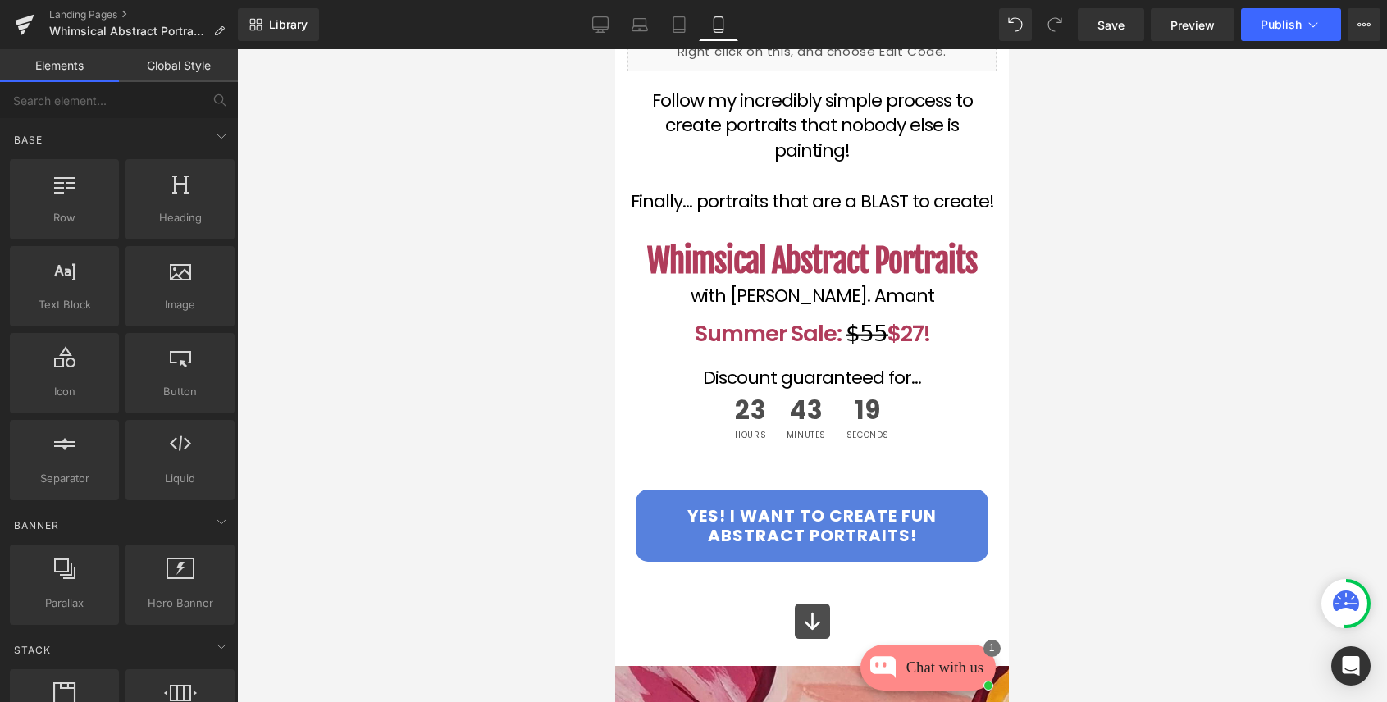
click at [1175, 331] on div at bounding box center [812, 375] width 1150 height 653
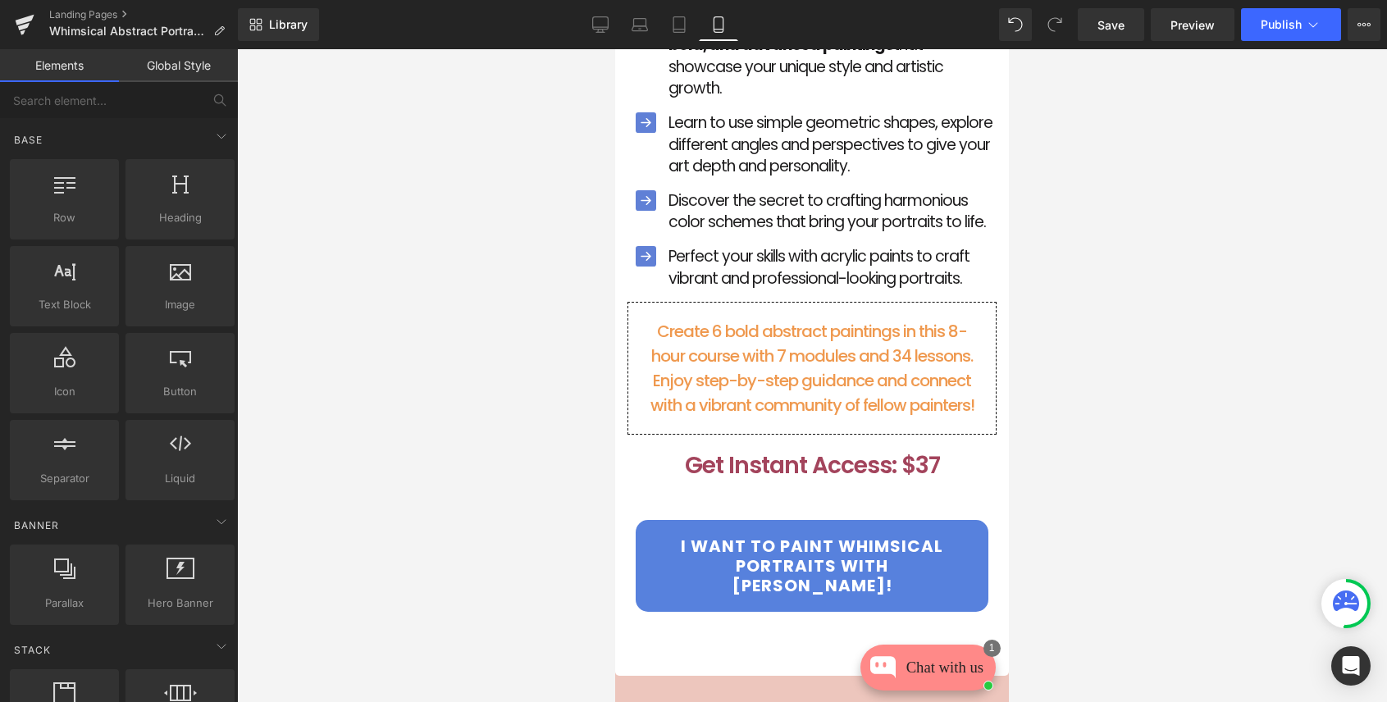
scroll to position [17048, 0]
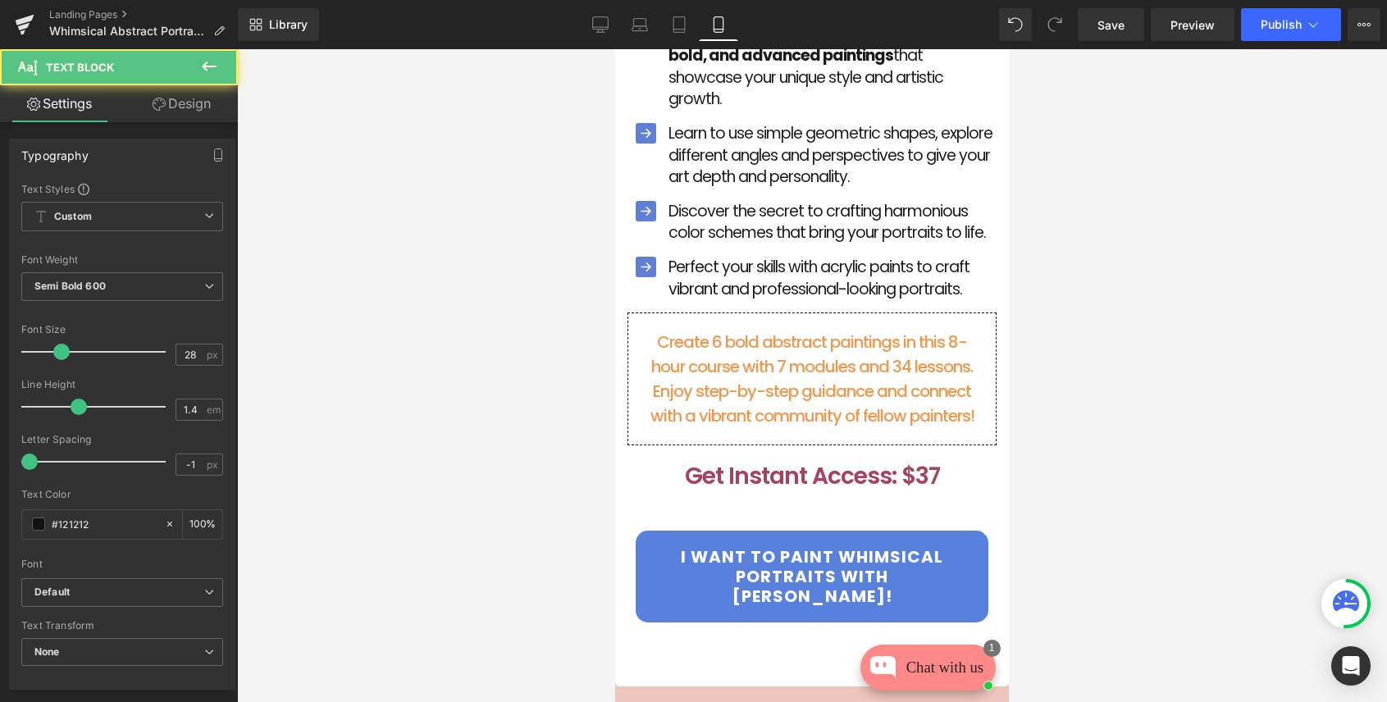
click at [900, 460] on span "Get Instant Access: $37" at bounding box center [812, 476] width 255 height 32
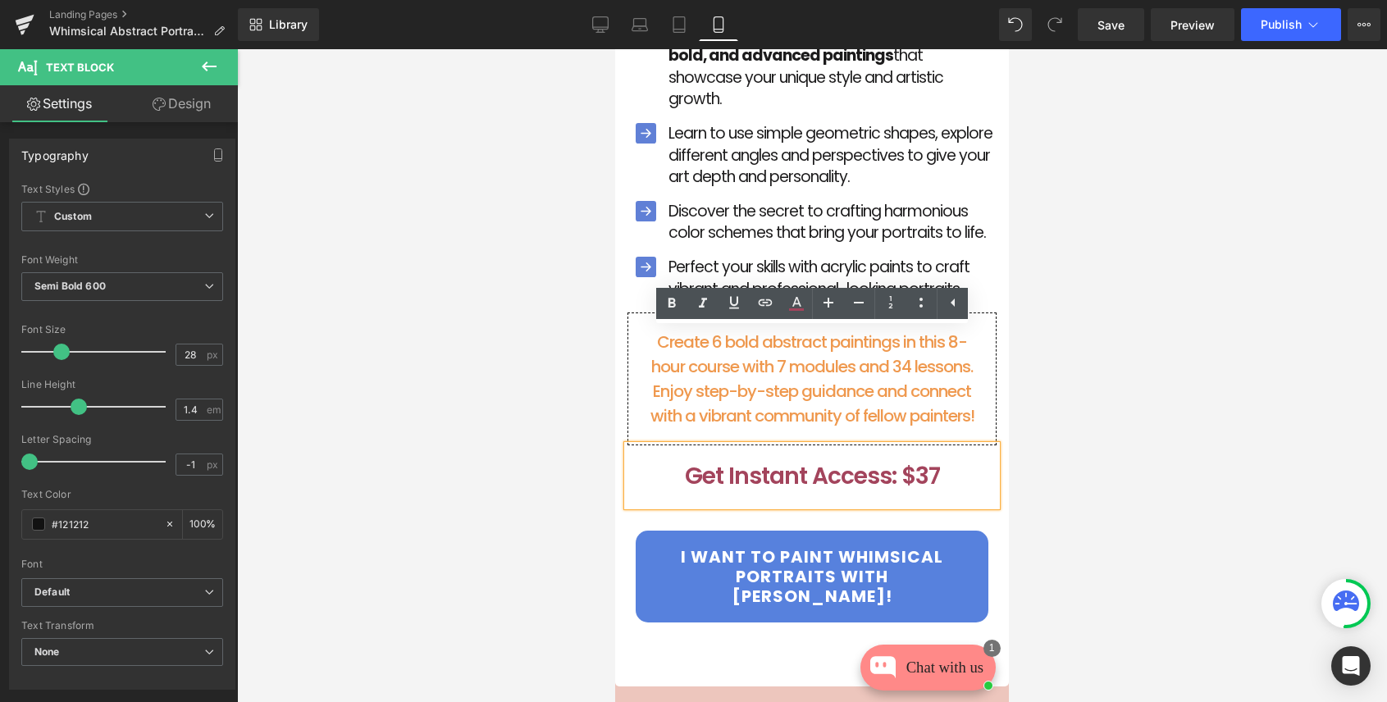
click at [938, 460] on span "Get Instant Access: $37" at bounding box center [812, 476] width 255 height 32
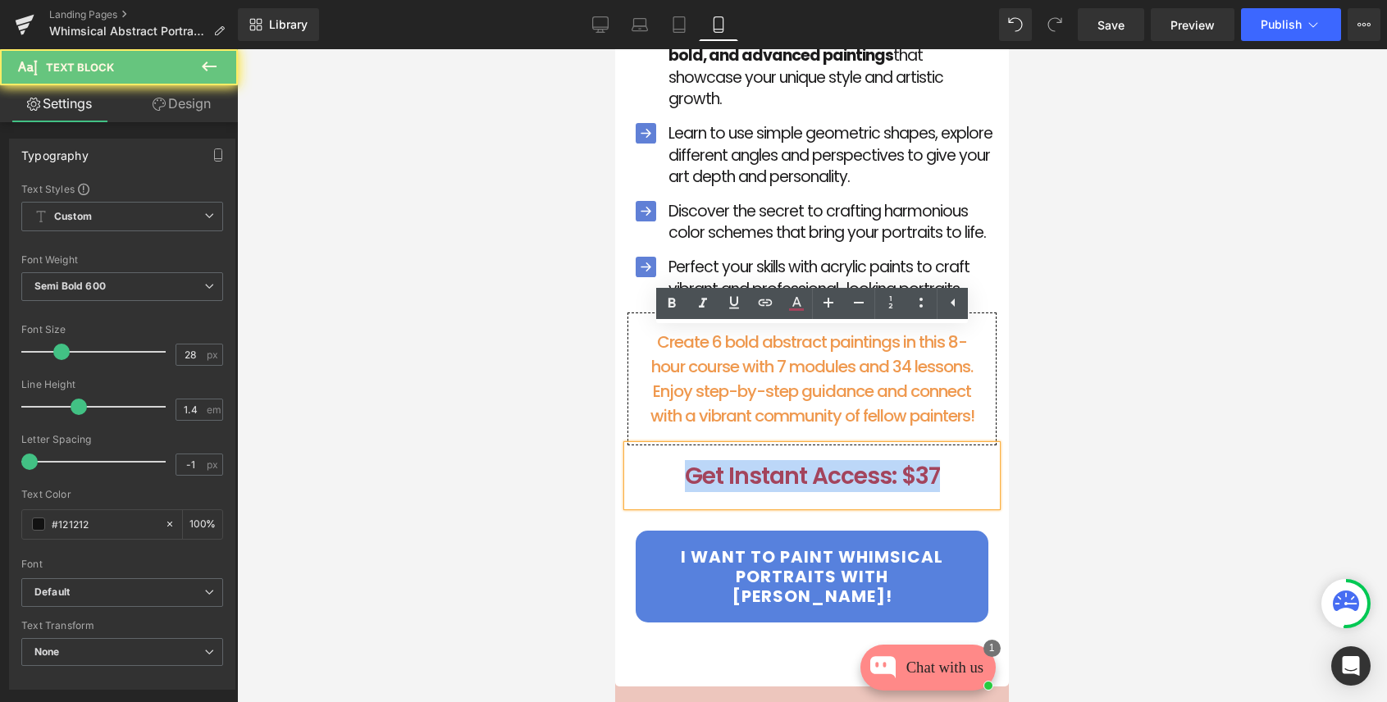
click at [938, 460] on span "Get Instant Access: $37" at bounding box center [812, 476] width 255 height 32
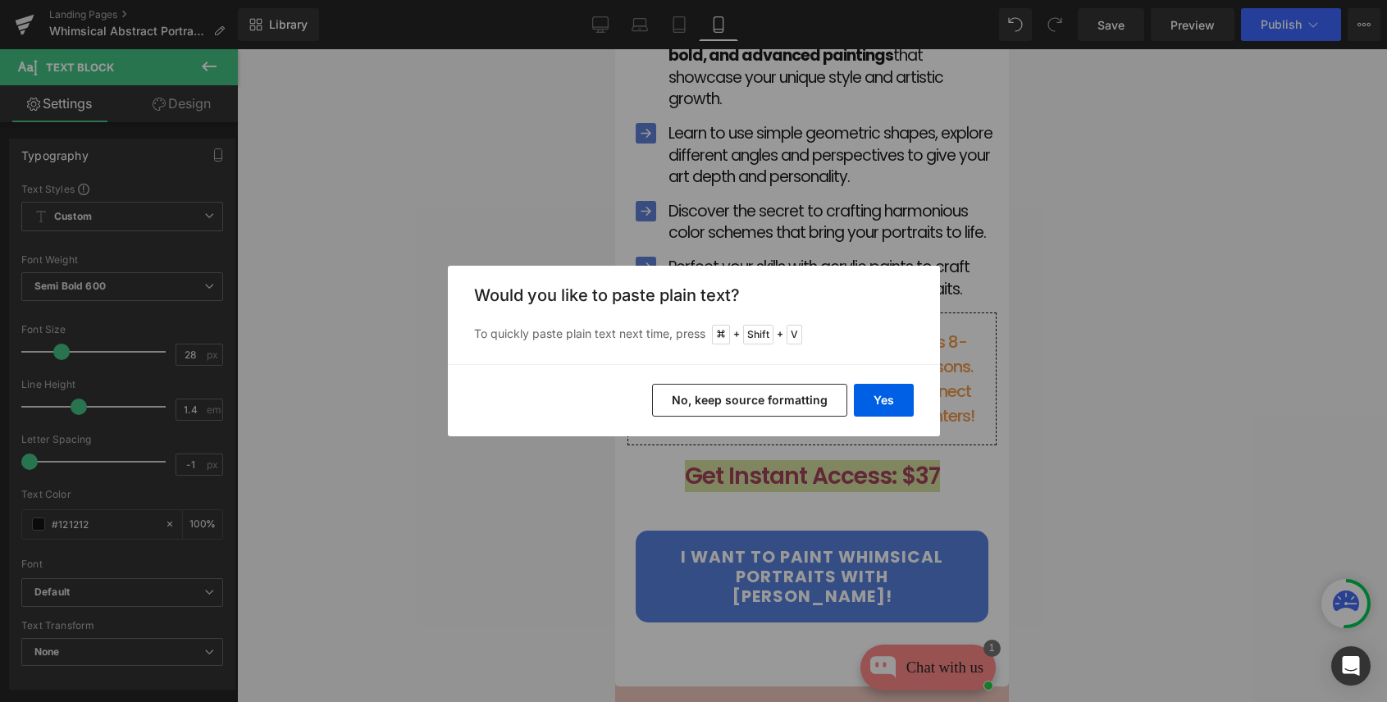
click at [793, 394] on button "No, keep source formatting" at bounding box center [749, 400] width 195 height 33
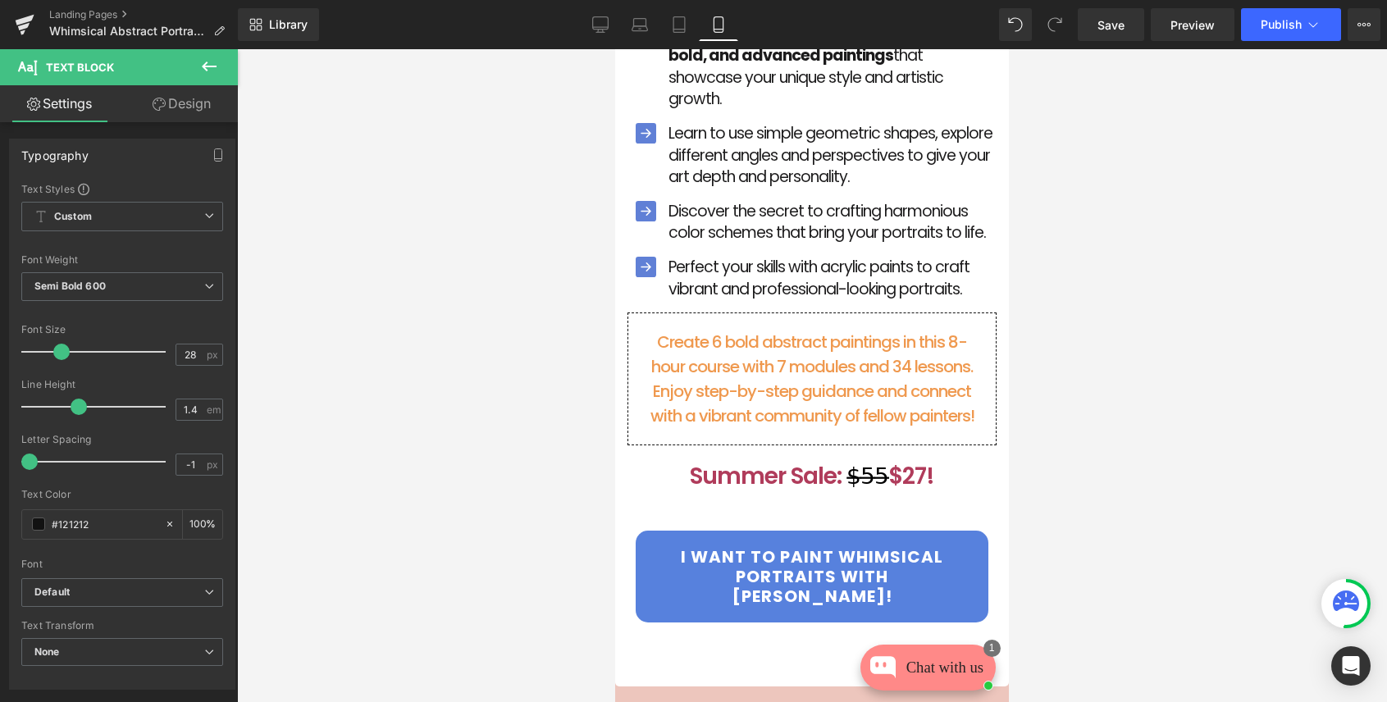
click at [1145, 365] on div at bounding box center [812, 375] width 1150 height 653
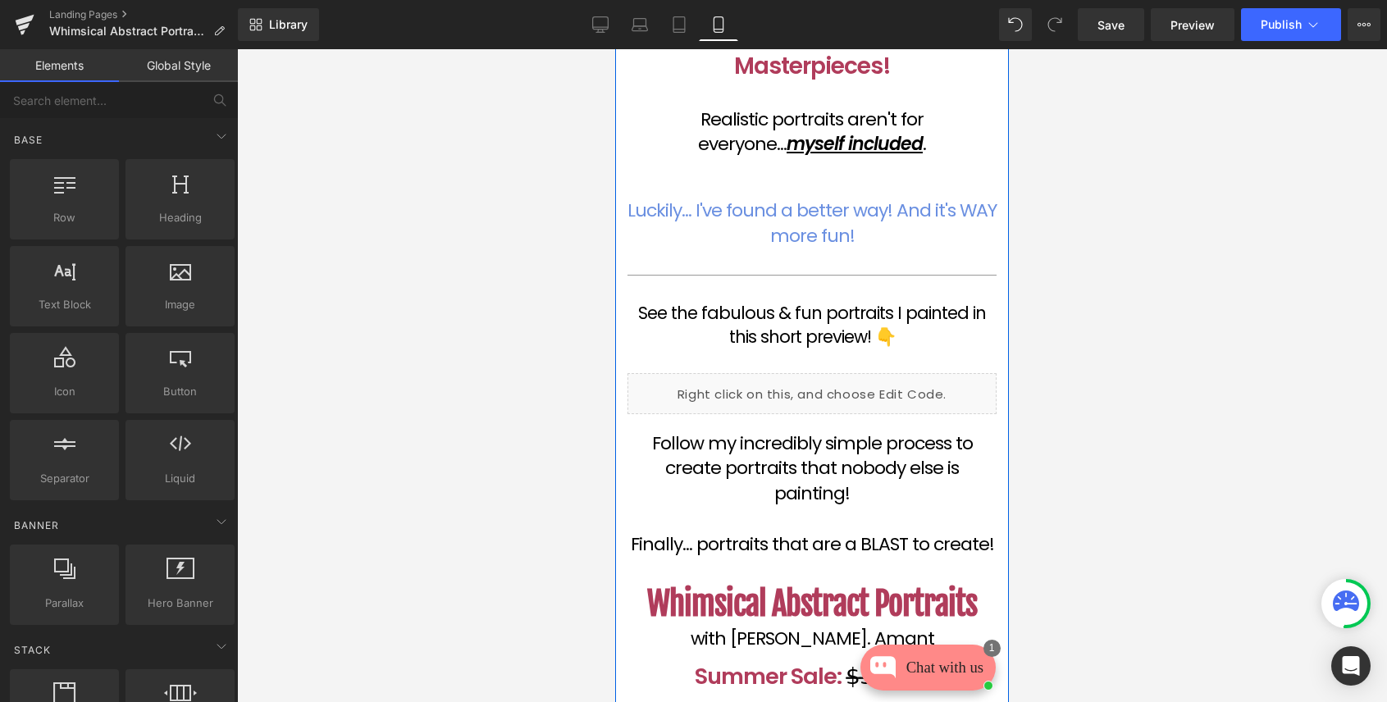
scroll to position [367, 0]
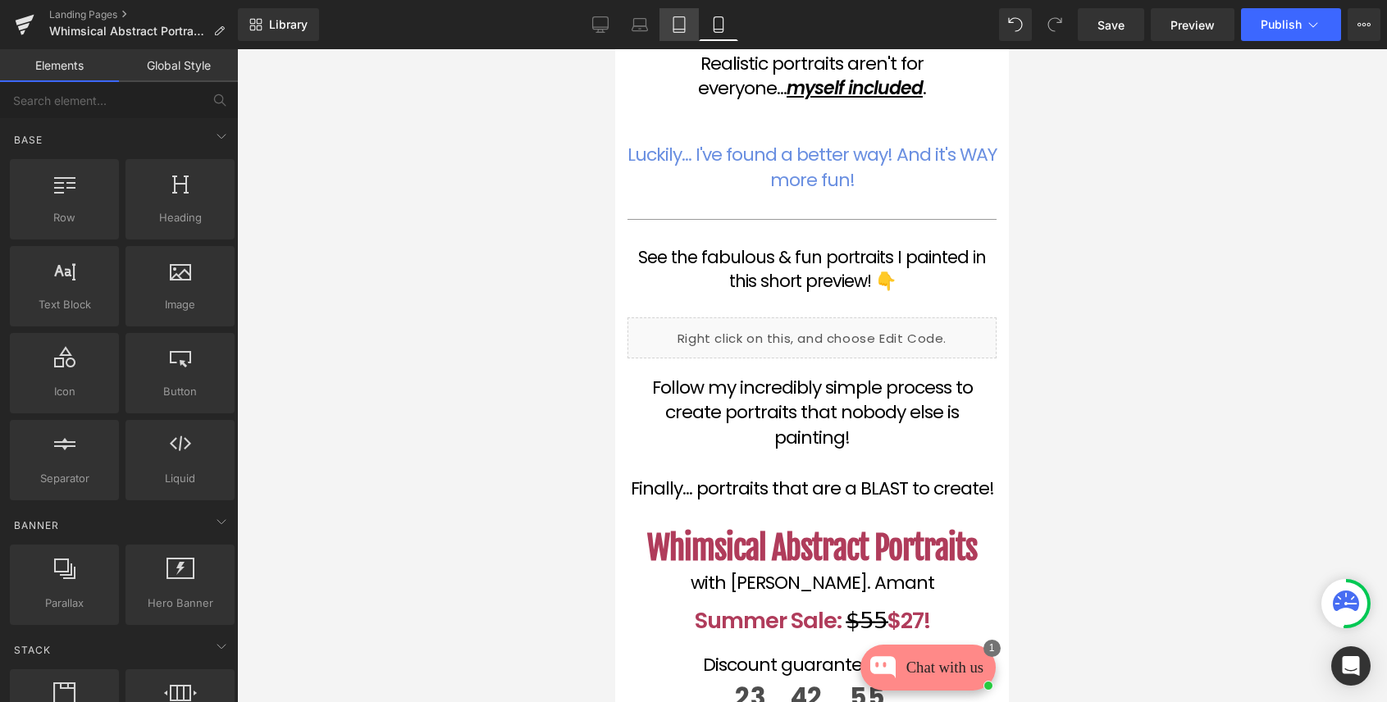
click at [683, 25] on icon at bounding box center [679, 24] width 16 height 16
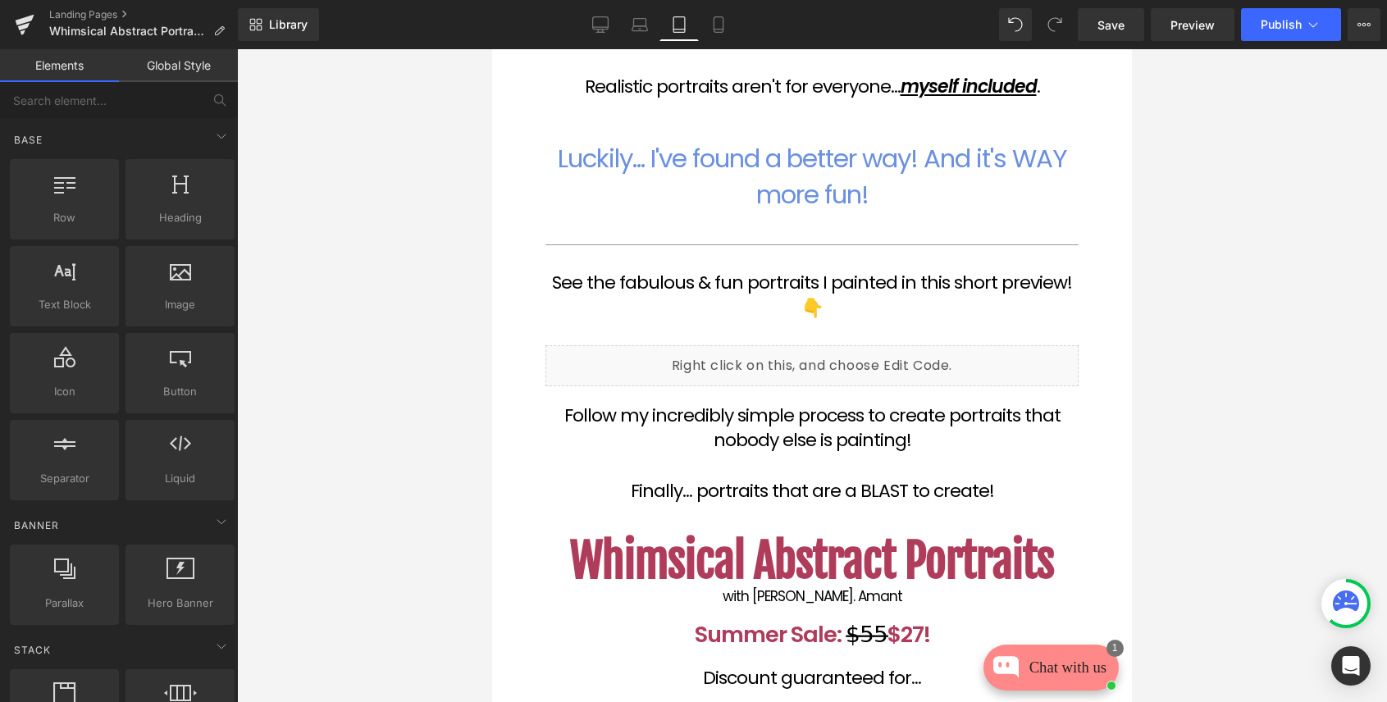
scroll to position [467, 0]
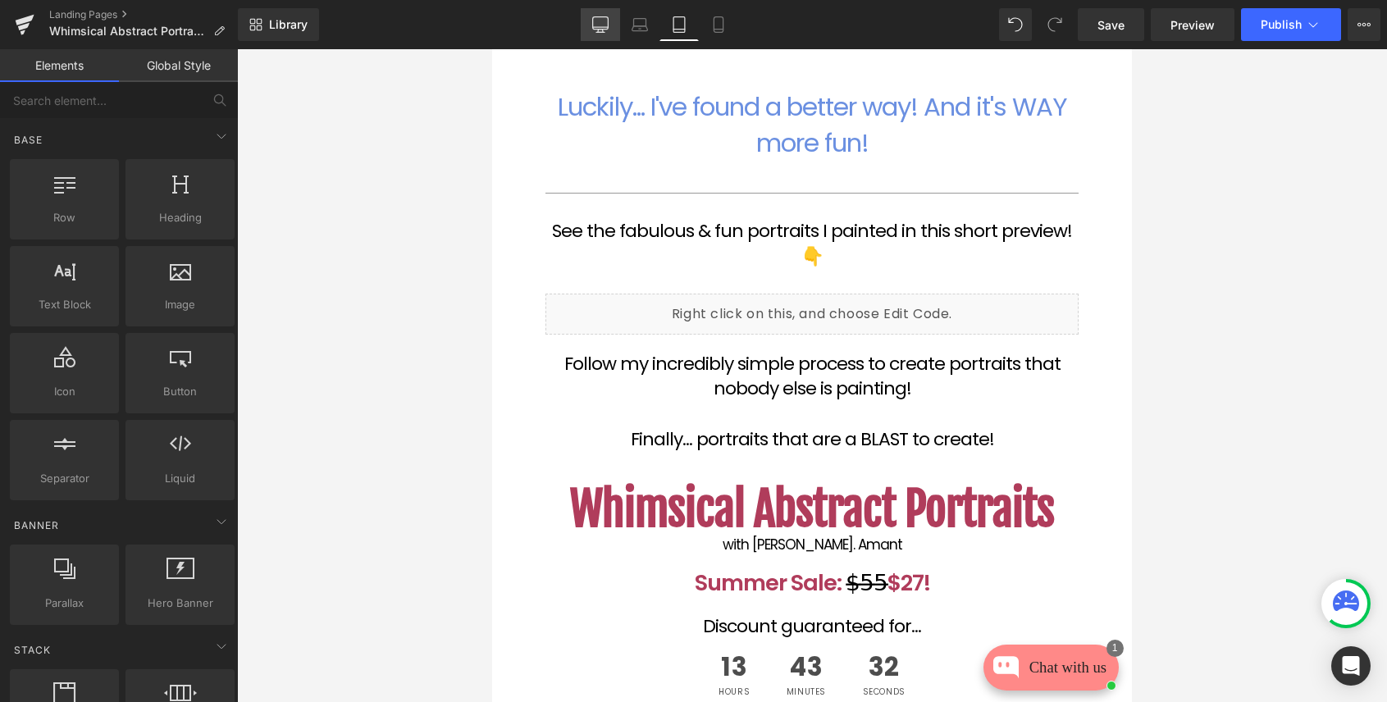
click at [606, 20] on icon at bounding box center [600, 24] width 16 height 16
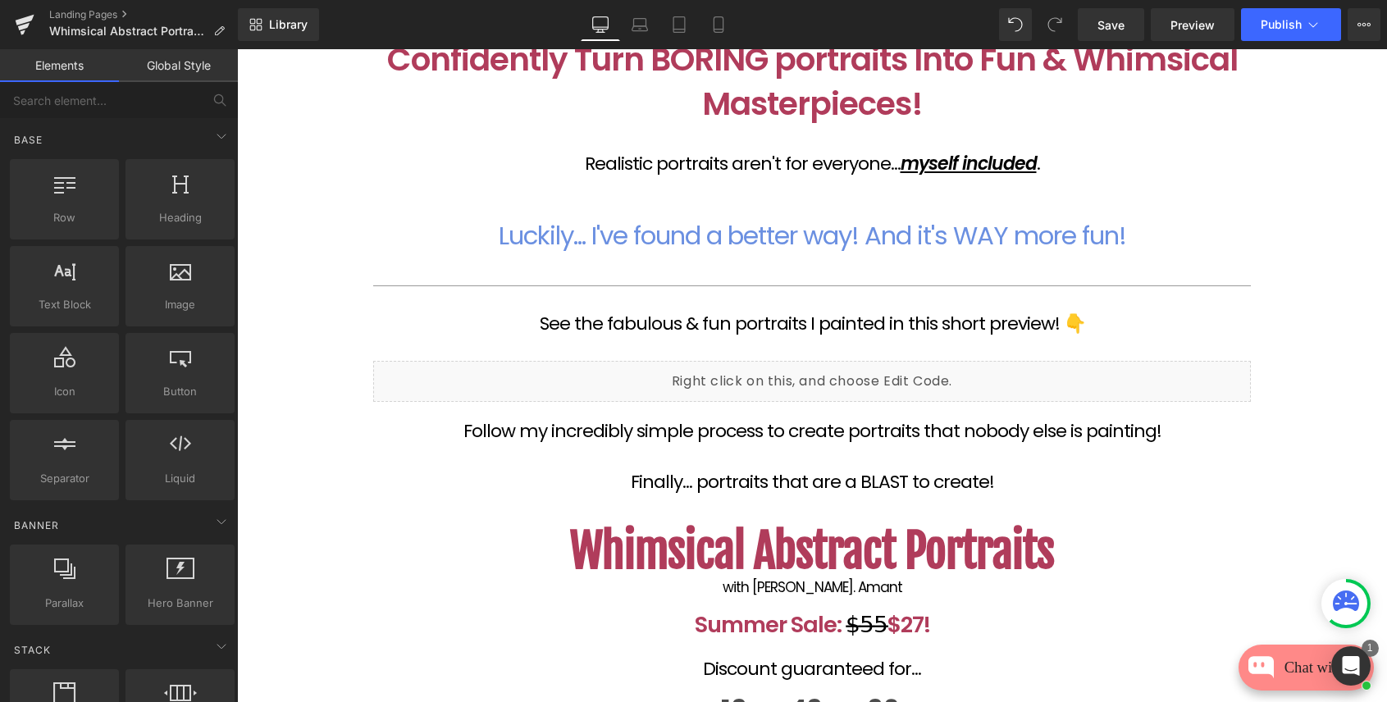
scroll to position [225, 0]
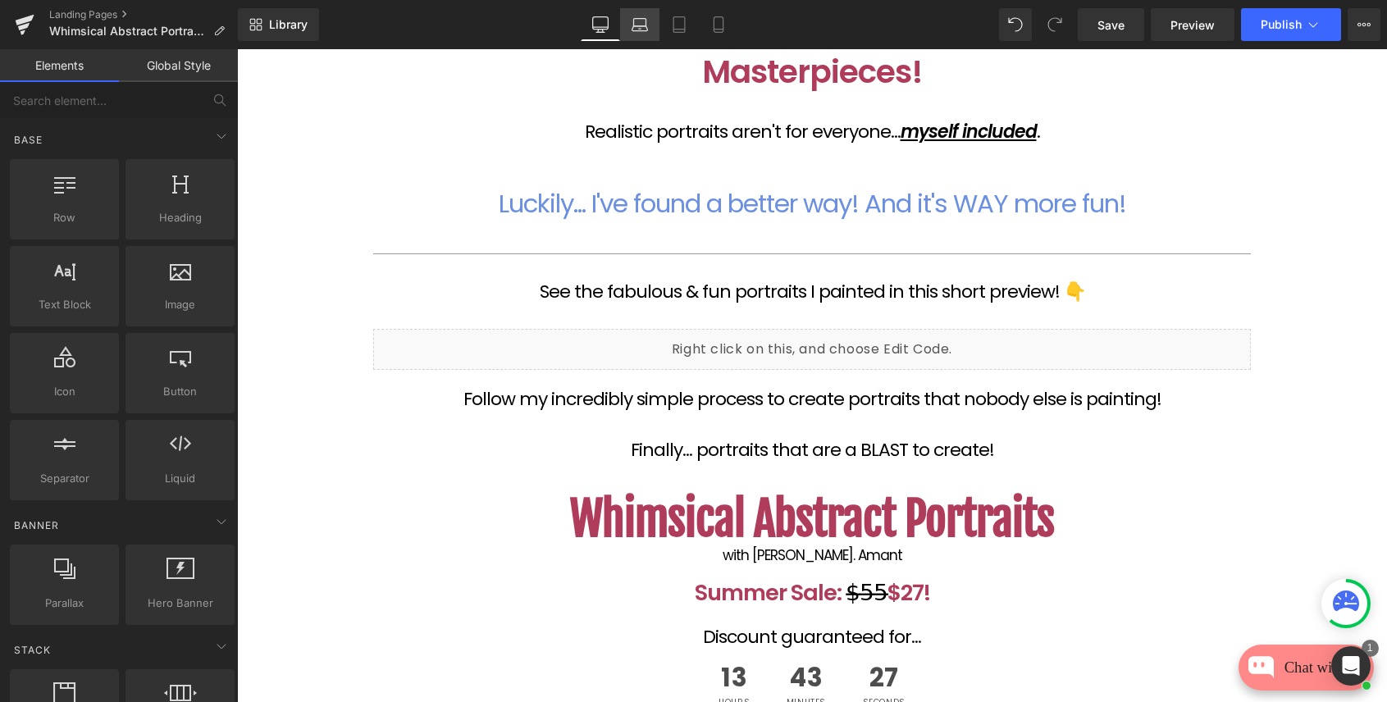
click at [645, 27] on icon at bounding box center [640, 24] width 16 height 16
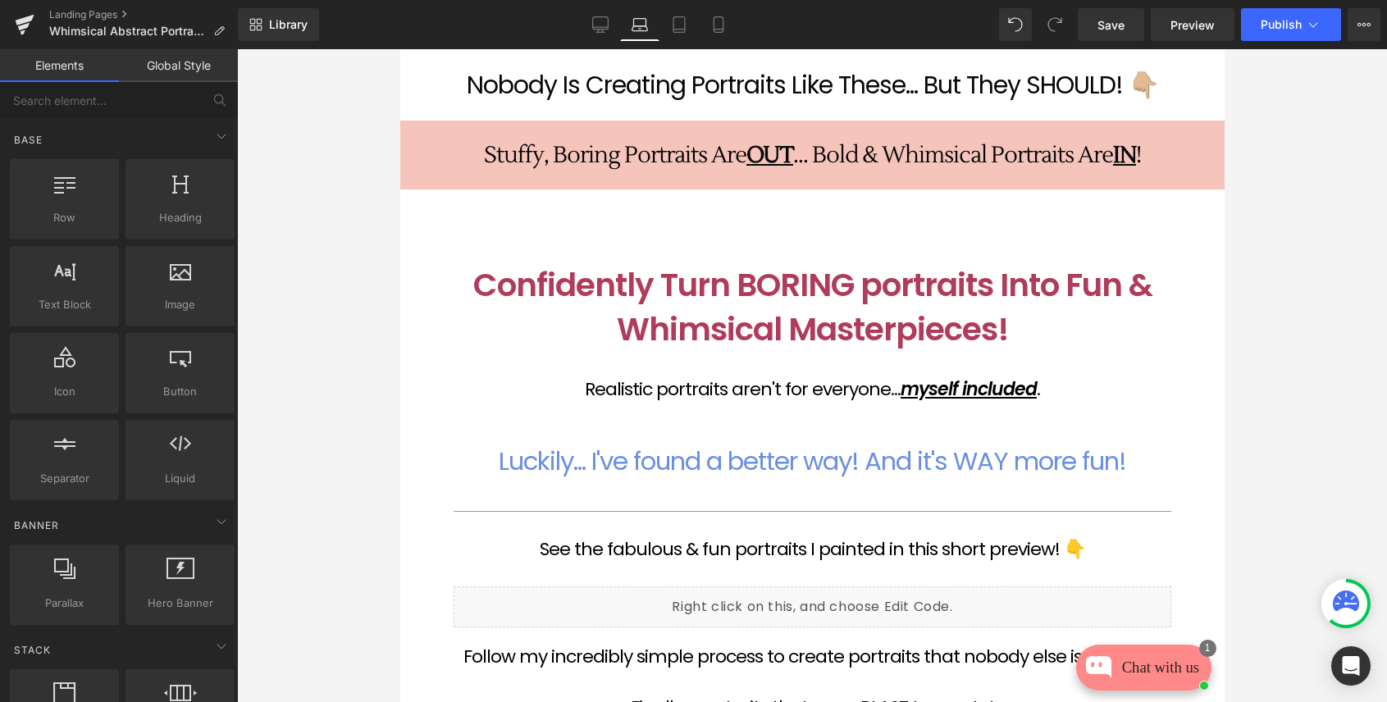
scroll to position [29, 0]
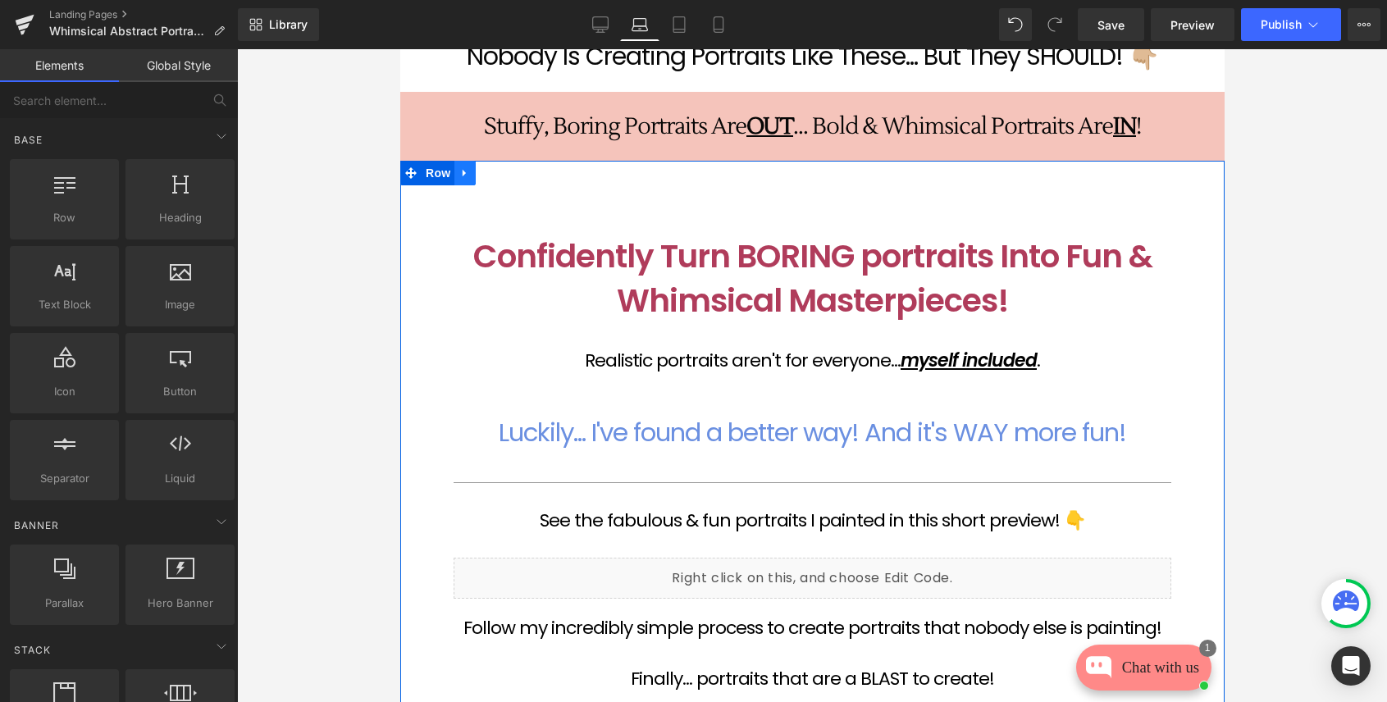
click at [463, 172] on icon at bounding box center [463, 173] width 3 height 7
click at [509, 176] on icon at bounding box center [506, 172] width 11 height 11
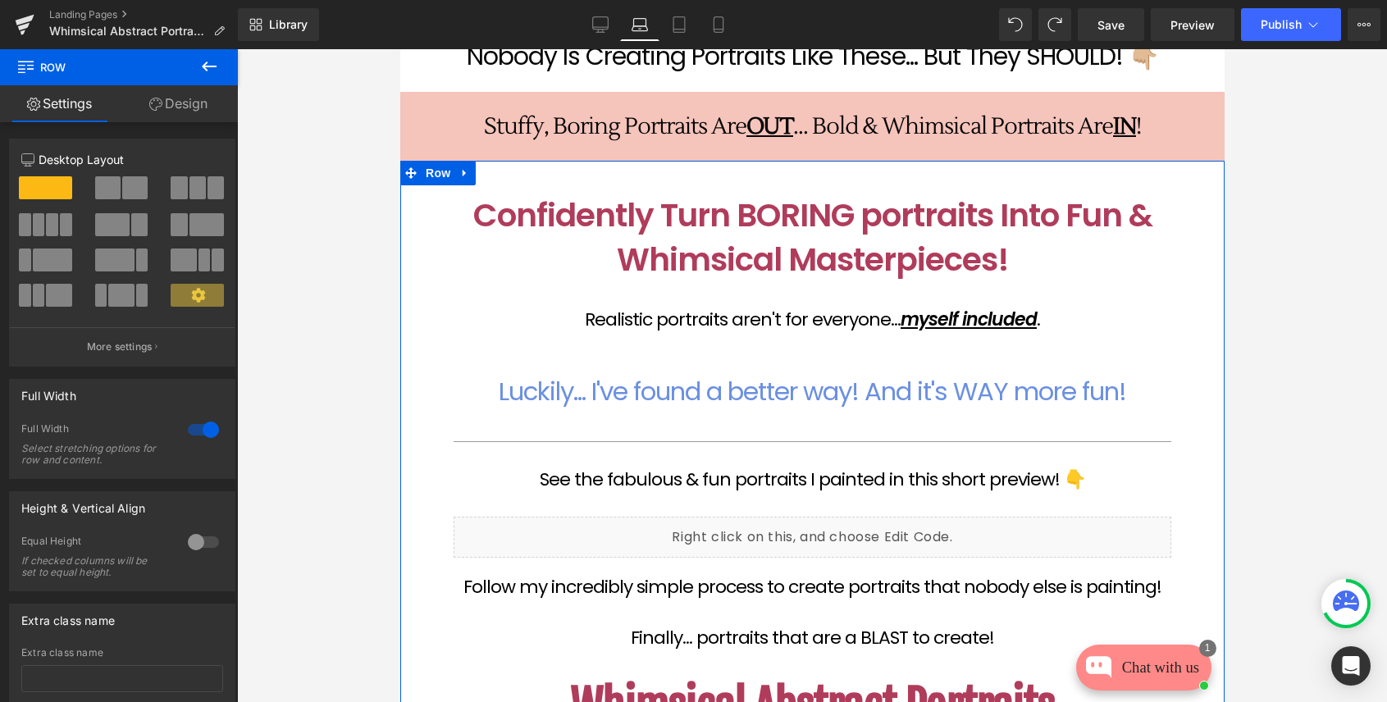
drag, startPoint x: 588, startPoint y: 201, endPoint x: 590, endPoint y: 160, distance: 41.1
click at [590, 161] on div at bounding box center [812, 161] width 825 height 1
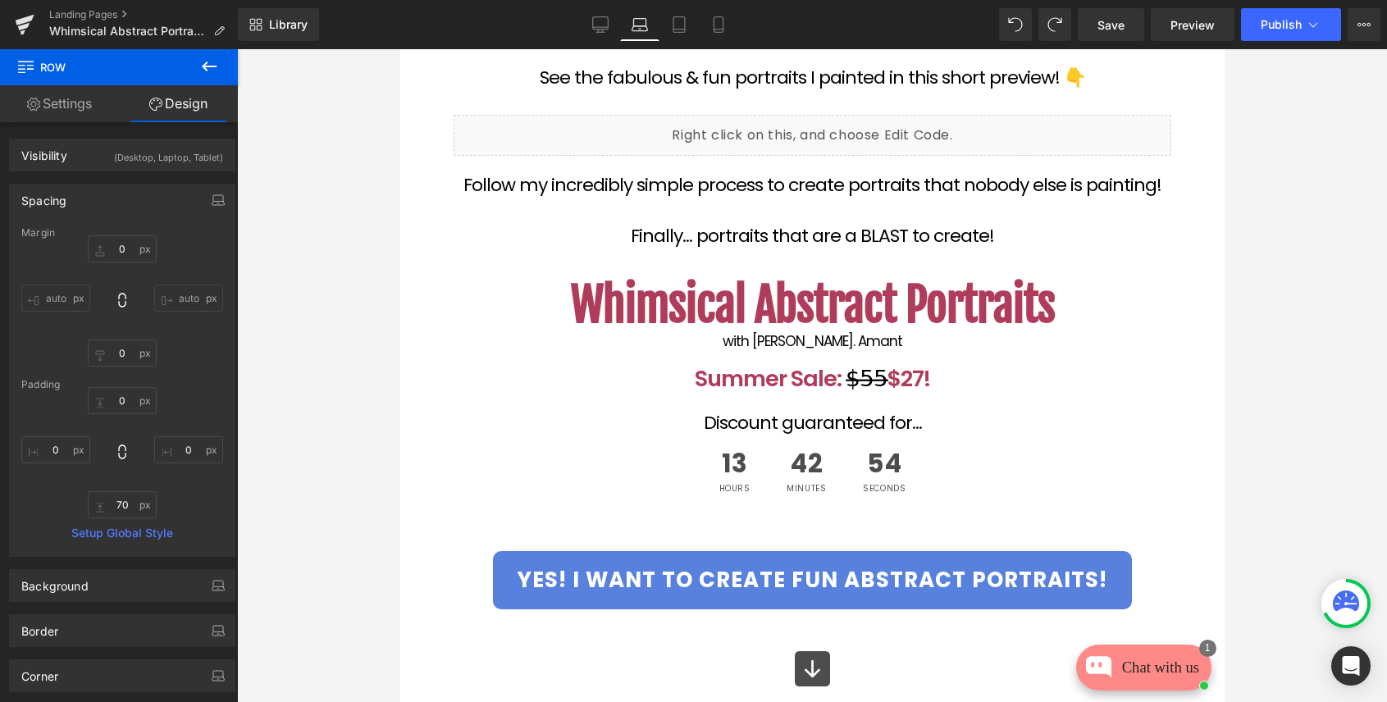
scroll to position [0, 0]
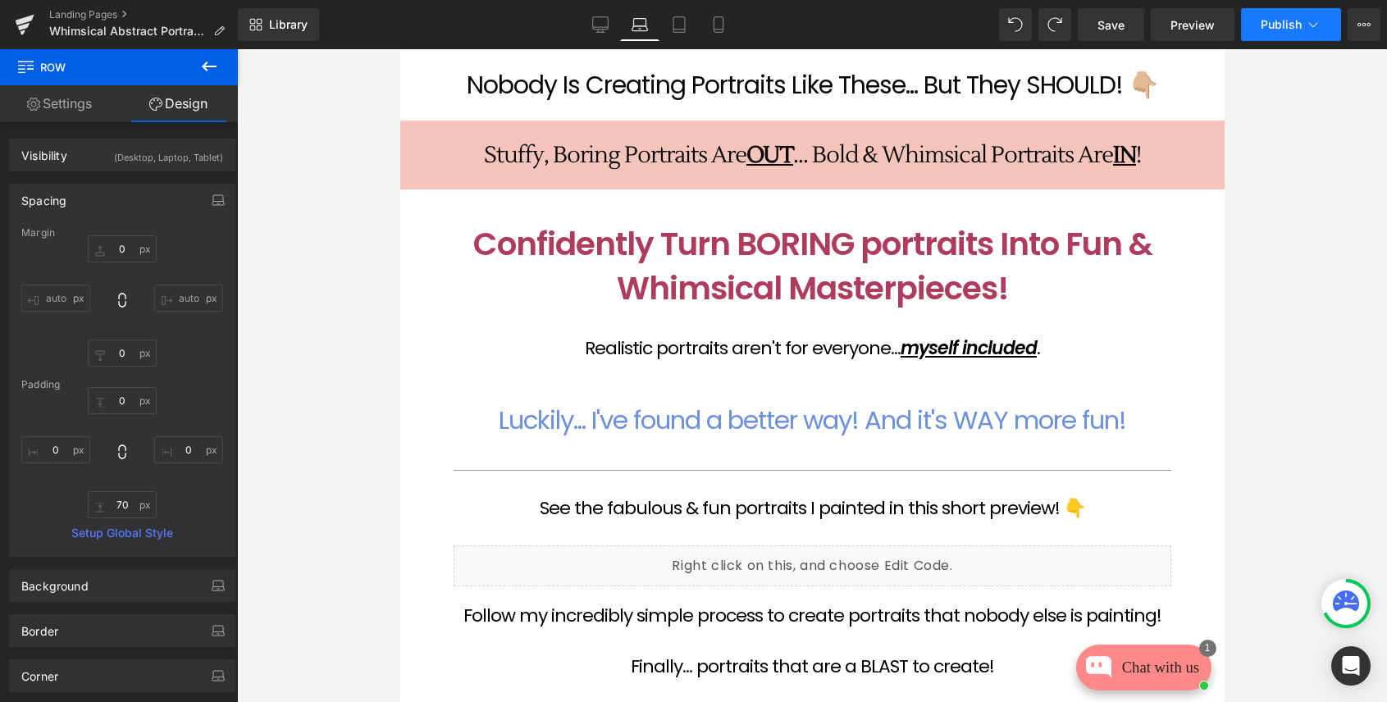
click at [1280, 27] on span "Publish" at bounding box center [1281, 24] width 41 height 13
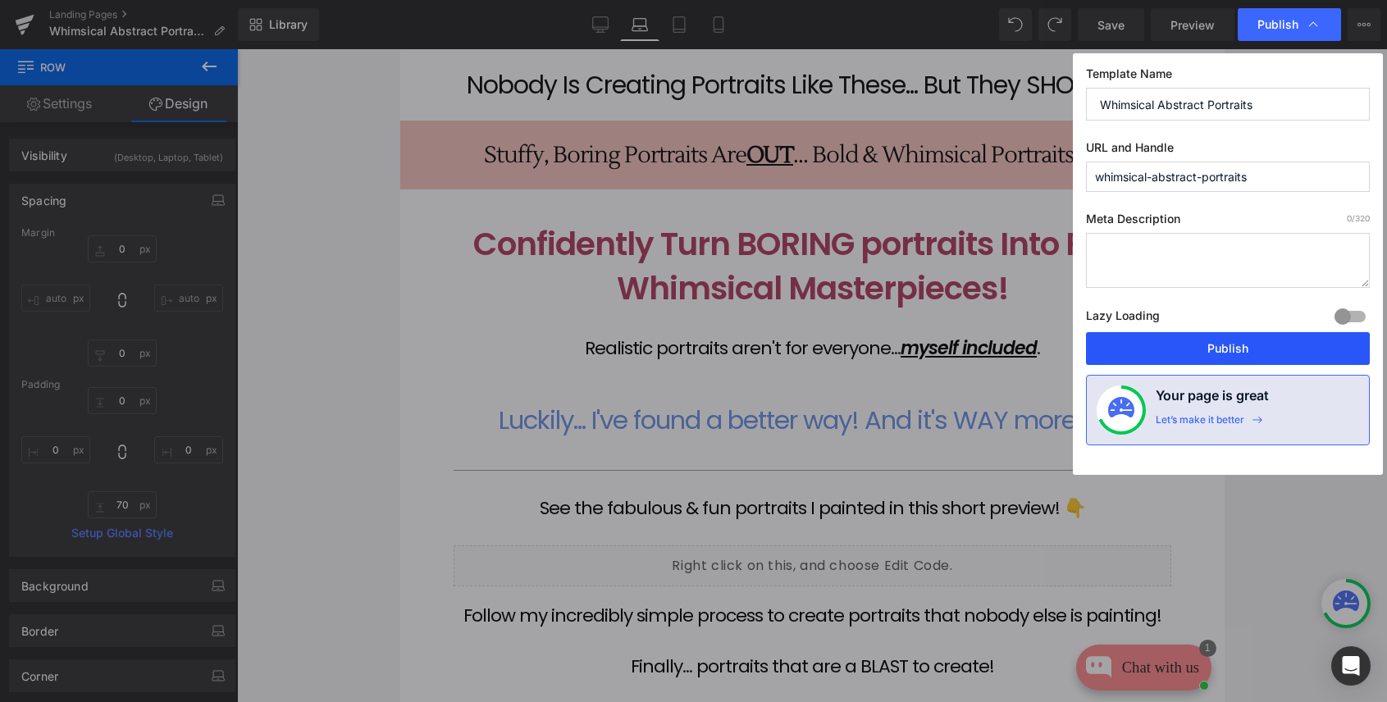
click at [1236, 346] on button "Publish" at bounding box center [1228, 348] width 284 height 33
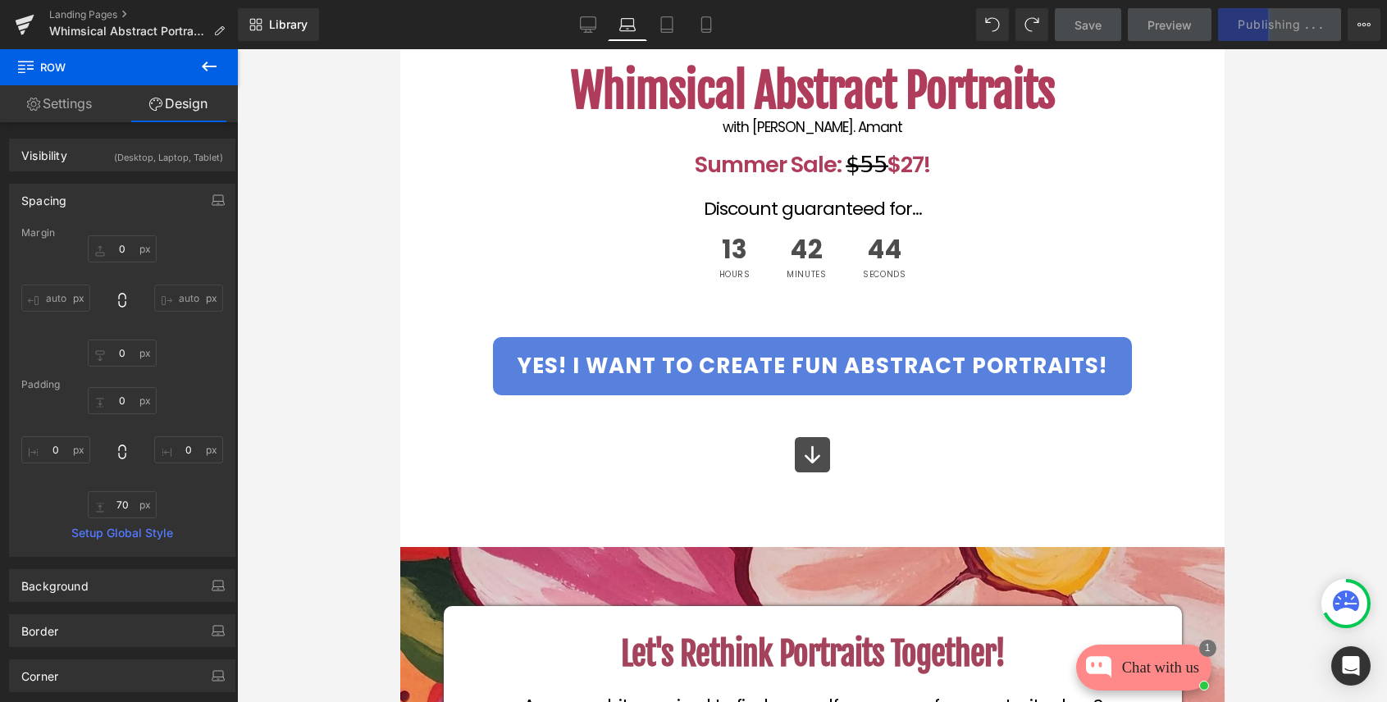
scroll to position [578, 0]
